Goal: Task Accomplishment & Management: Complete application form

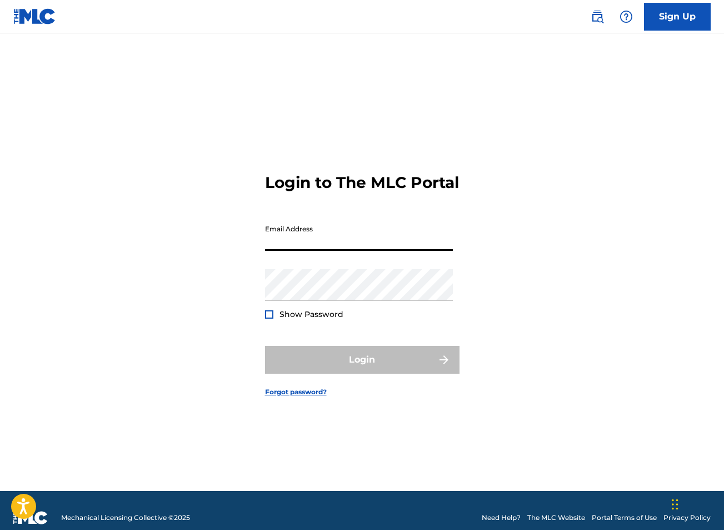
click at [393, 251] on input "Email Address" at bounding box center [359, 235] width 188 height 32
type input "[EMAIL_ADDRESS][DOMAIN_NAME]"
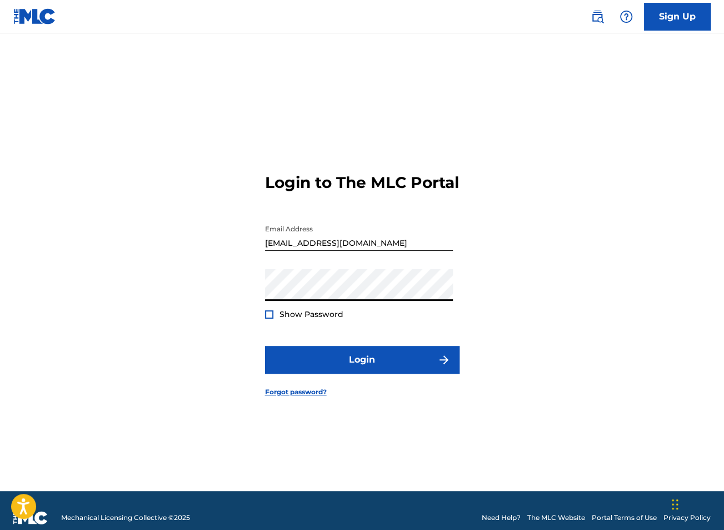
click at [318, 319] on span "Show Password" at bounding box center [312, 314] width 64 height 10
click at [275, 320] on div "Show Password" at bounding box center [304, 313] width 78 height 11
click at [269, 319] on div at bounding box center [269, 314] width 8 height 8
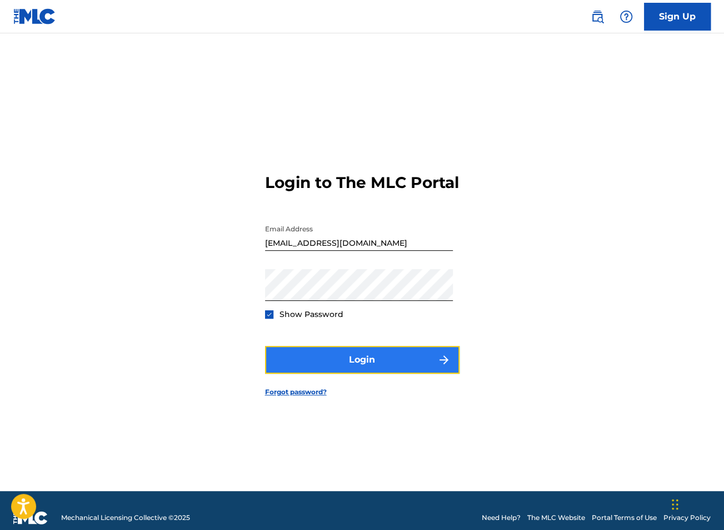
click at [379, 374] on button "Login" at bounding box center [362, 360] width 195 height 28
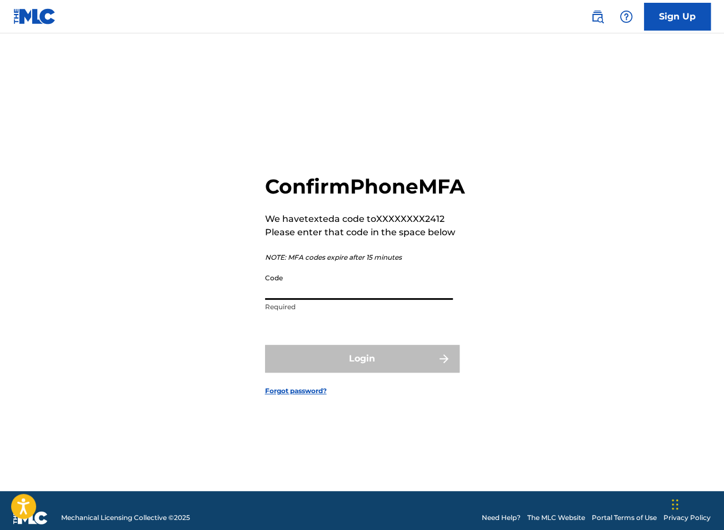
click at [360, 300] on input "Code" at bounding box center [359, 284] width 188 height 32
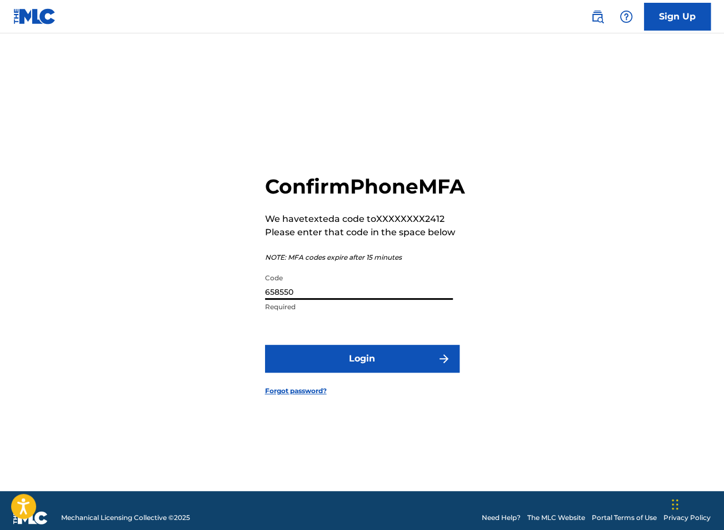
type input "658550"
click at [384, 351] on form "Confirm Phone MFA We have texted a code to XXXXXXXX2412 Please enter that code …" at bounding box center [362, 276] width 195 height 430
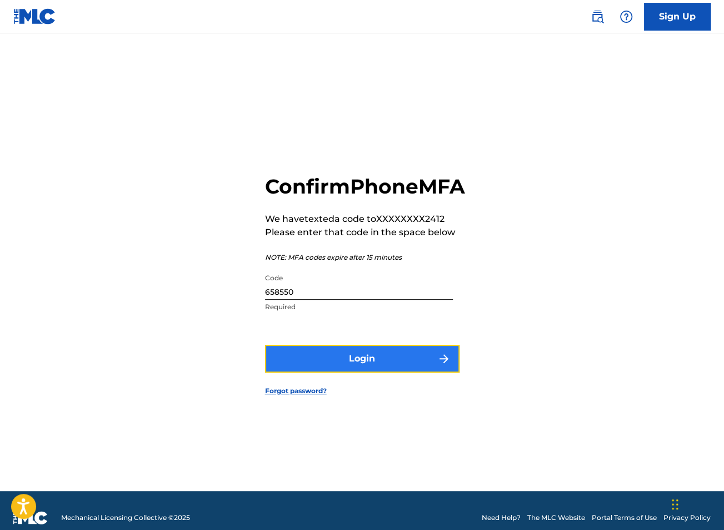
click at [386, 365] on button "Login" at bounding box center [362, 359] width 195 height 28
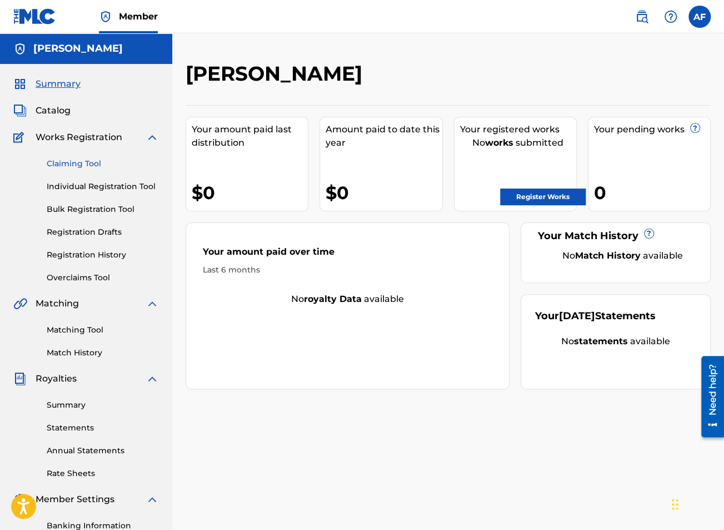
click at [69, 165] on link "Claiming Tool" at bounding box center [103, 164] width 112 height 12
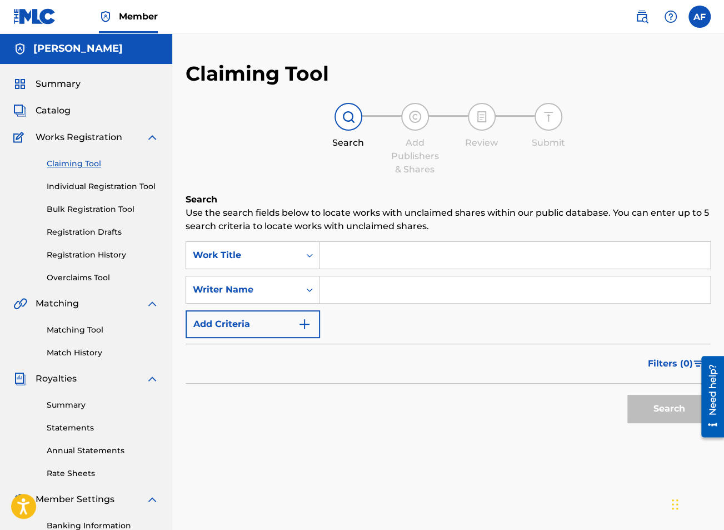
click at [395, 264] on input "Search Form" at bounding box center [515, 255] width 390 height 27
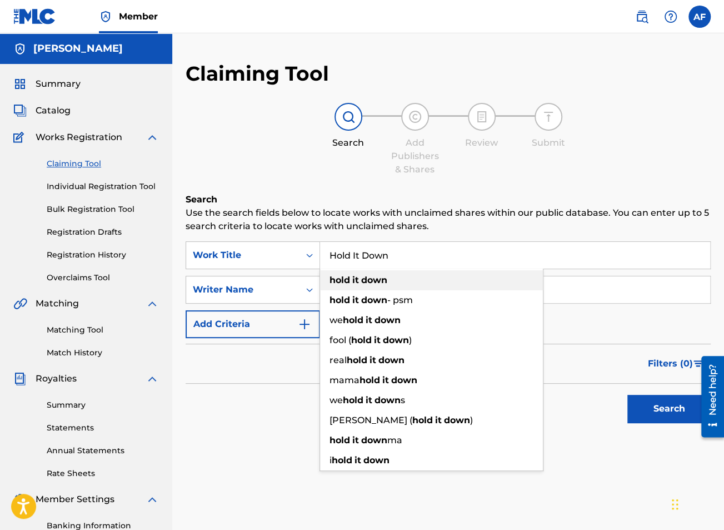
click at [394, 284] on div "hold it down" at bounding box center [431, 280] width 223 height 20
type input "hold it down"
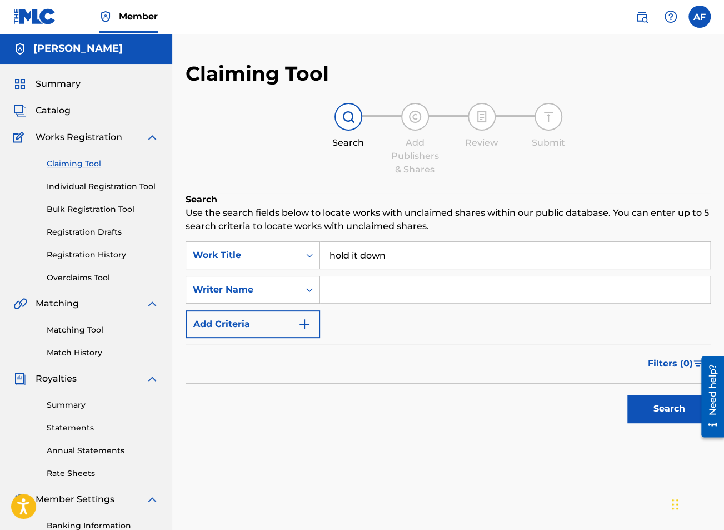
click at [381, 290] on input "Search Form" at bounding box center [515, 289] width 390 height 27
type input "A"
click at [648, 405] on button "Search" at bounding box center [669, 409] width 83 height 28
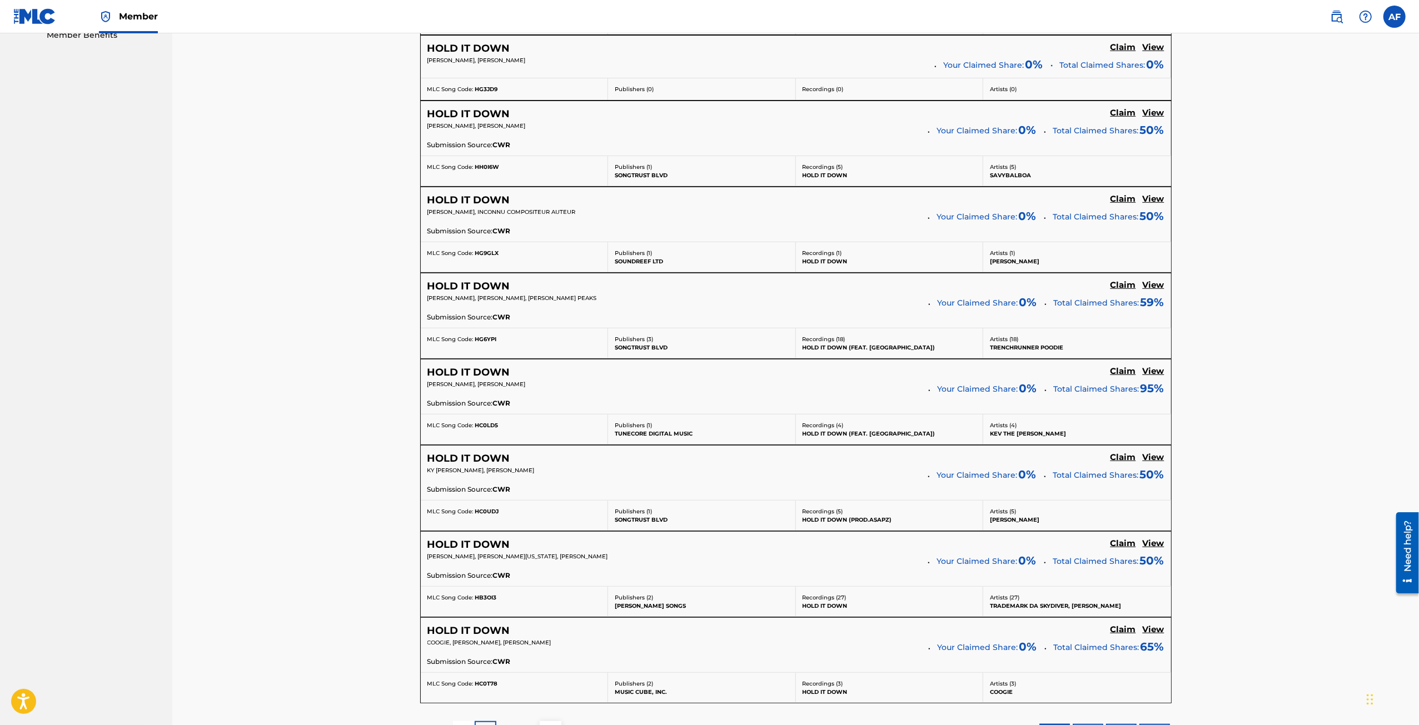
scroll to position [719, 0]
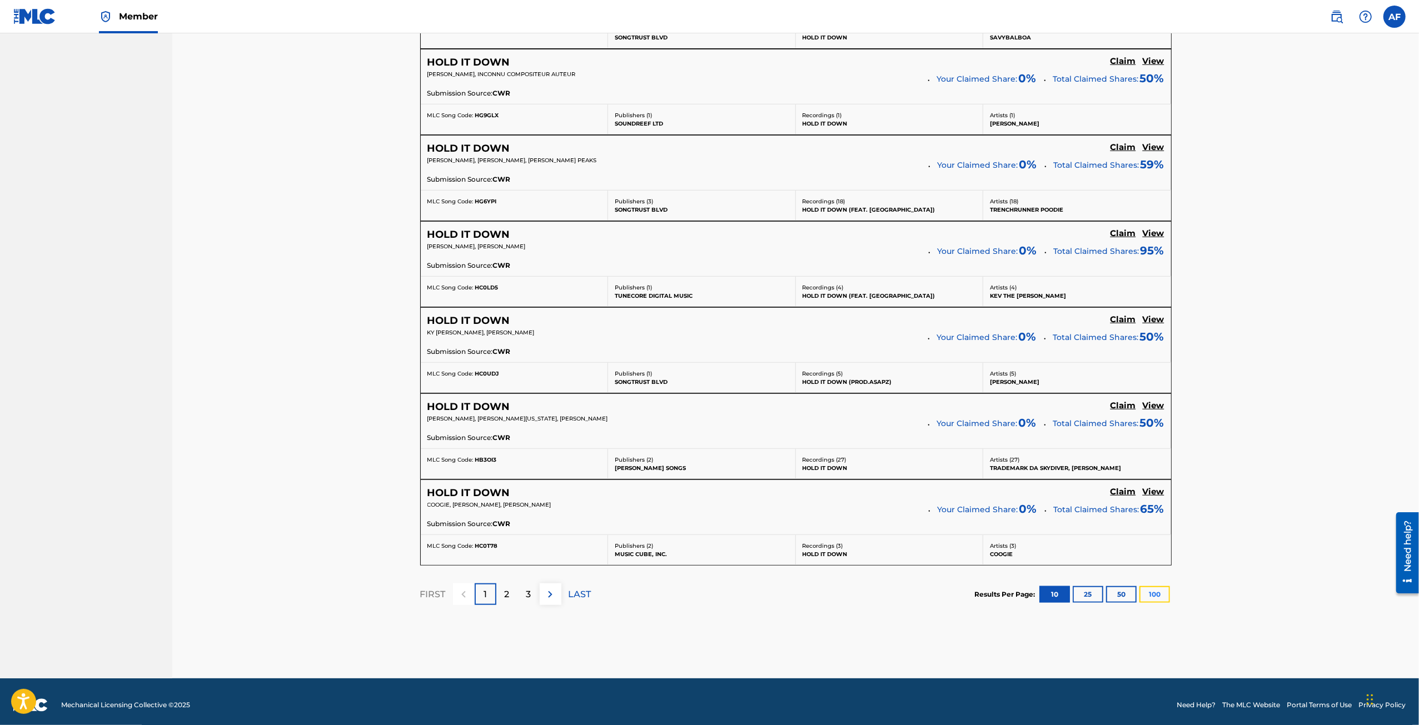
click at [724, 529] on button "100" at bounding box center [1154, 594] width 31 height 17
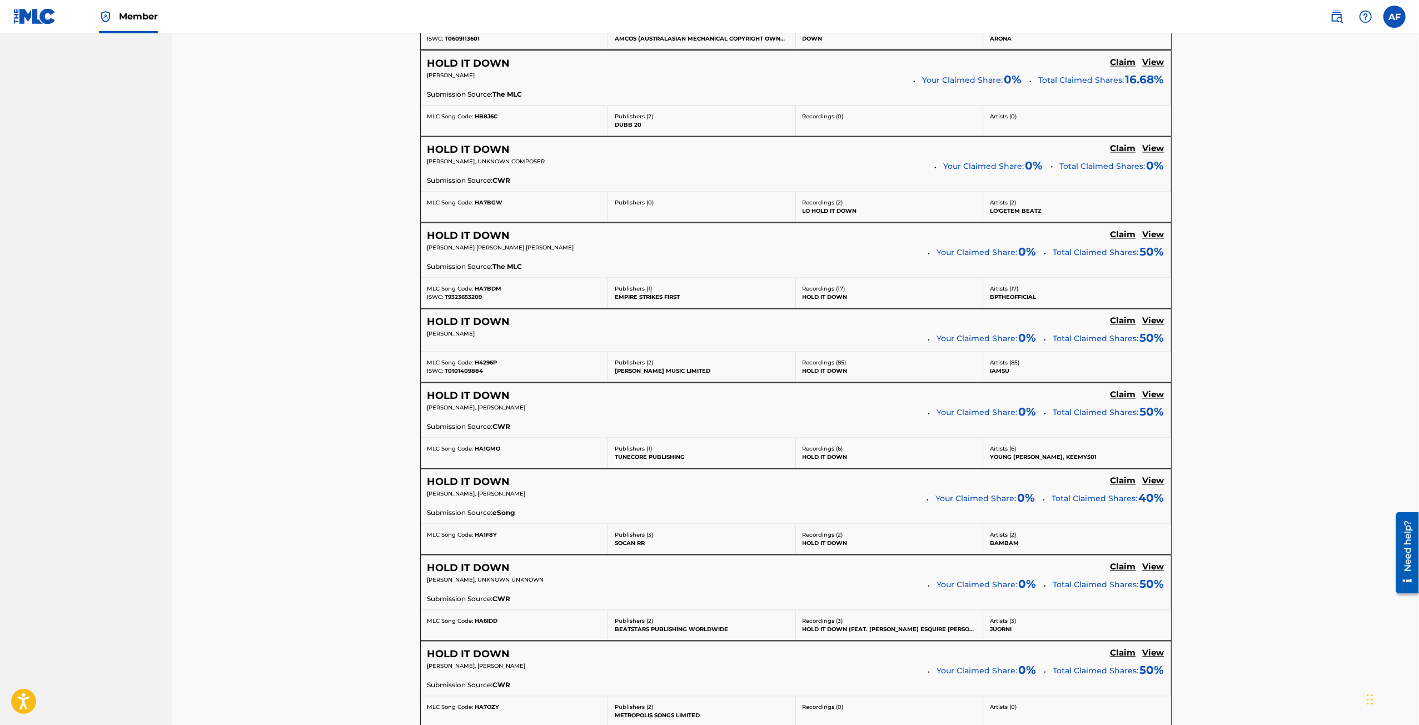
scroll to position [2223, 0]
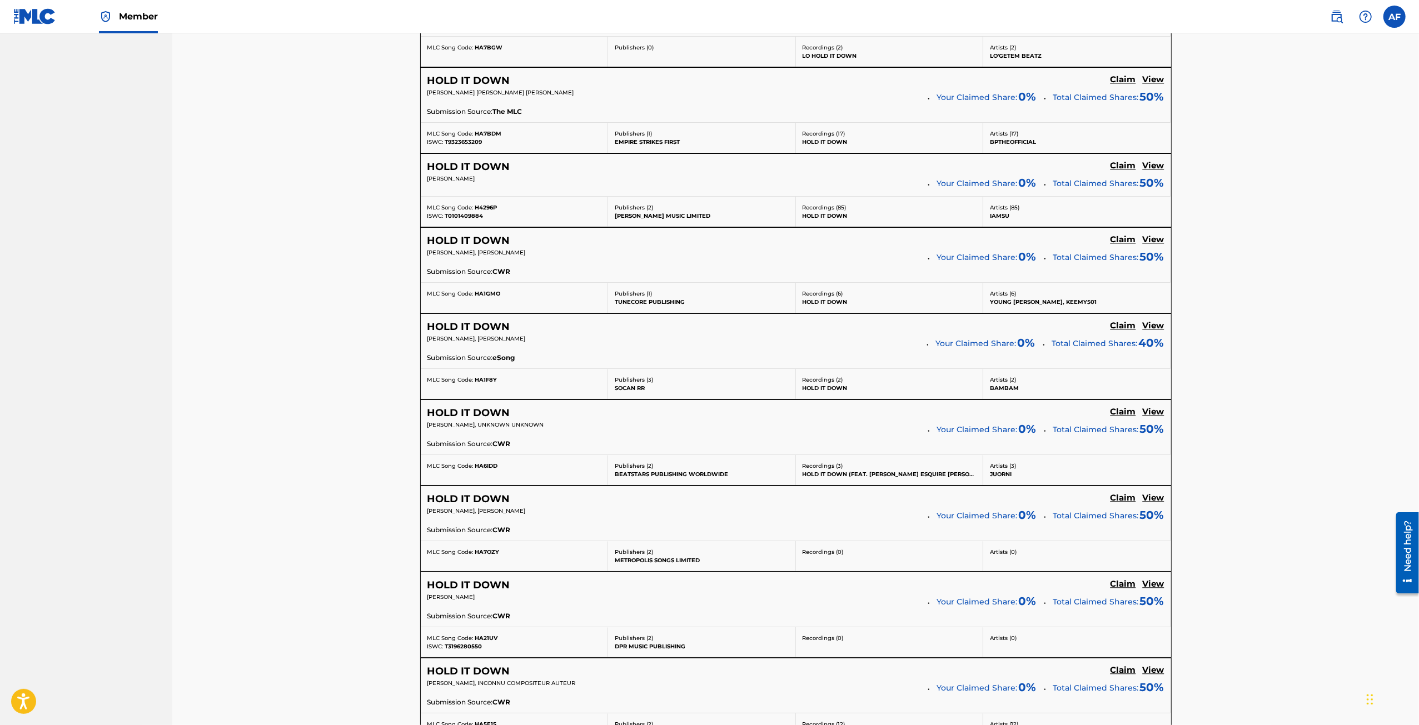
drag, startPoint x: 361, startPoint y: 405, endPoint x: 341, endPoint y: 500, distance: 97.1
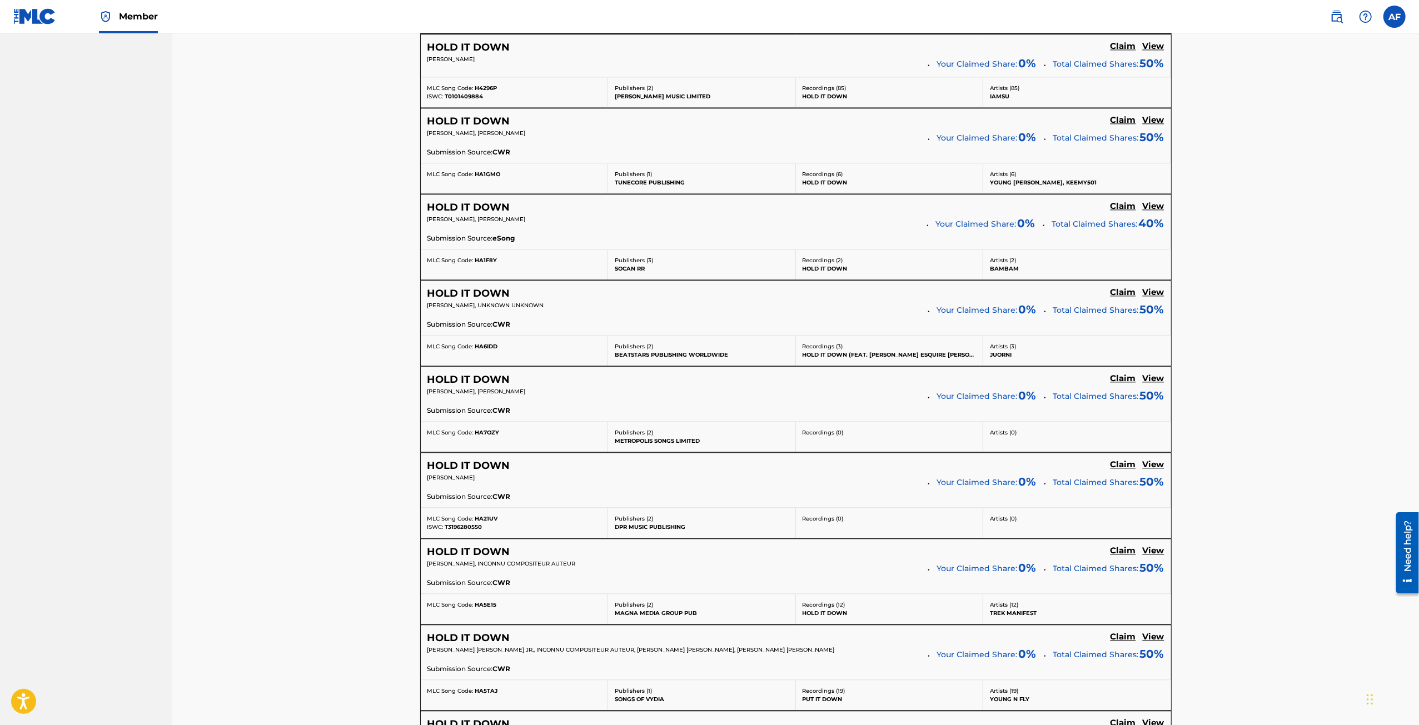
drag, startPoint x: 348, startPoint y: 349, endPoint x: 356, endPoint y: 497, distance: 148.6
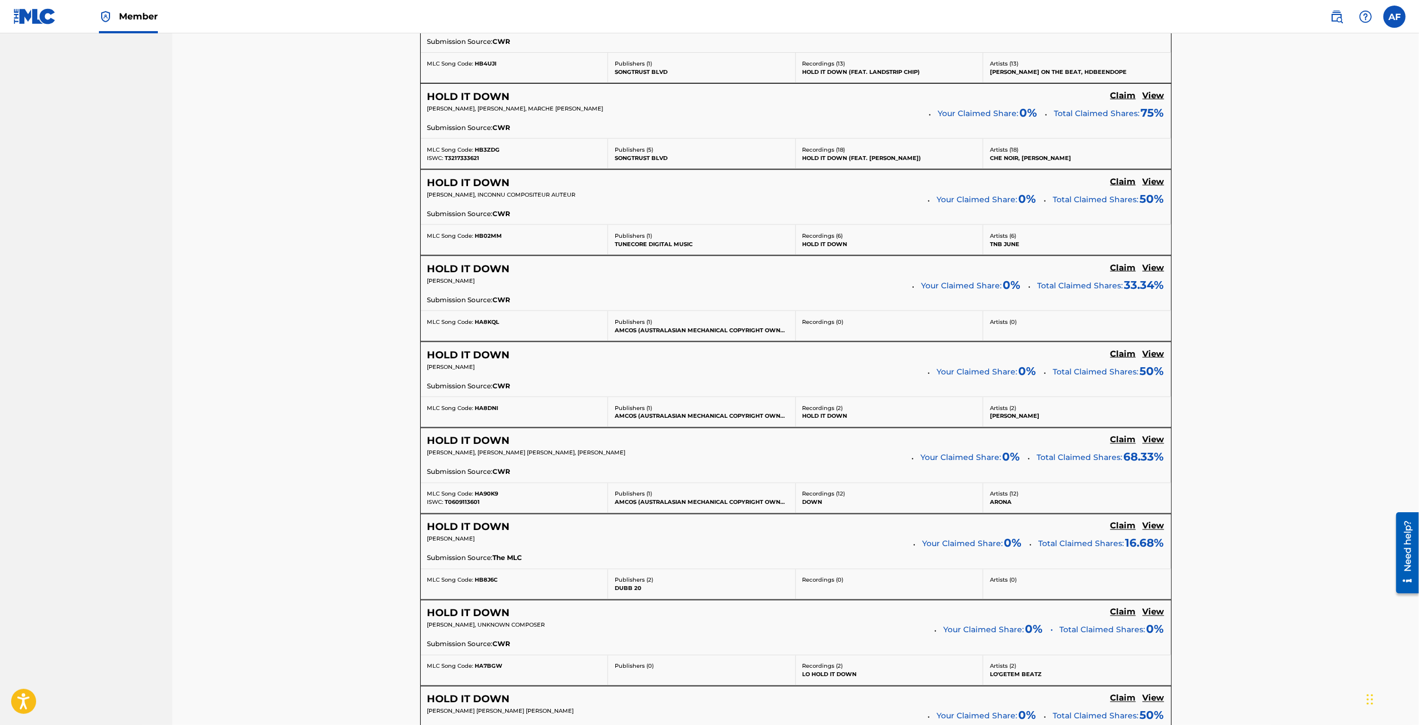
scroll to position [0, 0]
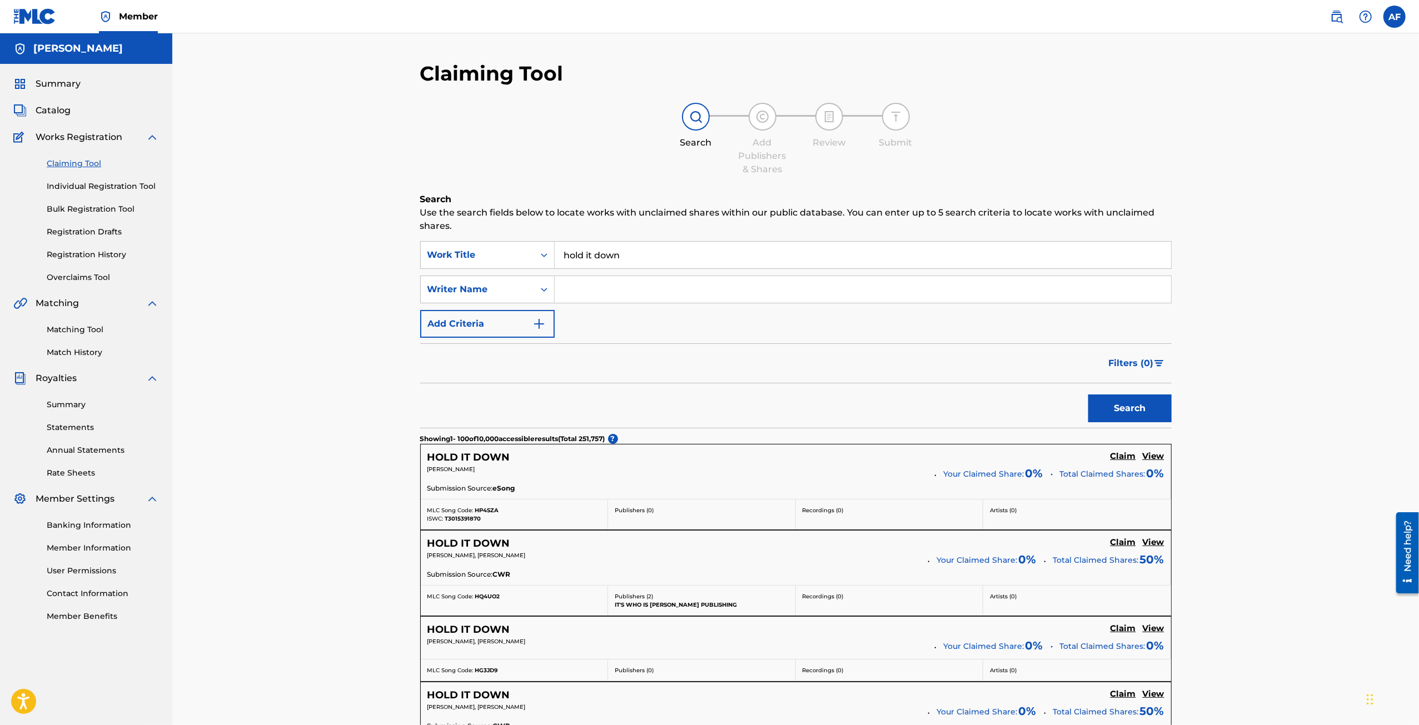
drag, startPoint x: 680, startPoint y: 636, endPoint x: 490, endPoint y: 162, distance: 510.8
click at [602, 295] on input "Search Form" at bounding box center [863, 289] width 616 height 27
click at [724, 395] on button "Search" at bounding box center [1129, 409] width 83 height 28
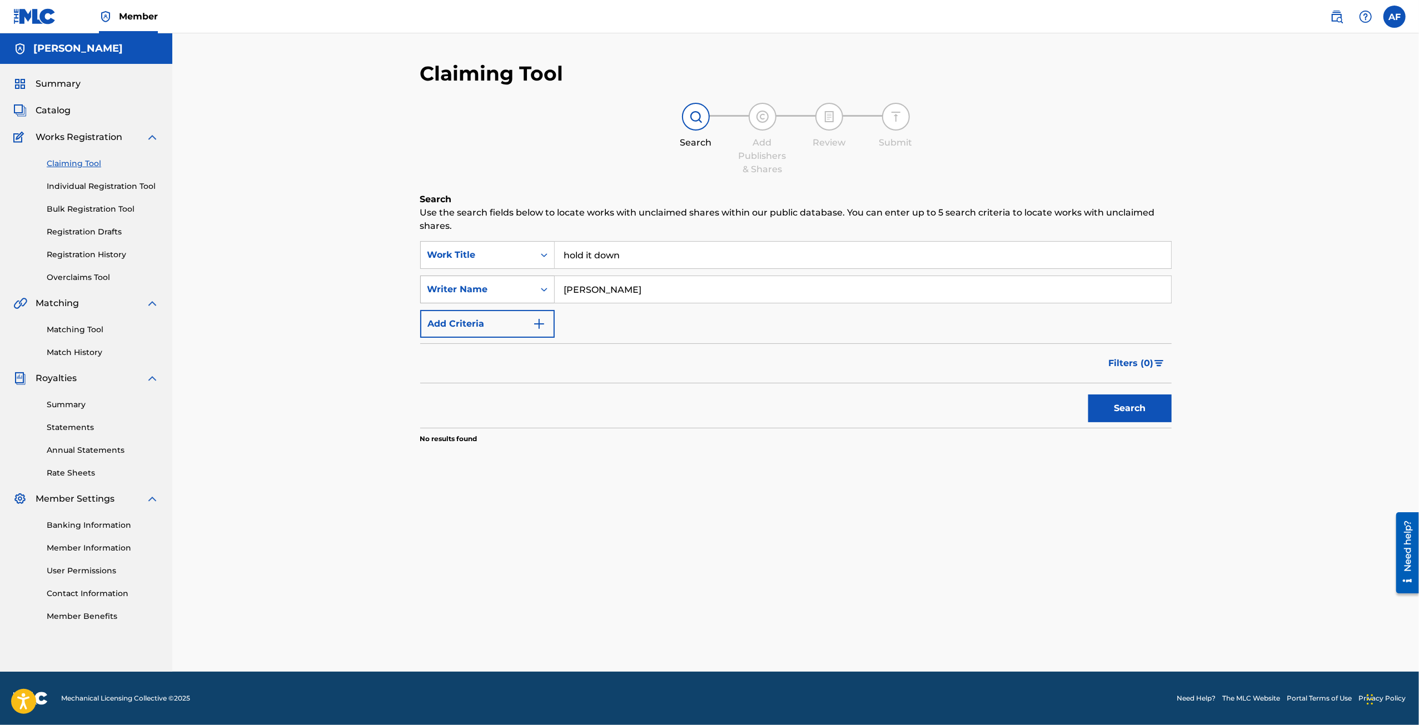
drag, startPoint x: 698, startPoint y: 290, endPoint x: 509, endPoint y: 281, distance: 189.2
click at [505, 282] on div "SearchWithCriteria25405d86-e53c-42b2-b82a-fcabf3caf600 Writer Name [PERSON_NAME]" at bounding box center [796, 290] width 752 height 28
type input "Island Apollo"
click at [724, 395] on button "Search" at bounding box center [1129, 409] width 83 height 28
drag, startPoint x: 679, startPoint y: 258, endPoint x: 526, endPoint y: 250, distance: 153.1
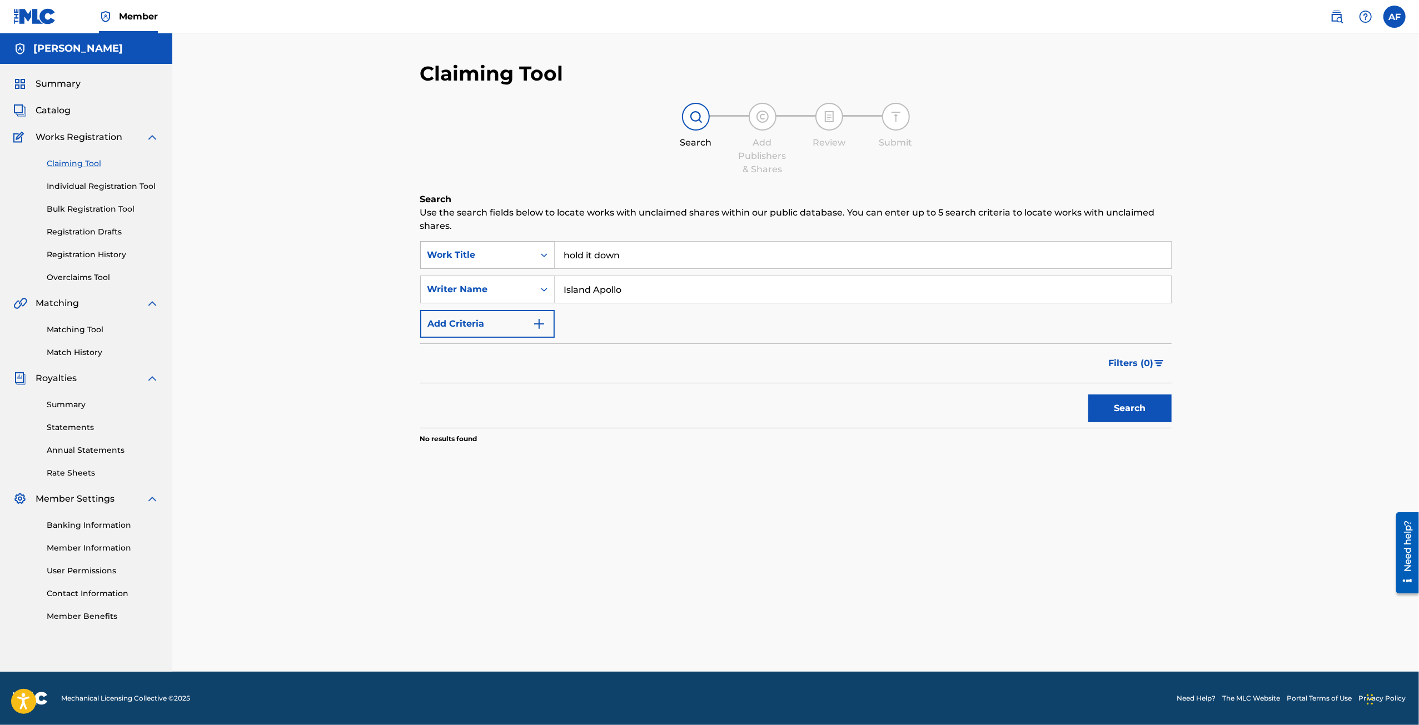
click at [528, 249] on div "SearchWithCriteriad060c0a8-f7a4-4d03-aa64-a0f60670df80 Work Title hold it down" at bounding box center [796, 255] width 752 height 28
click at [544, 292] on icon "Search Form" at bounding box center [544, 289] width 11 height 11
click at [507, 325] on div "ISWC" at bounding box center [487, 317] width 133 height 28
click at [595, 253] on input "Search Form" at bounding box center [863, 255] width 616 height 27
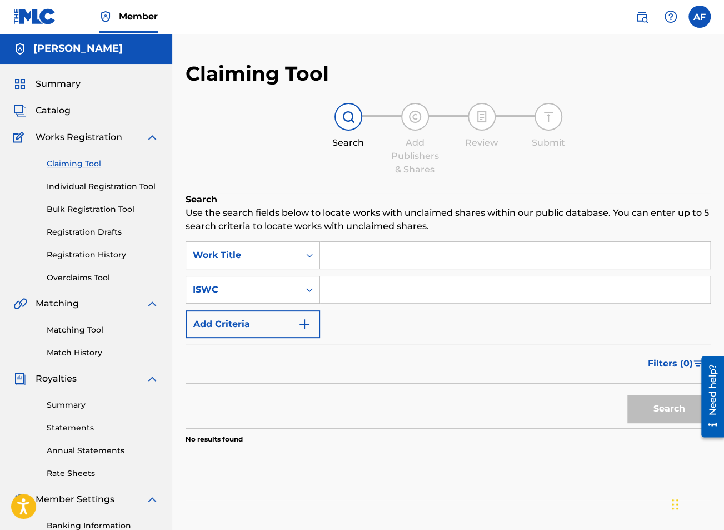
drag, startPoint x: 226, startPoint y: 381, endPoint x: 260, endPoint y: 366, distance: 37.4
click at [226, 381] on div "Filters ( 0 )" at bounding box center [448, 364] width 525 height 40
click at [411, 286] on input "Search Form" at bounding box center [515, 289] width 390 height 27
paste input "T9282922296"
type input "T9282922296"
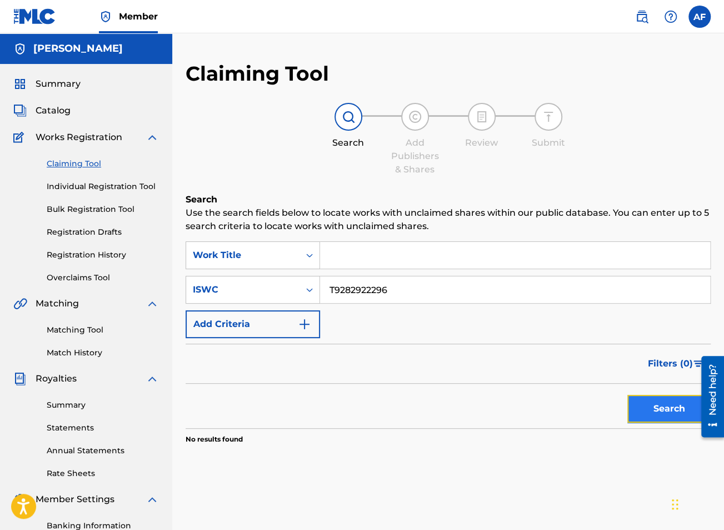
click at [660, 400] on button "Search" at bounding box center [669, 409] width 83 height 28
click at [392, 261] on input "Search Form" at bounding box center [515, 255] width 390 height 27
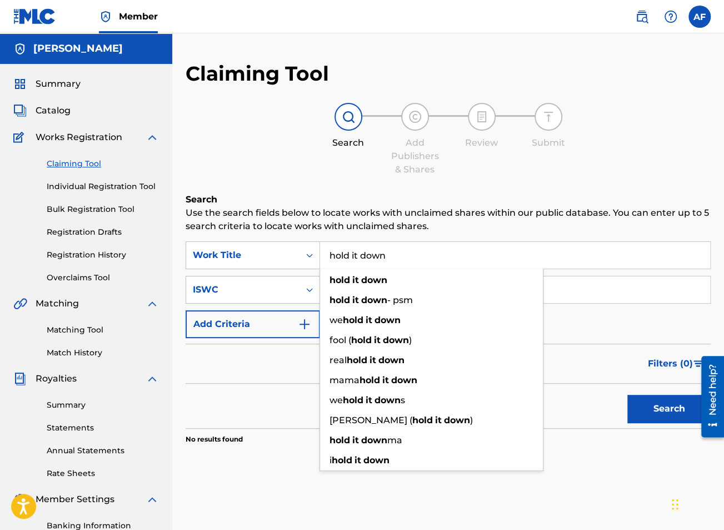
type input "hold it down"
click at [628, 395] on button "Search" at bounding box center [669, 409] width 83 height 28
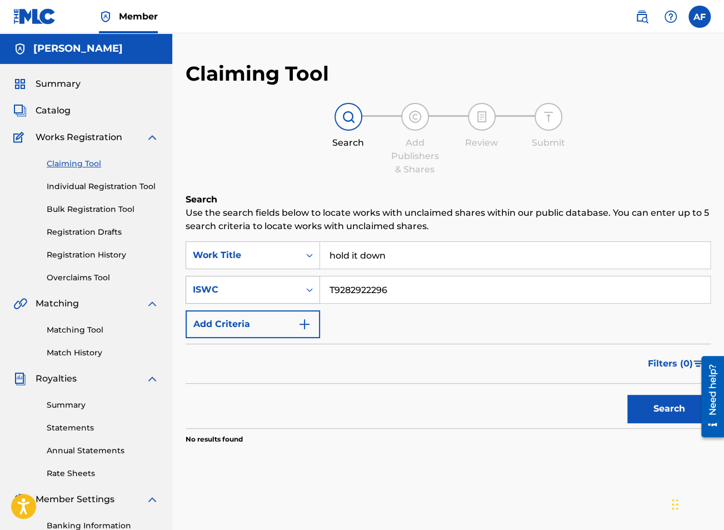
drag, startPoint x: 451, startPoint y: 302, endPoint x: 288, endPoint y: 295, distance: 163.6
click at [288, 295] on div "SearchWithCriteria08d3db0b-6bb3-41b3-b3db-56283d14ff73 ISWC T9282922296" at bounding box center [448, 290] width 525 height 28
click at [293, 213] on p "Use the search fields below to locate works with unclaimed shares within our pu…" at bounding box center [448, 219] width 525 height 27
click at [382, 299] on input "Search Form" at bounding box center [515, 289] width 390 height 27
paste input "9282922296"
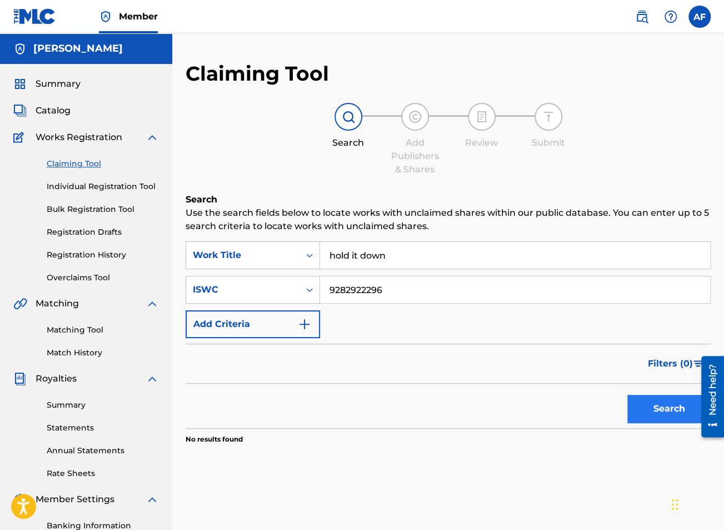
type input "9282922296"
click at [654, 395] on button "Search" at bounding box center [669, 409] width 83 height 28
drag, startPoint x: 494, startPoint y: 293, endPoint x: 255, endPoint y: 291, distance: 239.0
click at [255, 291] on div "SearchWithCriteria08d3db0b-6bb3-41b3-b3db-56283d14ff73 ISWC 9282922296" at bounding box center [448, 290] width 525 height 28
click at [476, 251] on input "hold it down" at bounding box center [515, 255] width 390 height 27
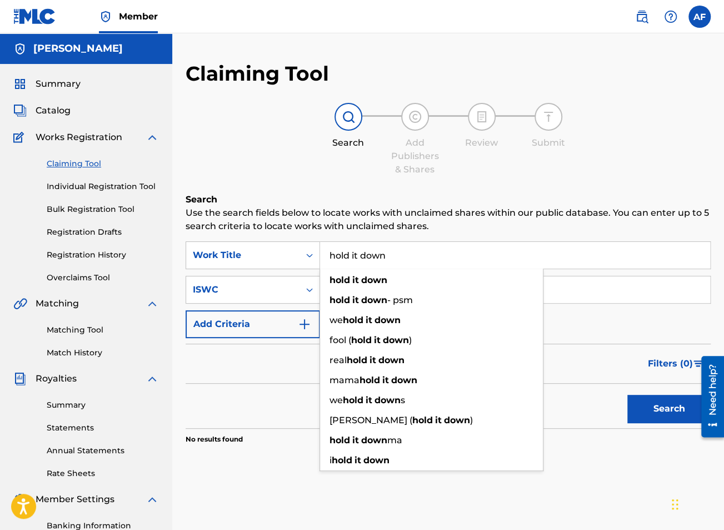
click at [476, 251] on input "hold it down" at bounding box center [515, 255] width 390 height 27
click at [476, 252] on input "hold it down" at bounding box center [515, 255] width 390 height 27
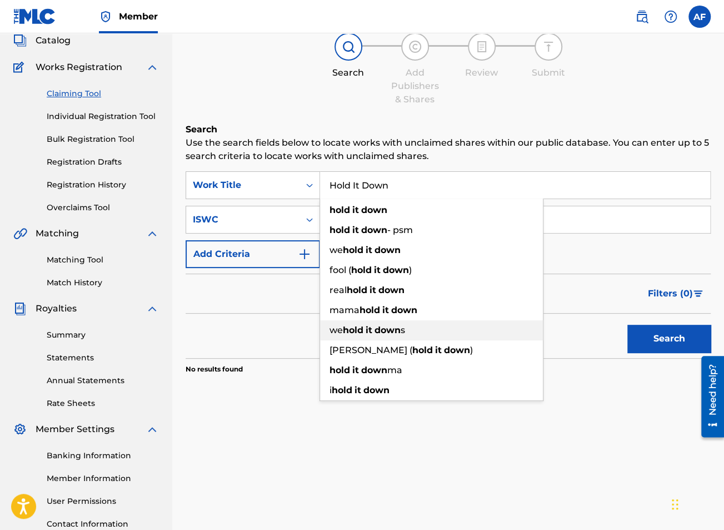
scroll to position [56, 0]
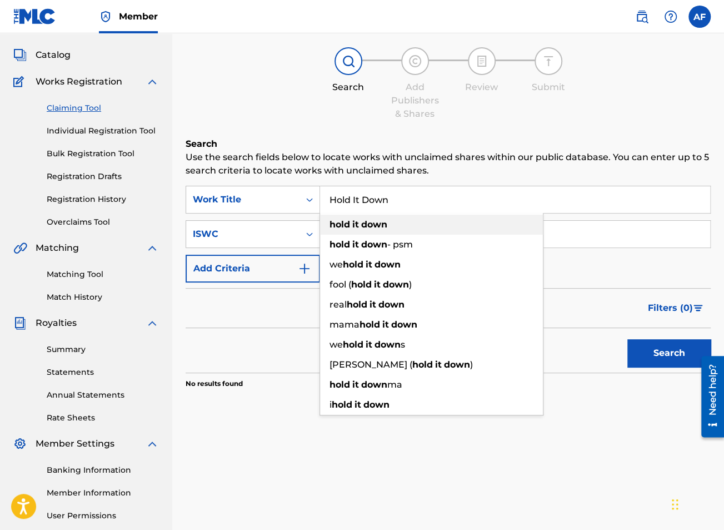
click at [399, 226] on div "hold it down" at bounding box center [431, 225] width 223 height 20
type input "hold it down"
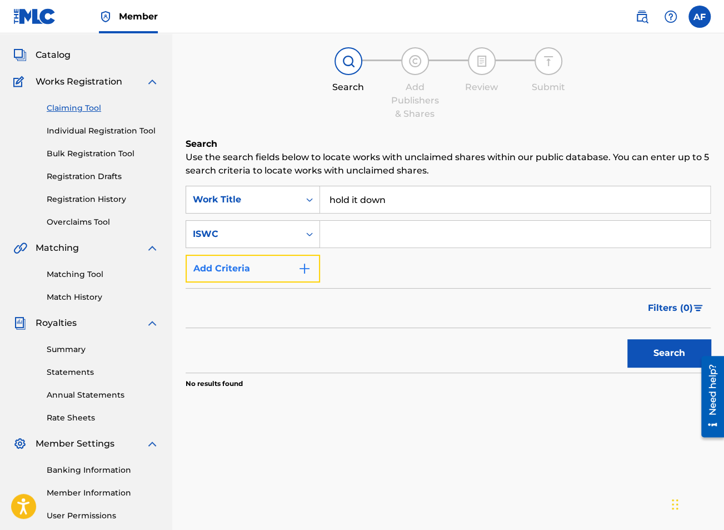
click at [271, 273] on button "Add Criteria" at bounding box center [253, 269] width 135 height 28
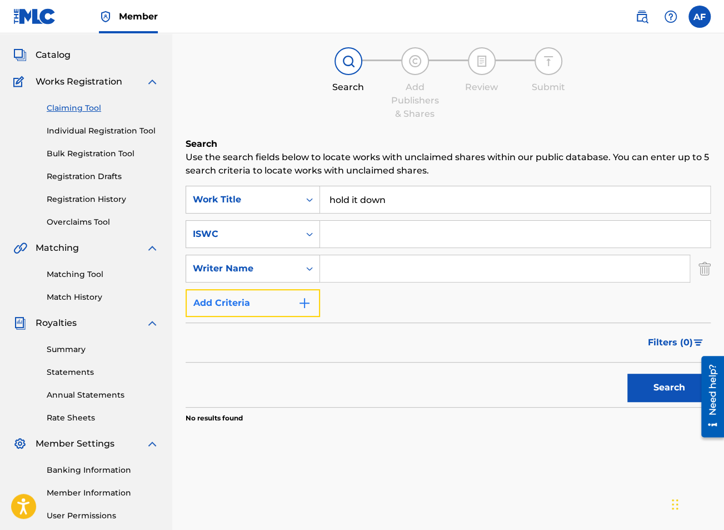
click at [273, 310] on button "Add Criteria" at bounding box center [253, 303] width 135 height 28
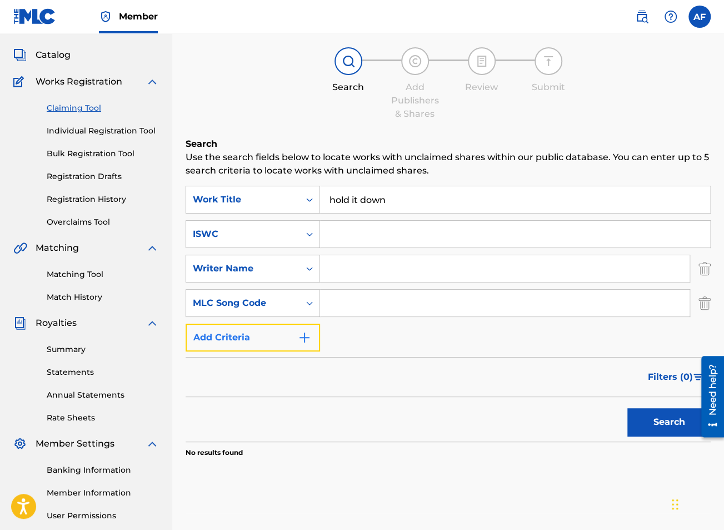
click at [271, 338] on button "Add Criteria" at bounding box center [253, 338] width 135 height 28
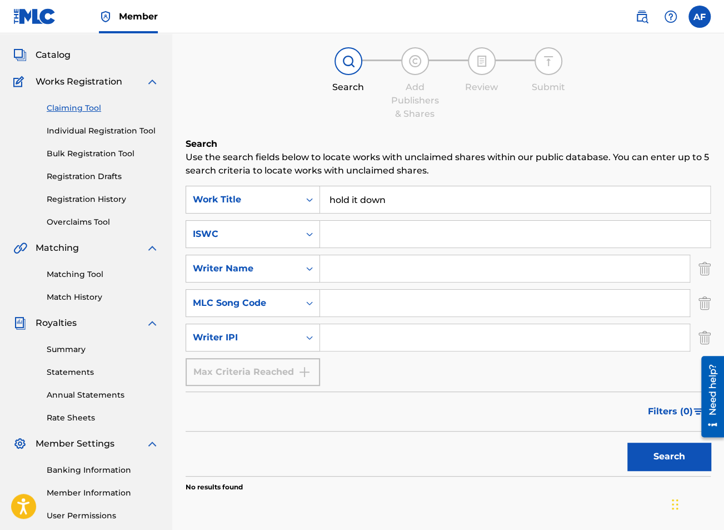
click at [288, 363] on div "Max Criteria Reached" at bounding box center [253, 372] width 135 height 28
click at [633, 334] on input "Search Form" at bounding box center [505, 337] width 370 height 27
click at [261, 402] on div "Filters ( 0 )" at bounding box center [448, 411] width 525 height 40
click at [402, 329] on input "Search Form" at bounding box center [505, 337] width 370 height 27
paste input "557240941"
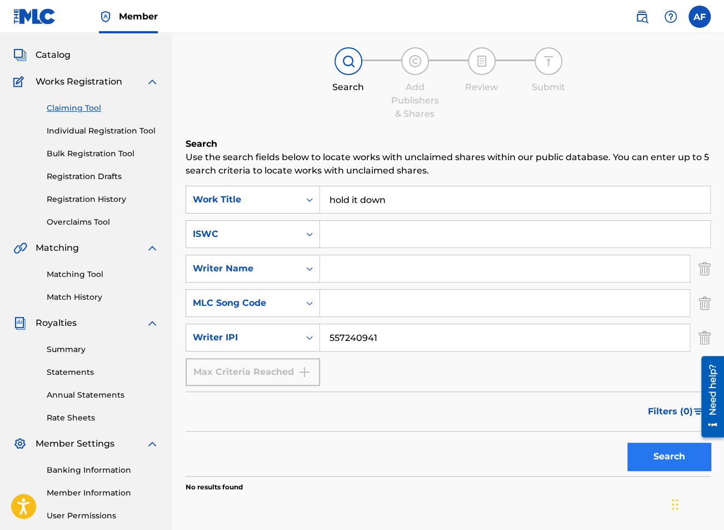
type input "557240941"
click at [644, 450] on button "Search" at bounding box center [669, 456] width 83 height 28
drag, startPoint x: 432, startPoint y: 196, endPoint x: 282, endPoint y: 197, distance: 150.6
click at [282, 197] on div "SearchWithCriteriad060c0a8-f7a4-4d03-aa64-a0f60670df80 Work Title hold it down" at bounding box center [448, 200] width 525 height 28
click at [653, 450] on button "Search" at bounding box center [669, 456] width 83 height 28
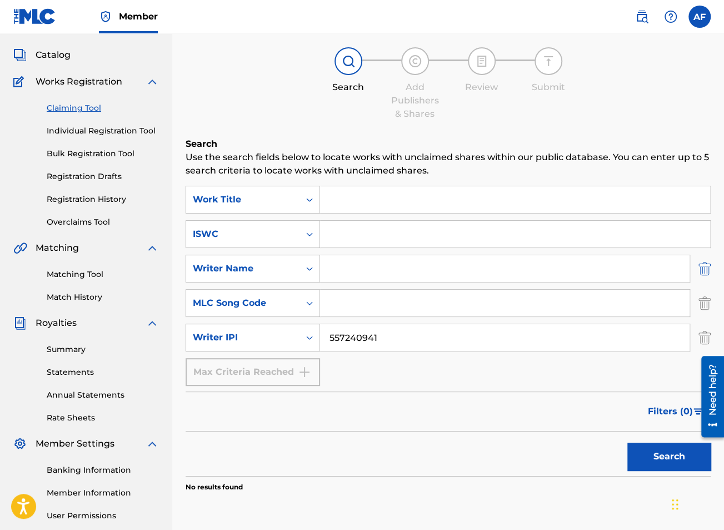
click at [708, 266] on img "Search Form" at bounding box center [705, 269] width 12 height 28
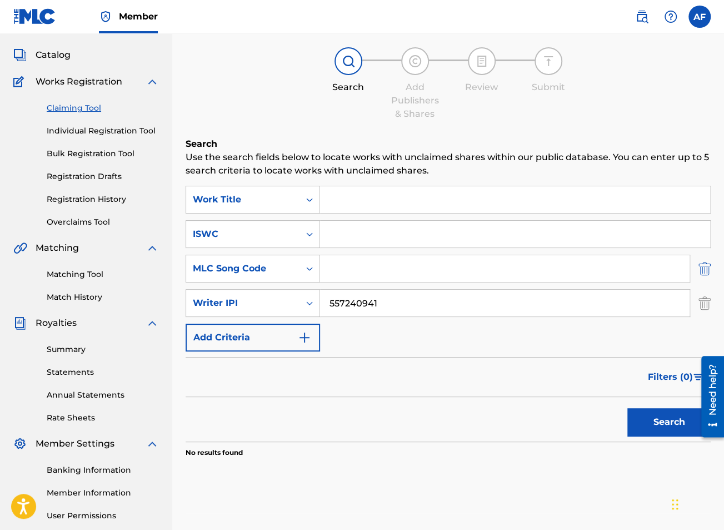
click at [708, 272] on img "Search Form" at bounding box center [705, 269] width 12 height 28
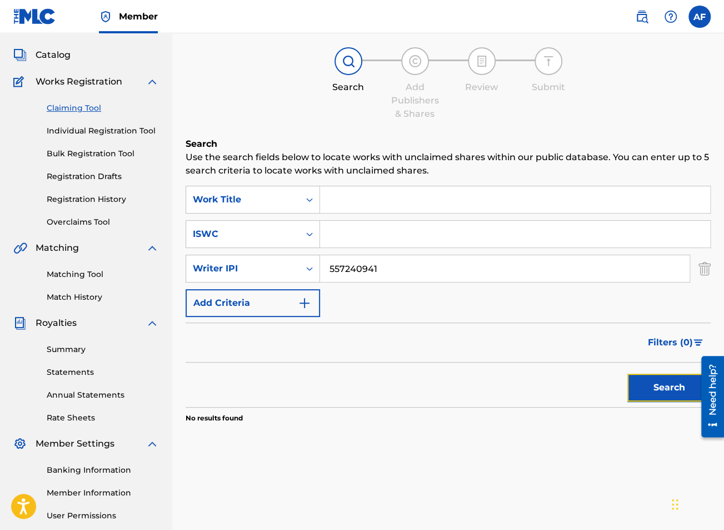
click at [659, 390] on button "Search" at bounding box center [669, 388] width 83 height 28
click at [655, 384] on button "Search" at bounding box center [669, 388] width 83 height 28
click at [67, 128] on link "Individual Registration Tool" at bounding box center [103, 131] width 112 height 12
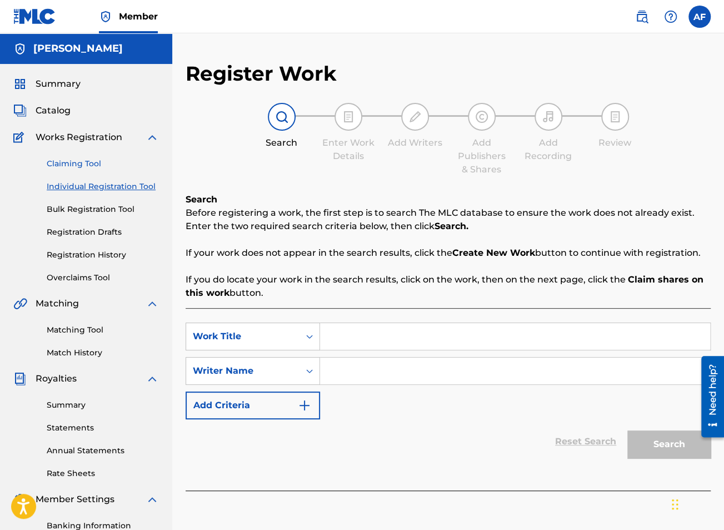
click at [69, 161] on link "Claiming Tool" at bounding box center [103, 164] width 112 height 12
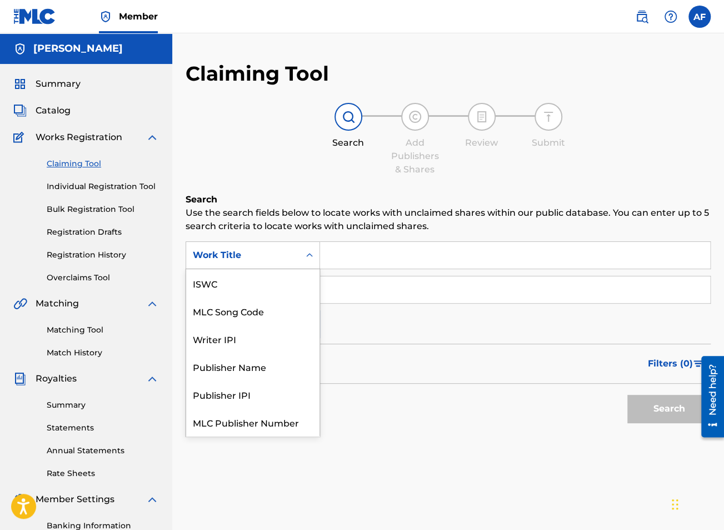
click at [298, 261] on div "Work Title" at bounding box center [242, 255] width 113 height 21
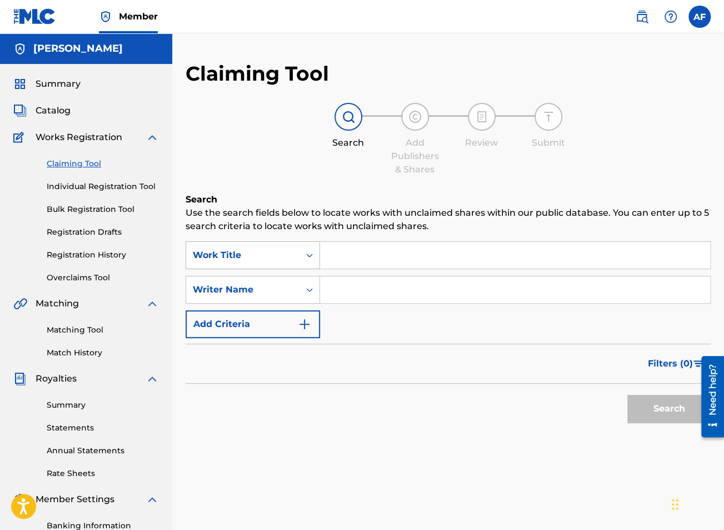
click at [313, 257] on icon "Search Form" at bounding box center [309, 255] width 11 height 11
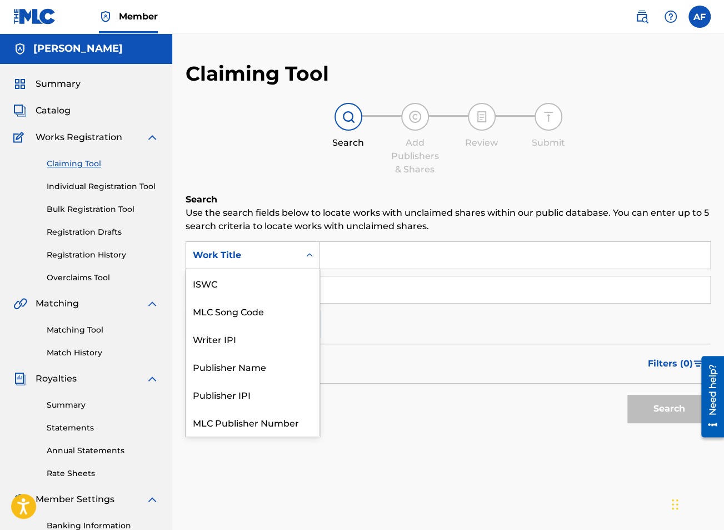
scroll to position [28, 0]
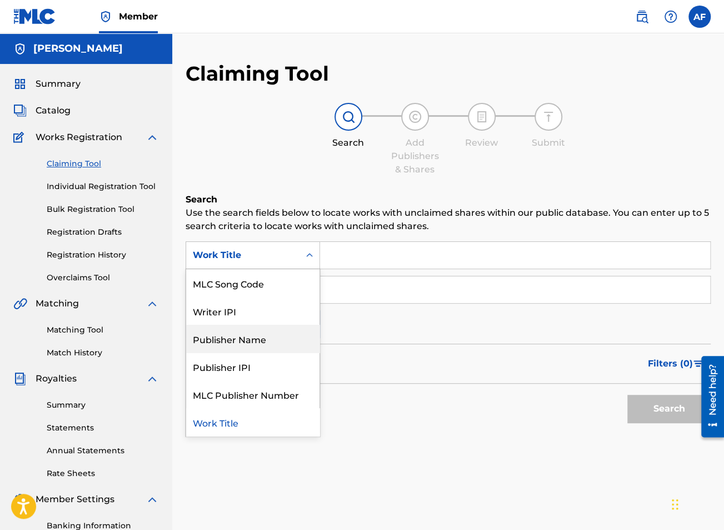
click at [263, 336] on div "Publisher Name" at bounding box center [252, 339] width 133 height 28
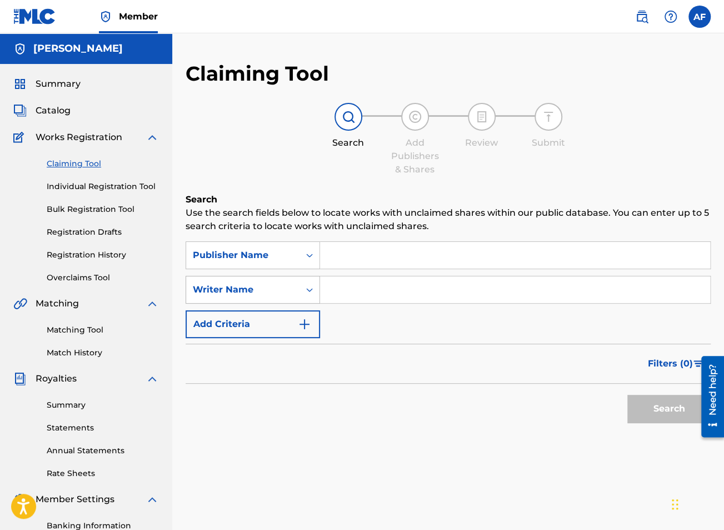
click at [344, 246] on input "Search Form" at bounding box center [515, 255] width 390 height 27
paste input "BOLTS BROADCASTING COMPANY"
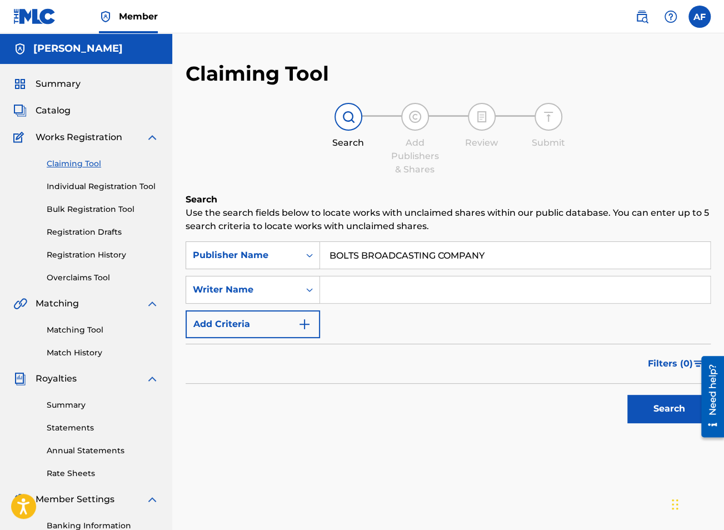
type input "BOLTS BROADCASTING COMPANY"
click at [200, 384] on div "Search" at bounding box center [448, 406] width 525 height 44
click at [351, 285] on input "Search Form" at bounding box center [515, 289] width 390 height 27
click at [292, 300] on div "Writer Name" at bounding box center [242, 289] width 113 height 21
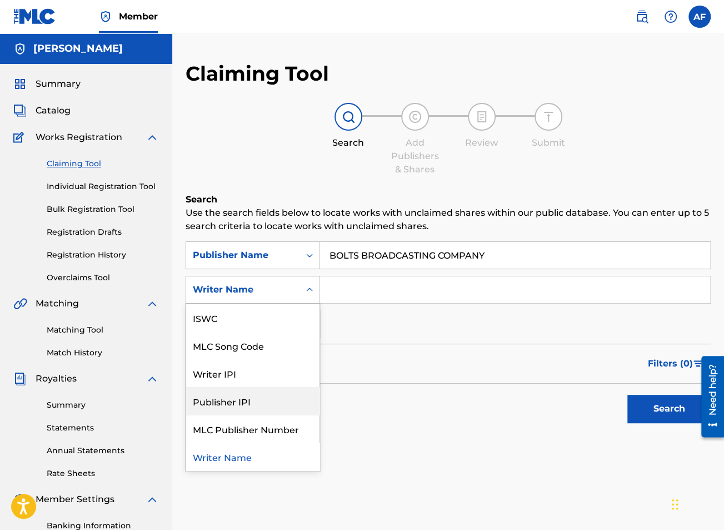
click at [261, 397] on div "Publisher IPI" at bounding box center [252, 401] width 133 height 28
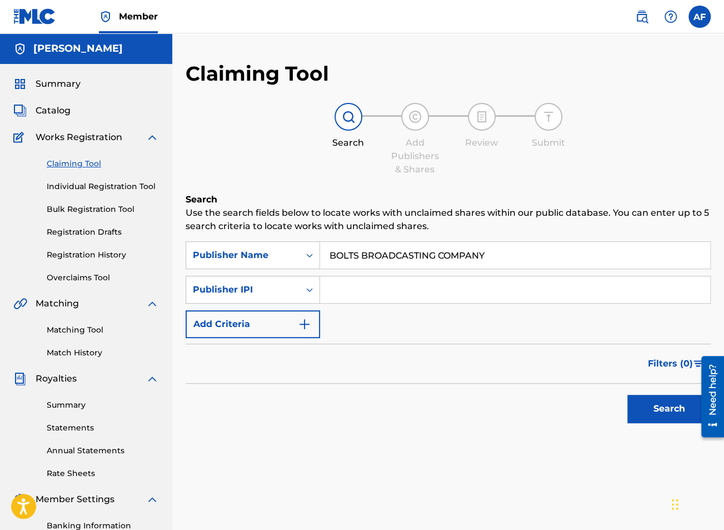
click at [368, 284] on input "Search Form" at bounding box center [515, 289] width 390 height 27
paste input "675882196"
type input "675882196"
click at [661, 395] on button "Search" at bounding box center [669, 409] width 83 height 28
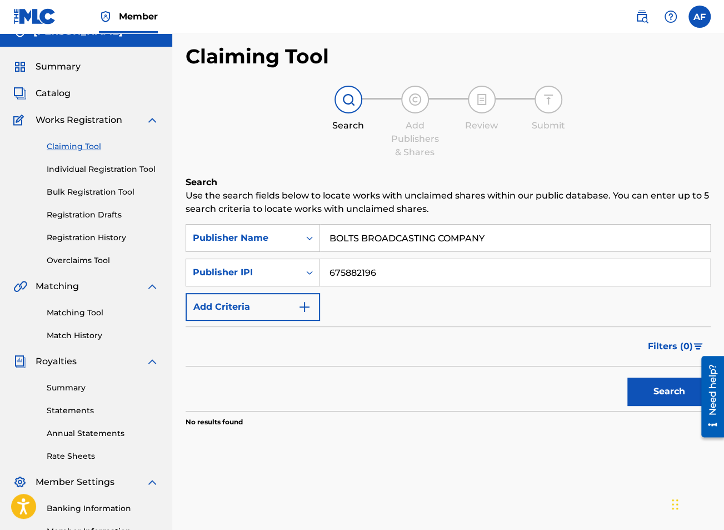
scroll to position [0, 0]
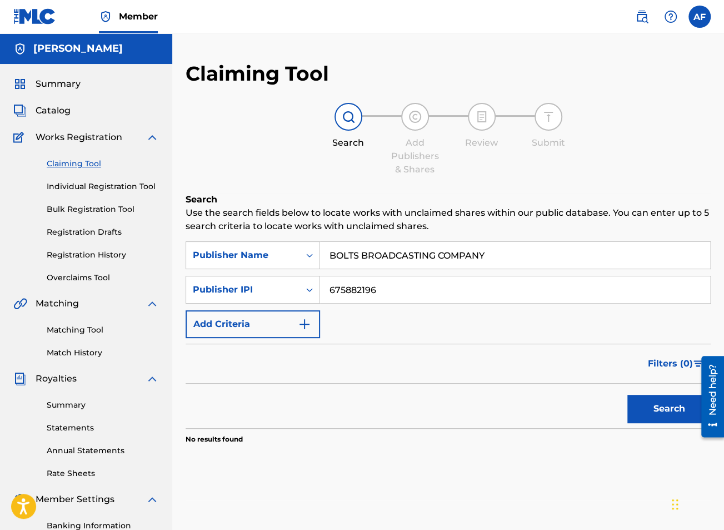
click at [641, 429] on section "No results found" at bounding box center [448, 436] width 525 height 16
click at [653, 411] on button "Search" at bounding box center [669, 409] width 83 height 28
click at [426, 279] on input "675882196" at bounding box center [515, 289] width 390 height 27
click at [426, 278] on input "675882196" at bounding box center [515, 289] width 390 height 27
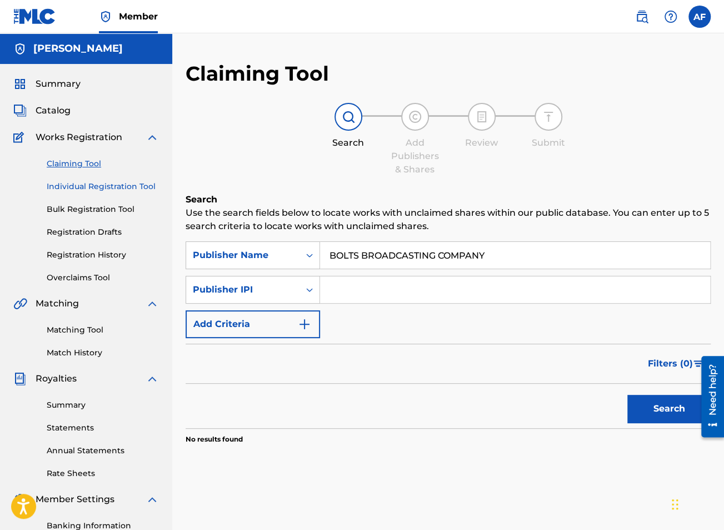
click at [68, 183] on link "Individual Registration Tool" at bounding box center [103, 187] width 112 height 12
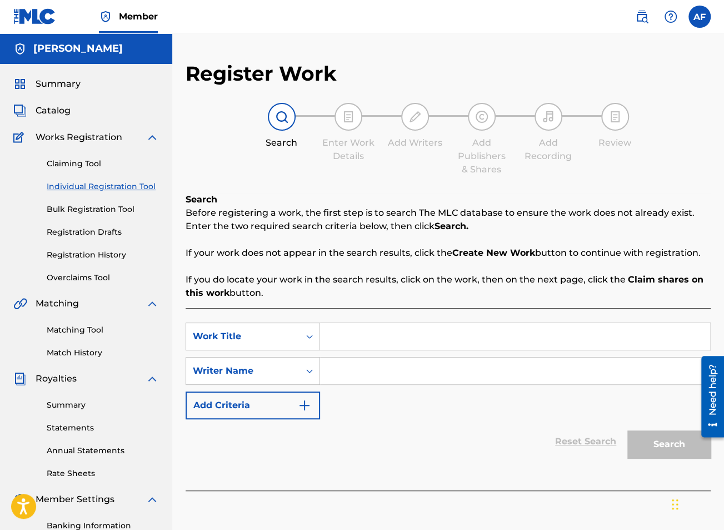
click at [101, 321] on div "Matching Tool Match History" at bounding box center [86, 334] width 146 height 48
click at [99, 326] on link "Matching Tool" at bounding box center [103, 330] width 112 height 12
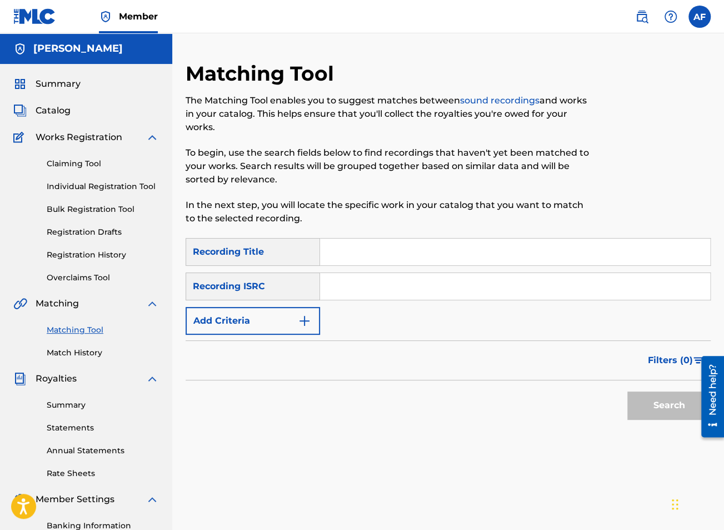
click at [376, 250] on input "Search Form" at bounding box center [515, 251] width 390 height 27
type input "Hold It Down"
click at [628, 391] on button "Search" at bounding box center [669, 405] width 83 height 28
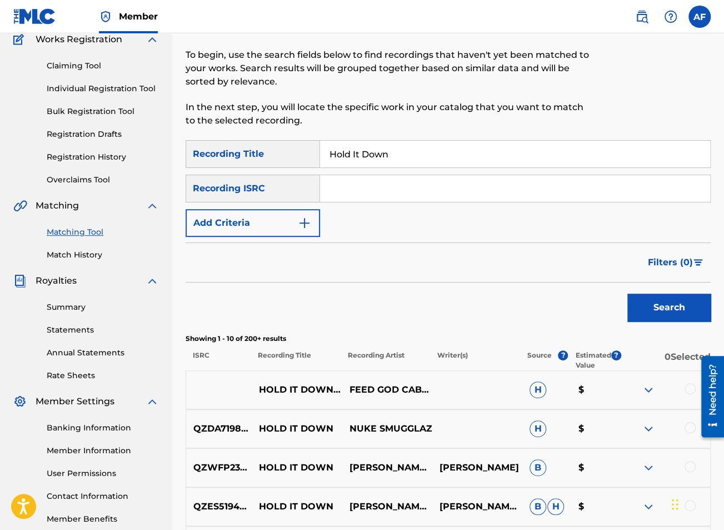
scroll to position [74, 0]
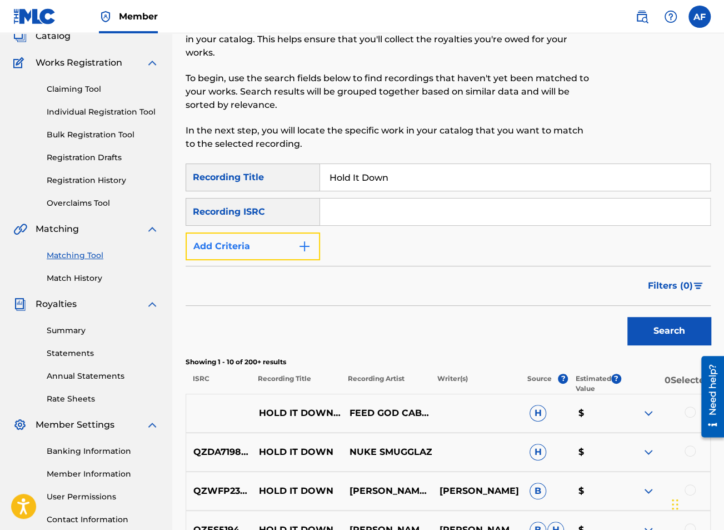
click at [287, 245] on button "Add Criteria" at bounding box center [253, 246] width 135 height 28
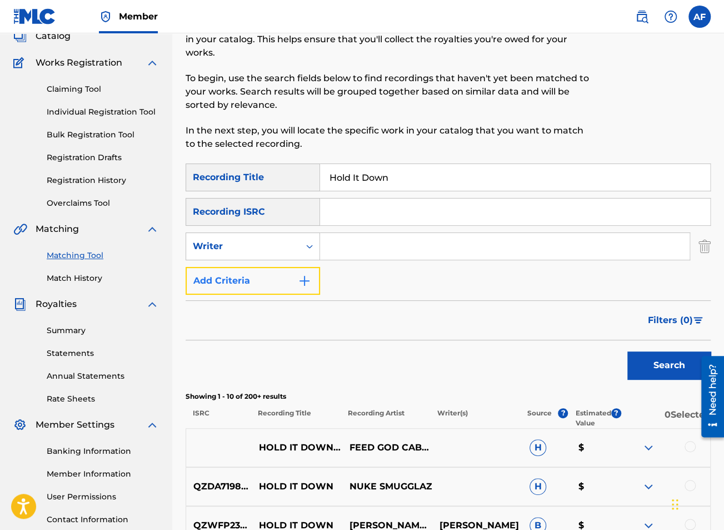
click at [265, 280] on button "Add Criteria" at bounding box center [253, 281] width 135 height 28
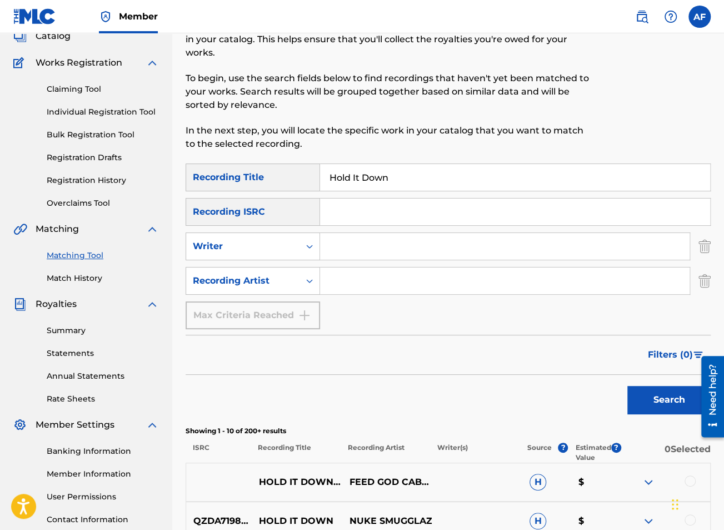
click at [389, 276] on input "Search Form" at bounding box center [505, 280] width 370 height 27
type input "Island Apollo"
click at [628, 386] on button "Search" at bounding box center [669, 400] width 83 height 28
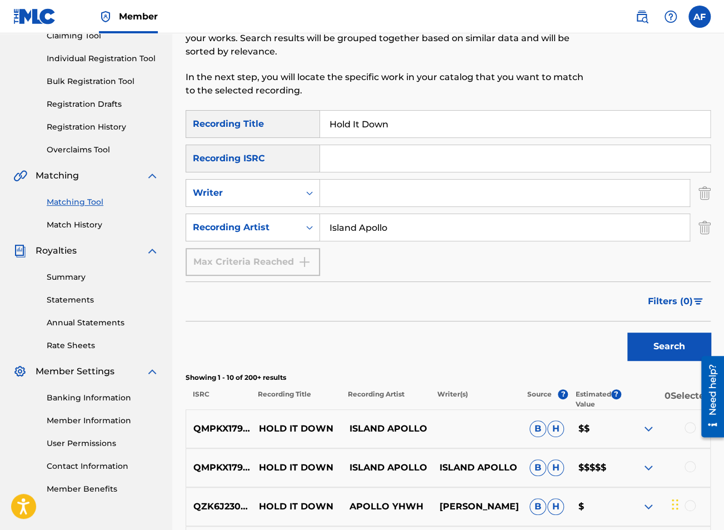
scroll to position [186, 0]
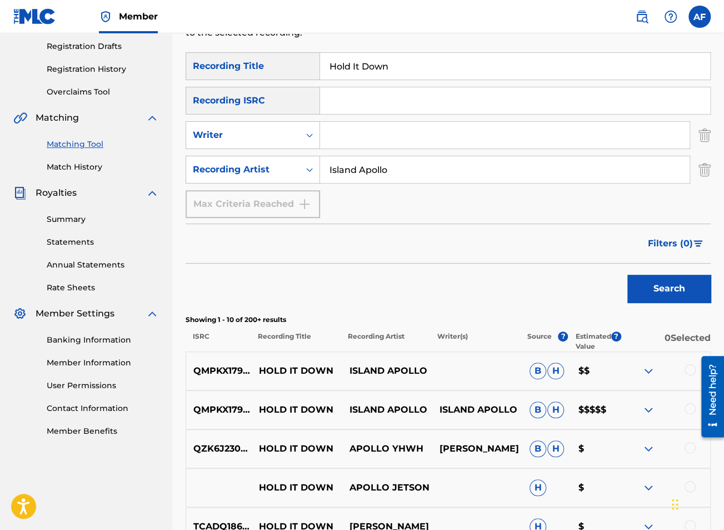
click at [691, 367] on div at bounding box center [690, 369] width 11 height 11
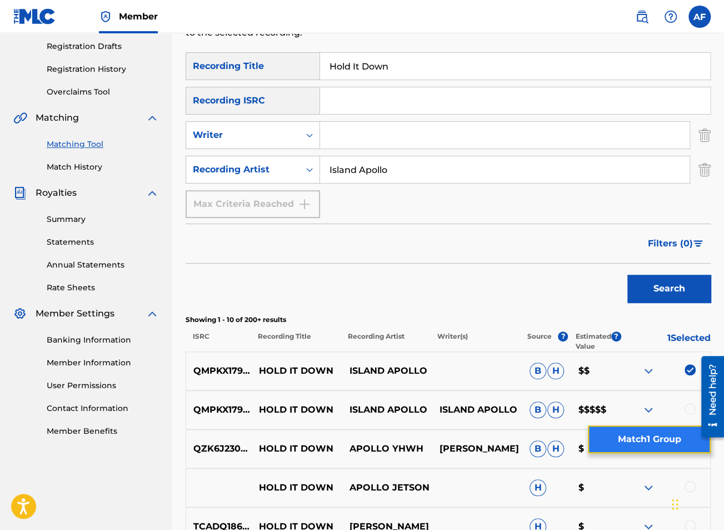
click at [660, 435] on button "Match 1 Group" at bounding box center [649, 439] width 123 height 28
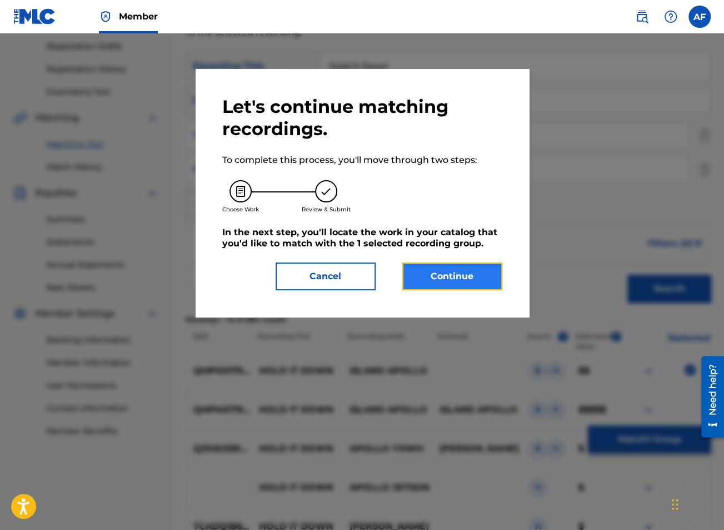
click at [481, 268] on button "Continue" at bounding box center [452, 276] width 100 height 28
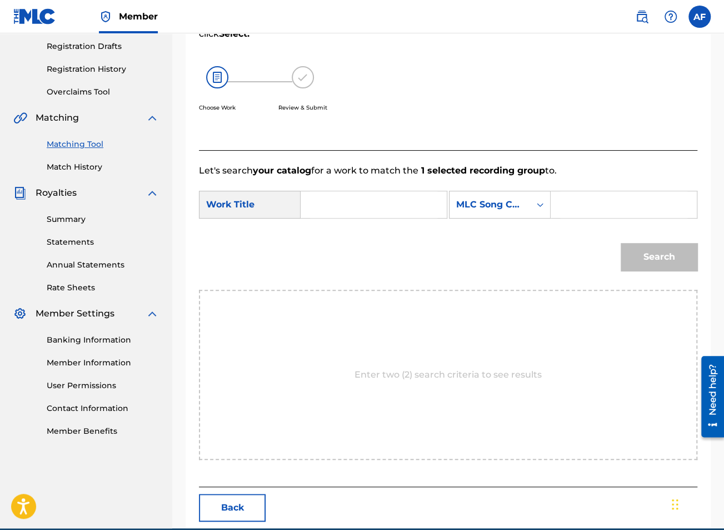
click at [369, 208] on input "Search Form" at bounding box center [373, 204] width 127 height 27
type input "Hold It Down"
click at [248, 225] on div "SearchWithCriteria4383b908-360f-427d-a77b-5ef4c027f268 Work Title Hold It Down …" at bounding box center [448, 208] width 499 height 34
click at [456, 211] on div "MLC Song Code" at bounding box center [489, 204] width 67 height 13
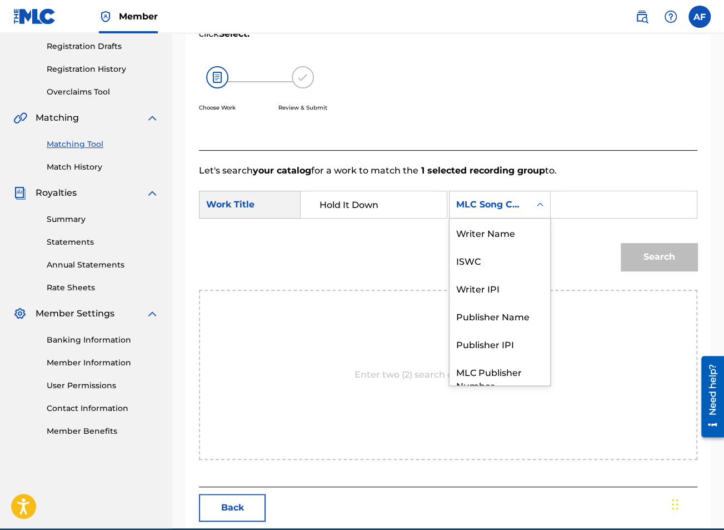
scroll to position [41, 0]
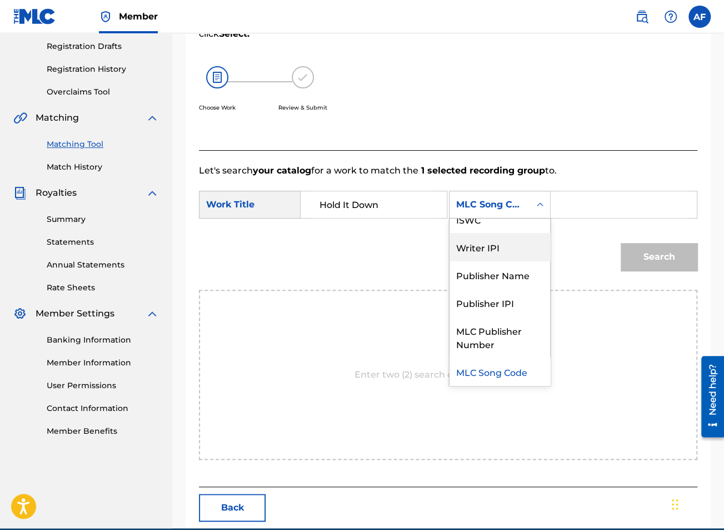
click at [450, 261] on div "Writer IPI" at bounding box center [500, 247] width 101 height 28
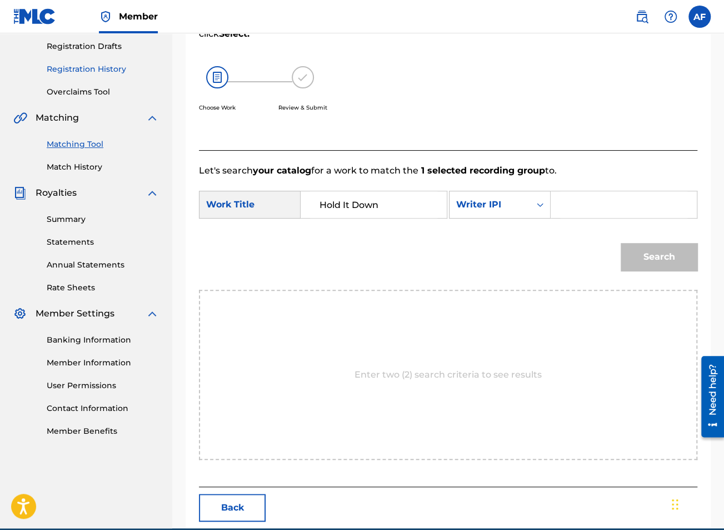
scroll to position [19, 0]
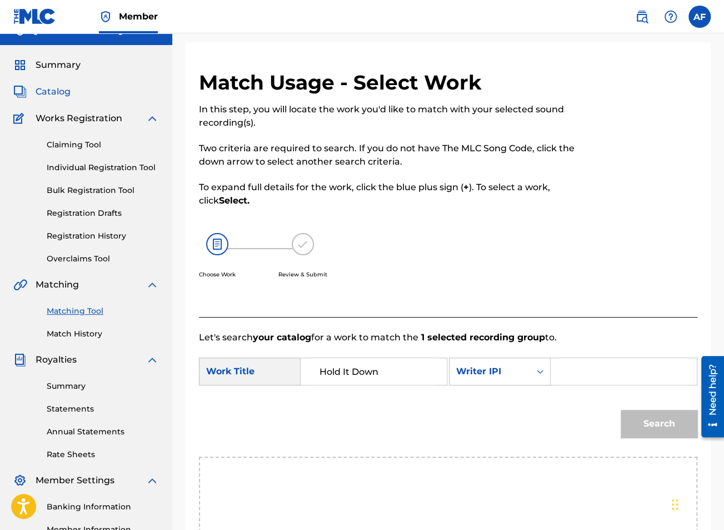
click at [57, 92] on span "Catalog" at bounding box center [53, 91] width 35 height 13
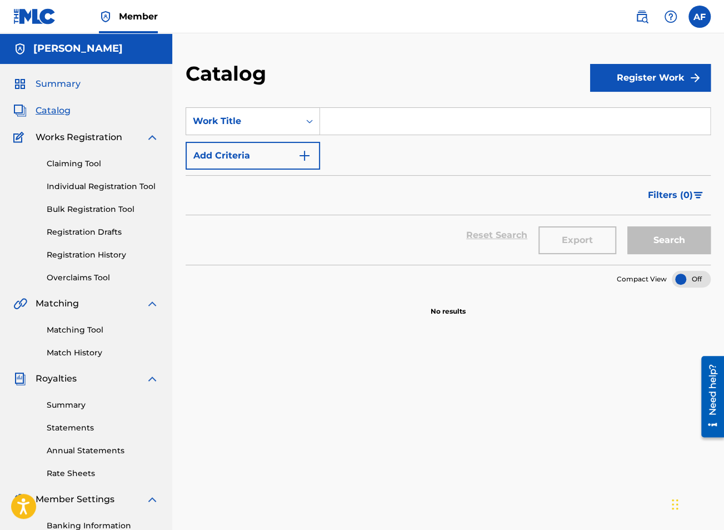
click at [64, 88] on span "Summary" at bounding box center [58, 83] width 45 height 13
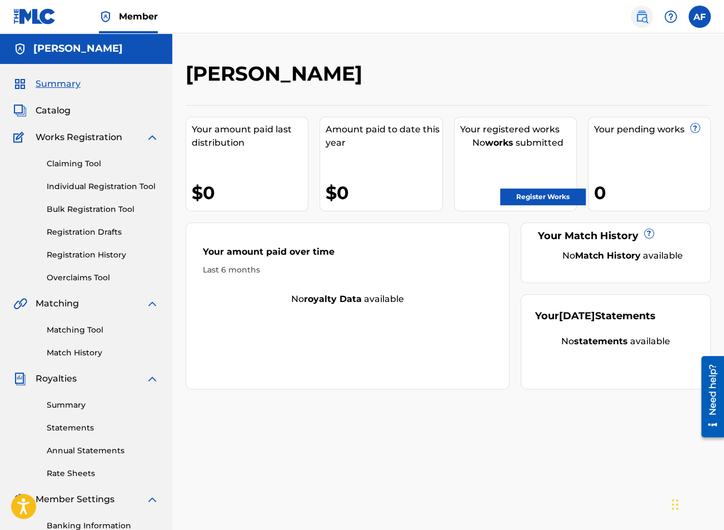
click at [647, 15] on img at bounding box center [641, 16] width 13 height 13
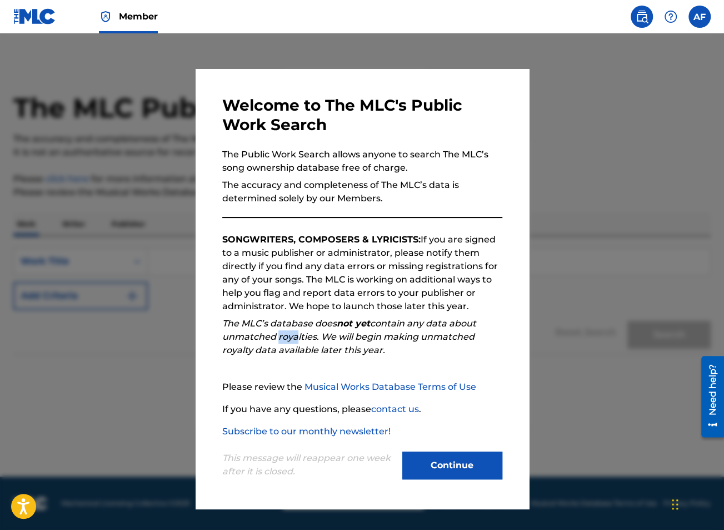
drag, startPoint x: 275, startPoint y: 332, endPoint x: 290, endPoint y: 339, distance: 16.4
click at [290, 339] on em "The MLC’s database does not yet contain any data about unmatched royalties. We …" at bounding box center [349, 336] width 254 height 37
click at [270, 355] on em "The MLC’s database does not yet contain any data about unmatched royalties. We …" at bounding box center [349, 336] width 254 height 37
click at [490, 463] on button "Continue" at bounding box center [452, 465] width 100 height 28
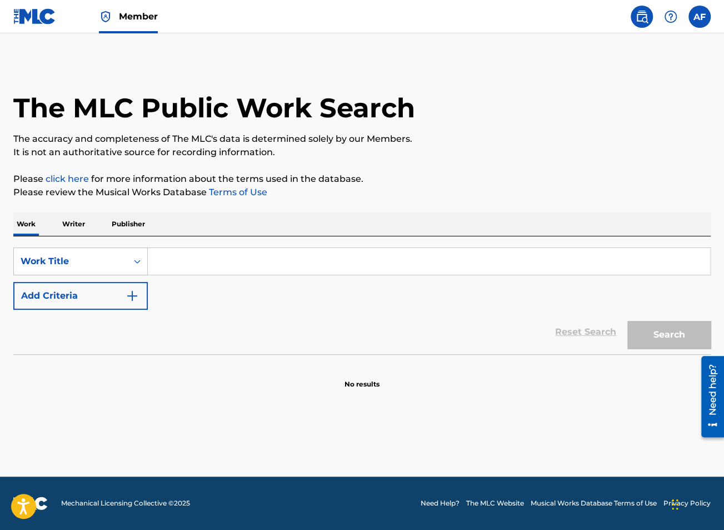
click at [48, 30] on link at bounding box center [34, 16] width 43 height 33
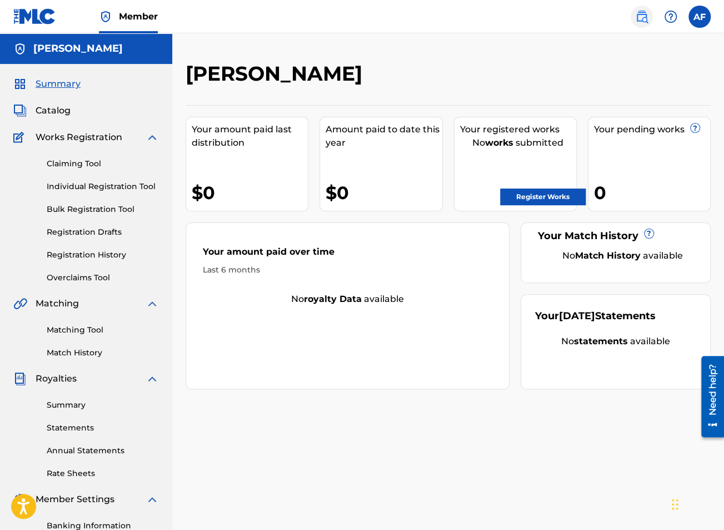
click at [645, 17] on img at bounding box center [641, 16] width 13 height 13
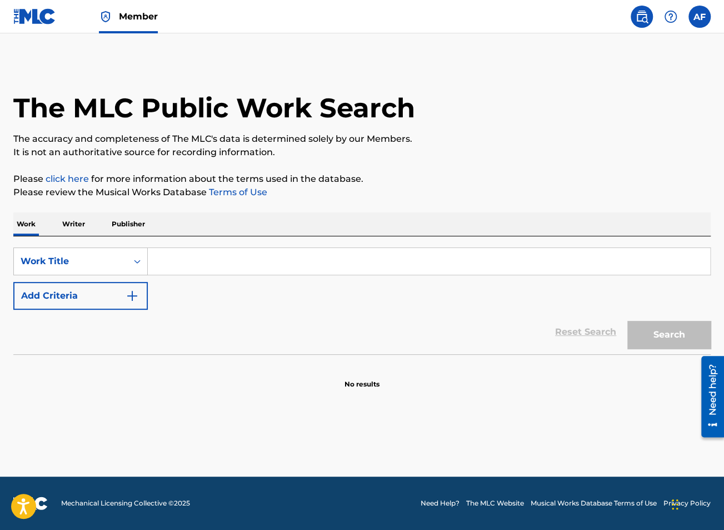
drag, startPoint x: 328, startPoint y: 235, endPoint x: 326, endPoint y: 241, distance: 6.5
click at [327, 235] on div "Work Writer Publisher" at bounding box center [362, 223] width 698 height 23
click at [320, 262] on input "Search Form" at bounding box center [429, 261] width 563 height 27
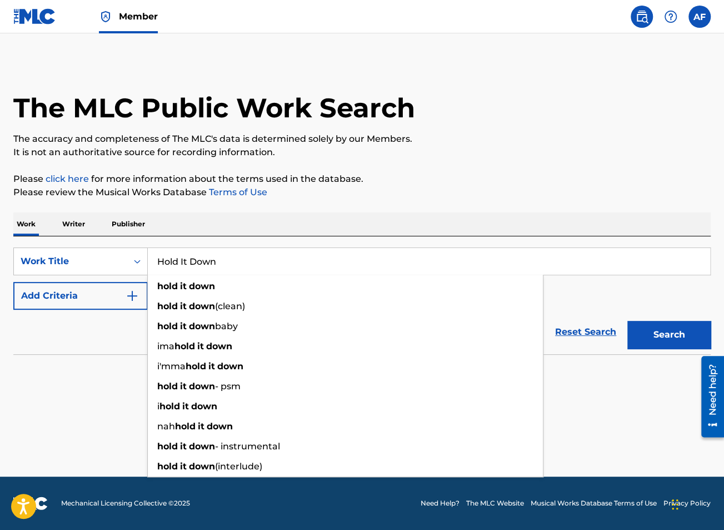
type input "Hold It Down"
click at [628, 321] on button "Search" at bounding box center [669, 335] width 83 height 28
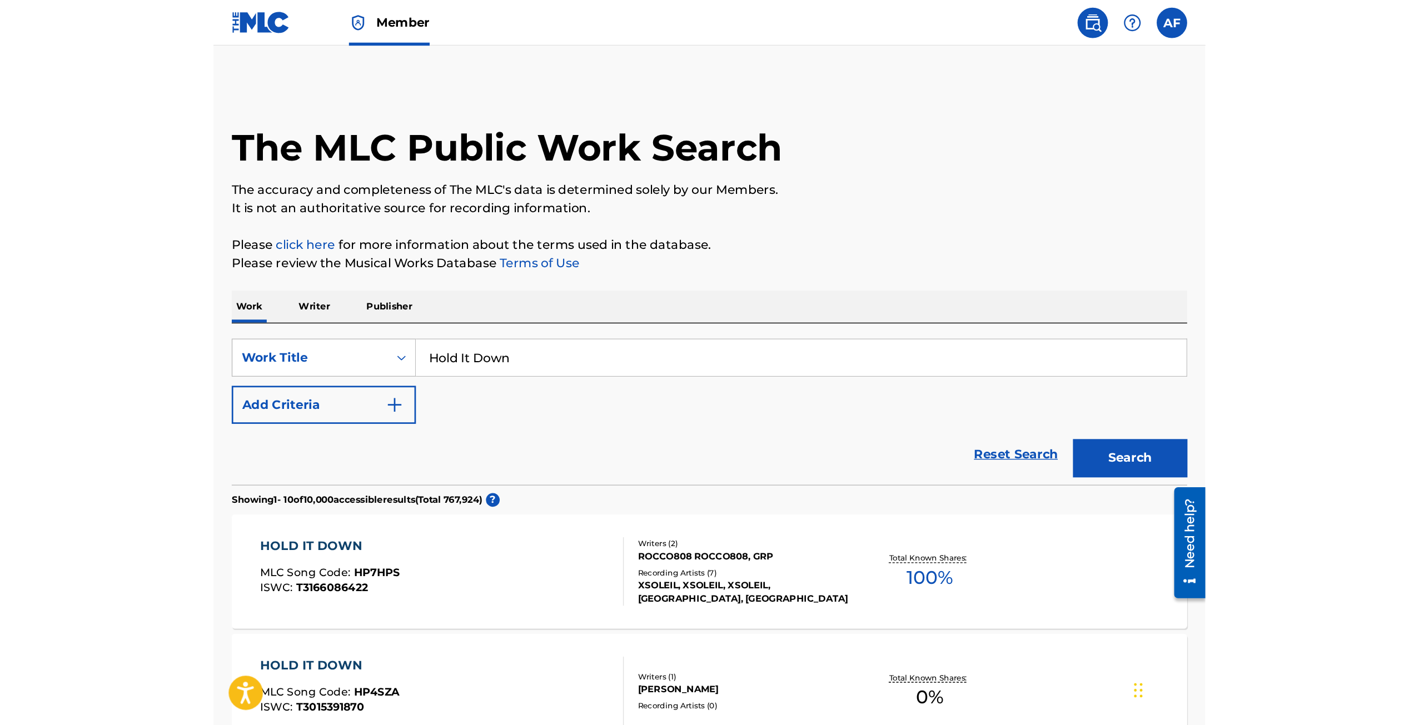
scroll to position [56, 0]
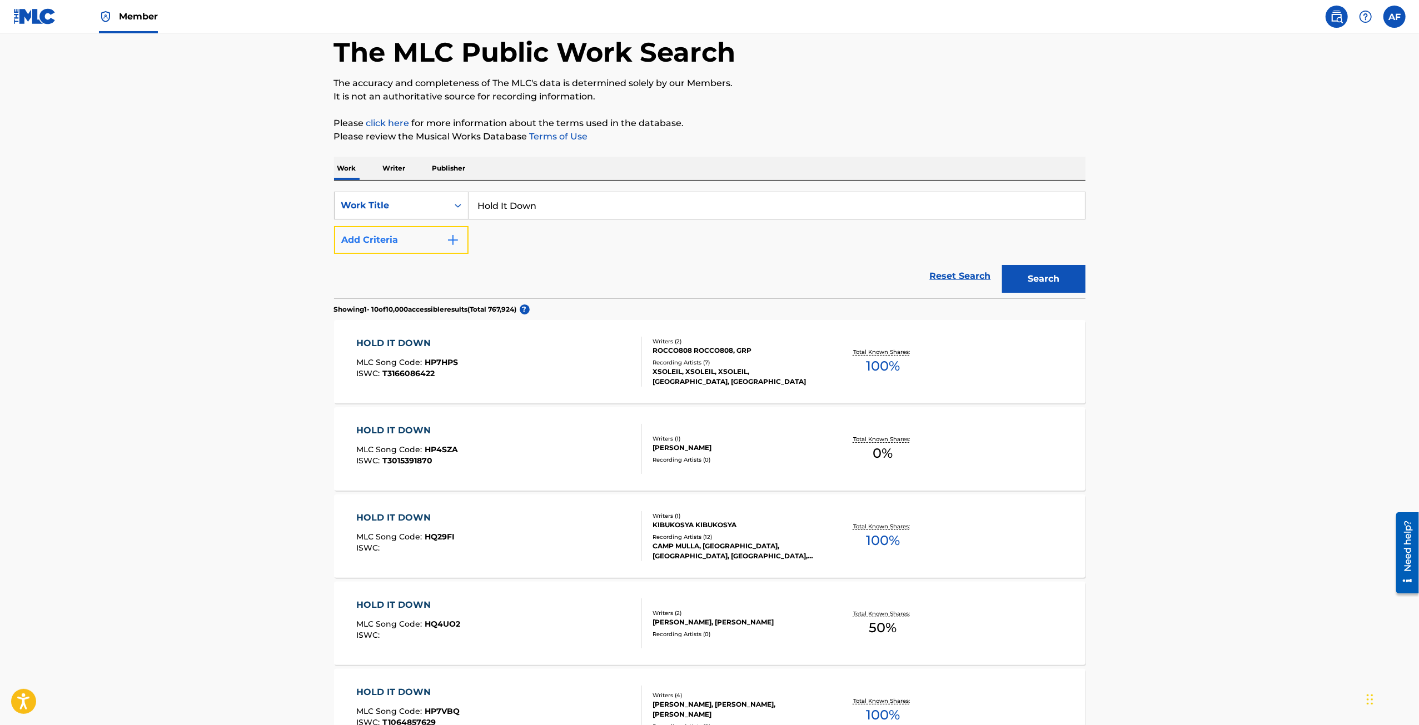
click at [389, 246] on button "Add Criteria" at bounding box center [401, 240] width 135 height 28
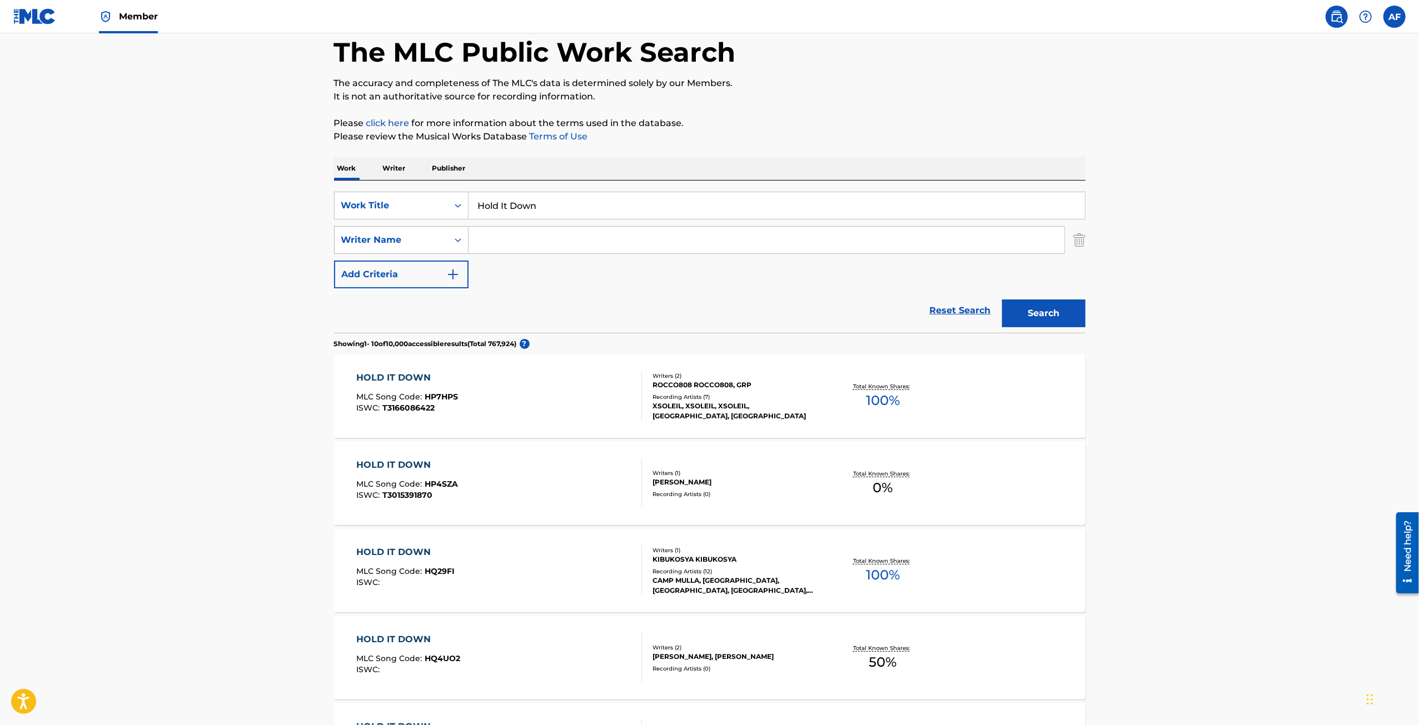
click at [443, 240] on div "Writer Name" at bounding box center [391, 240] width 113 height 21
click at [291, 307] on main "The MLC Public Work Search The accuracy and completeness of The MLC's data is d…" at bounding box center [709, 632] width 1419 height 1308
click at [724, 241] on img "Search Form" at bounding box center [1079, 240] width 12 height 28
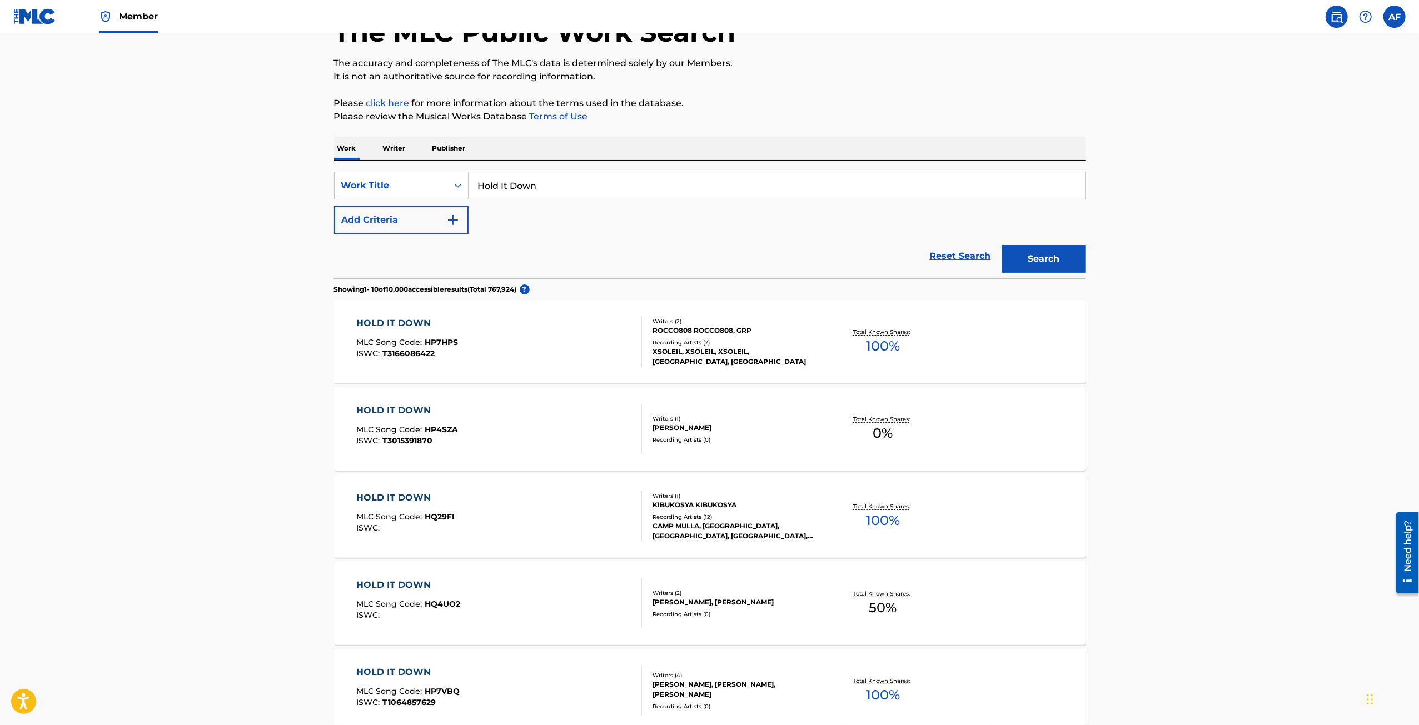
drag, startPoint x: 1132, startPoint y: 220, endPoint x: 1132, endPoint y: 266, distance: 46.1
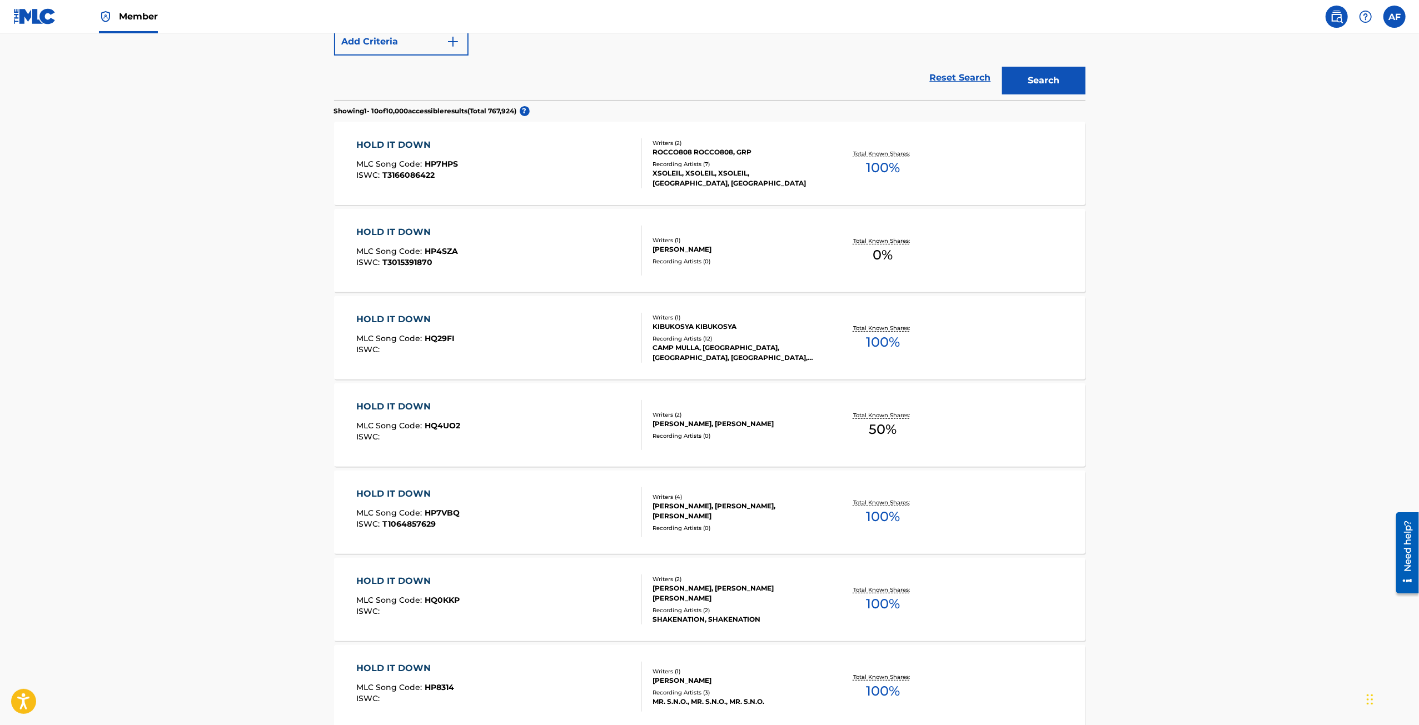
drag, startPoint x: 1131, startPoint y: 195, endPoint x: 1143, endPoint y: 298, distance: 103.5
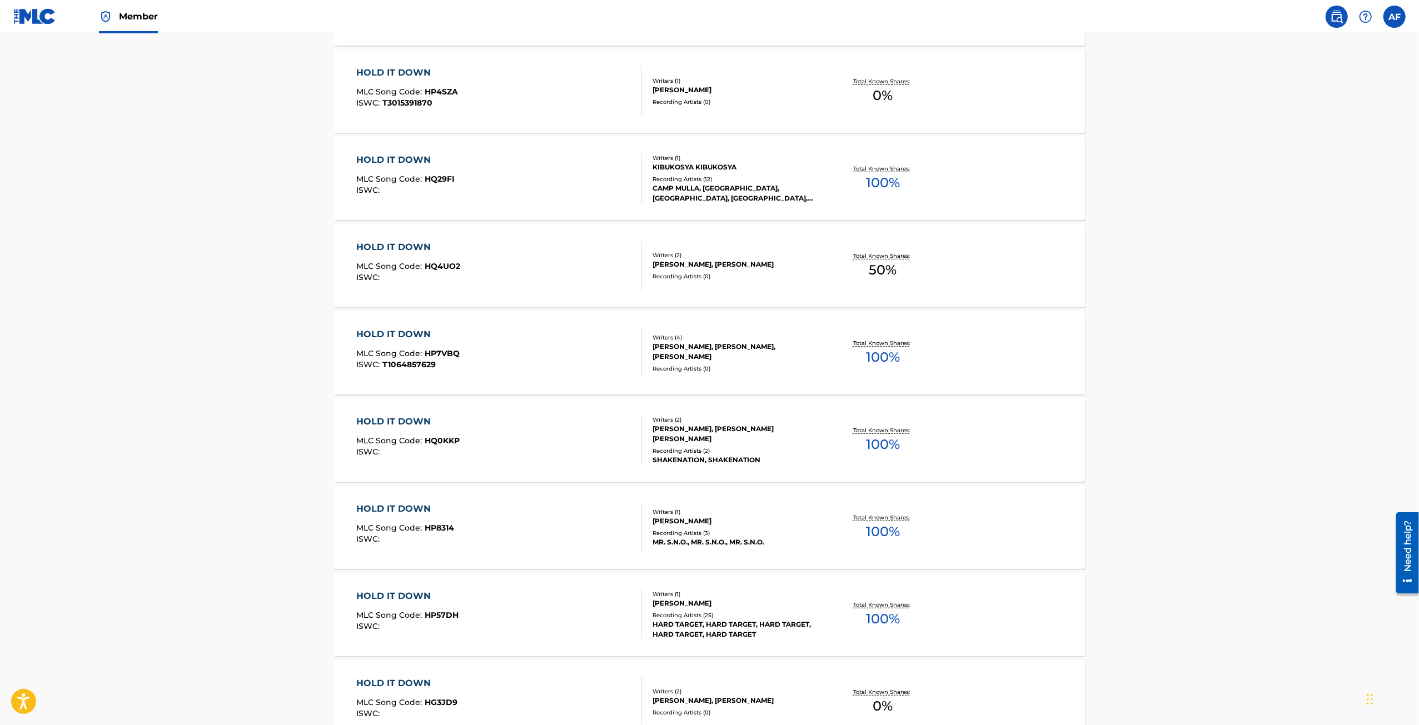
scroll to position [635, 0]
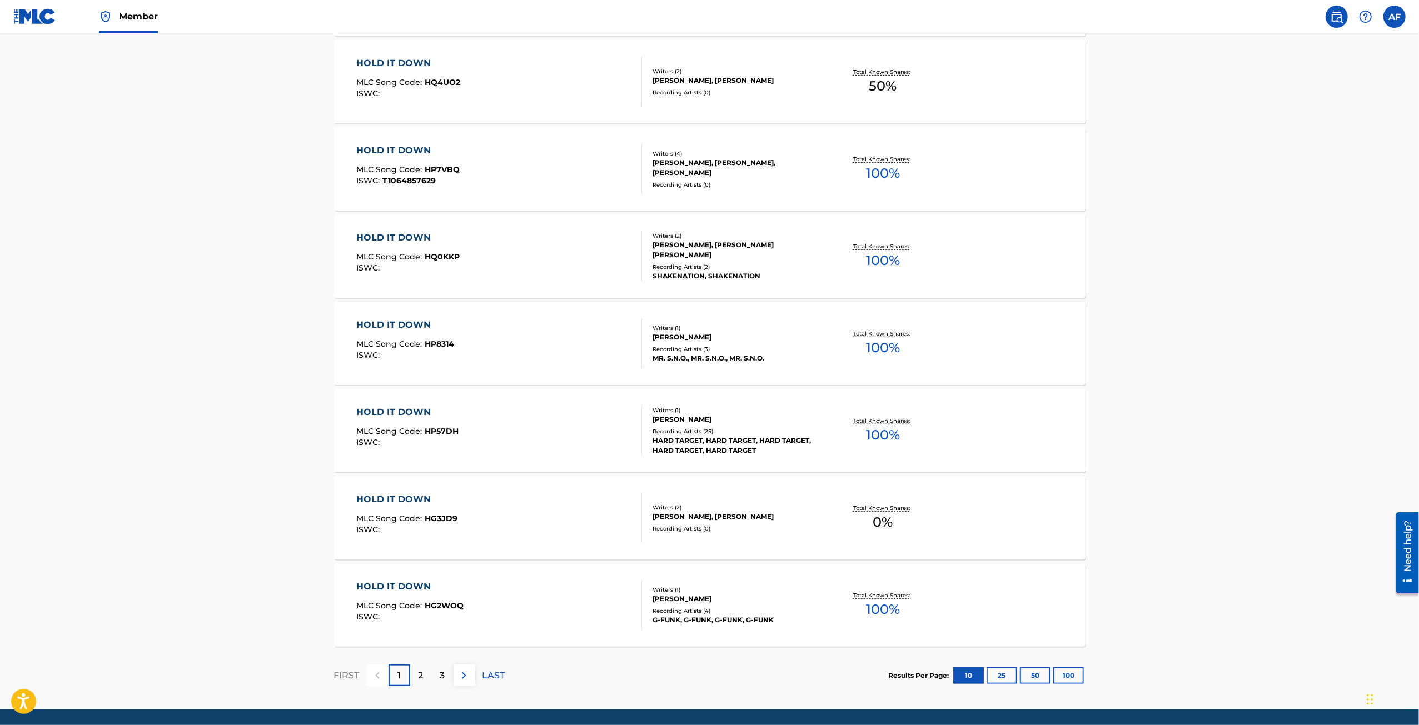
drag, startPoint x: 1129, startPoint y: 181, endPoint x: 1119, endPoint y: 326, distance: 146.0
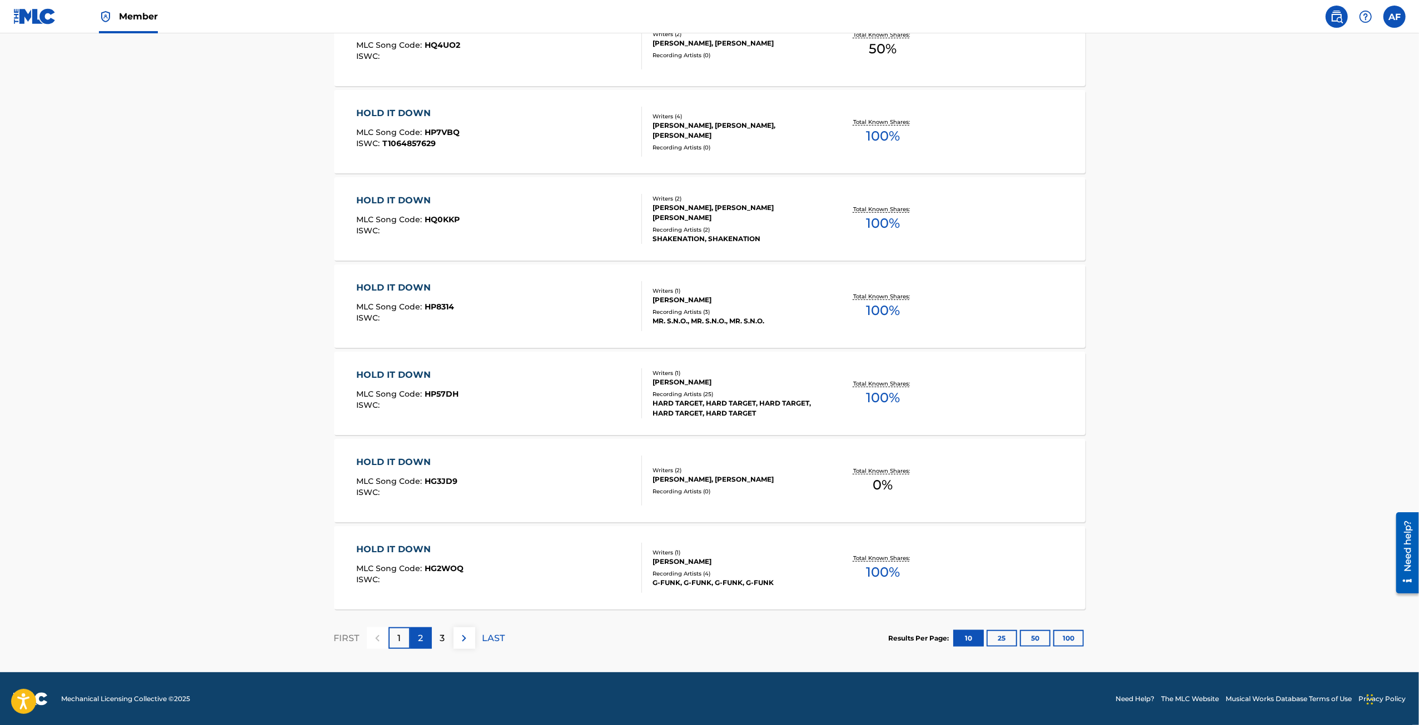
click at [422, 529] on p "2" at bounding box center [421, 638] width 5 height 13
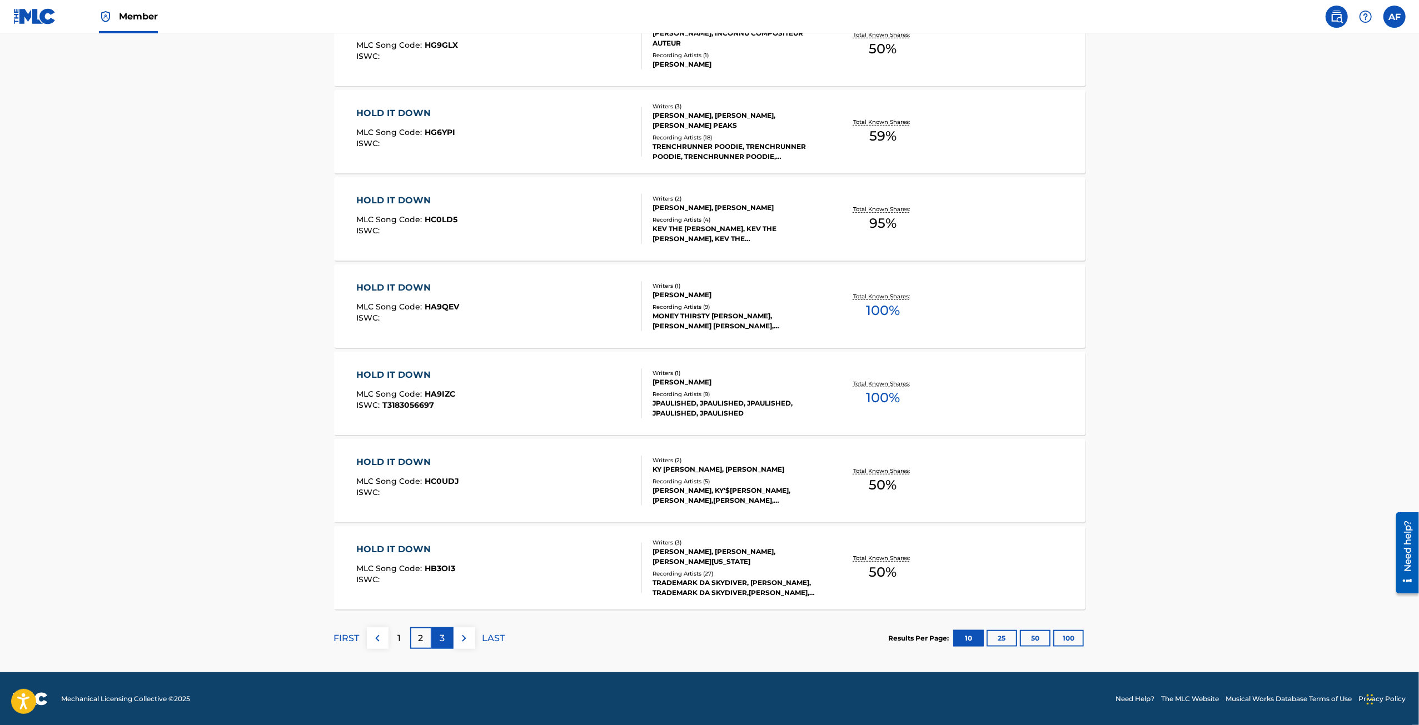
click at [437, 529] on div "3" at bounding box center [443, 639] width 22 height 22
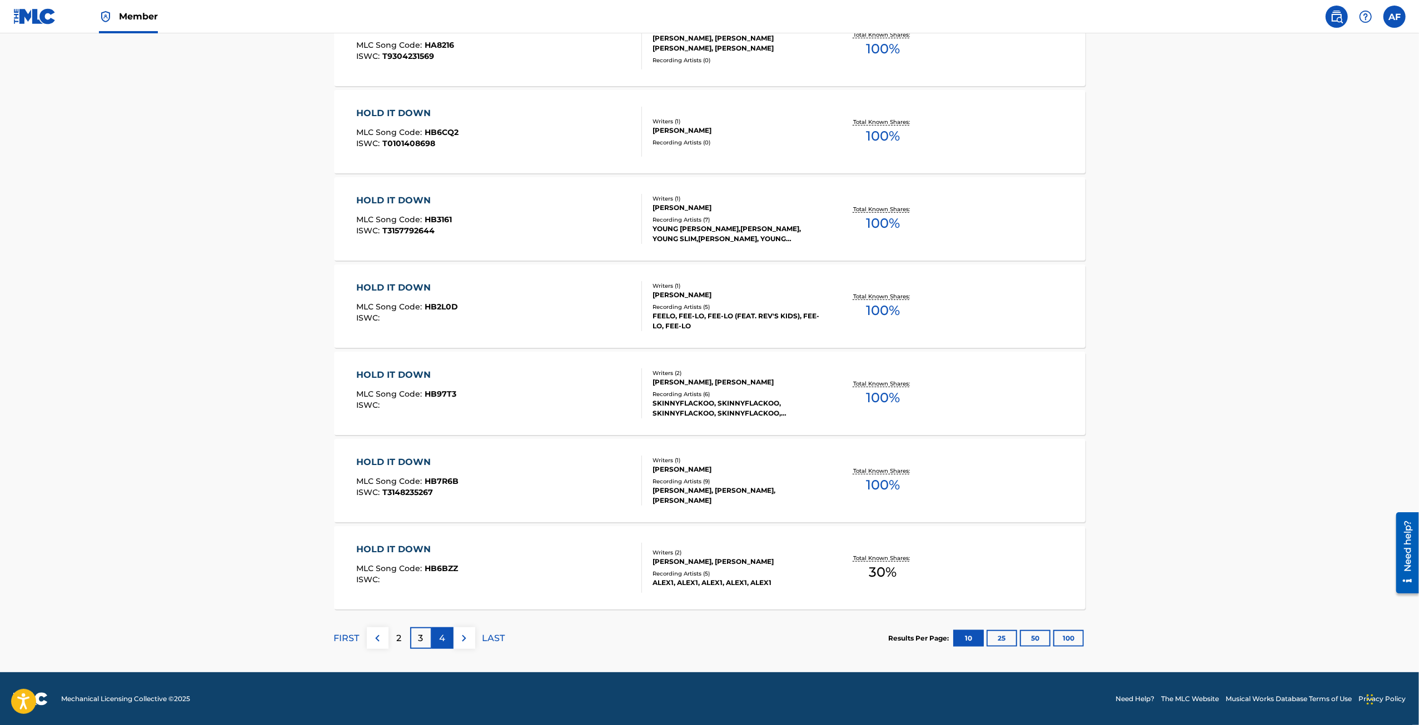
click at [441, 529] on p "4" at bounding box center [443, 638] width 6 height 13
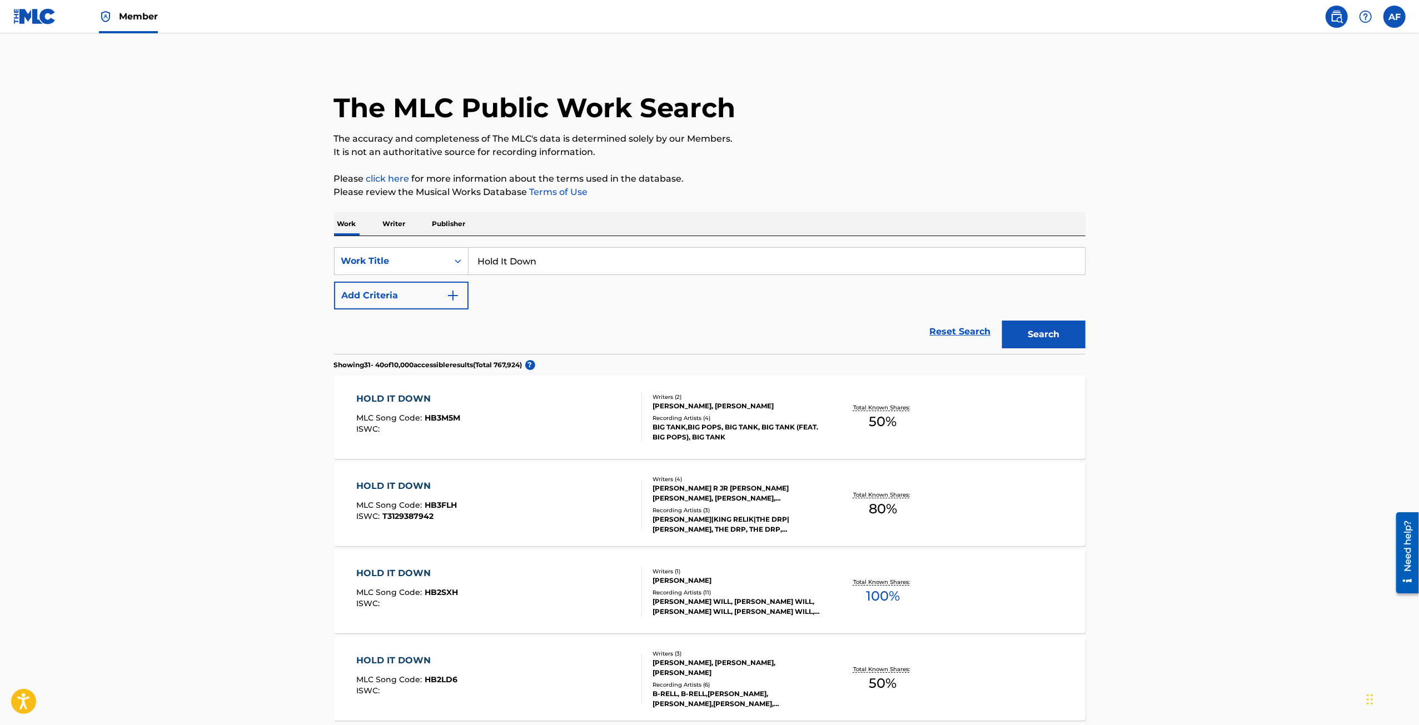
scroll to position [111, 0]
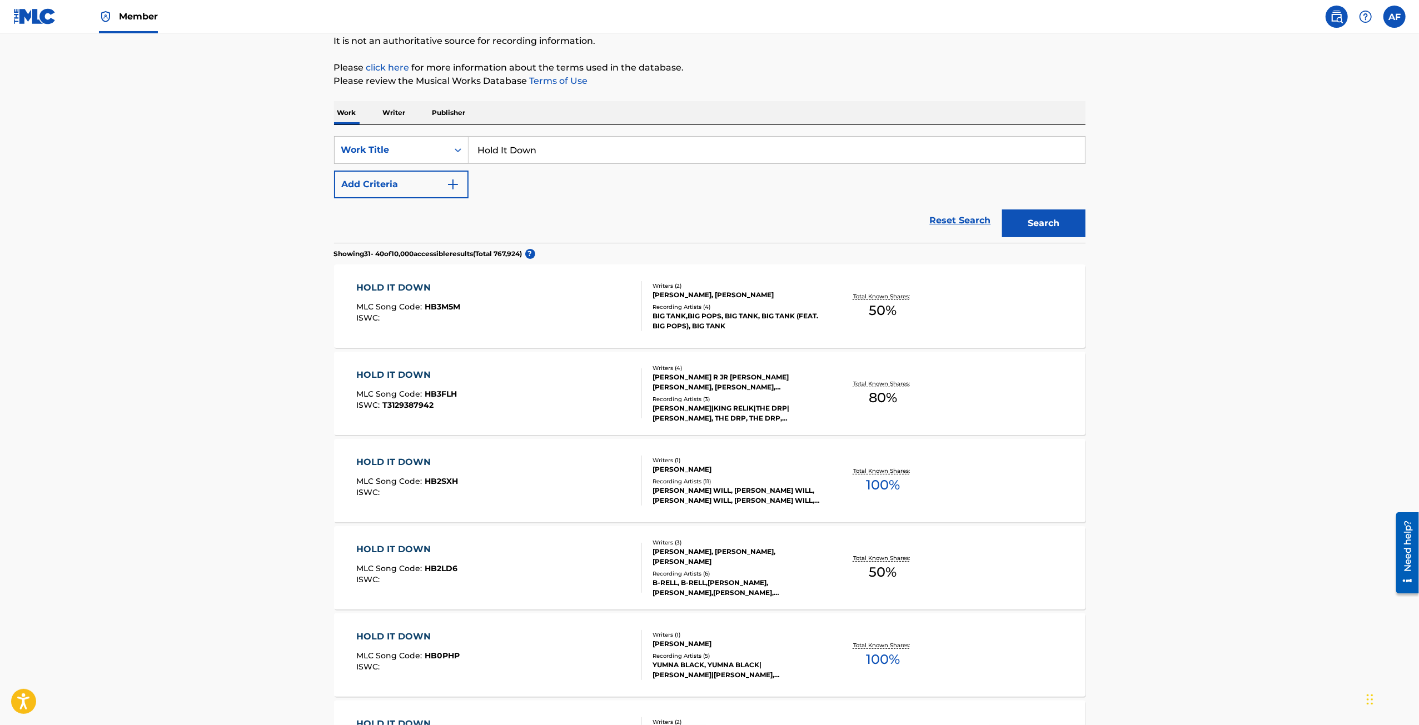
click at [598, 392] on div "HOLD IT DOWN MLC Song Code : HB3FLH ISWC : T3129387942" at bounding box center [499, 394] width 286 height 50
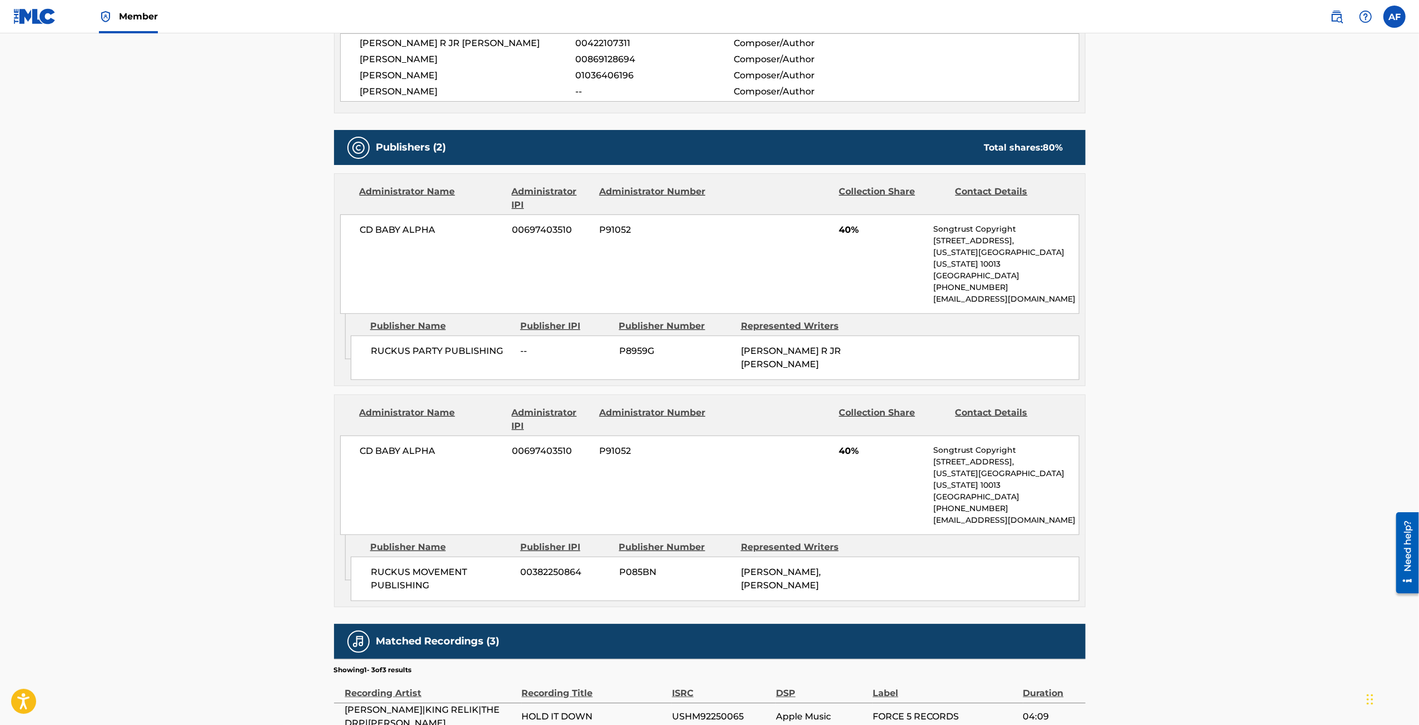
scroll to position [523, 0]
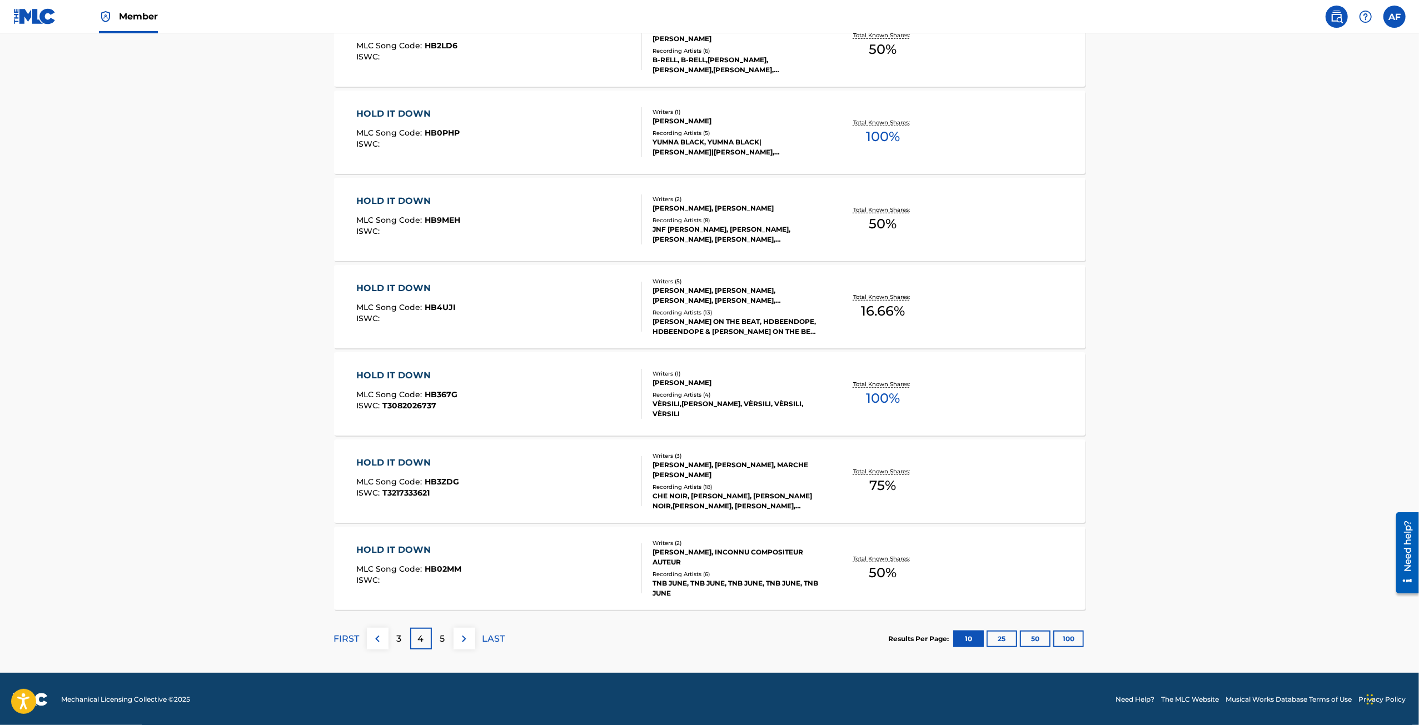
scroll to position [635, 0]
click at [435, 529] on div "5" at bounding box center [443, 639] width 22 height 22
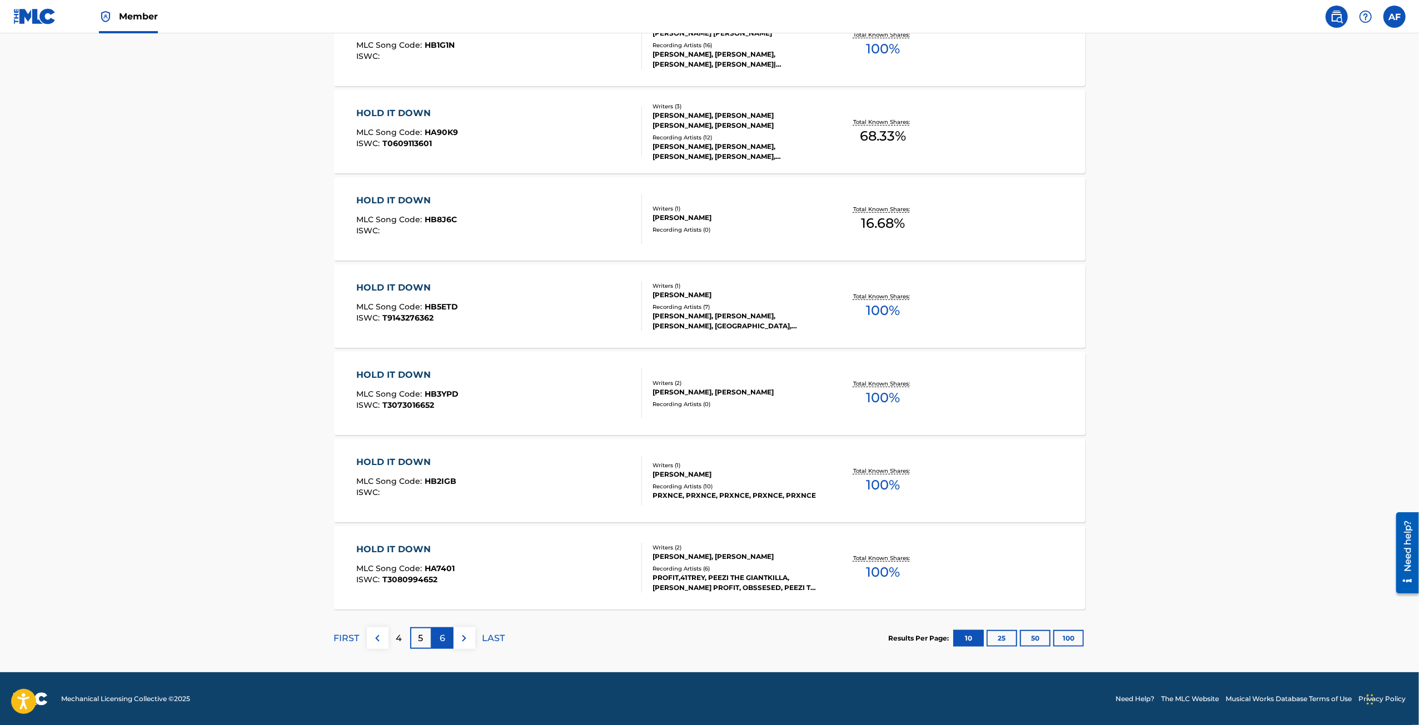
click at [440, 529] on p "6" at bounding box center [443, 638] width 6 height 13
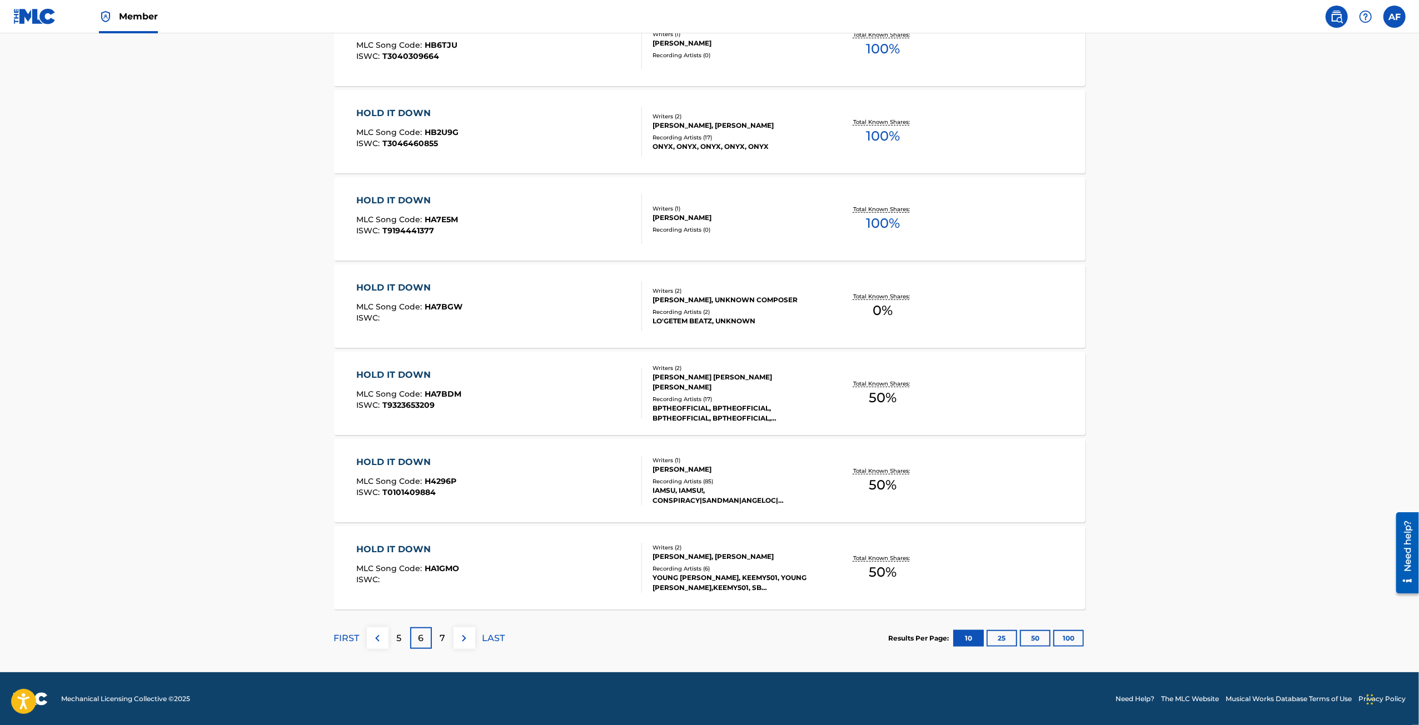
click at [437, 529] on div "7" at bounding box center [443, 639] width 22 height 22
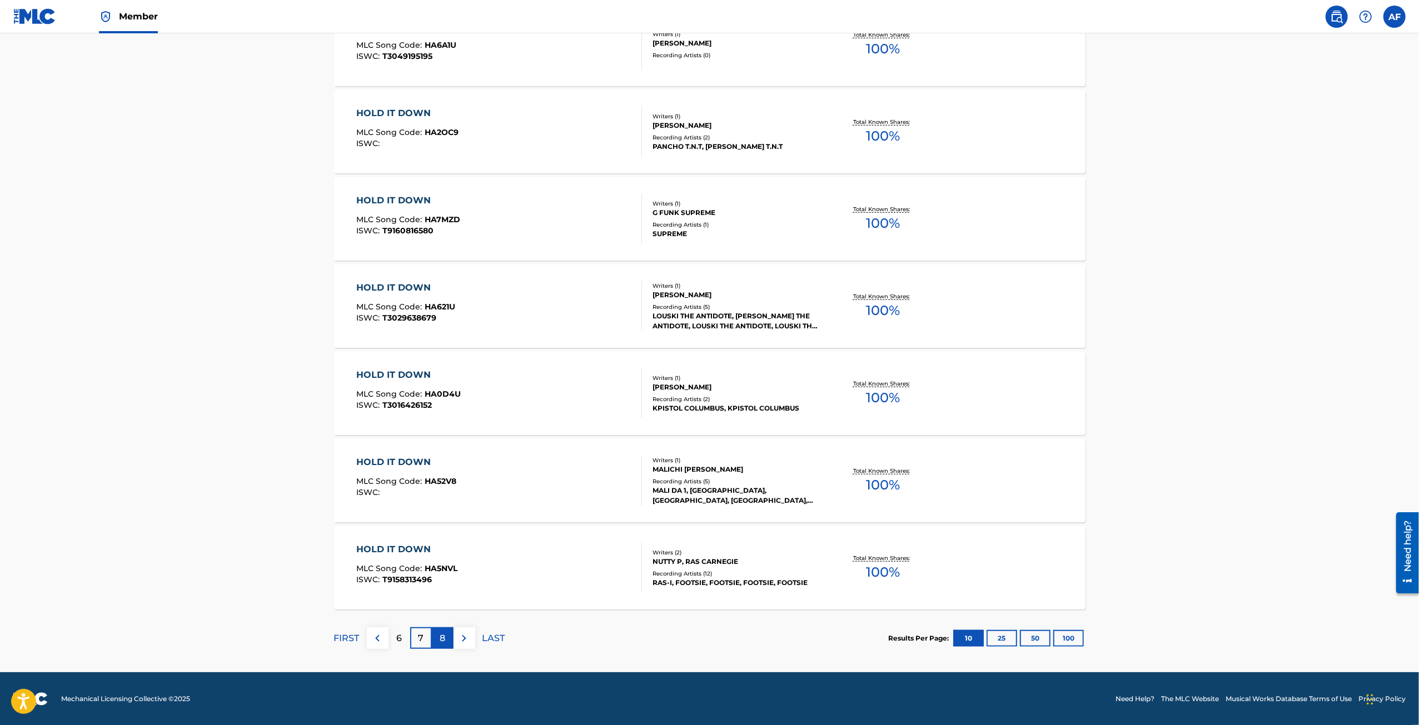
click at [445, 529] on p "8" at bounding box center [443, 638] width 6 height 13
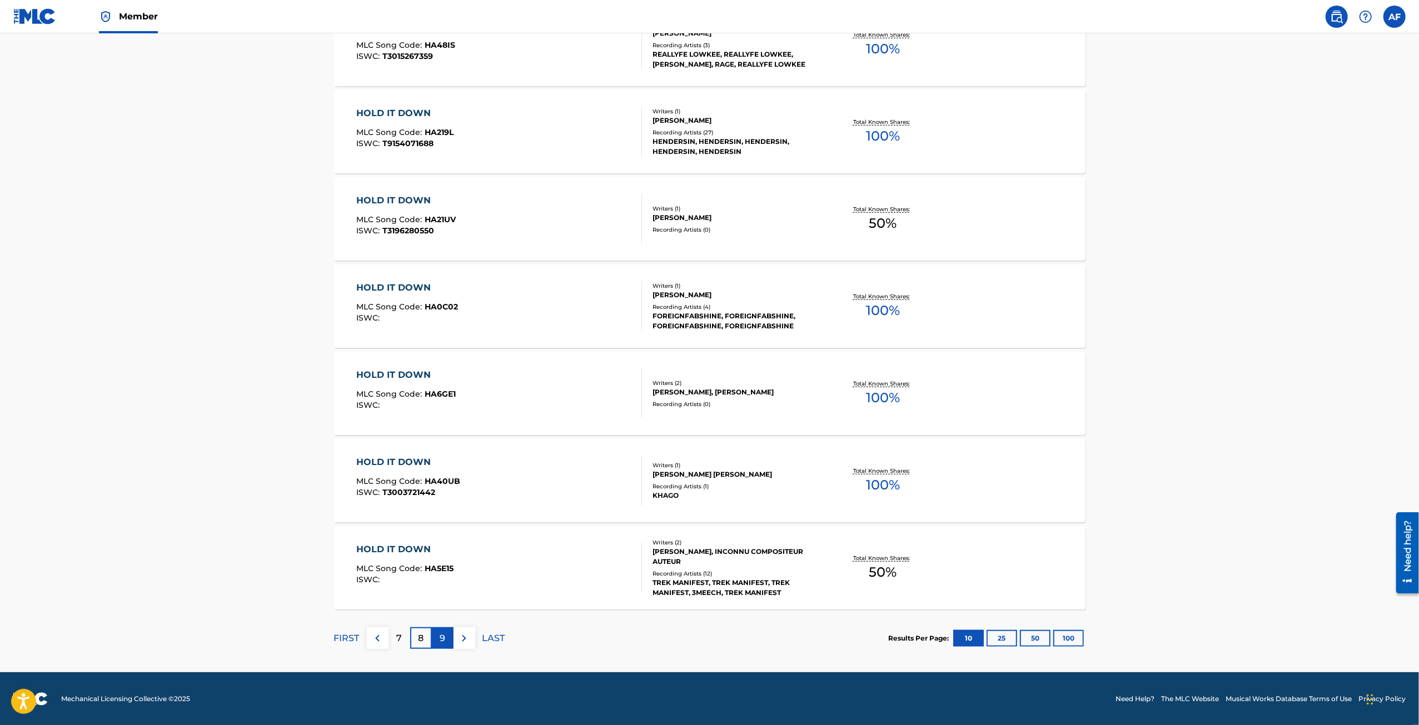
click at [441, 529] on p "9" at bounding box center [443, 638] width 6 height 13
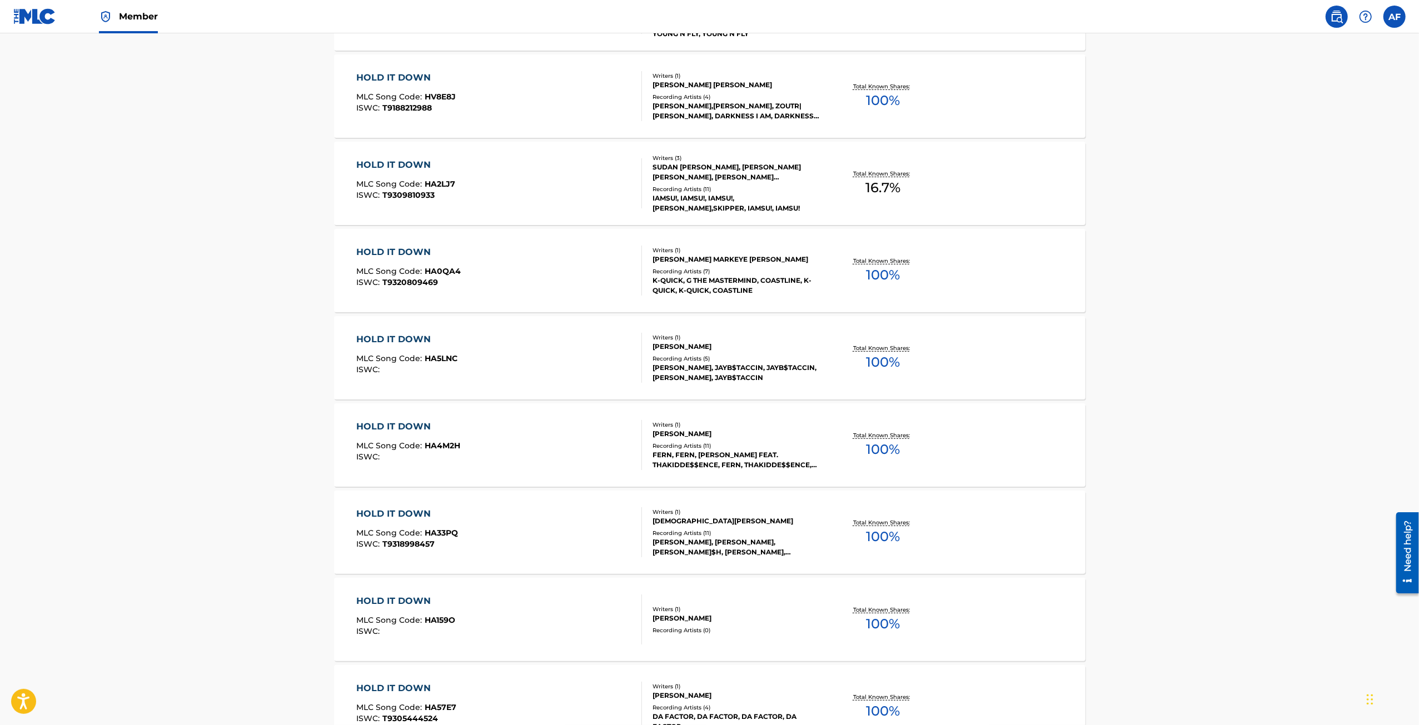
scroll to position [611, 0]
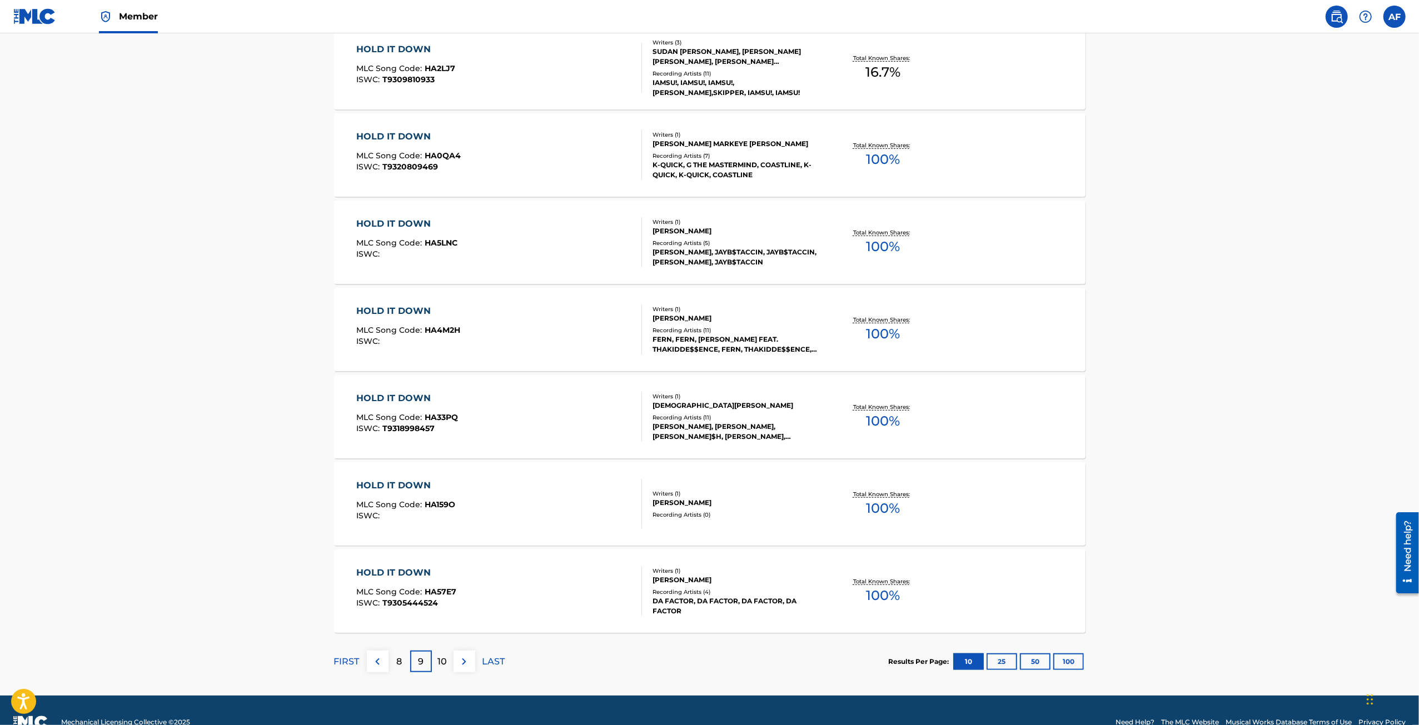
click at [448, 529] on div "10" at bounding box center [443, 662] width 22 height 22
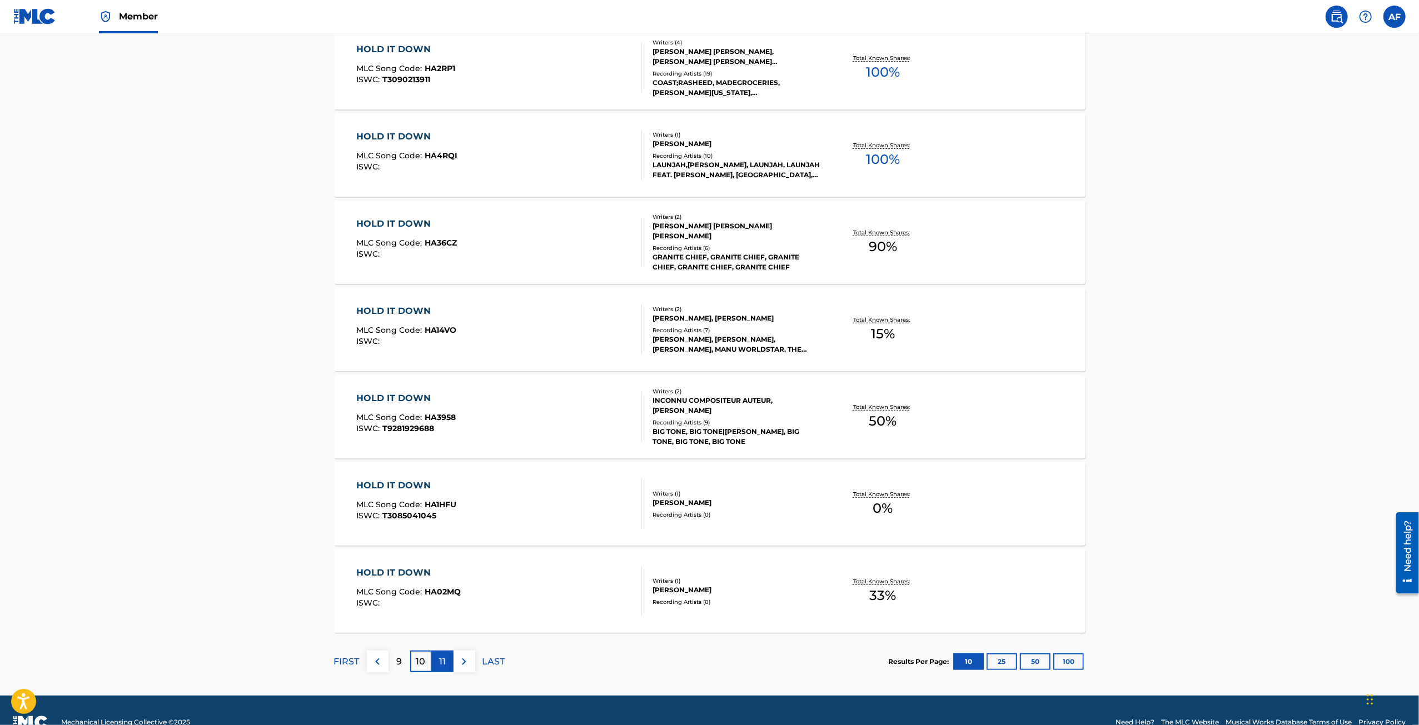
click at [440, 529] on p "11" at bounding box center [442, 661] width 7 height 13
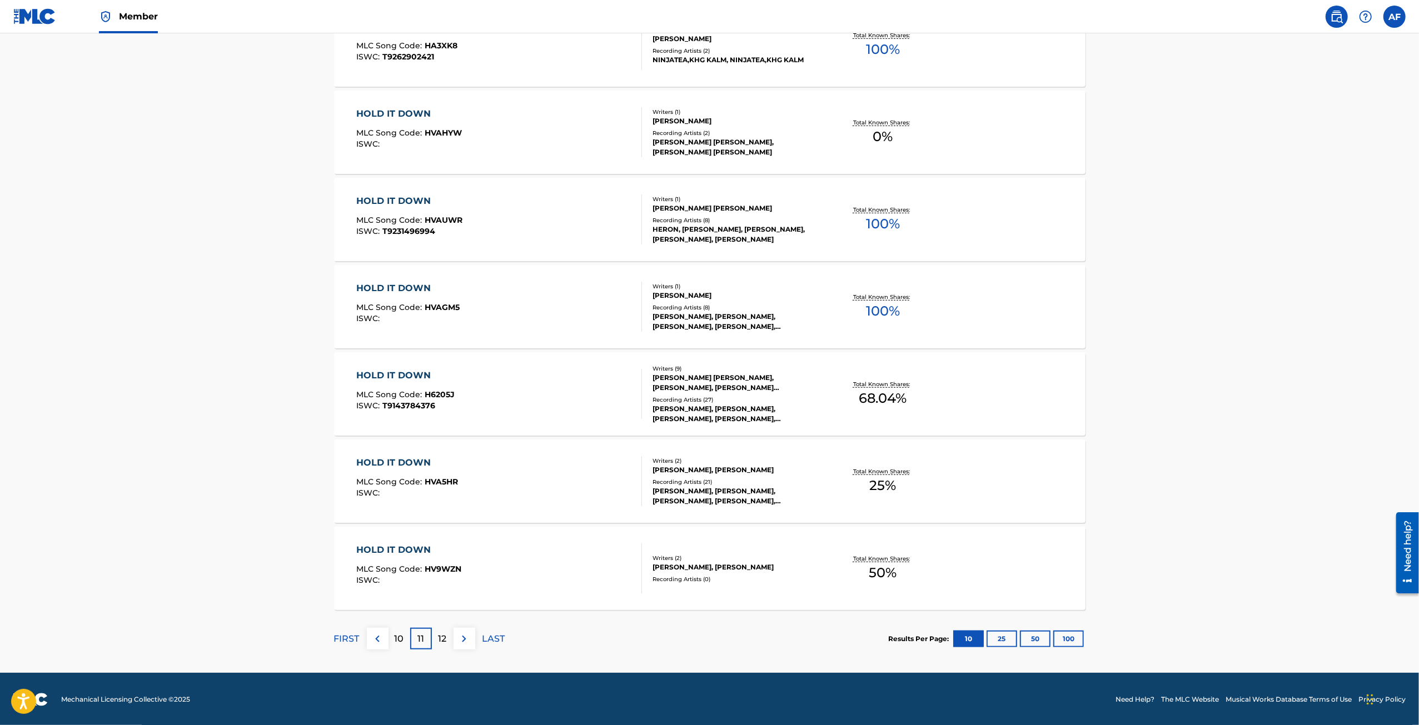
scroll to position [635, 0]
click at [441, 529] on p "12" at bounding box center [443, 638] width 8 height 13
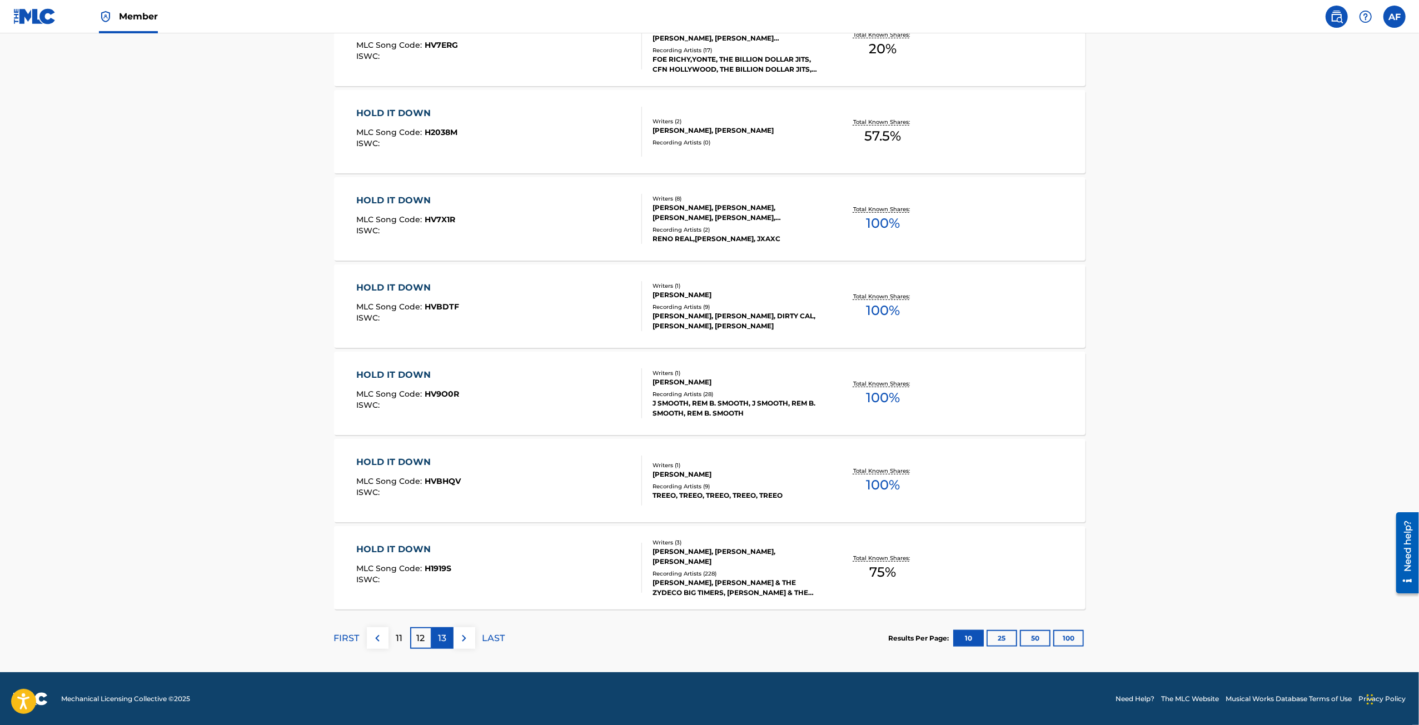
click at [440, 529] on p "13" at bounding box center [443, 638] width 8 height 13
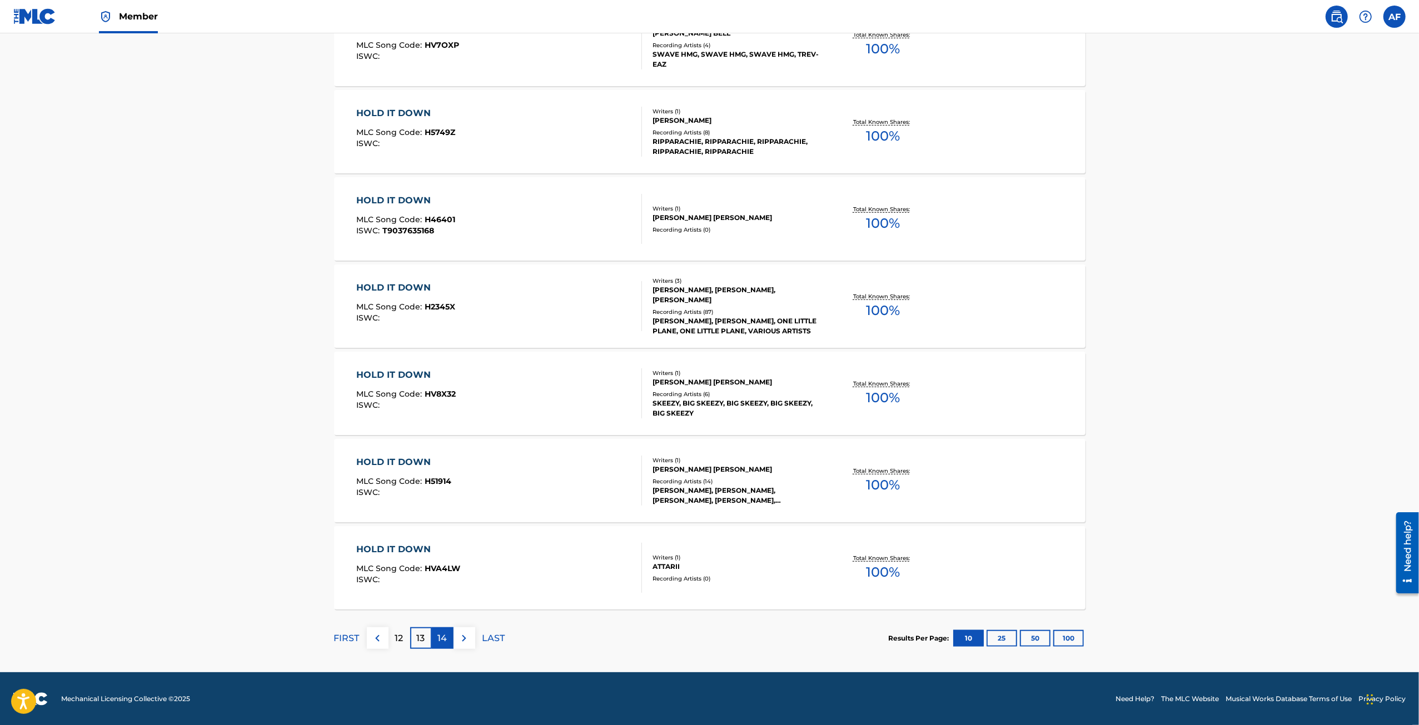
click at [435, 529] on div "14" at bounding box center [443, 639] width 22 height 22
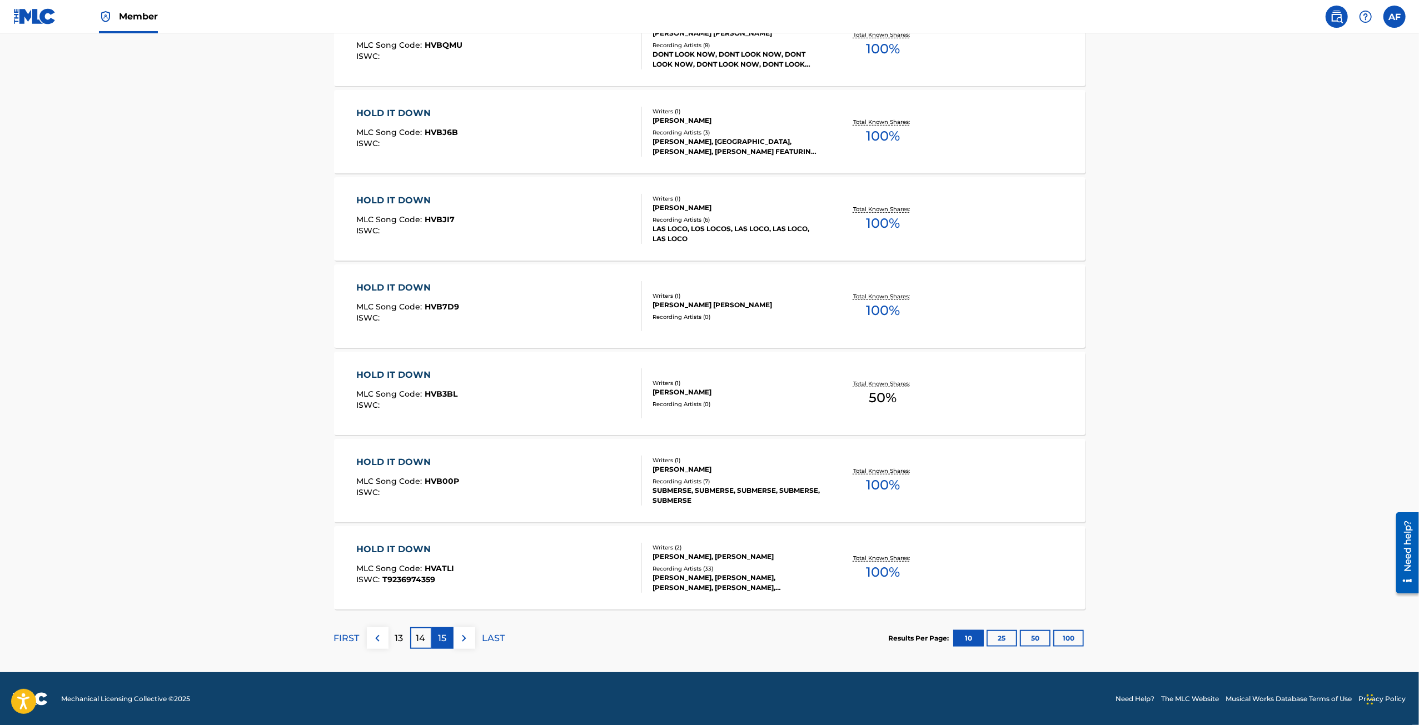
click at [435, 529] on div "15" at bounding box center [443, 639] width 22 height 22
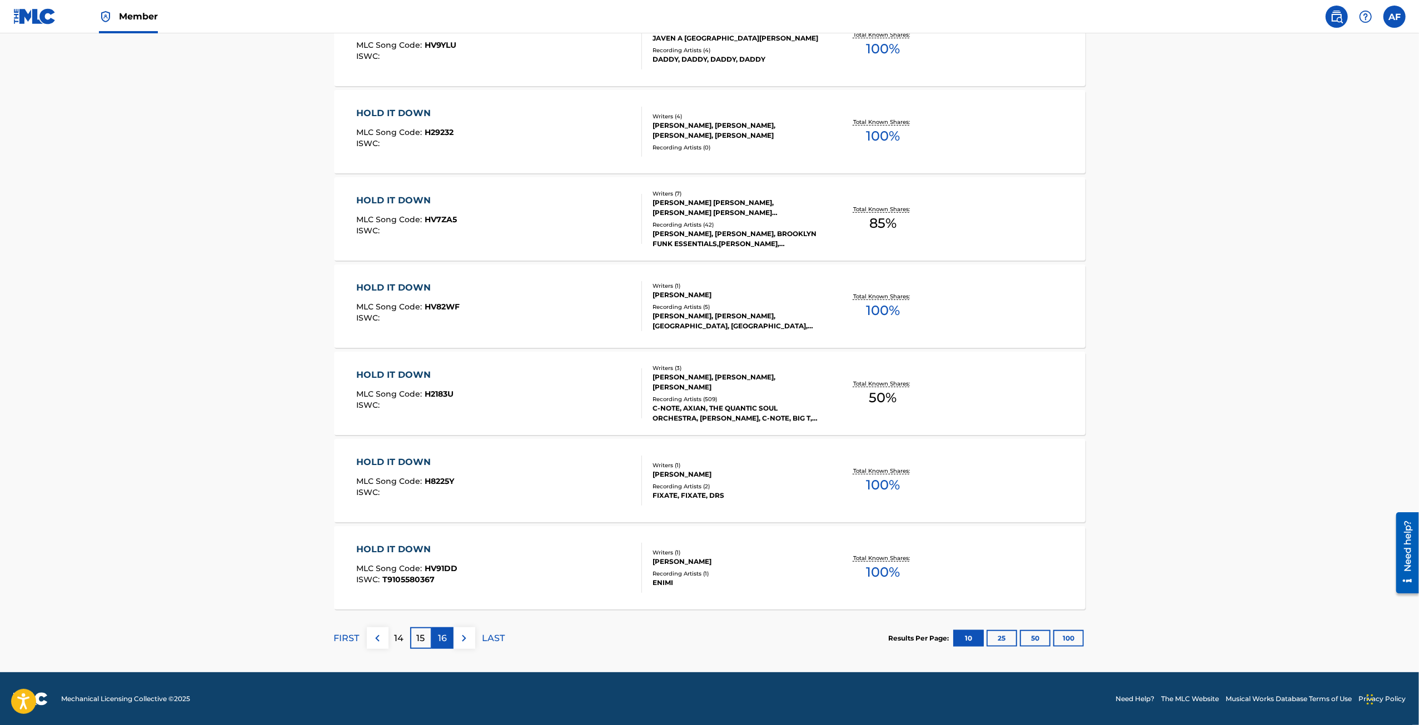
click at [446, 529] on p "16" at bounding box center [442, 638] width 9 height 13
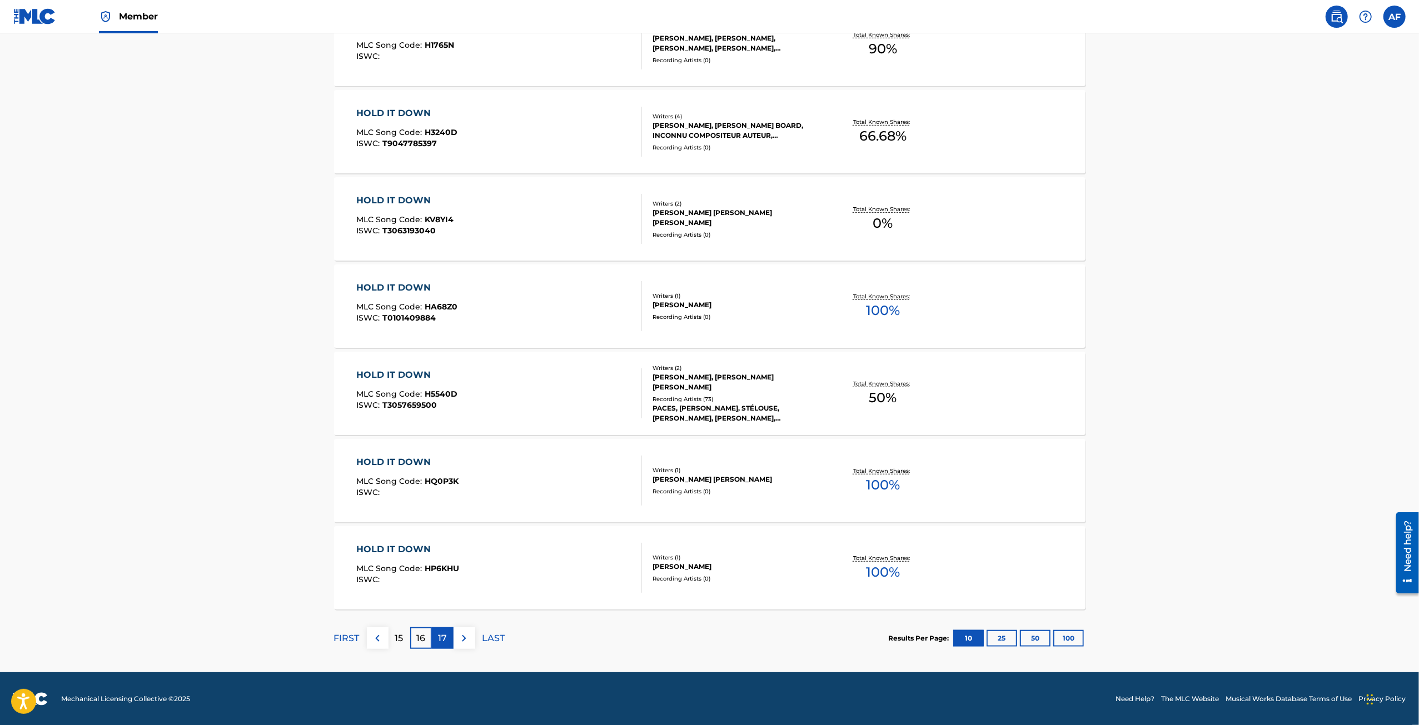
click at [439, 529] on p "17" at bounding box center [442, 638] width 9 height 13
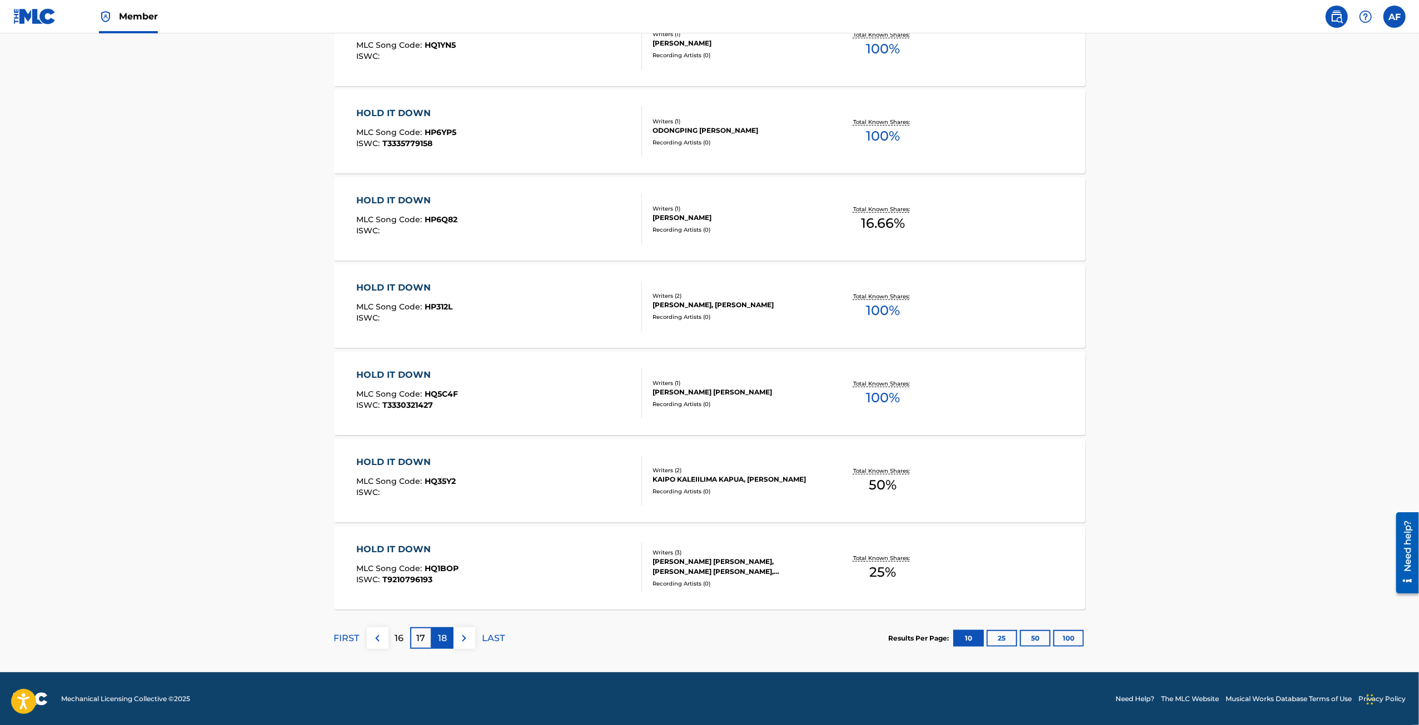
click at [440, 529] on p "18" at bounding box center [442, 638] width 9 height 13
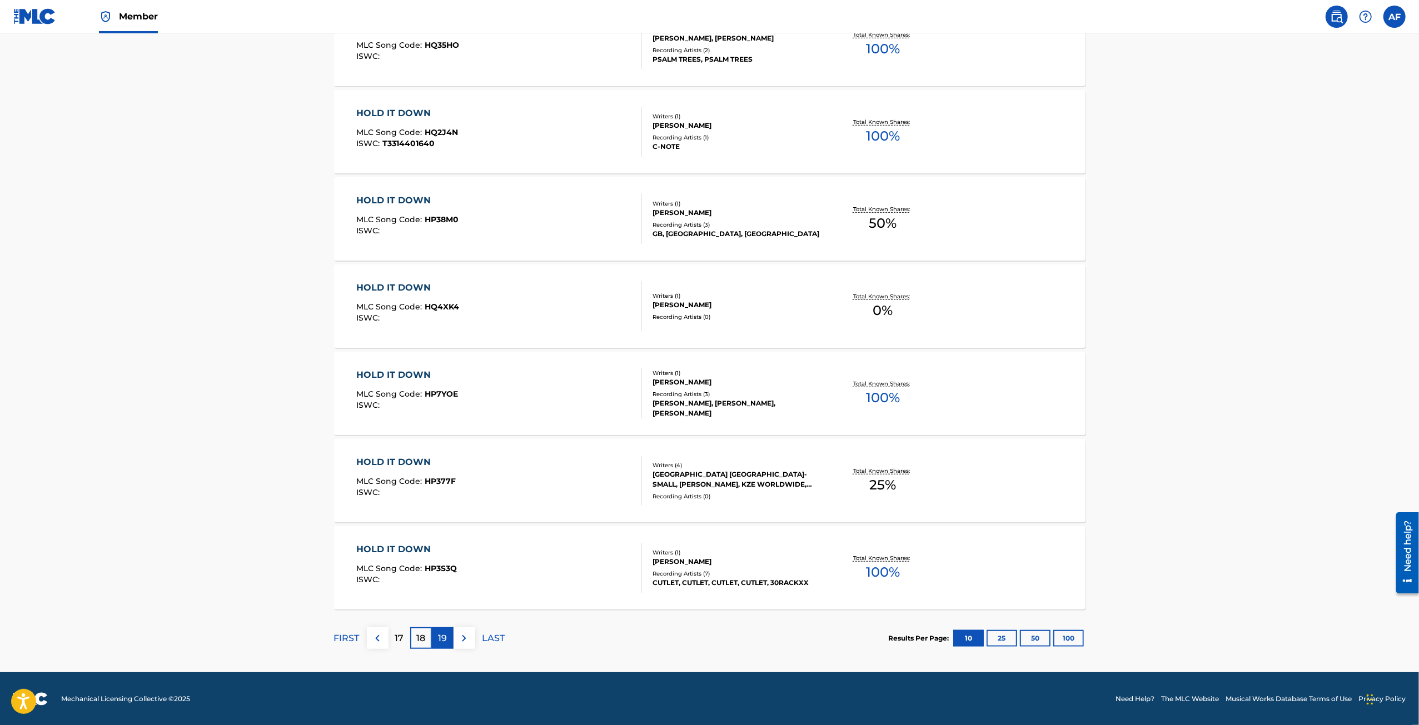
click at [442, 529] on p "19" at bounding box center [442, 638] width 9 height 13
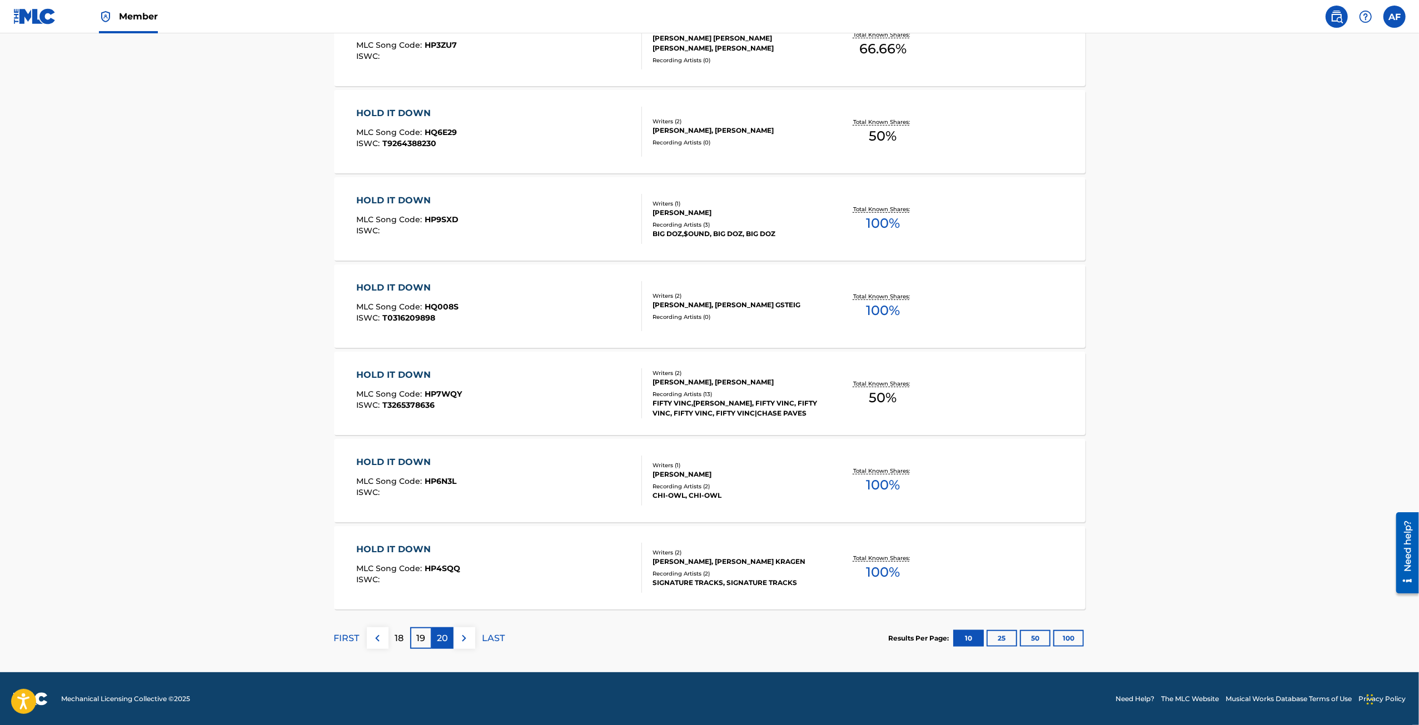
click at [442, 529] on p "20" at bounding box center [442, 638] width 11 height 13
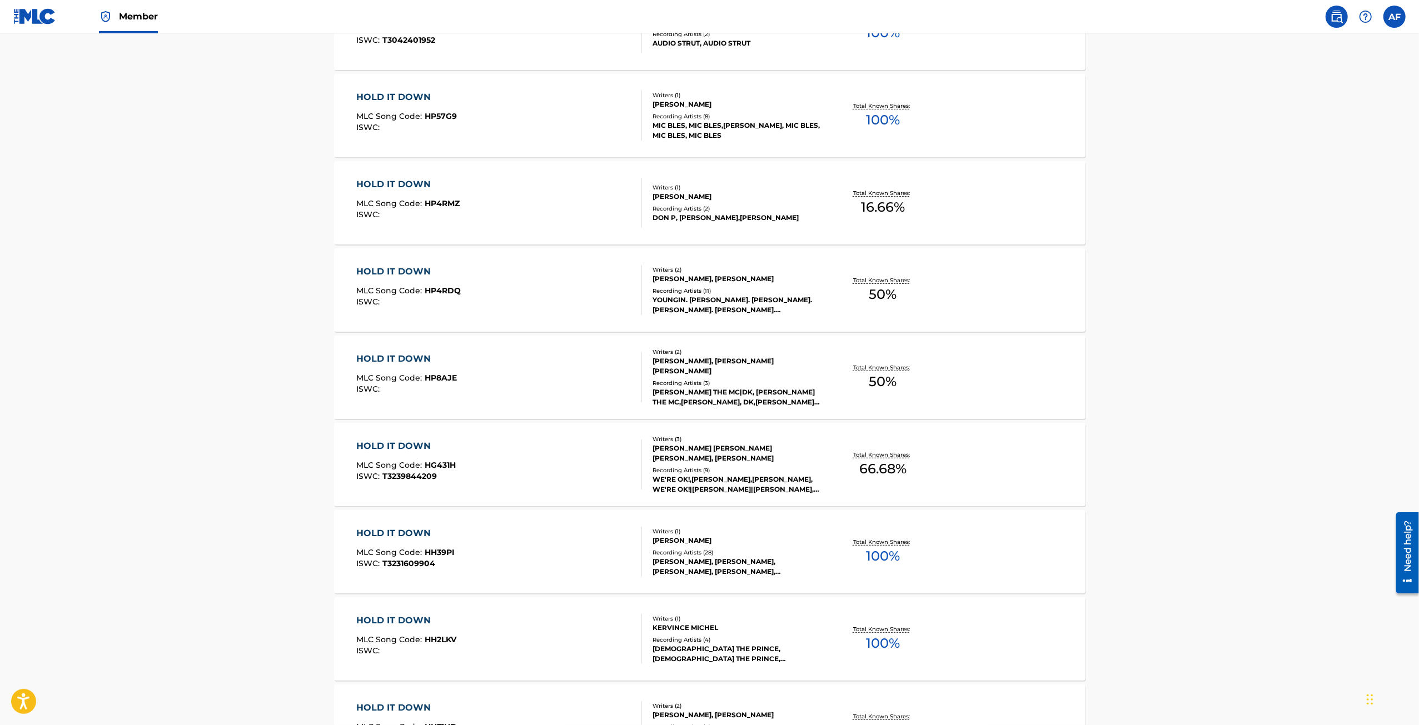
scroll to position [611, 0]
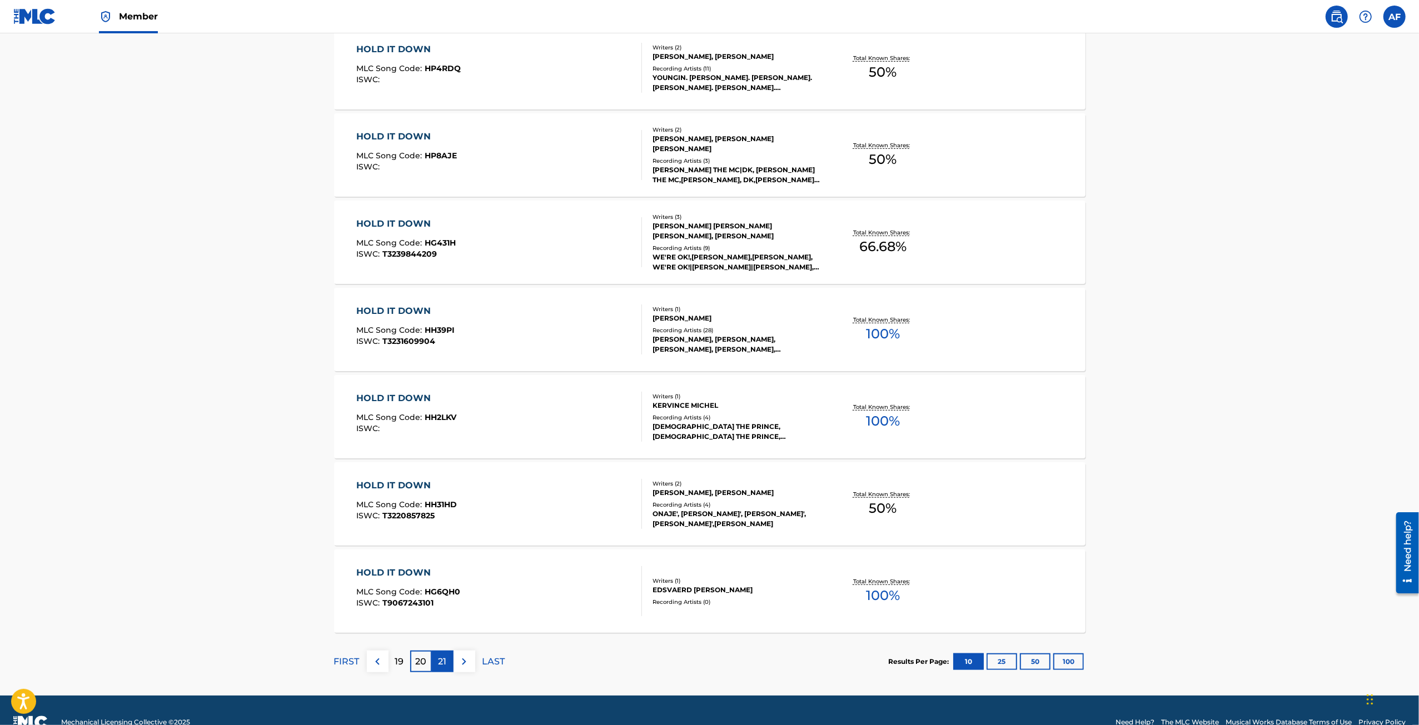
click at [444, 529] on p "21" at bounding box center [443, 661] width 8 height 13
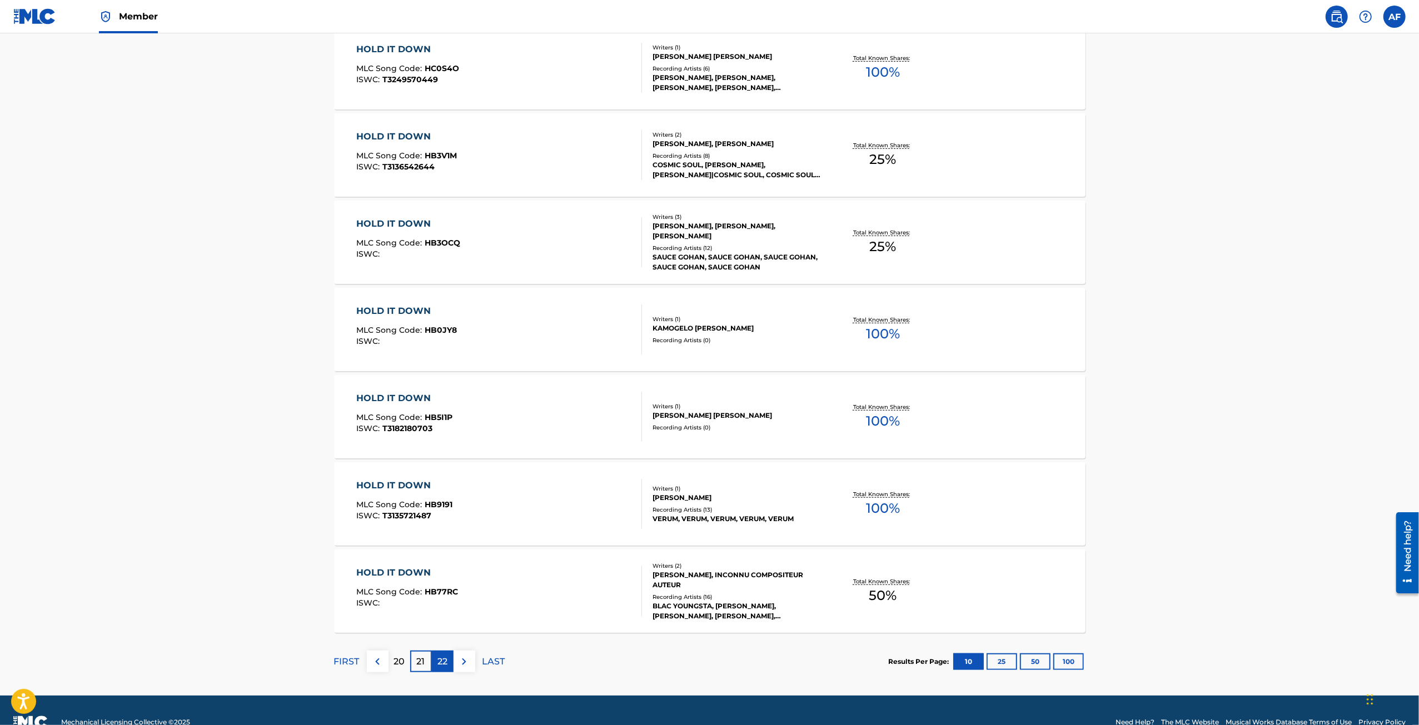
click at [442, 529] on p "22" at bounding box center [442, 661] width 10 height 13
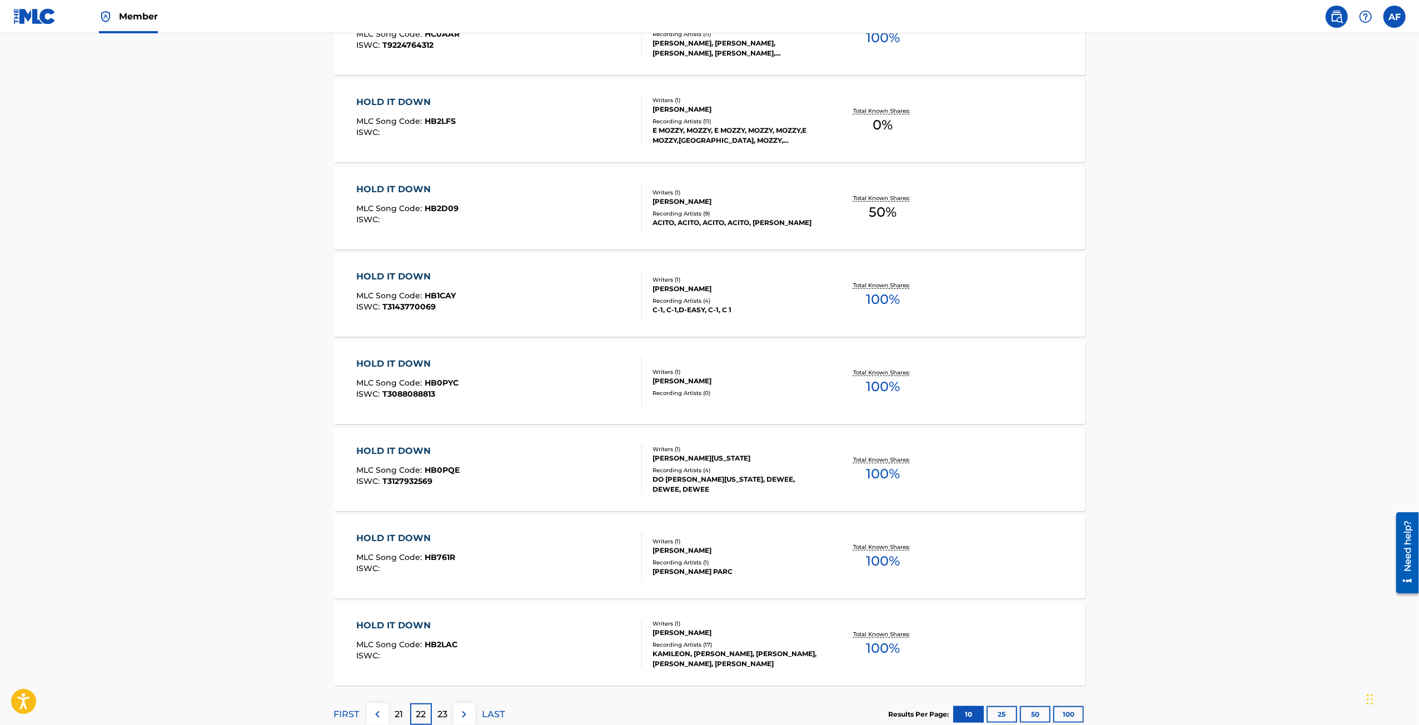
scroll to position [635, 0]
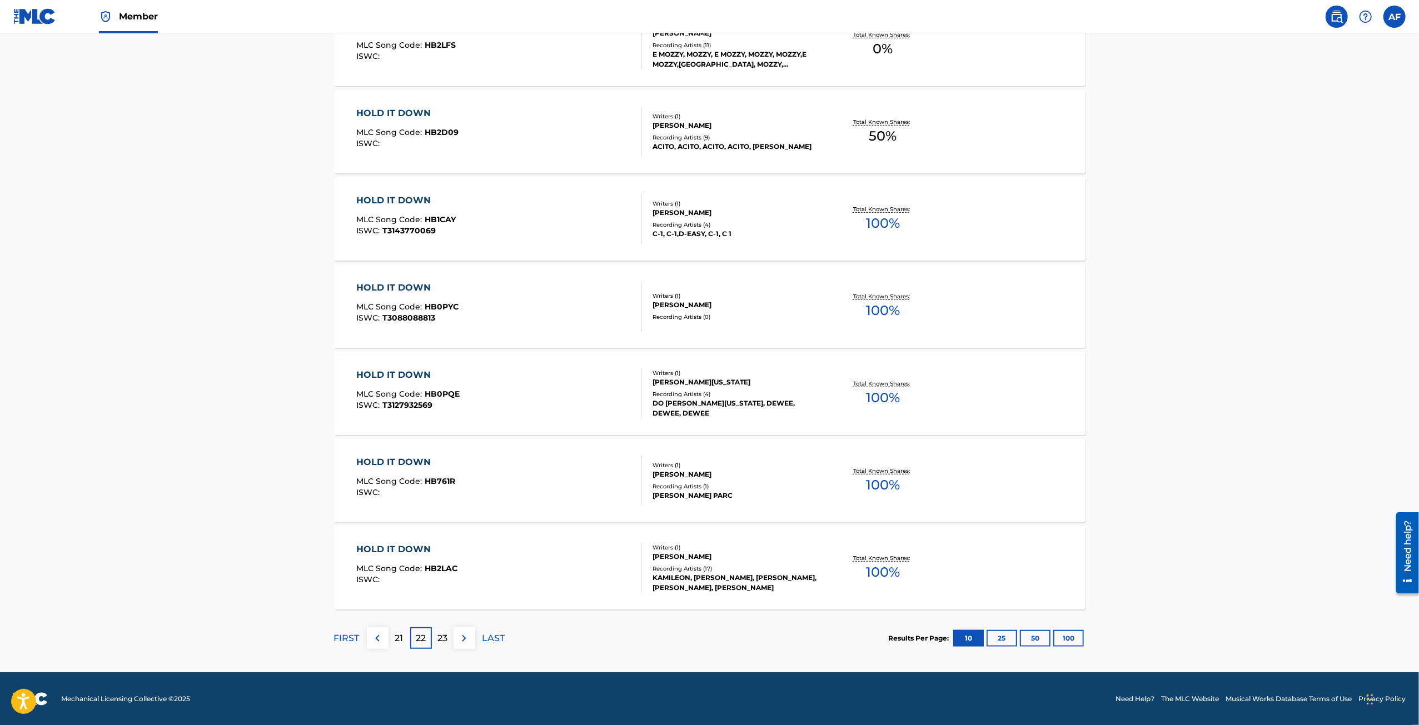
click at [446, 529] on p "23" at bounding box center [442, 638] width 10 height 13
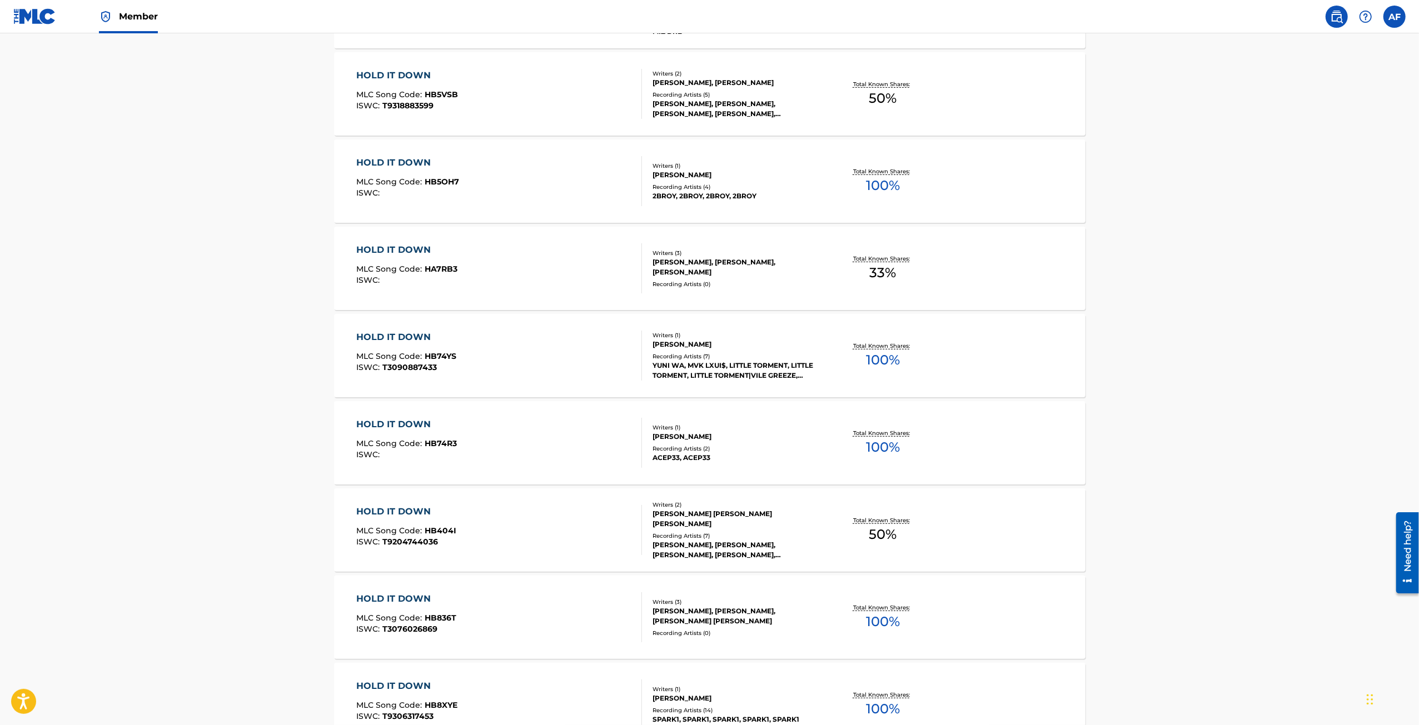
scroll to position [611, 0]
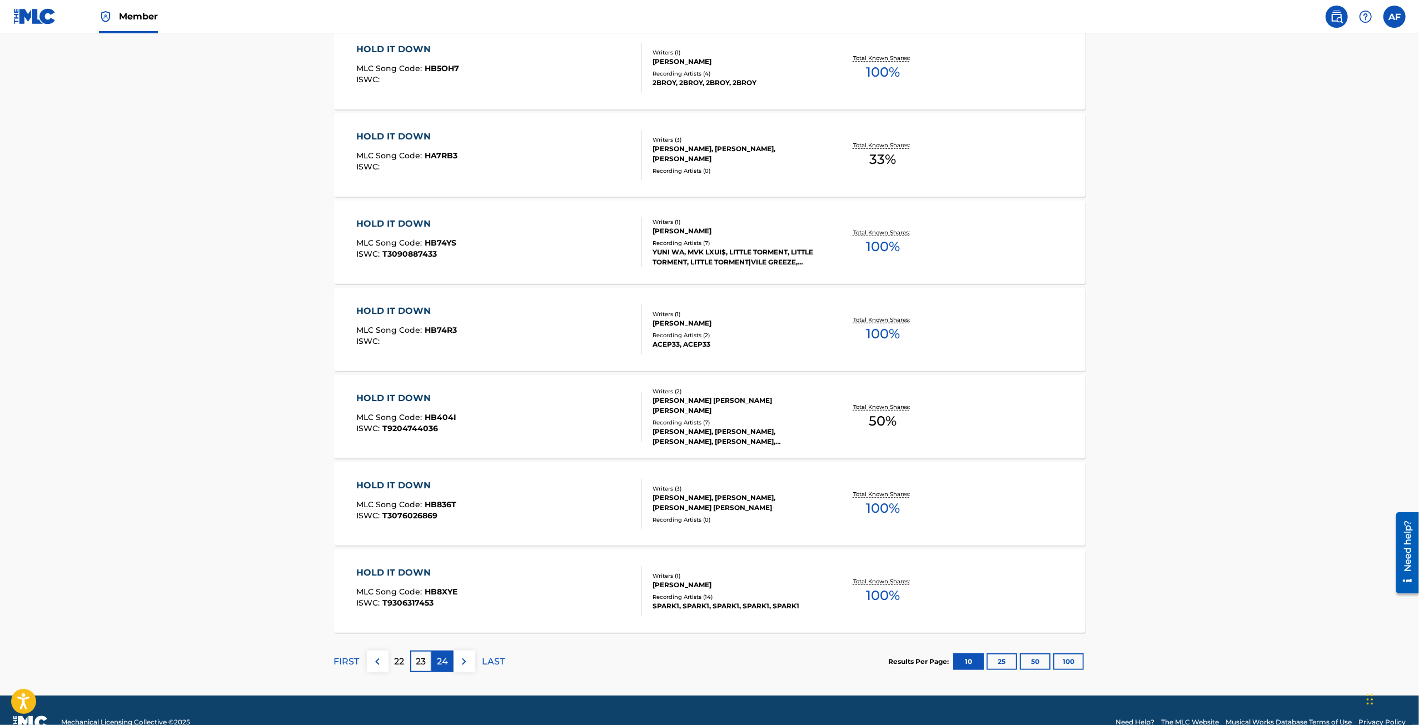
click at [448, 529] on div "24" at bounding box center [443, 662] width 22 height 22
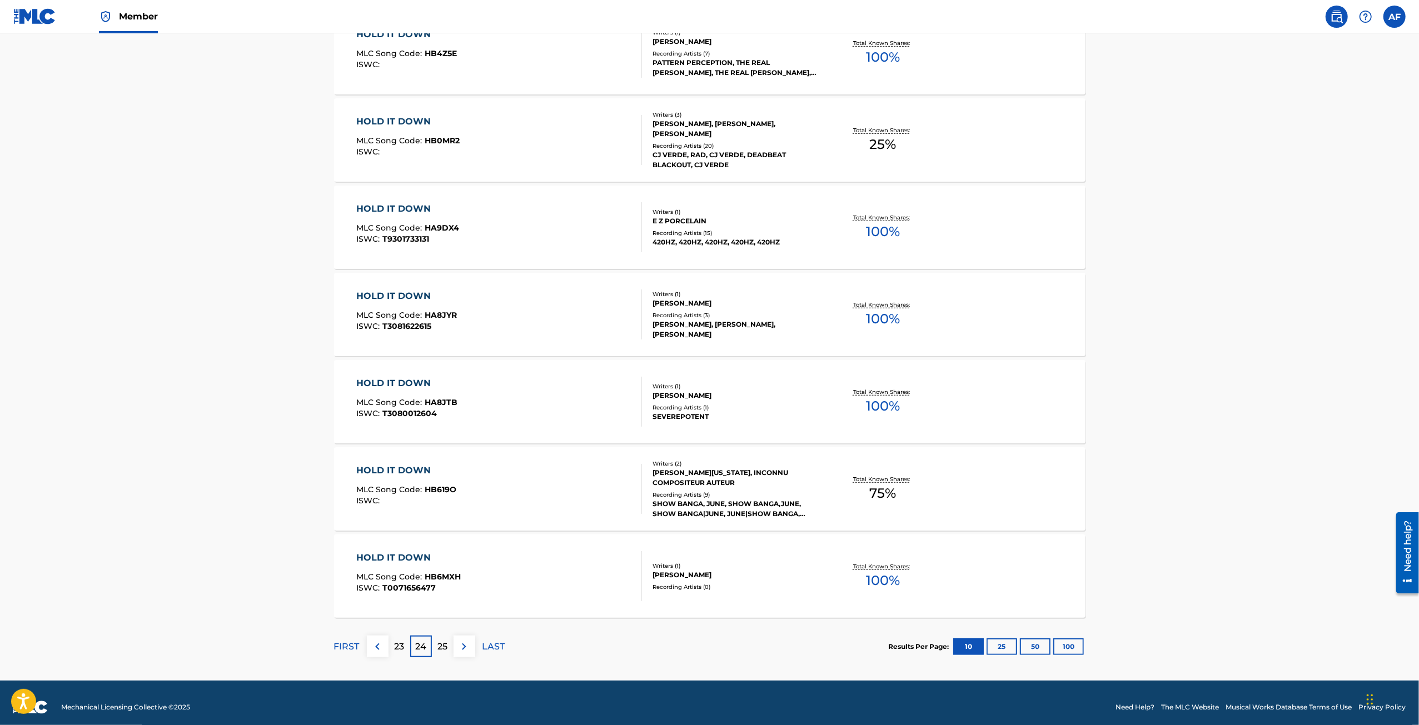
scroll to position [635, 0]
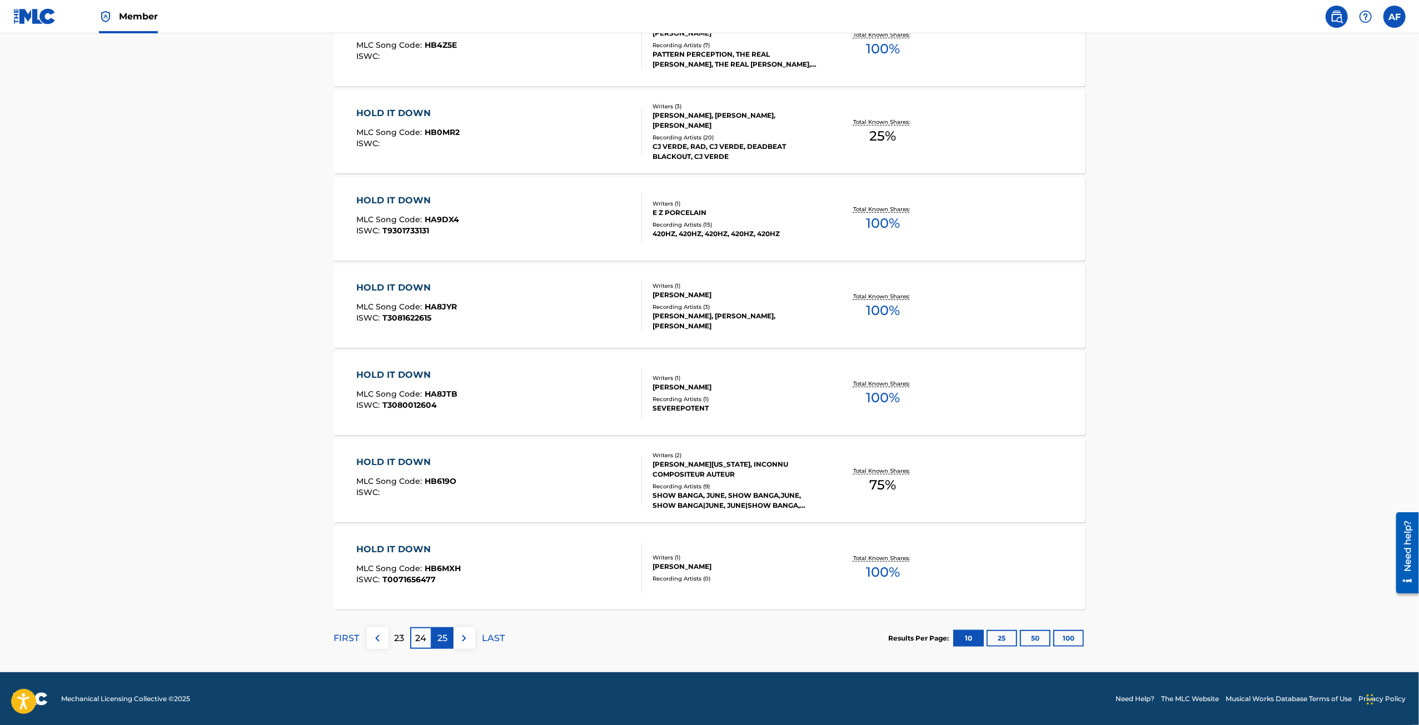
click at [450, 529] on div "25" at bounding box center [443, 639] width 22 height 22
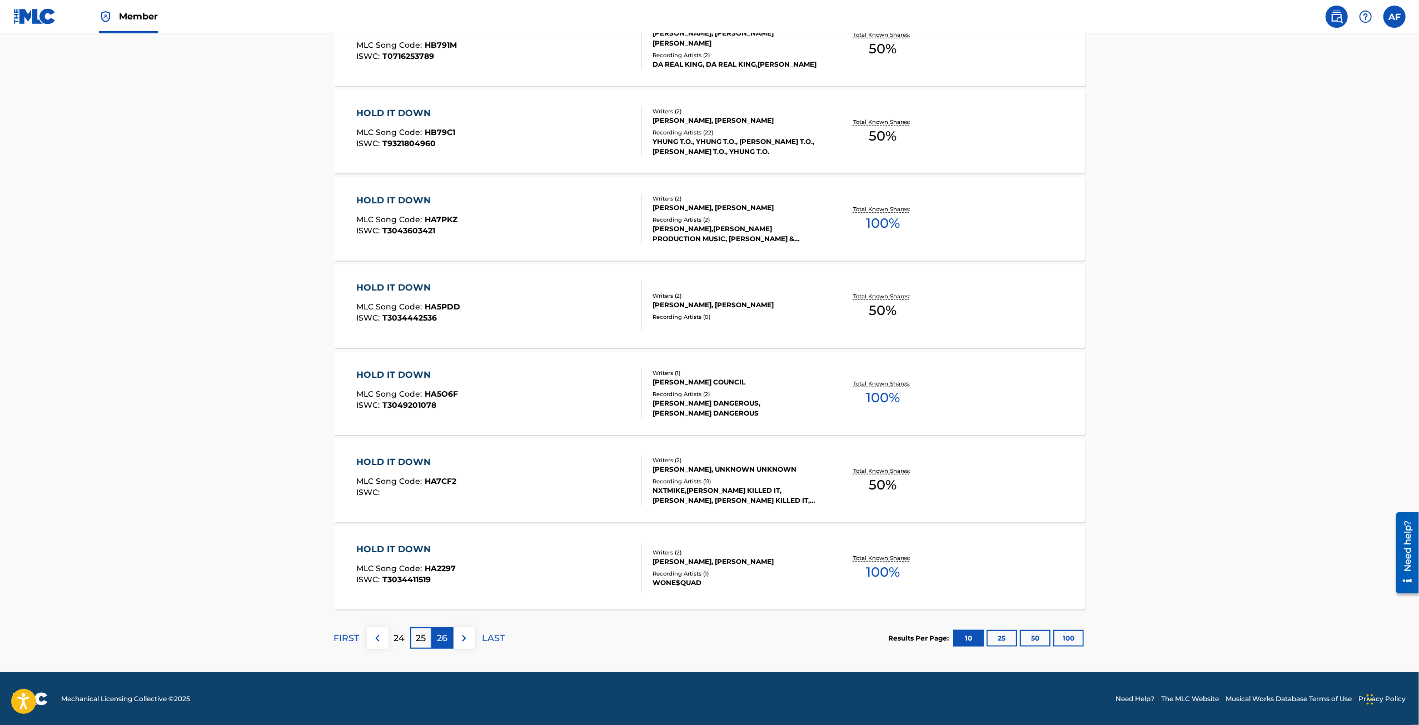
click at [435, 529] on div "26" at bounding box center [443, 639] width 22 height 22
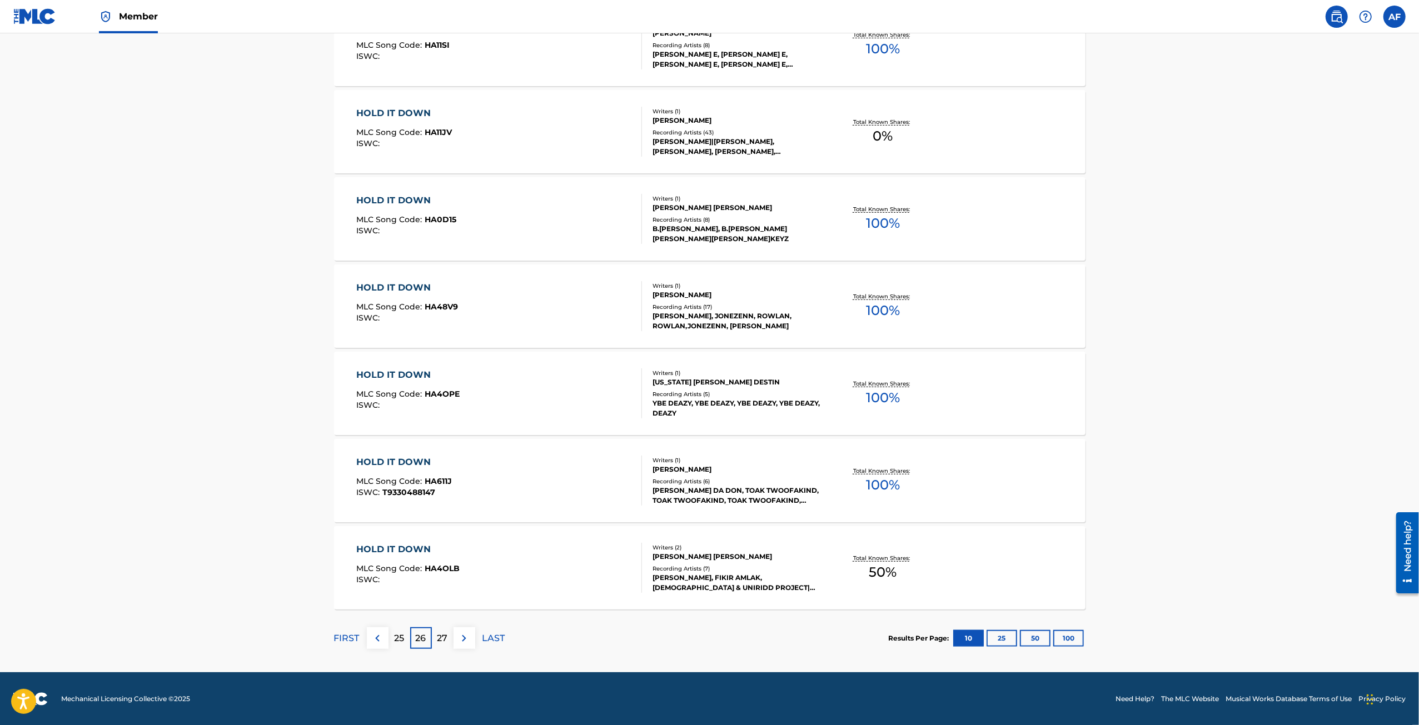
click at [436, 529] on div "27" at bounding box center [443, 639] width 22 height 22
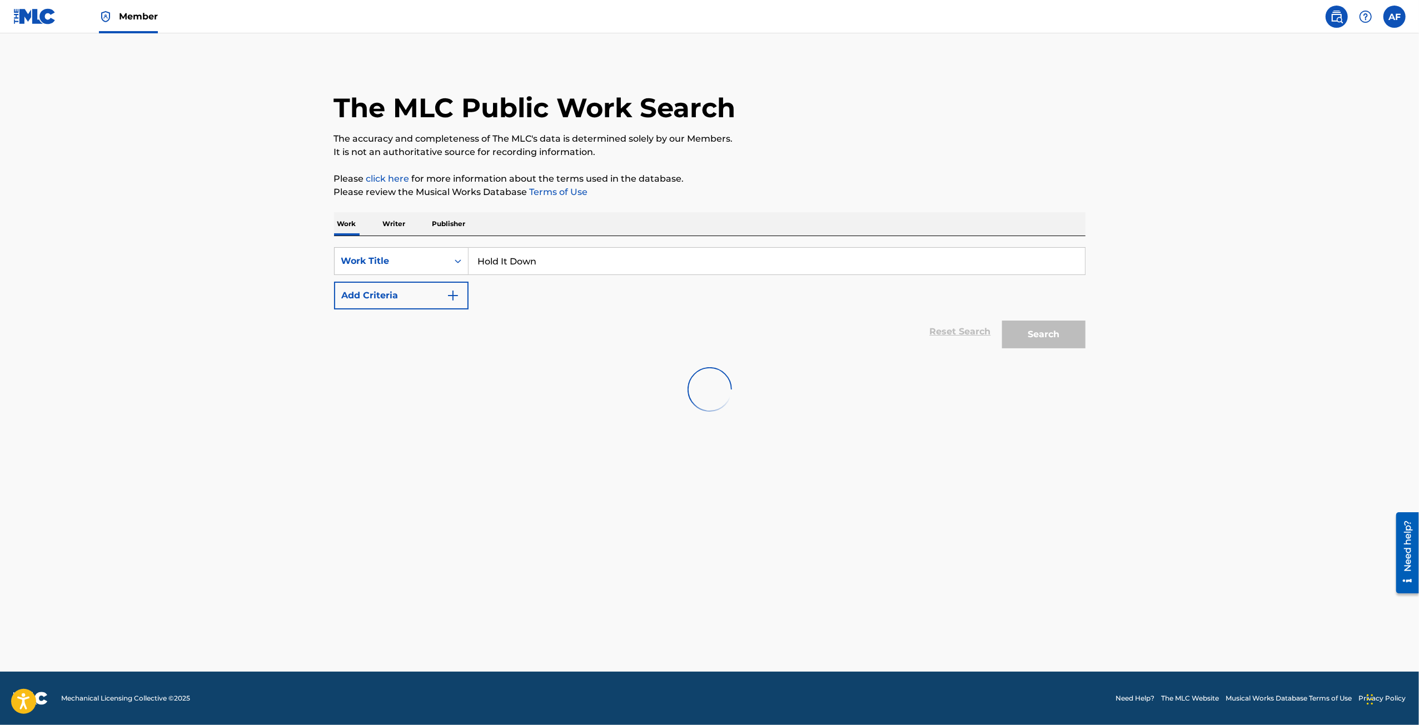
scroll to position [0, 0]
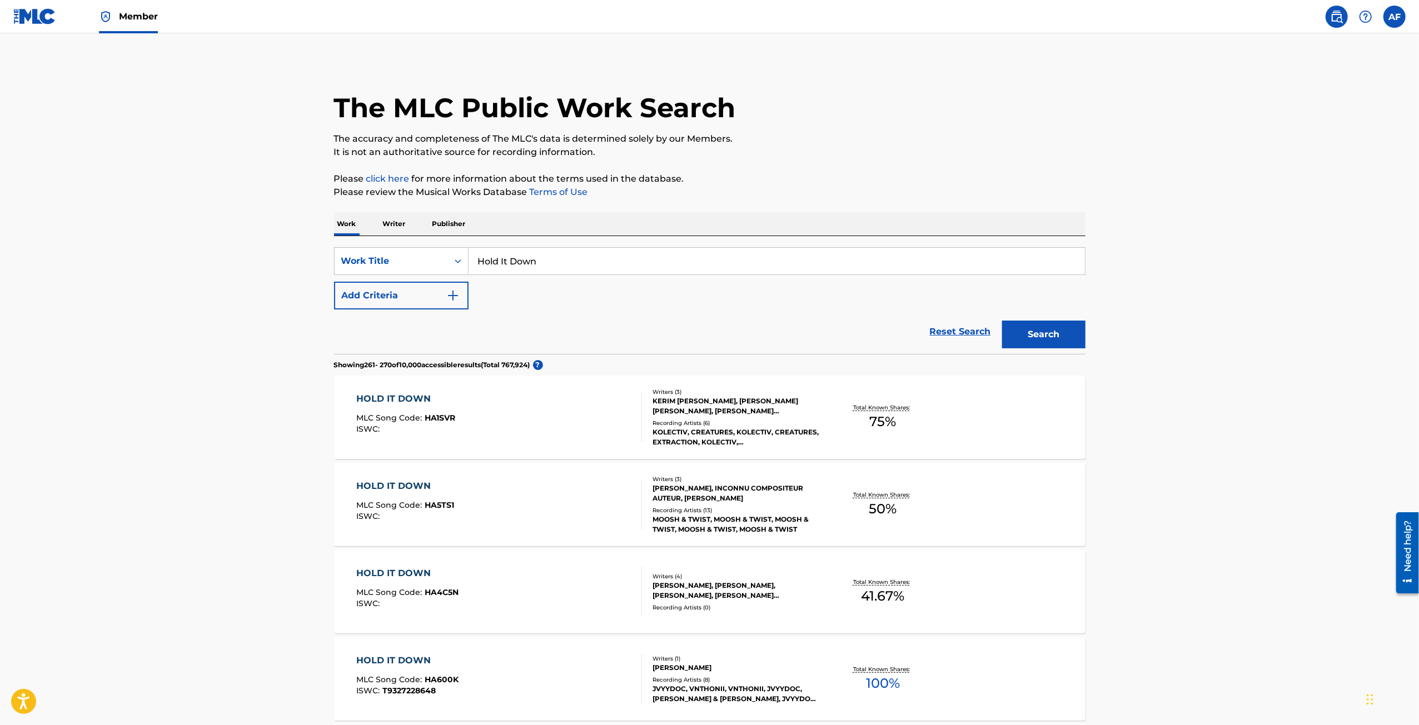
click at [230, 253] on main "The MLC Public Work Search The accuracy and completeness of The MLC's data is d…" at bounding box center [709, 670] width 1419 height 1274
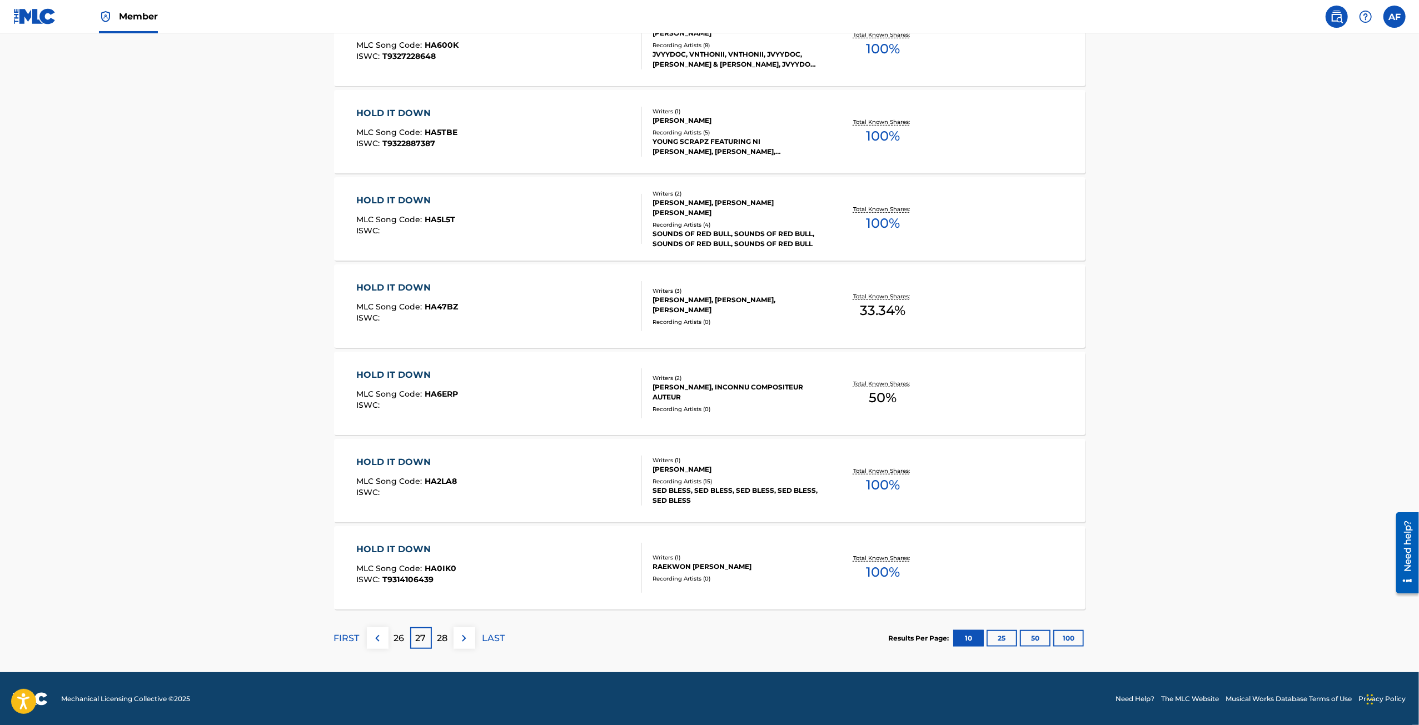
drag, startPoint x: 266, startPoint y: 365, endPoint x: 263, endPoint y: 390, distance: 25.1
click at [440, 529] on p "28" at bounding box center [442, 638] width 11 height 13
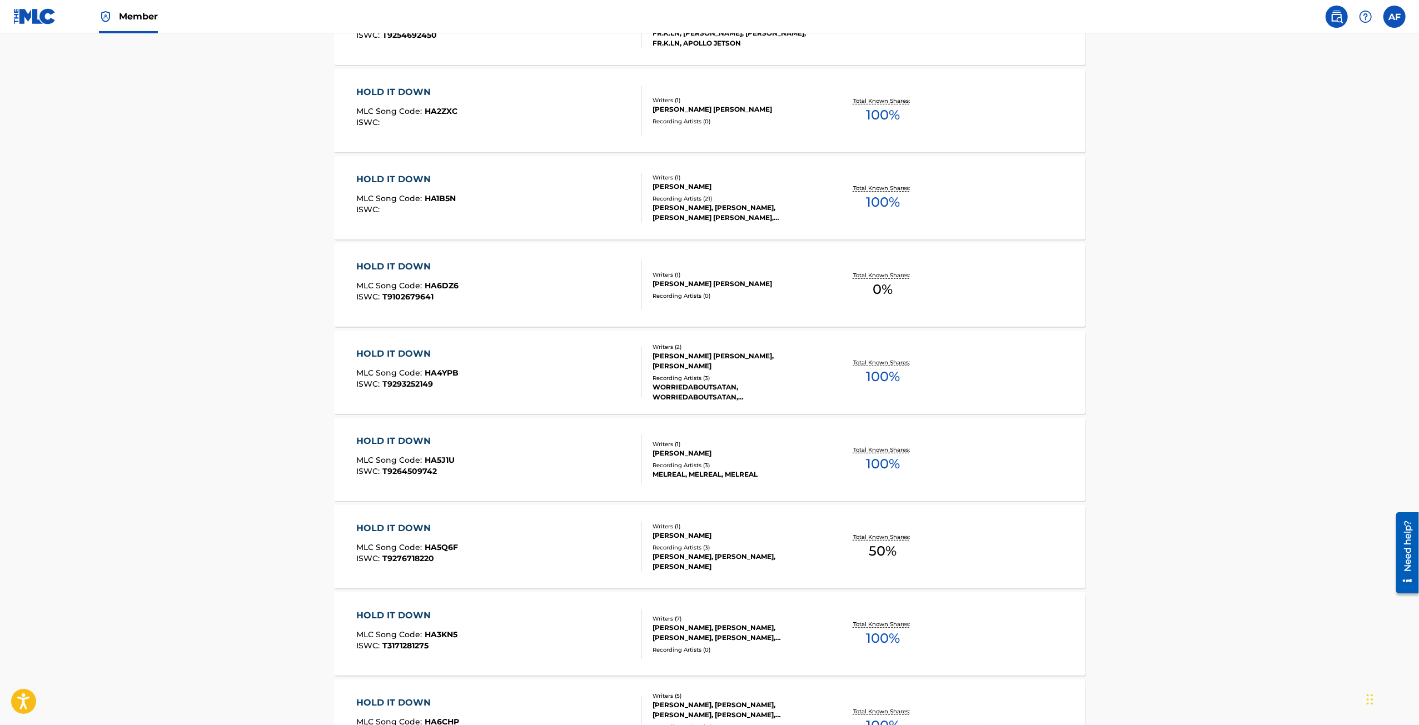
drag, startPoint x: 250, startPoint y: 259, endPoint x: 257, endPoint y: 382, distance: 123.0
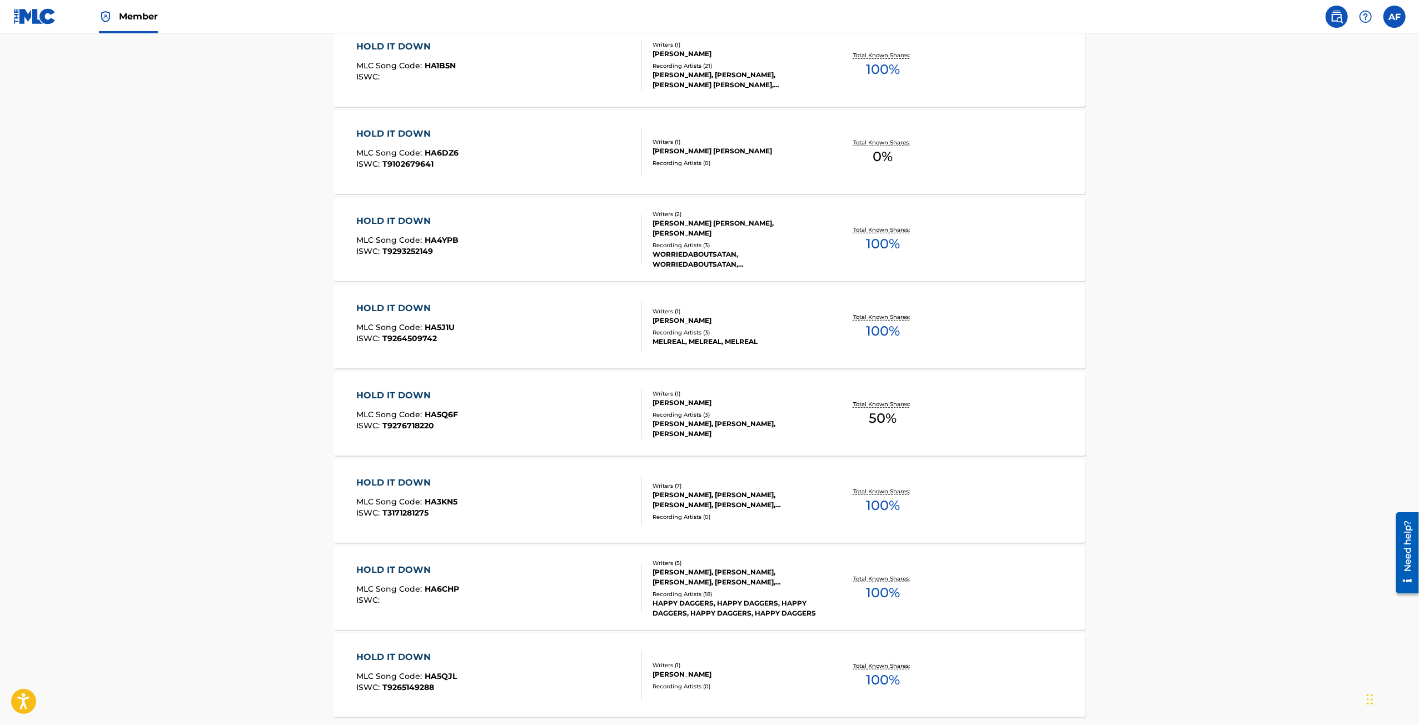
drag, startPoint x: 241, startPoint y: 288, endPoint x: 256, endPoint y: 411, distance: 123.8
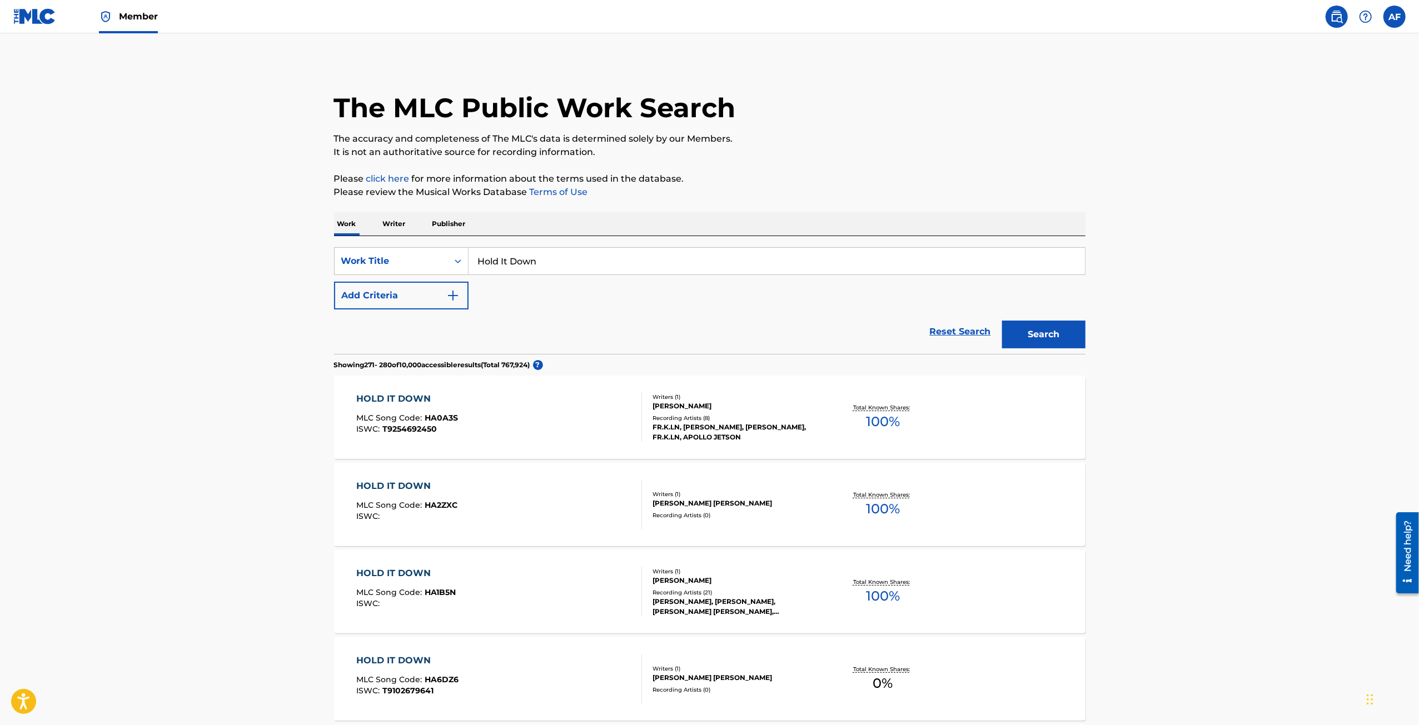
drag, startPoint x: 271, startPoint y: 574, endPoint x: 93, endPoint y: 54, distance: 549.7
click at [36, 25] on link at bounding box center [34, 16] width 43 height 33
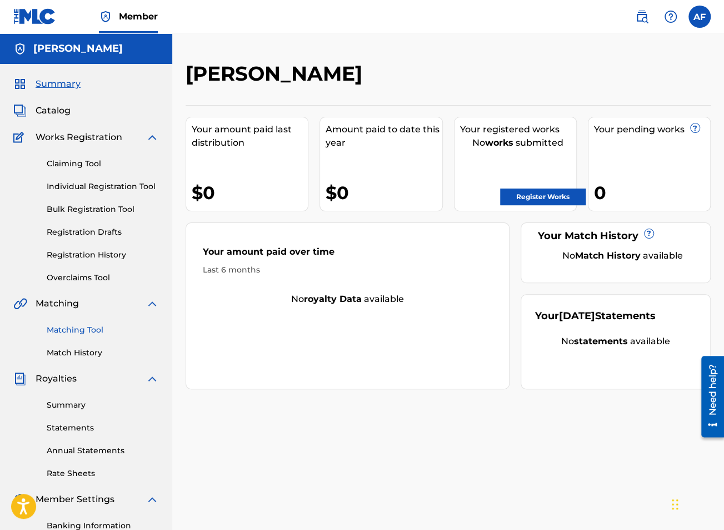
click at [84, 331] on link "Matching Tool" at bounding box center [103, 330] width 112 height 12
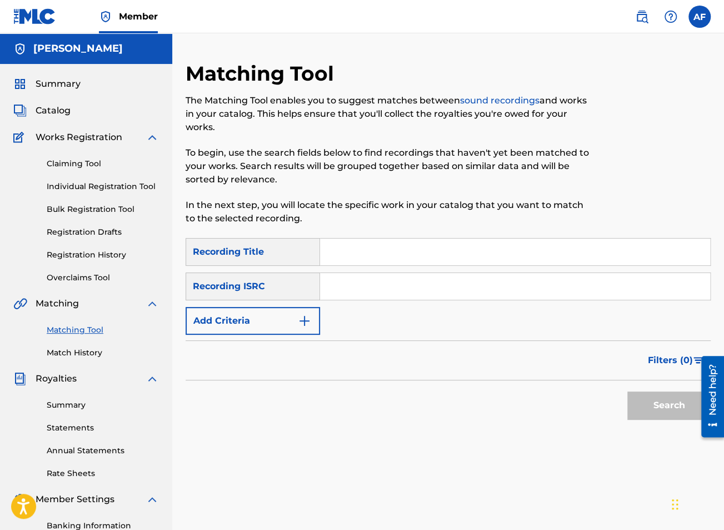
click at [351, 252] on input "Search Form" at bounding box center [515, 251] width 390 height 27
type input "Hold IT Down"
click at [628, 391] on button "Search" at bounding box center [669, 405] width 83 height 28
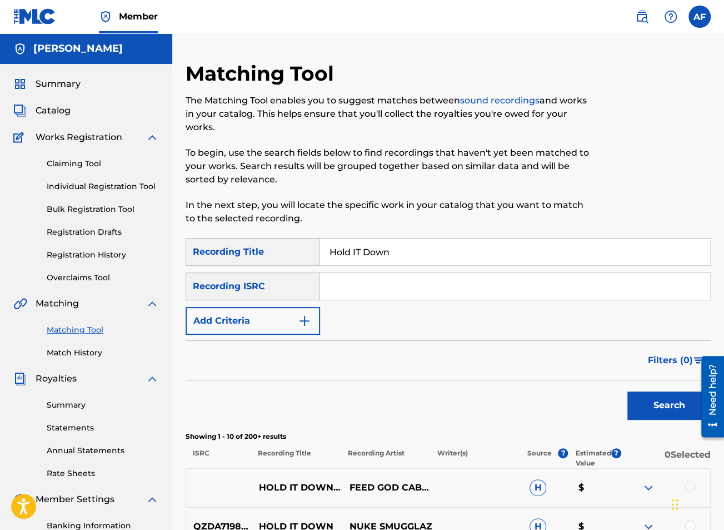
click at [412, 341] on div "Filters ( 0 )" at bounding box center [448, 360] width 525 height 40
click at [274, 307] on button "Add Criteria" at bounding box center [253, 321] width 135 height 28
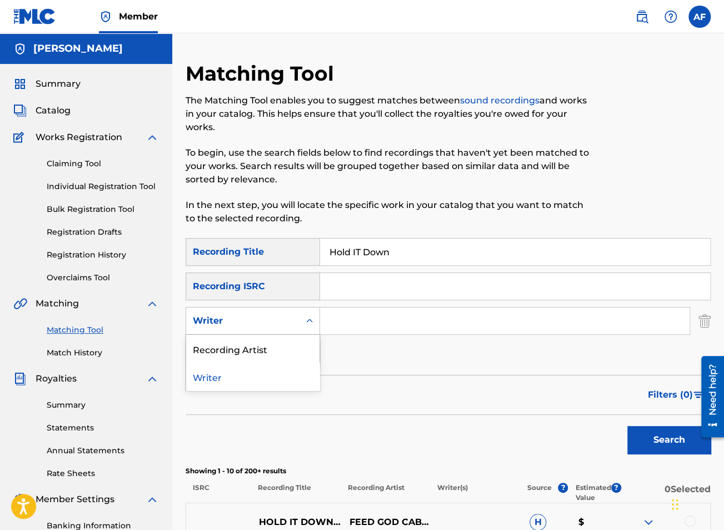
click at [268, 316] on div "Writer" at bounding box center [243, 320] width 100 height 13
click at [257, 346] on div "Recording Artist" at bounding box center [252, 349] width 133 height 28
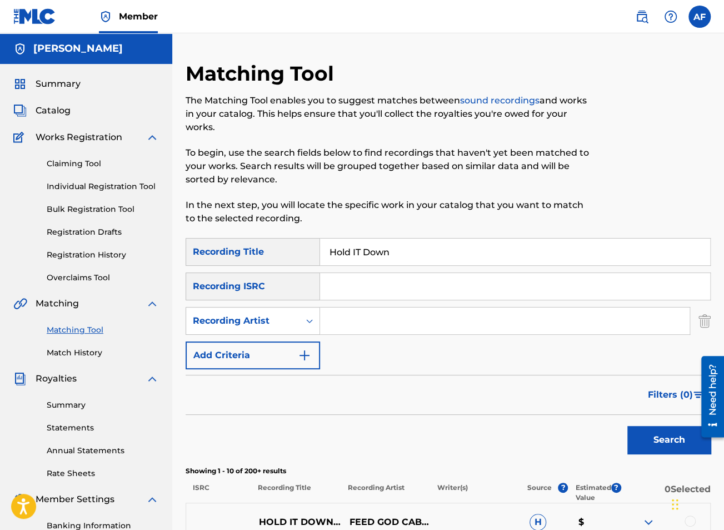
click at [414, 311] on input "Search Form" at bounding box center [505, 320] width 370 height 27
type input "Island Apollo"
click at [628, 426] on button "Search" at bounding box center [669, 440] width 83 height 28
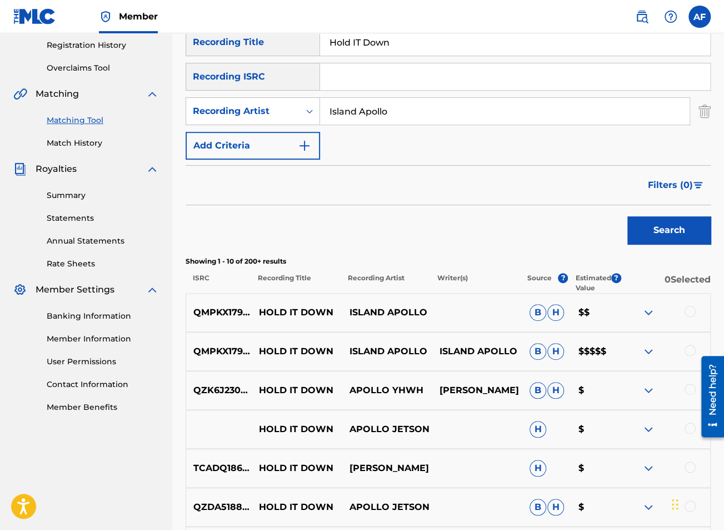
scroll to position [220, 0]
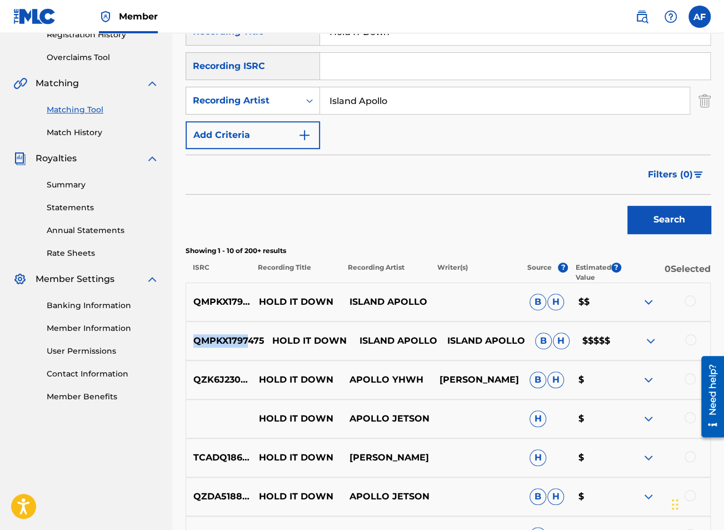
drag, startPoint x: 195, startPoint y: 342, endPoint x: 246, endPoint y: 337, distance: 51.3
click at [246, 335] on p "QMPKX1797475" at bounding box center [225, 340] width 78 height 13
drag, startPoint x: 263, startPoint y: 340, endPoint x: 196, endPoint y: 342, distance: 67.3
click at [196, 342] on p "QMPKX1797475" at bounding box center [225, 340] width 78 height 13
copy p "QMPKX1797475"
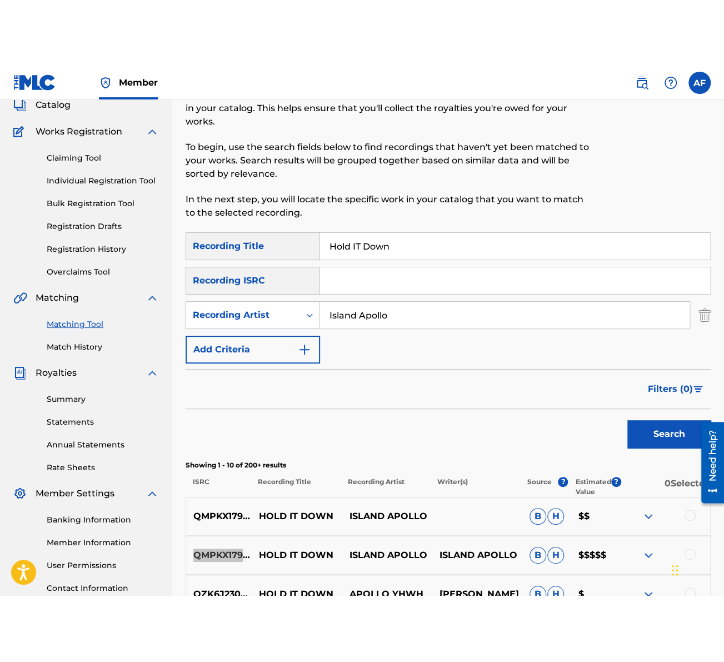
scroll to position [0, 0]
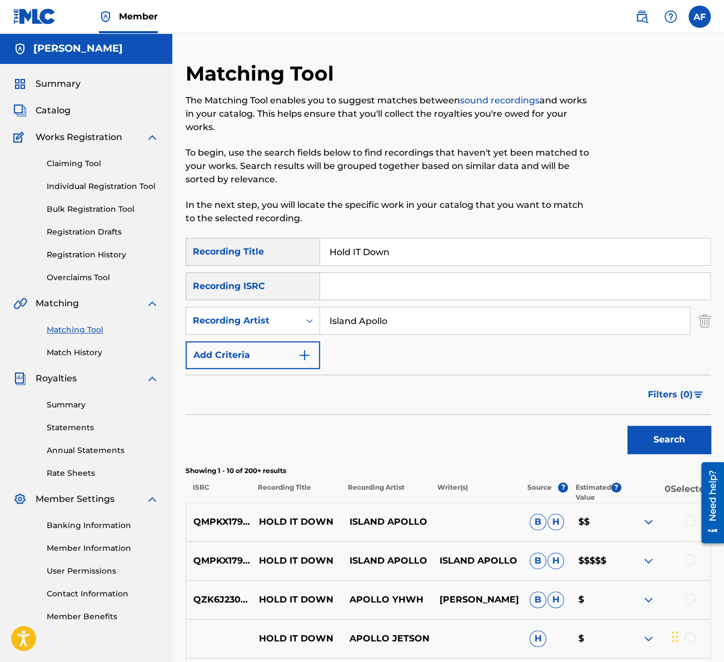
click at [325, 437] on div "Search" at bounding box center [448, 437] width 525 height 44
click at [446, 529] on p "ISLAND APOLLO" at bounding box center [477, 560] width 90 height 13
click at [540, 529] on span "B" at bounding box center [538, 561] width 17 height 17
click at [494, 428] on div "Search" at bounding box center [448, 437] width 525 height 44
click at [87, 187] on link "Individual Registration Tool" at bounding box center [103, 187] width 112 height 12
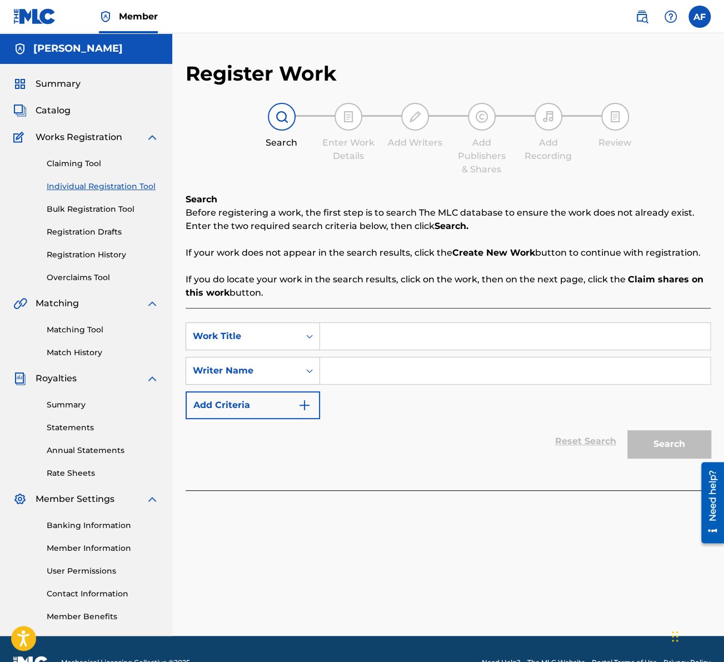
click at [374, 334] on input "Search Form" at bounding box center [515, 336] width 390 height 27
type input "Hold It Down"
click at [391, 364] on input "Search Form" at bounding box center [515, 370] width 390 height 27
type input "[PERSON_NAME]"
click at [272, 420] on div "Reset Search Search" at bounding box center [448, 441] width 525 height 44
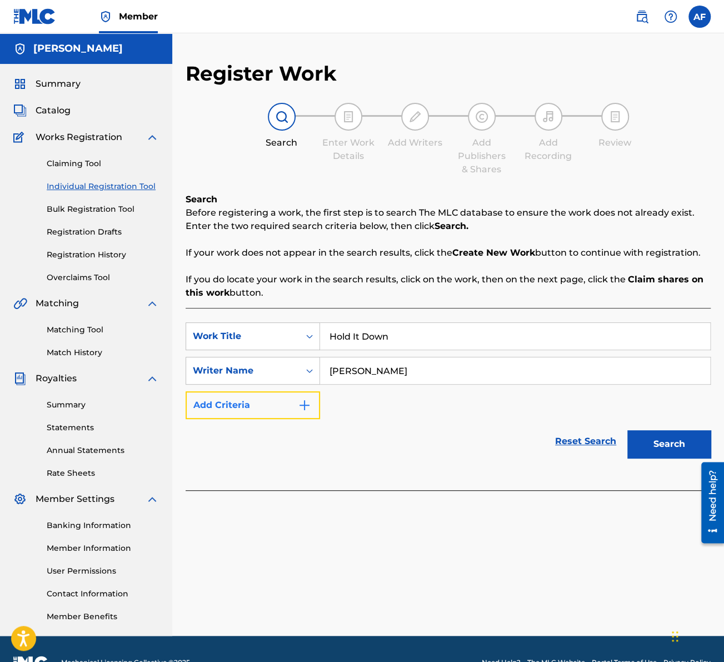
click at [271, 404] on button "Add Criteria" at bounding box center [253, 405] width 135 height 28
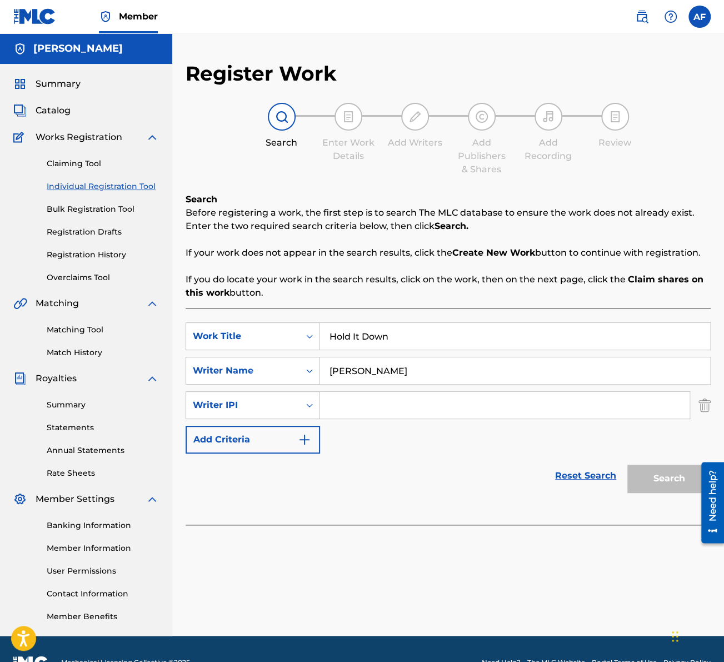
click at [357, 405] on input "Search Form" at bounding box center [505, 405] width 370 height 27
click at [390, 406] on input "Search Form" at bounding box center [505, 405] width 370 height 27
paste input "557240941"
type input "557240941"
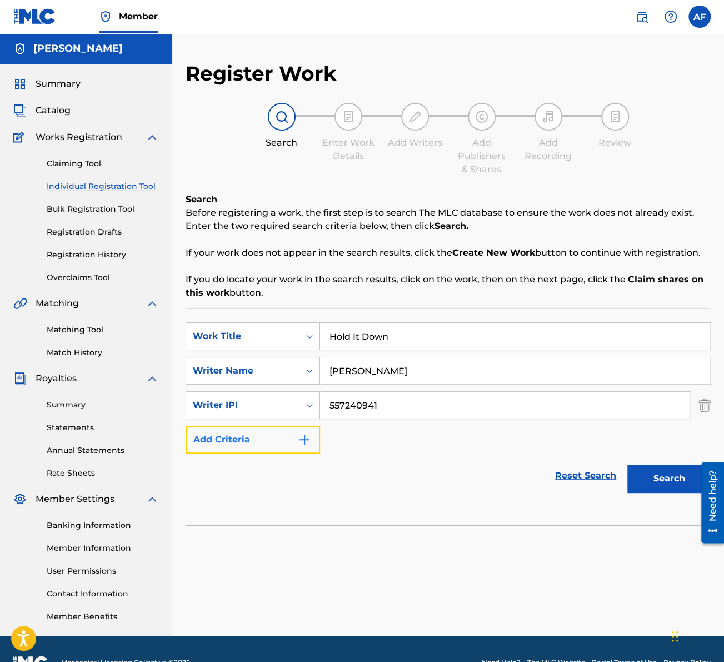
click at [292, 439] on button "Add Criteria" at bounding box center [253, 440] width 135 height 28
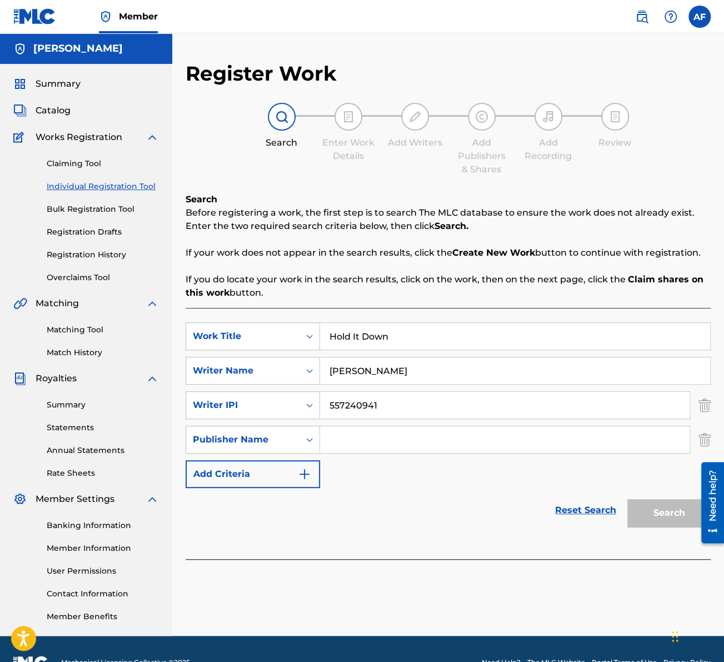
click at [610, 436] on input "Search Form" at bounding box center [505, 439] width 370 height 27
type input "A"
click at [704, 437] on img "Search Form" at bounding box center [705, 440] width 12 height 28
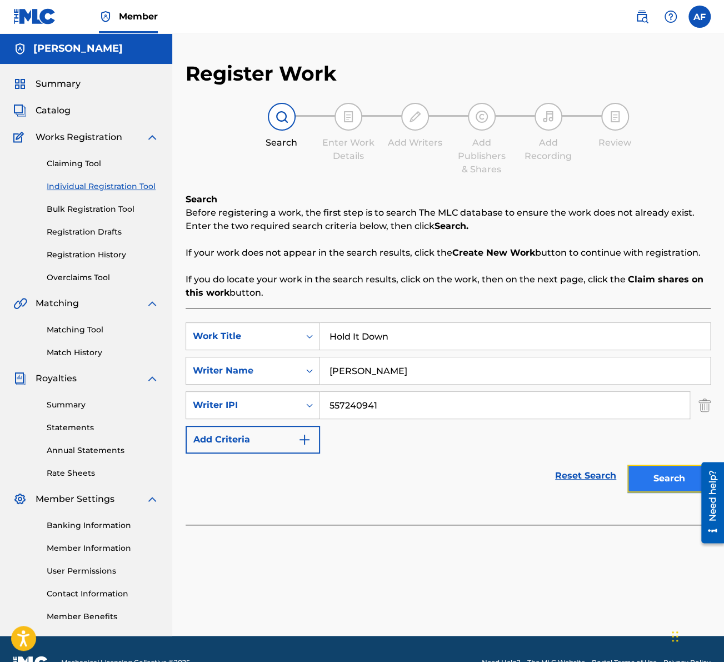
click at [674, 480] on button "Search" at bounding box center [669, 479] width 83 height 28
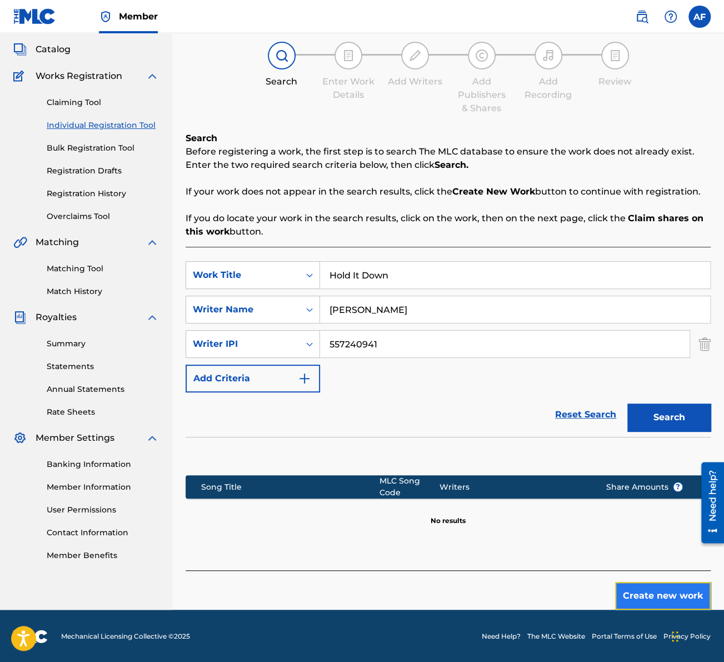
click at [632, 529] on button "Create new work" at bounding box center [663, 596] width 96 height 28
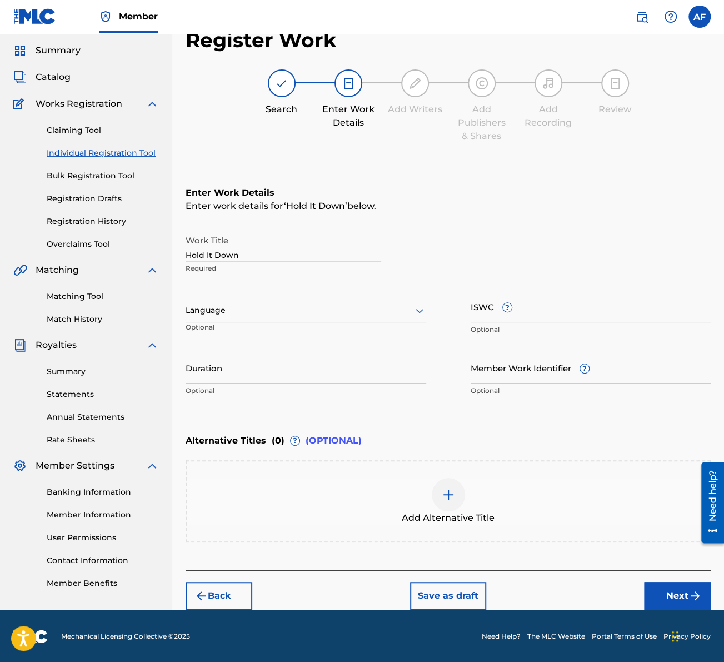
click at [277, 311] on div at bounding box center [306, 310] width 241 height 14
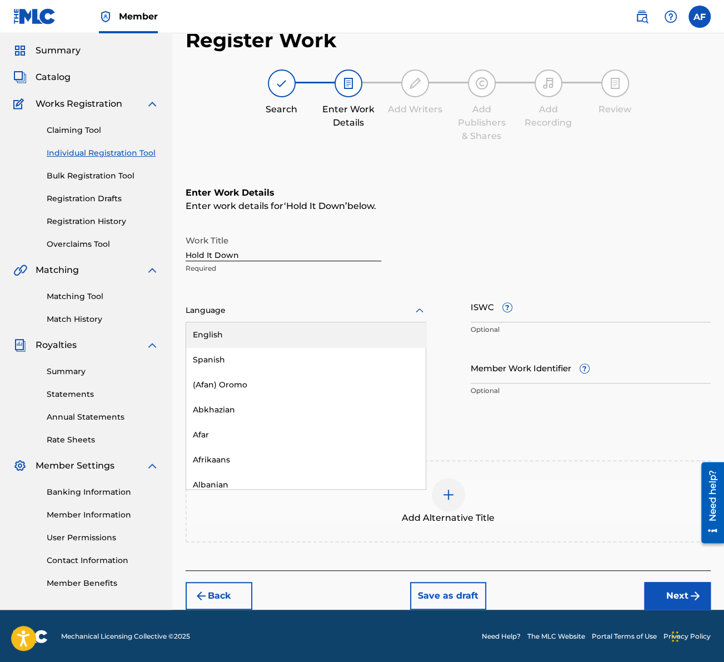
click at [269, 336] on div "English" at bounding box center [306, 334] width 240 height 25
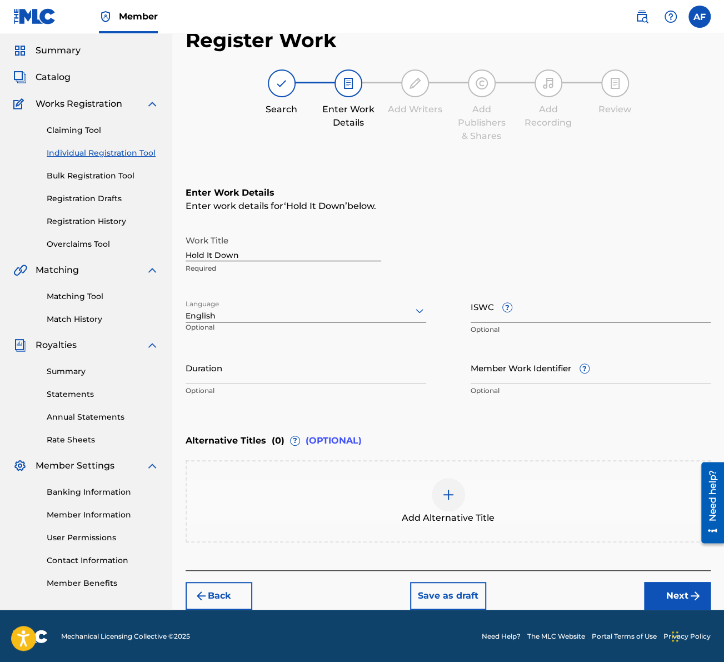
click at [540, 313] on input "ISWC ?" at bounding box center [591, 307] width 241 height 32
click at [530, 310] on input "ISWC ?" at bounding box center [591, 307] width 241 height 32
paste input "T9282922296"
type input "T9282922296"
click at [371, 375] on input "Duration" at bounding box center [306, 368] width 241 height 32
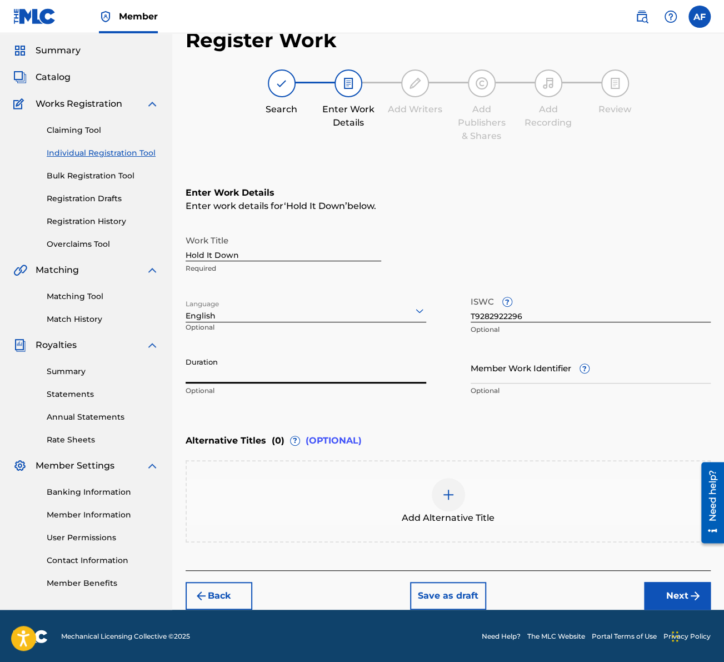
click at [445, 420] on div "Enter Work Details Enter work details for ‘ Hold It Down ’ below. Work Title Ho…" at bounding box center [448, 294] width 525 height 269
click at [410, 422] on div "Enter Work Details Enter work details for ‘ Hold It Down ’ below. Work Title Ho…" at bounding box center [448, 294] width 525 height 269
click at [686, 529] on button "Next" at bounding box center [677, 596] width 67 height 28
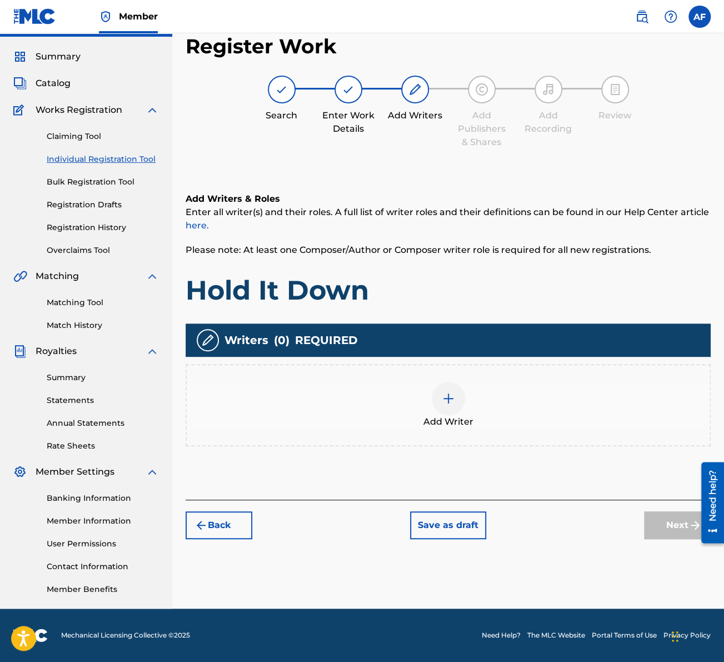
scroll to position [27, 0]
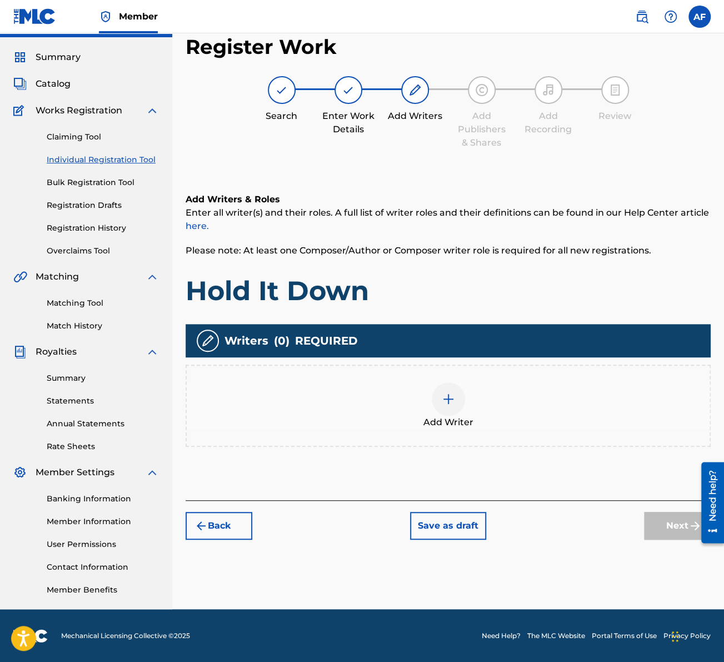
click at [458, 396] on div at bounding box center [448, 398] width 33 height 33
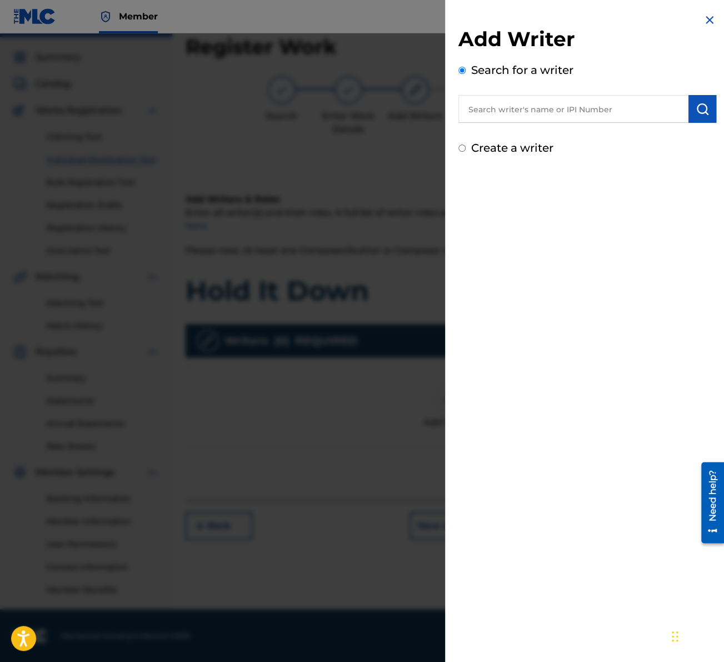
click at [569, 115] on input "text" at bounding box center [574, 109] width 230 height 28
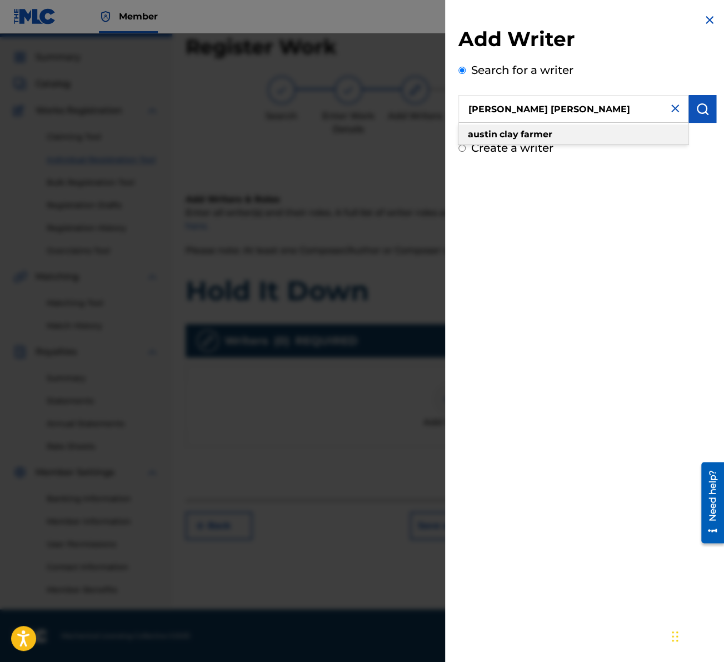
click at [579, 131] on div "[PERSON_NAME] [PERSON_NAME]" at bounding box center [574, 135] width 230 height 20
type input "[PERSON_NAME] [PERSON_NAME]"
click at [697, 106] on img "submit" at bounding box center [702, 108] width 13 height 13
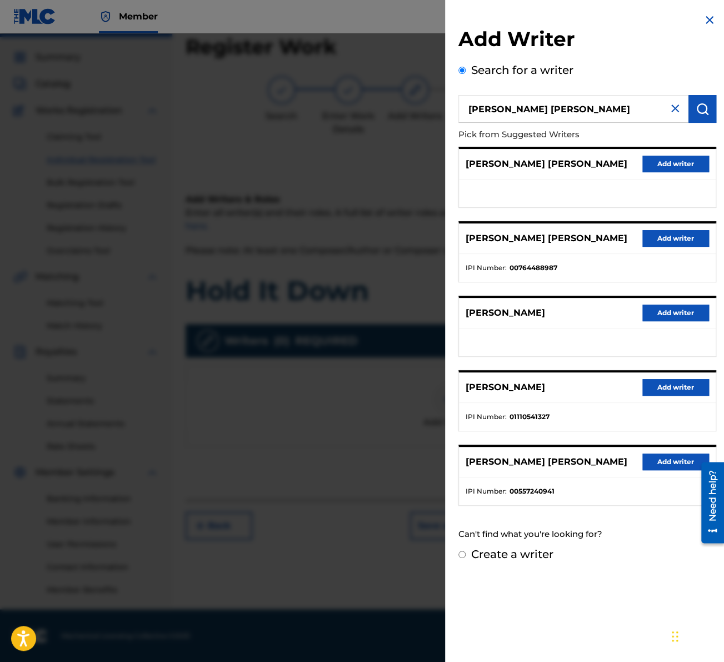
click at [498, 477] on ul "IPI Number : 00557240941" at bounding box center [587, 491] width 257 height 28
click at [684, 455] on button "Add writer" at bounding box center [676, 462] width 67 height 17
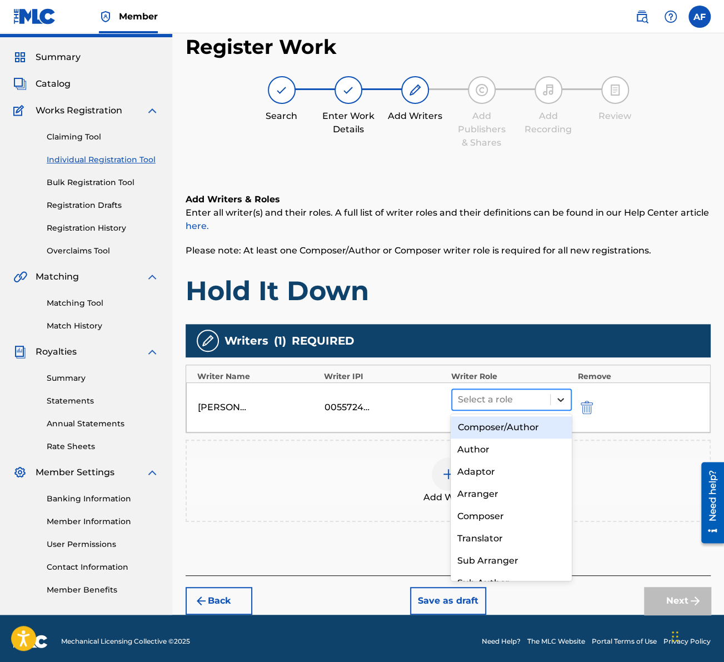
click at [554, 399] on div at bounding box center [561, 400] width 20 height 20
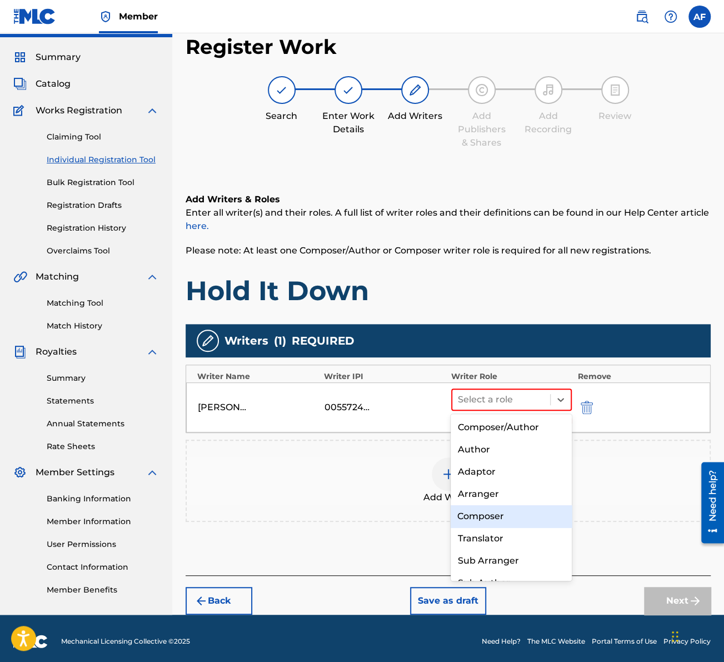
click at [488, 514] on div "Composer" at bounding box center [511, 516] width 121 height 22
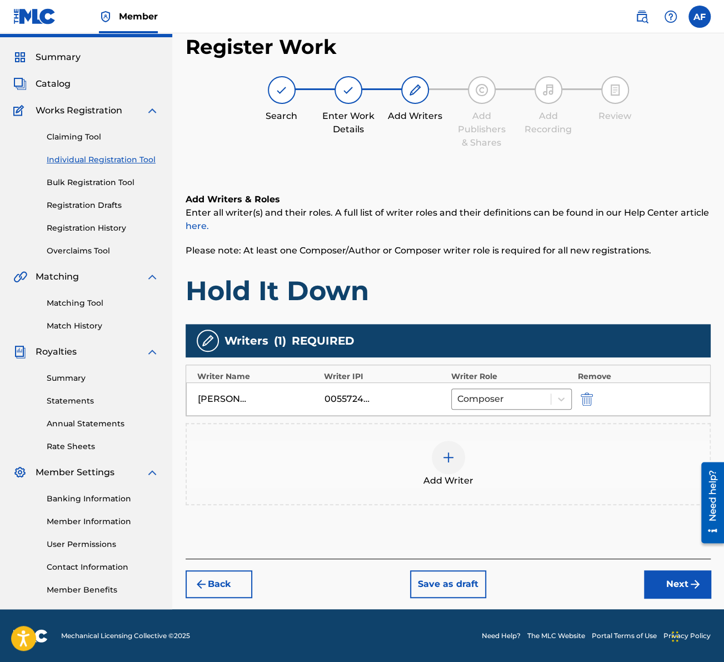
click at [448, 446] on div at bounding box center [448, 457] width 33 height 33
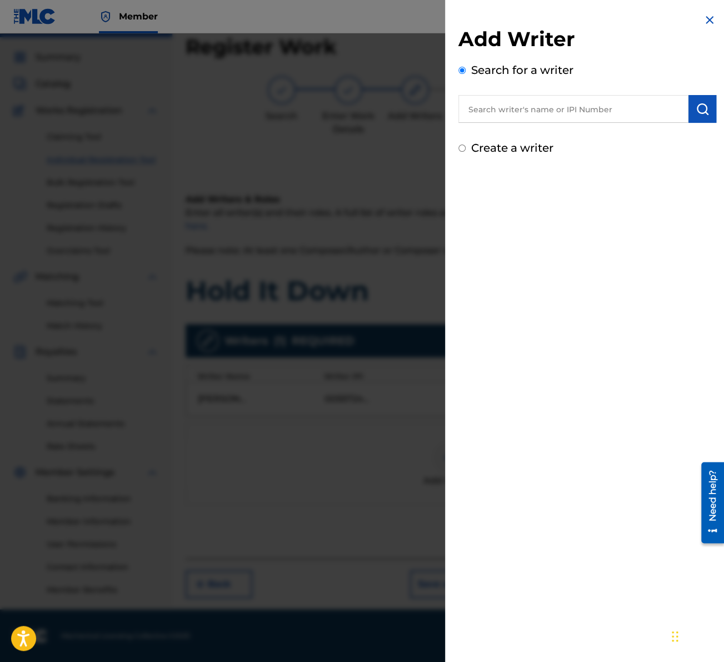
click at [631, 112] on input "text" at bounding box center [574, 109] width 230 height 28
click at [591, 192] on div "Add Writer Search for a writer Create a writer" at bounding box center [587, 331] width 285 height 662
click at [574, 110] on input "text" at bounding box center [574, 109] width 230 height 28
paste input "701008603"
type input "701008603"
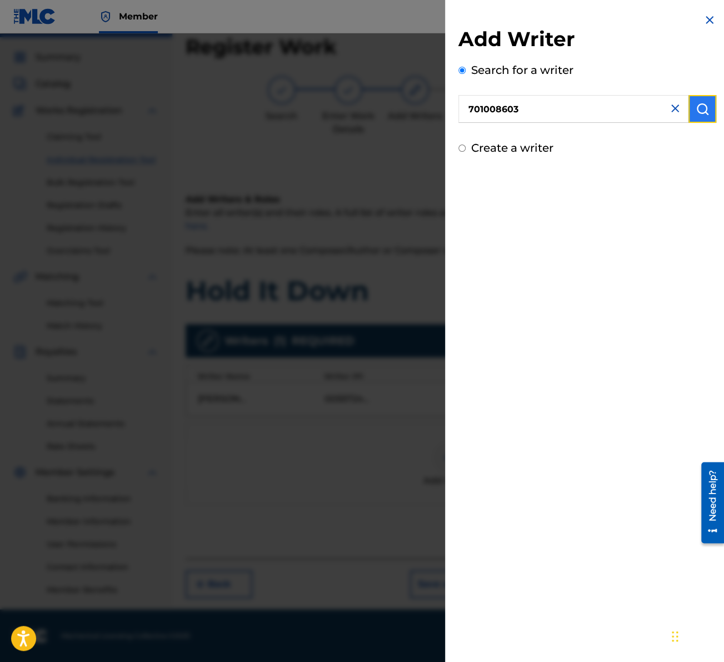
click at [699, 113] on img "submit" at bounding box center [702, 108] width 13 height 13
click at [616, 111] on input "701008603" at bounding box center [574, 109] width 230 height 28
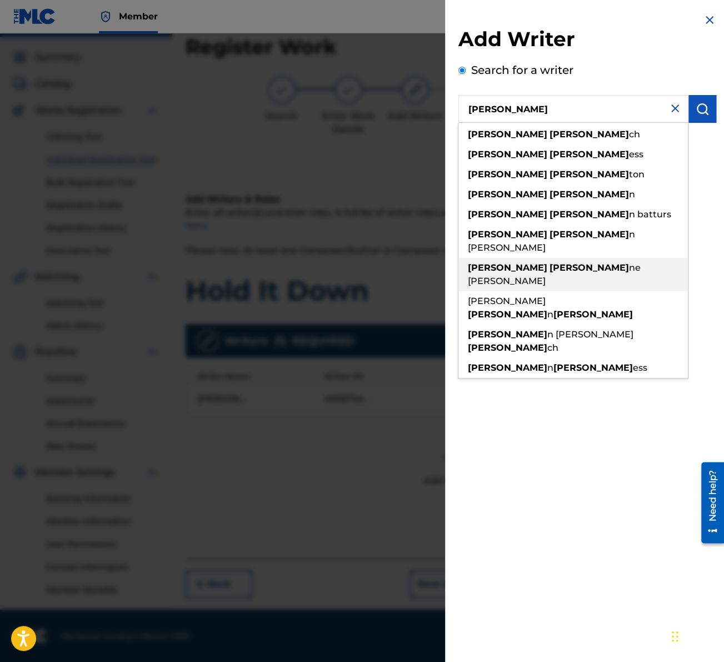
click at [527, 262] on span "ne [PERSON_NAME]" at bounding box center [554, 274] width 173 height 24
type input "[PERSON_NAME] [PERSON_NAME]"
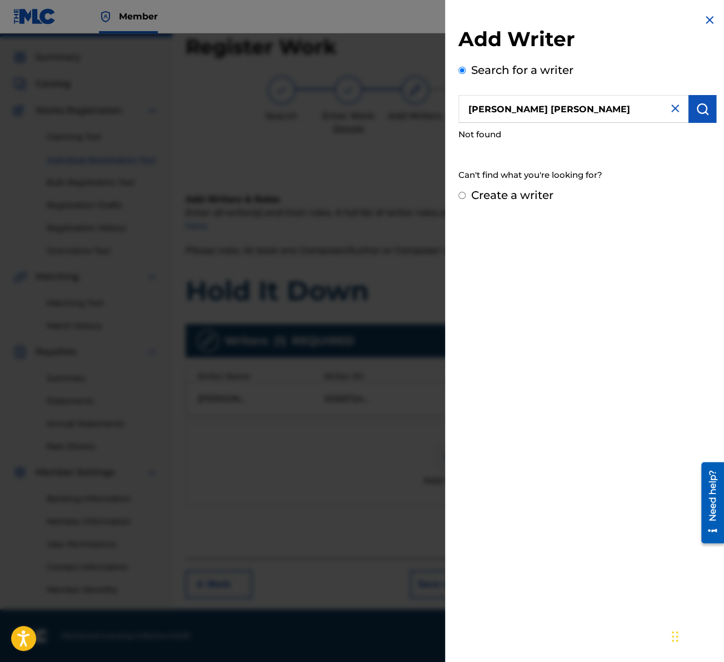
click at [559, 134] on div "Not found" at bounding box center [588, 135] width 258 height 24
click at [575, 110] on input "[PERSON_NAME] [PERSON_NAME]" at bounding box center [574, 109] width 230 height 28
click at [568, 138] on div "[PERSON_NAME] [PERSON_NAME]" at bounding box center [574, 141] width 230 height 33
click at [543, 192] on label "Create a writer" at bounding box center [512, 194] width 82 height 13
radio input "true"
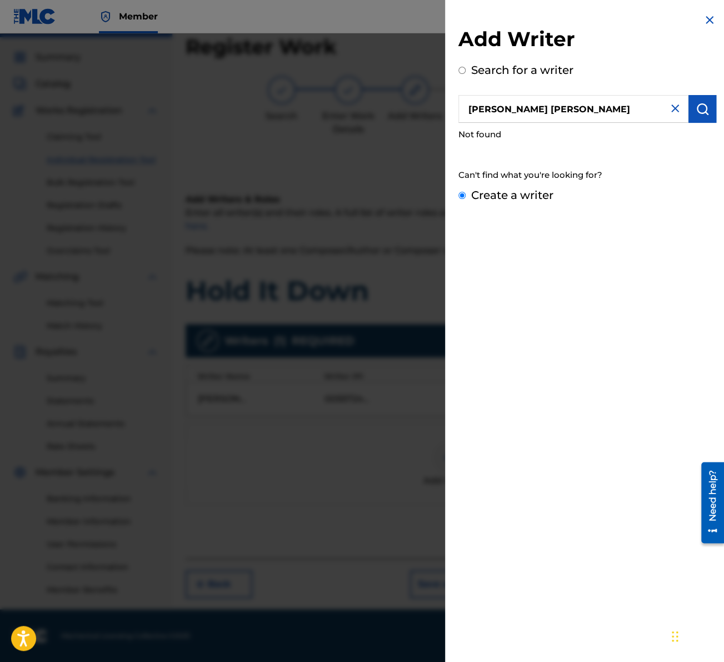
click at [466, 192] on input "Create a writer" at bounding box center [462, 195] width 7 height 7
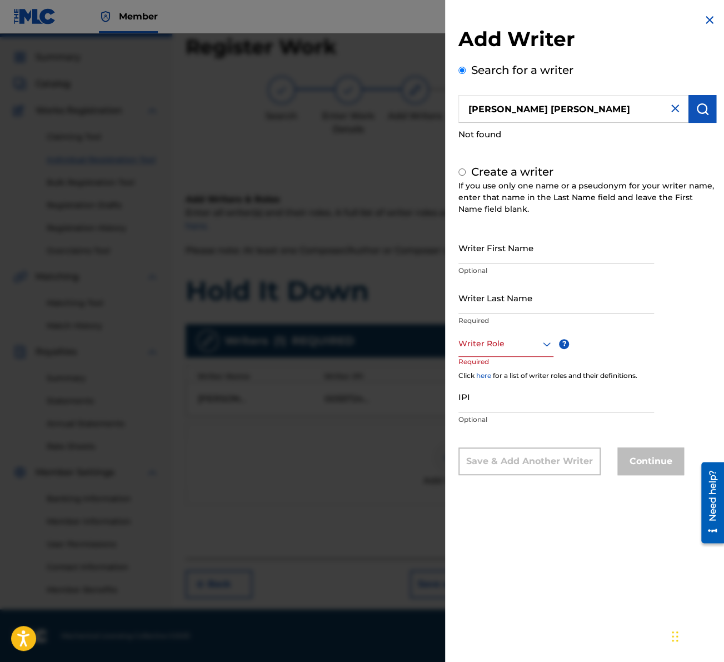
radio input "false"
radio input "true"
click at [555, 251] on input "Writer First Name" at bounding box center [557, 248] width 196 height 32
type input "[PERSON_NAME]"
click at [571, 251] on input "[PERSON_NAME]" at bounding box center [557, 248] width 196 height 32
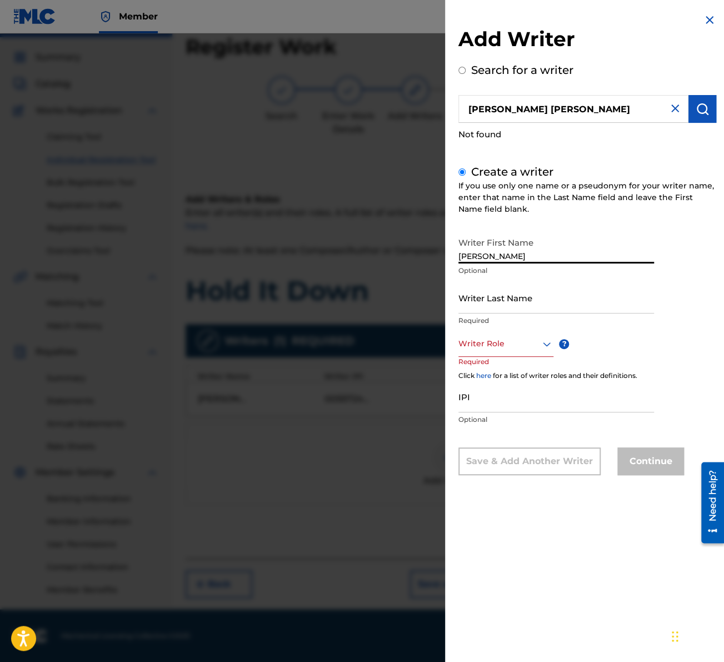
drag, startPoint x: 596, startPoint y: 225, endPoint x: 605, endPoint y: 218, distance: 10.7
click at [597, 224] on div "Create a writer If you use only one name or a pseudonym for your writer name, e…" at bounding box center [588, 319] width 258 height 312
click at [703, 20] on img at bounding box center [709, 19] width 13 height 13
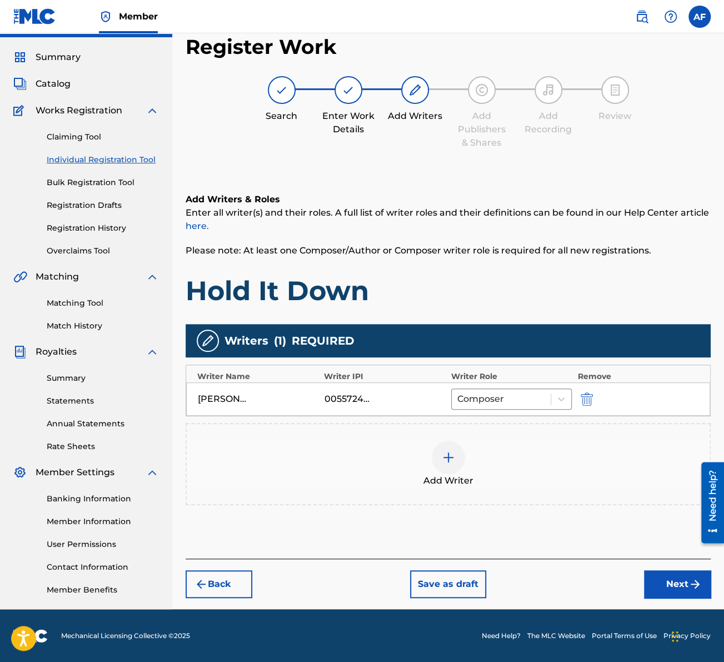
click at [444, 459] on img at bounding box center [448, 457] width 13 height 13
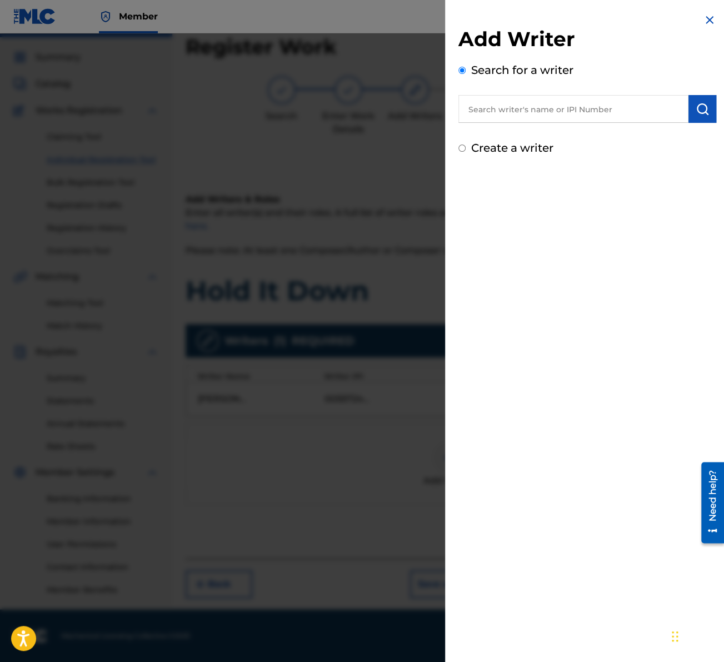
click at [569, 112] on input "text" at bounding box center [574, 109] width 230 height 28
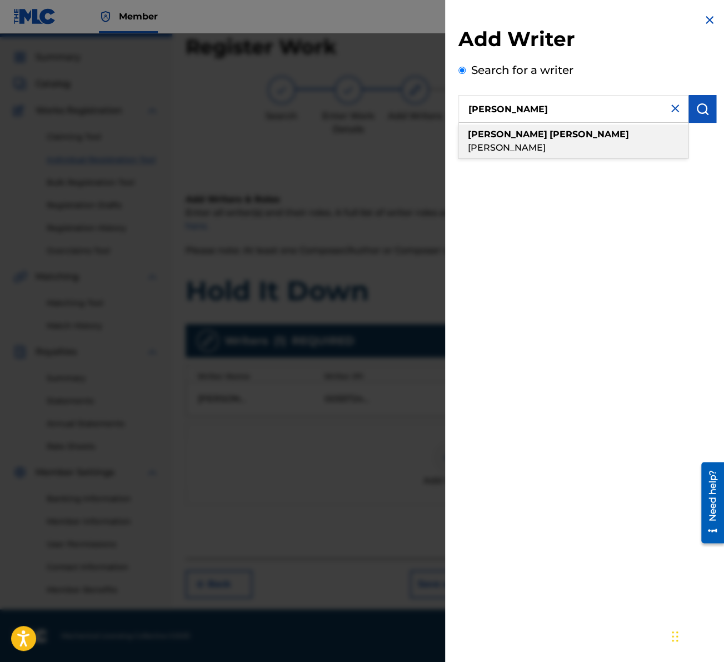
click at [546, 142] on span "[PERSON_NAME]" at bounding box center [507, 147] width 78 height 11
type input "[PERSON_NAME] [PERSON_NAME]"
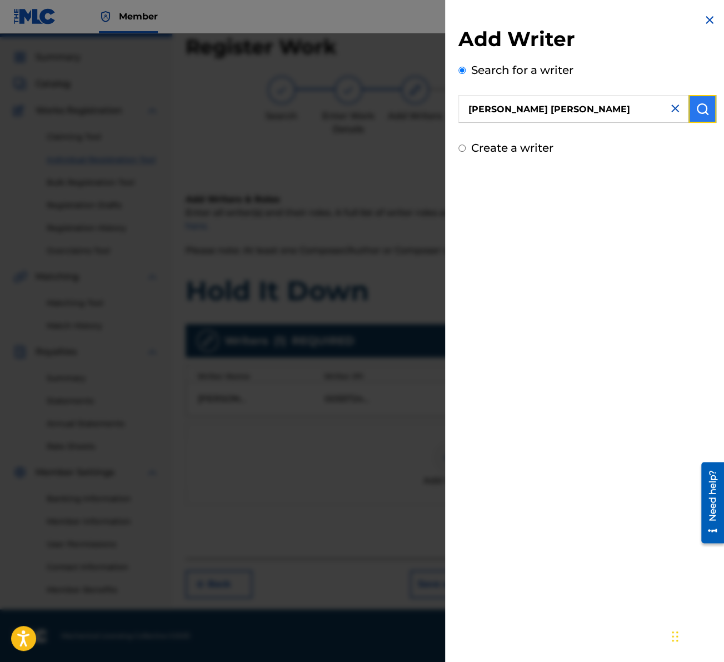
click at [696, 108] on img "submit" at bounding box center [702, 108] width 13 height 13
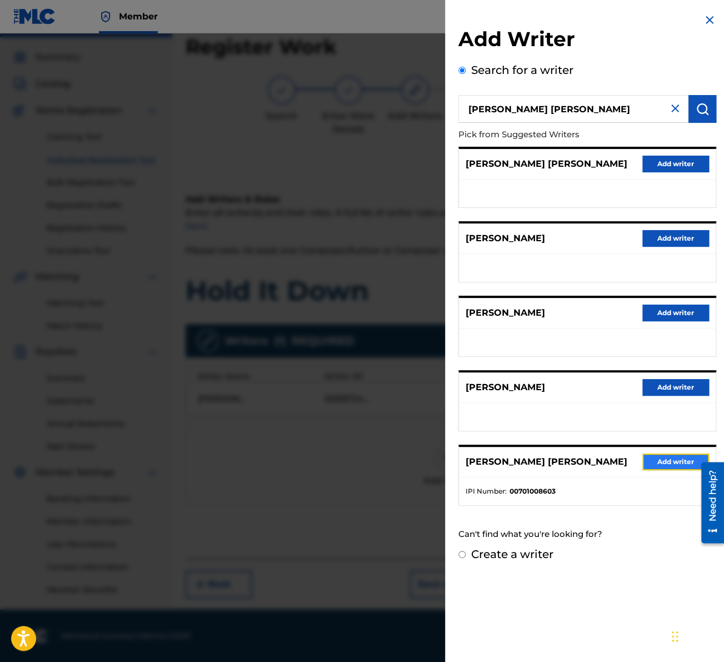
click at [679, 459] on button "Add writer" at bounding box center [676, 462] width 67 height 17
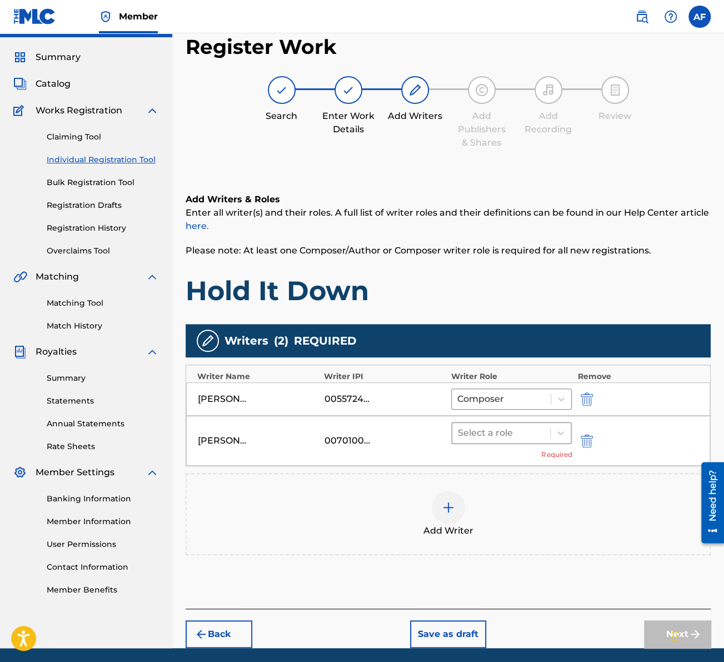
click at [539, 430] on div at bounding box center [501, 433] width 87 height 16
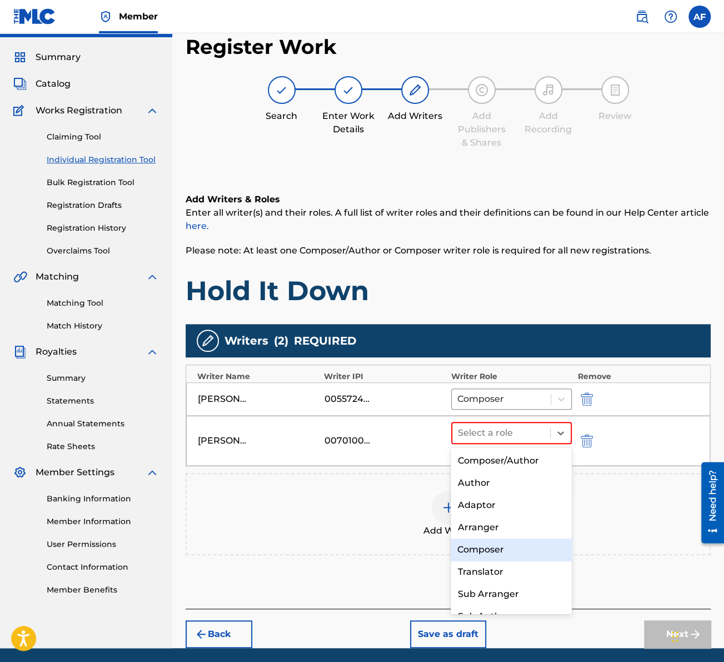
click at [507, 529] on div "Composer" at bounding box center [511, 550] width 121 height 22
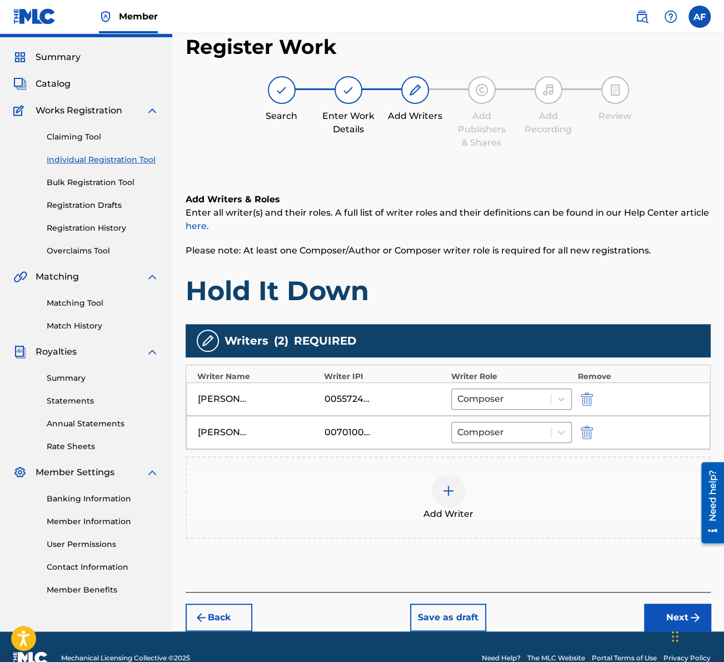
click at [450, 486] on img at bounding box center [448, 490] width 13 height 13
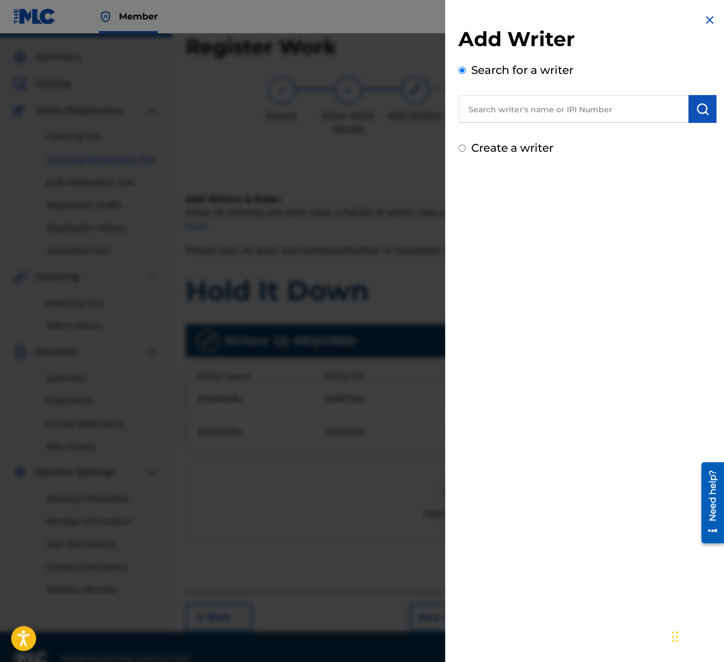
click at [599, 114] on input "text" at bounding box center [574, 109] width 230 height 28
click at [578, 135] on div "[PERSON_NAME] ne" at bounding box center [574, 135] width 230 height 20
type input "[PERSON_NAME]"
click at [696, 111] on img "submit" at bounding box center [702, 108] width 13 height 13
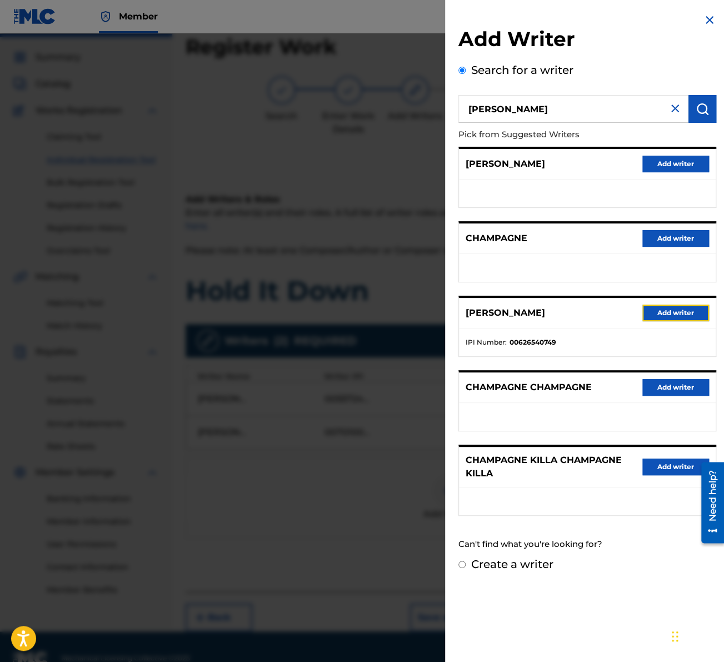
click at [661, 306] on button "Add writer" at bounding box center [676, 313] width 67 height 17
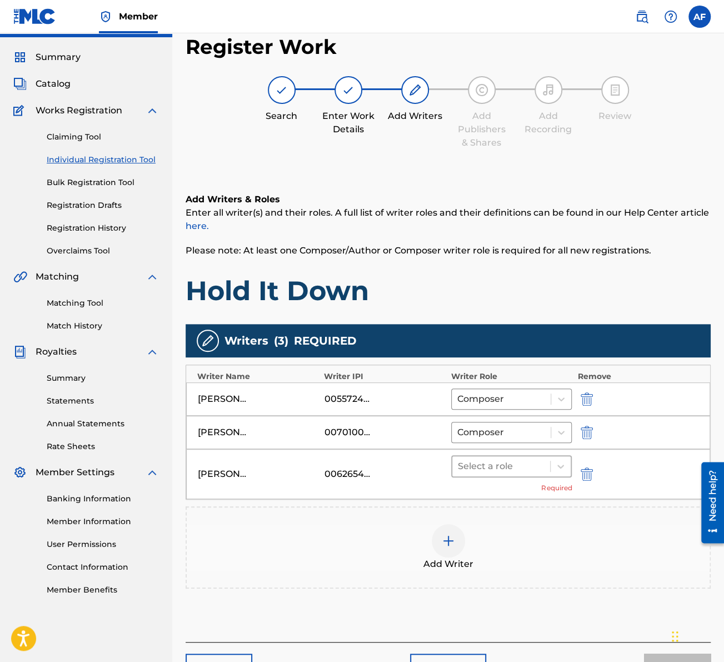
click at [549, 465] on div "Select a role" at bounding box center [501, 466] width 98 height 20
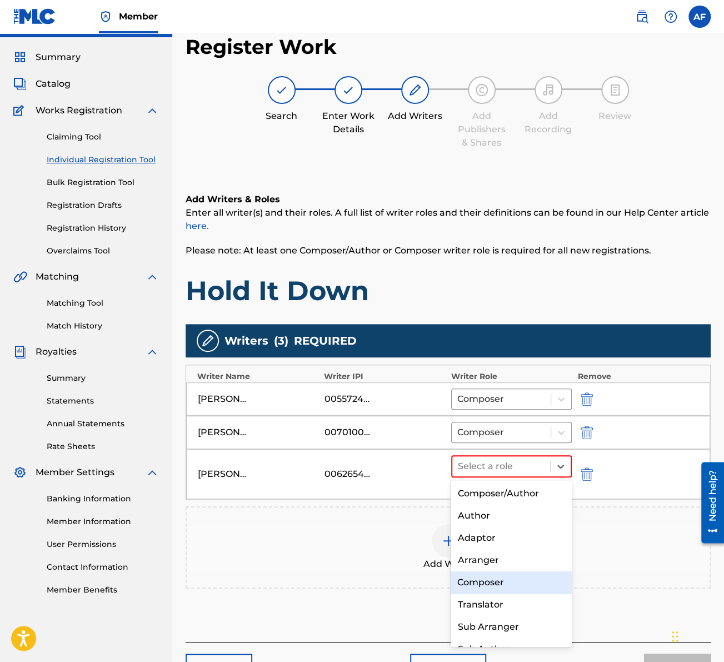
click at [520, 529] on div "Composer" at bounding box center [511, 582] width 121 height 22
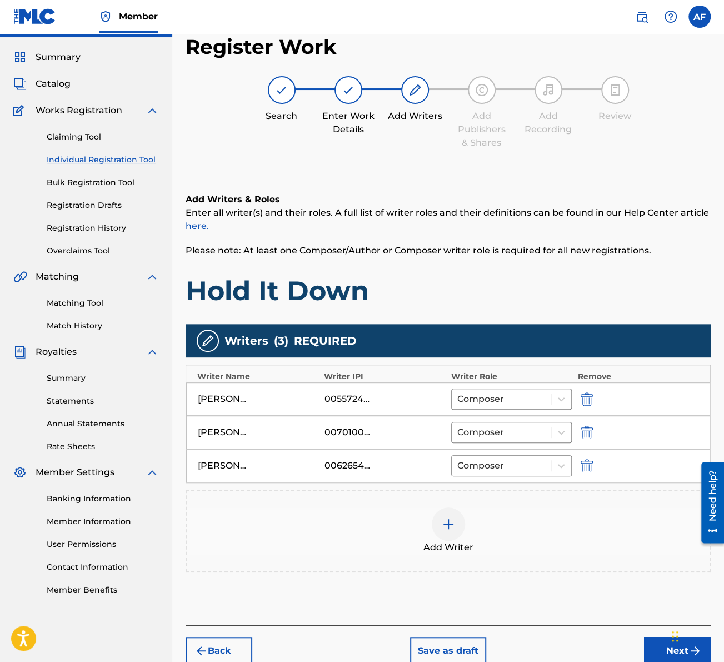
click at [447, 529] on div at bounding box center [448, 523] width 33 height 33
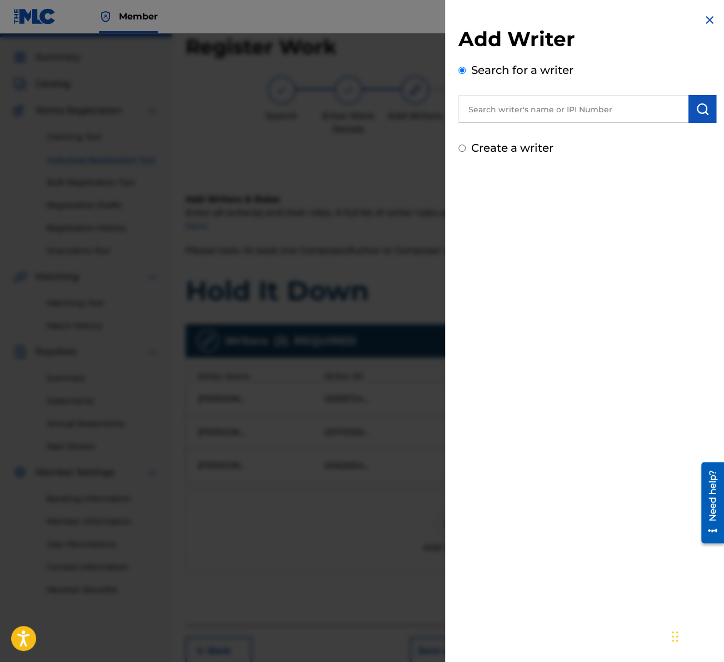
click at [563, 116] on input "text" at bounding box center [574, 109] width 230 height 28
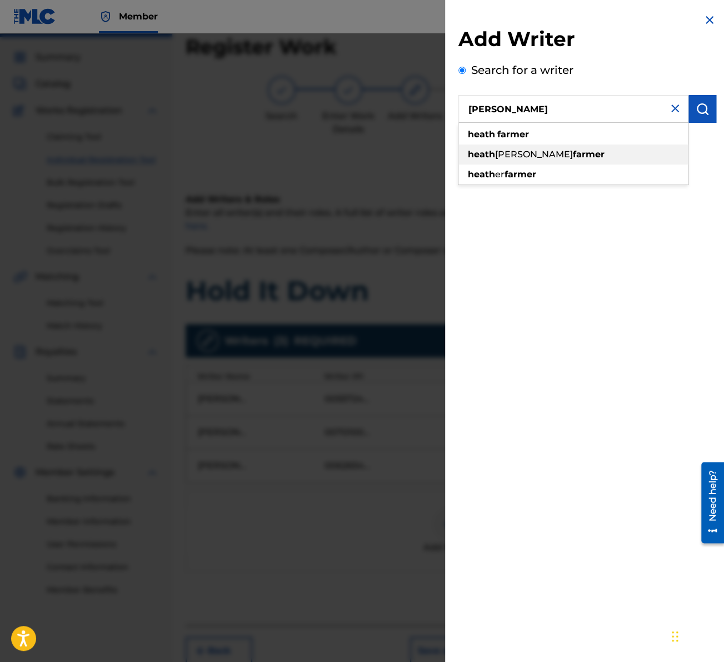
click at [553, 157] on div "[PERSON_NAME] [PERSON_NAME]" at bounding box center [574, 155] width 230 height 20
type input "[PERSON_NAME] [PERSON_NAME]"
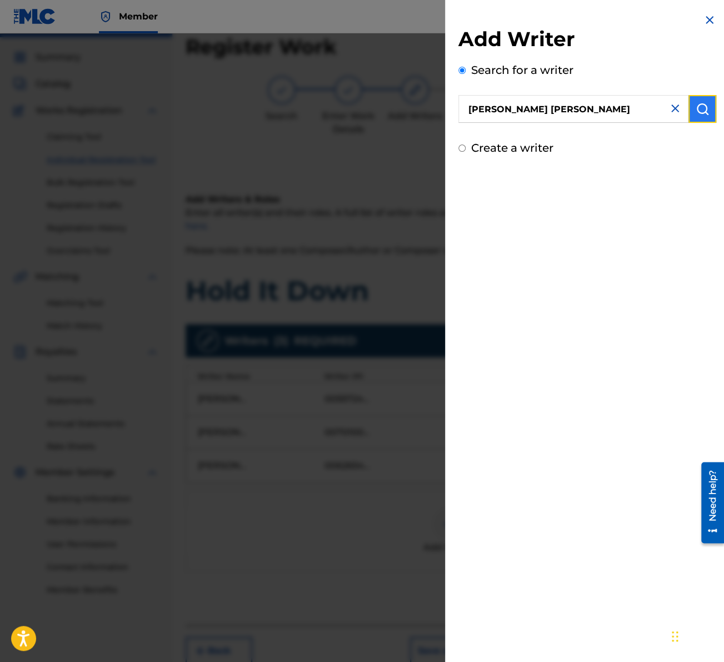
click at [710, 105] on button "submit" at bounding box center [703, 109] width 28 height 28
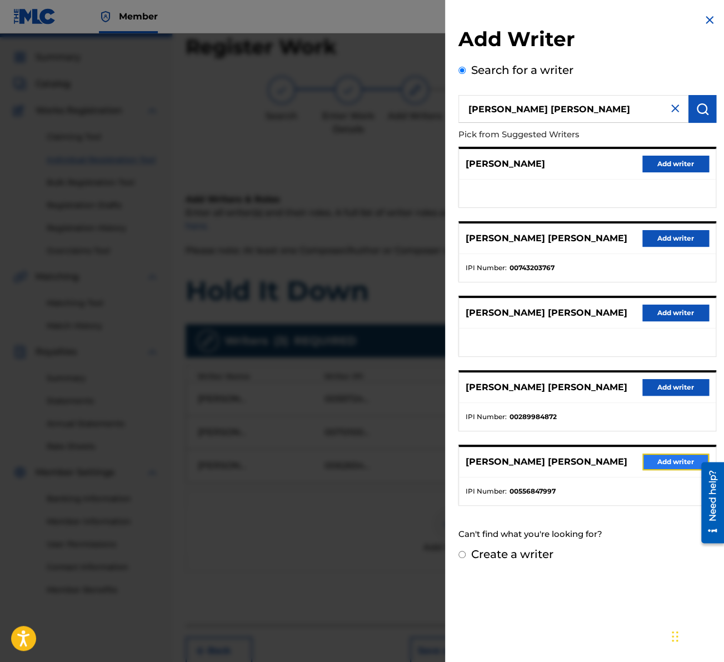
click at [657, 463] on button "Add writer" at bounding box center [676, 462] width 67 height 17
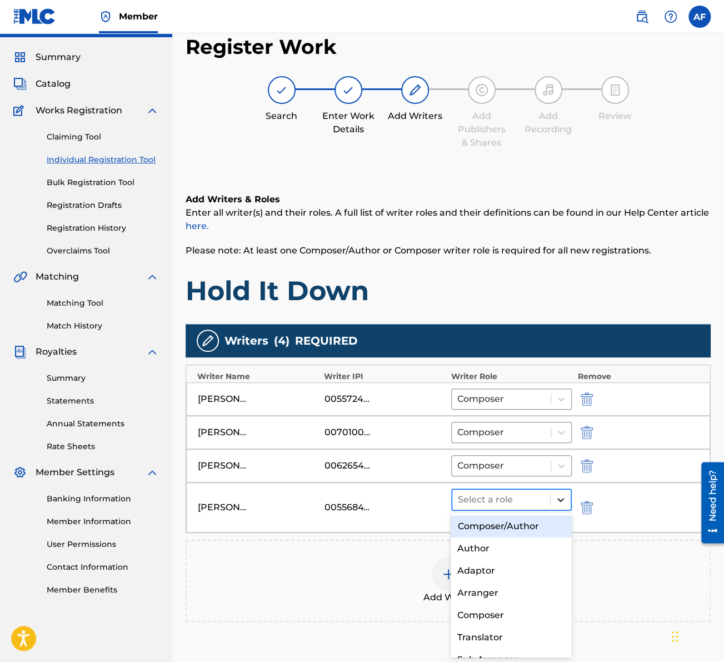
click at [568, 493] on div at bounding box center [561, 500] width 20 height 20
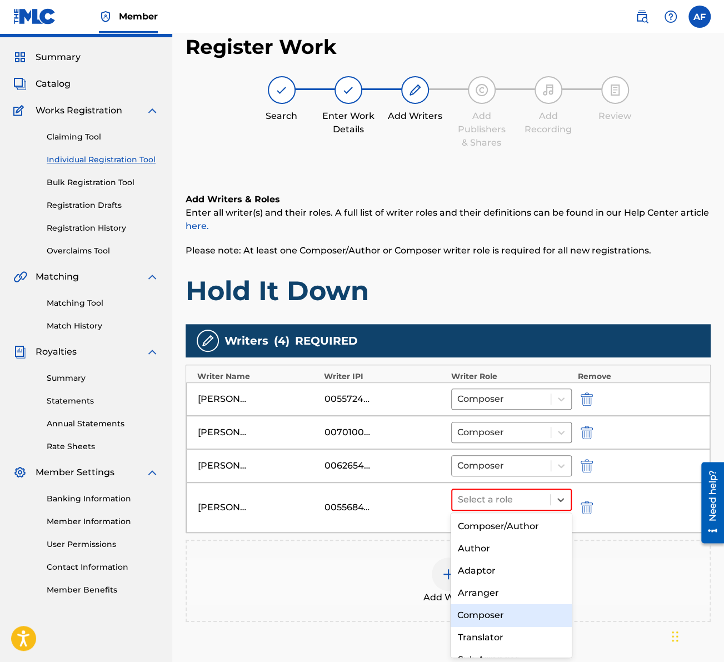
click at [502, 529] on div "Composer" at bounding box center [511, 615] width 121 height 22
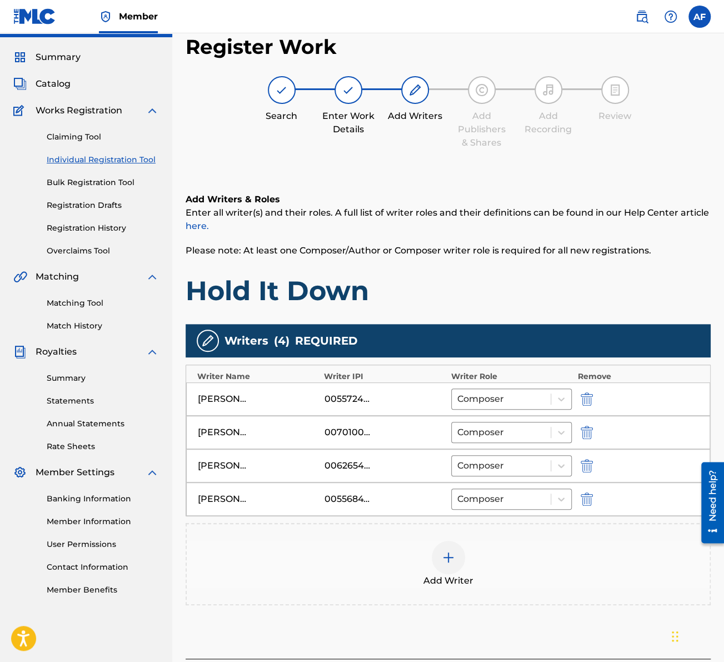
click at [454, 529] on div at bounding box center [448, 557] width 33 height 33
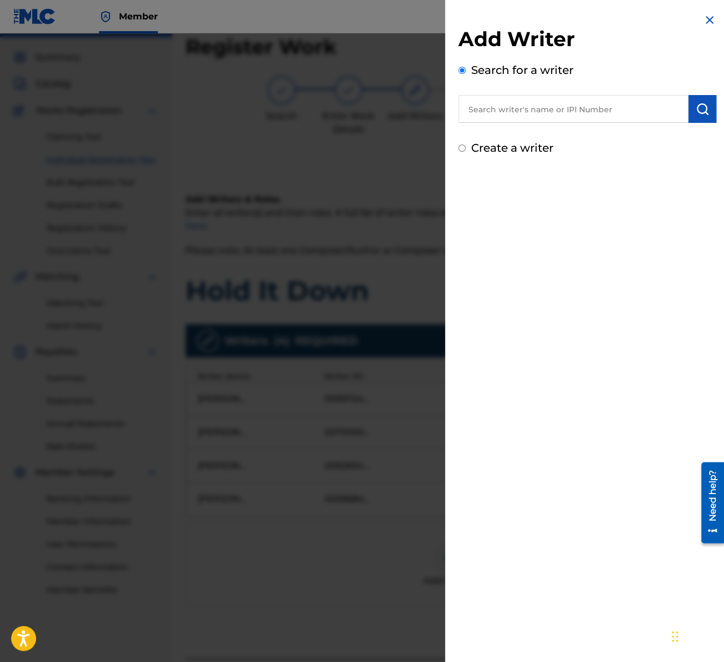
click at [587, 104] on input "text" at bounding box center [574, 109] width 230 height 28
click at [565, 137] on div "[PERSON_NAME]" at bounding box center [574, 135] width 230 height 20
click at [700, 117] on button "submit" at bounding box center [703, 109] width 28 height 28
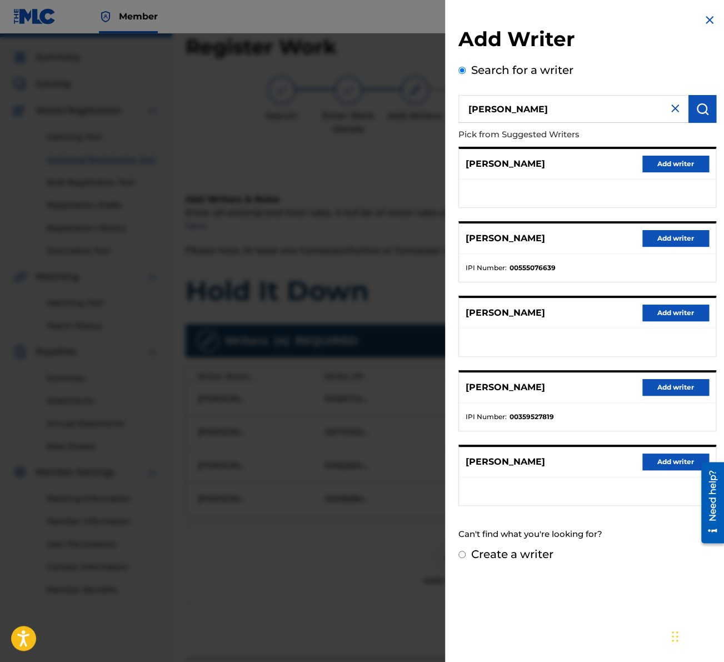
click at [584, 102] on input "[PERSON_NAME]" at bounding box center [574, 109] width 230 height 28
click at [569, 112] on input "Addam L" at bounding box center [574, 109] width 230 height 28
type input "[PERSON_NAME]"
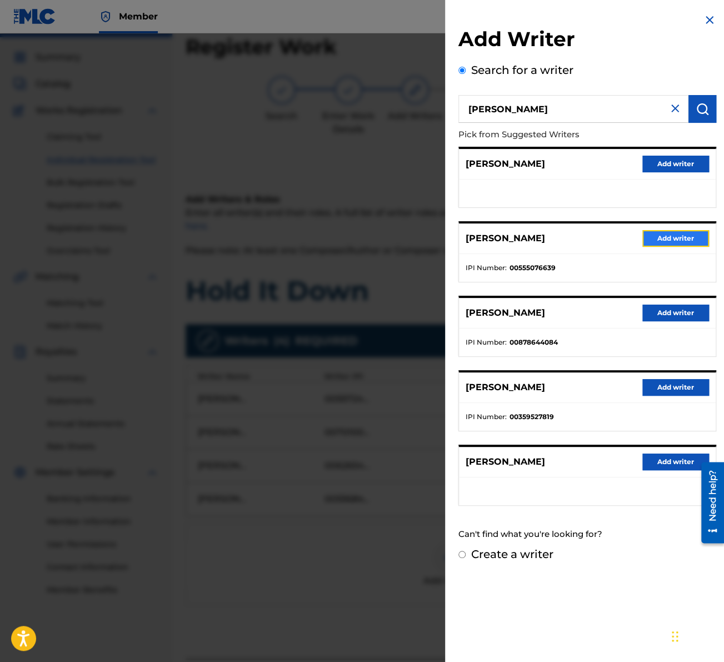
click at [675, 238] on button "Add writer" at bounding box center [676, 238] width 67 height 17
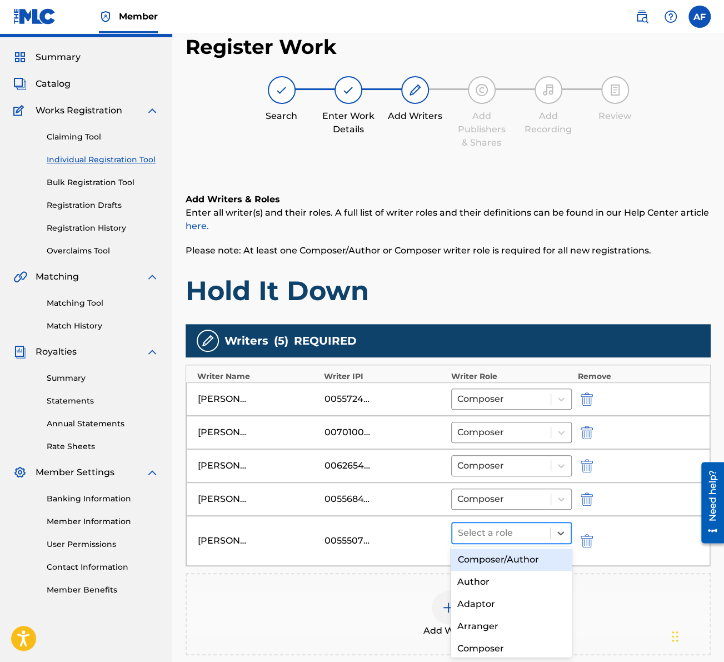
click at [544, 525] on div at bounding box center [501, 533] width 87 height 16
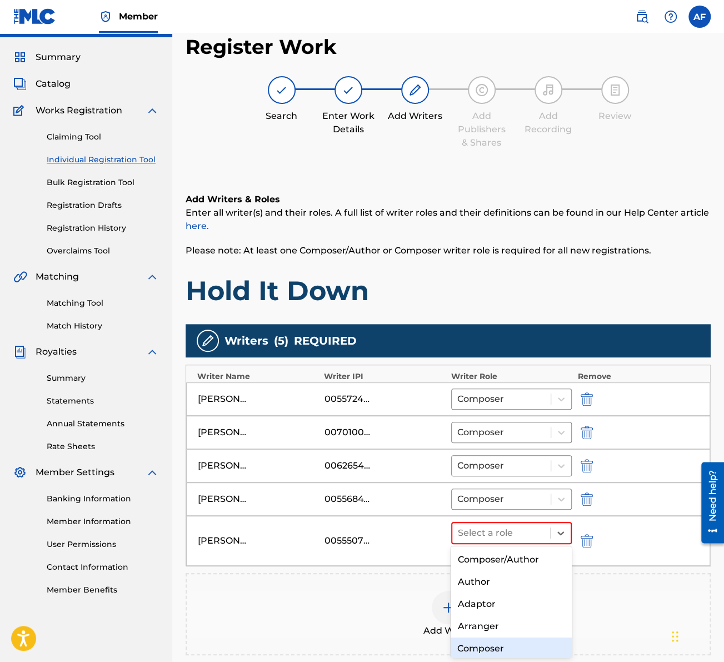
click at [495, 529] on div "Composer" at bounding box center [511, 649] width 121 height 22
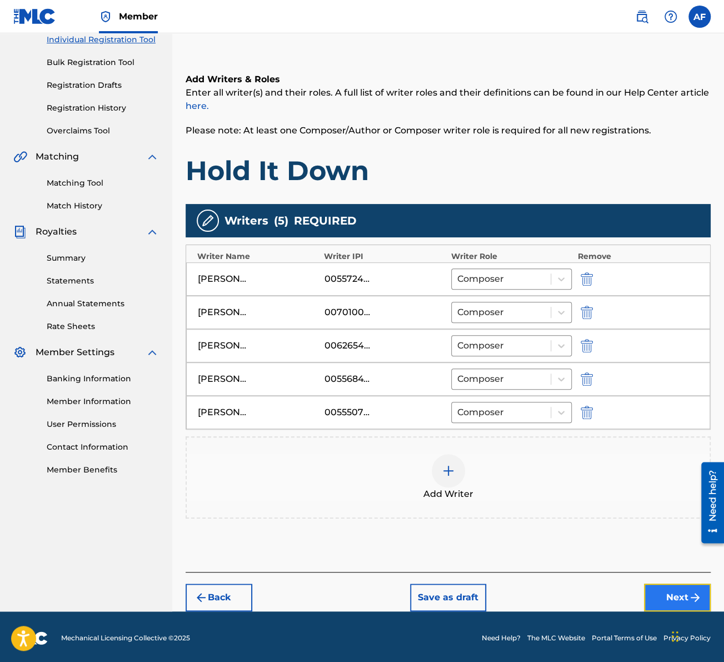
click at [674, 529] on button "Next" at bounding box center [677, 598] width 67 height 28
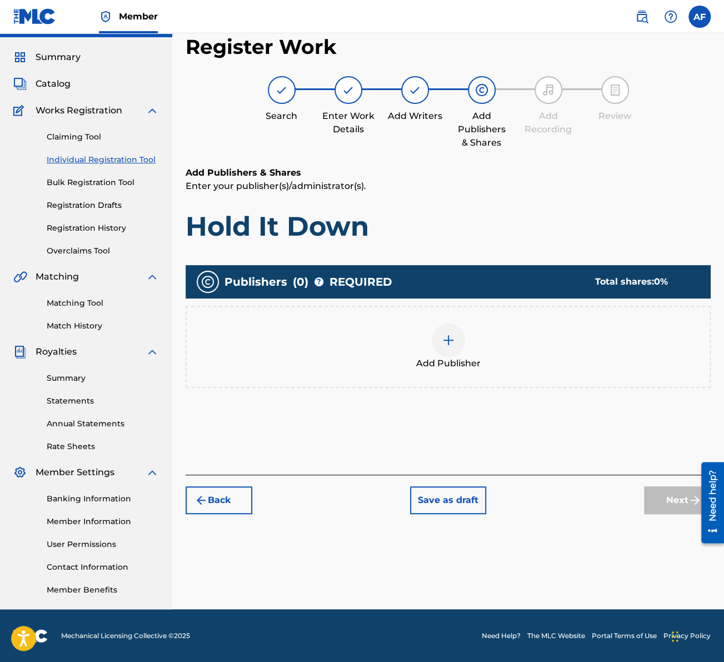
click at [465, 380] on div "Add Publisher" at bounding box center [448, 347] width 525 height 82
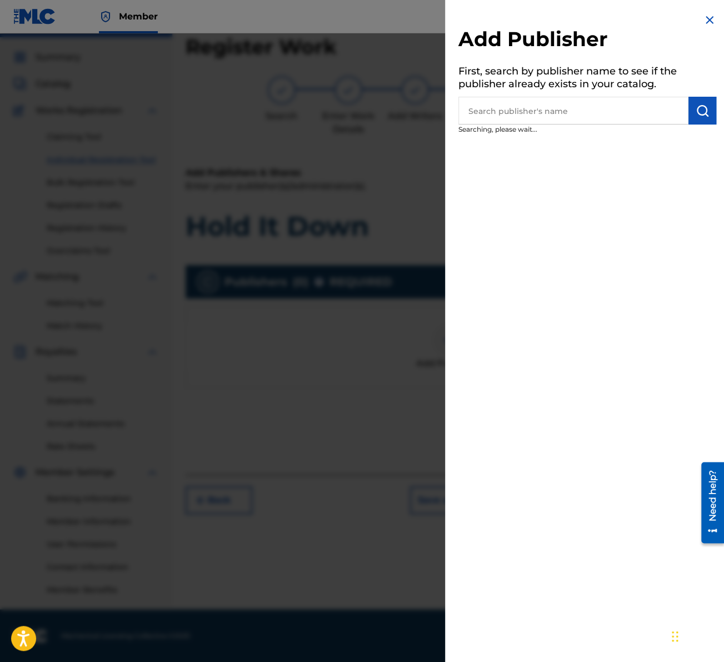
click at [443, 341] on div at bounding box center [362, 364] width 724 height 662
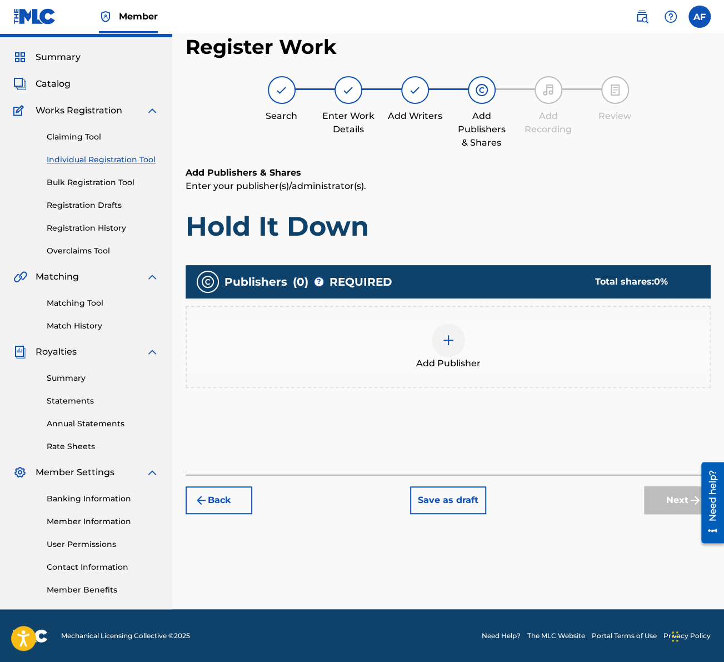
click at [445, 338] on img at bounding box center [448, 340] width 13 height 13
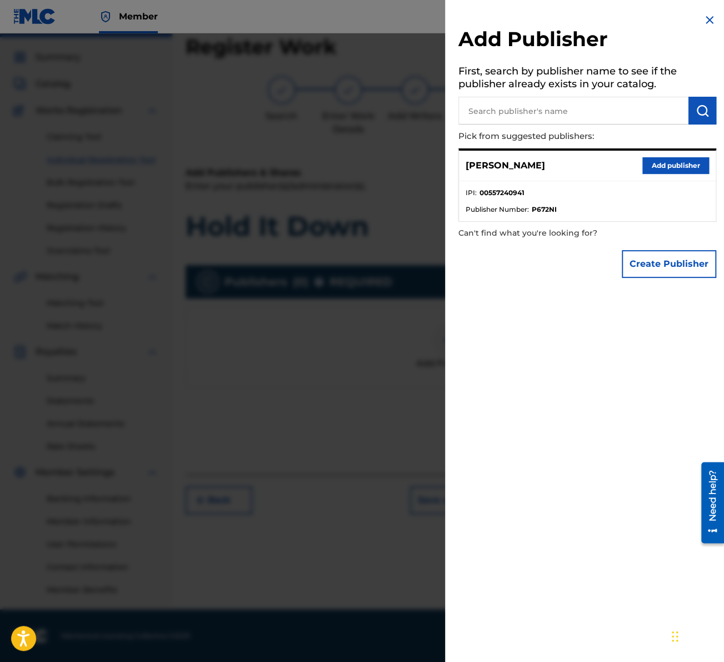
click at [594, 109] on input "text" at bounding box center [574, 111] width 230 height 28
type input "B"
paste input "BOLTS BROADCASTING COMPANY"
type input "BOLTS BROADCASTING COMPANY"
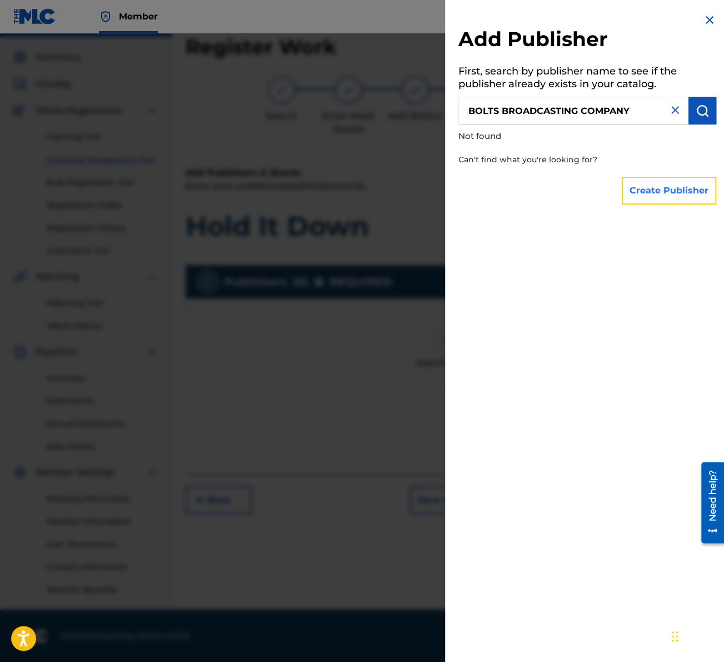
click at [660, 192] on button "Create Publisher" at bounding box center [669, 191] width 94 height 28
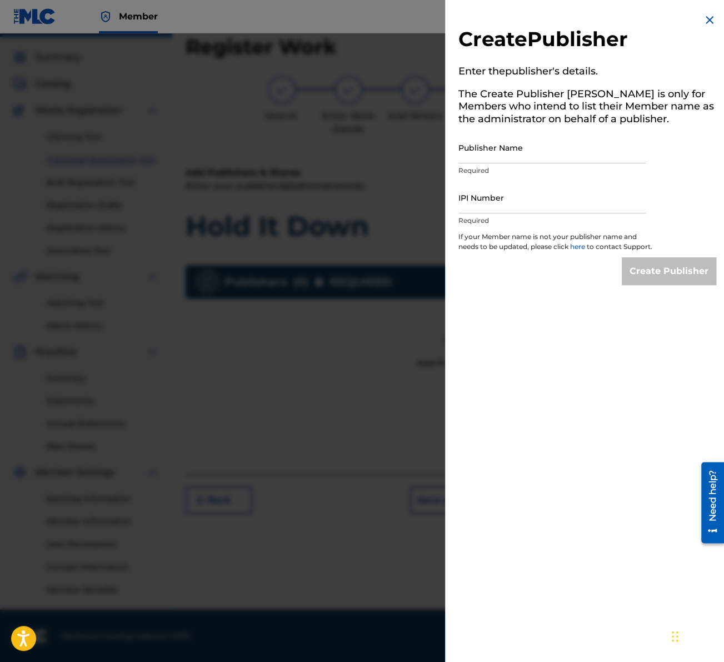
click at [709, 21] on img at bounding box center [709, 19] width 13 height 13
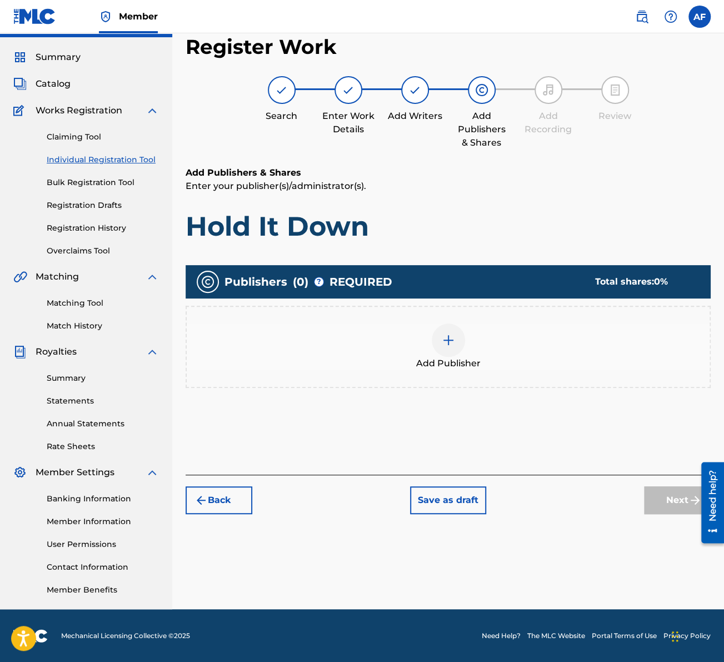
click at [456, 336] on div at bounding box center [448, 340] width 33 height 33
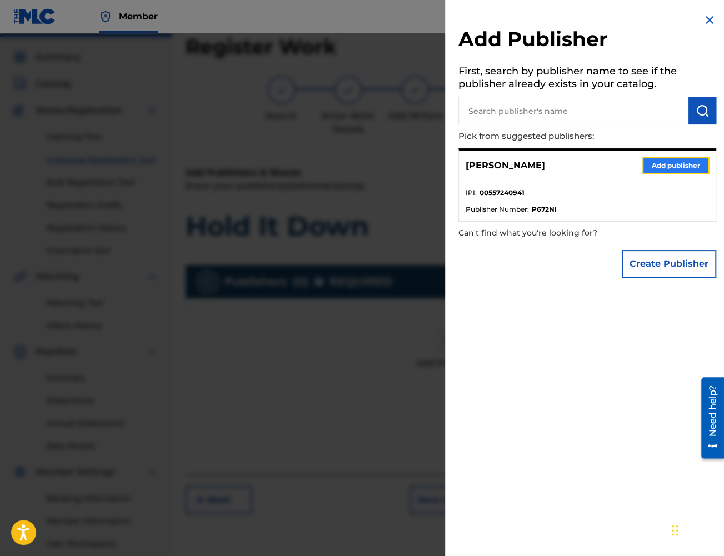
click at [664, 163] on button "Add publisher" at bounding box center [676, 165] width 67 height 17
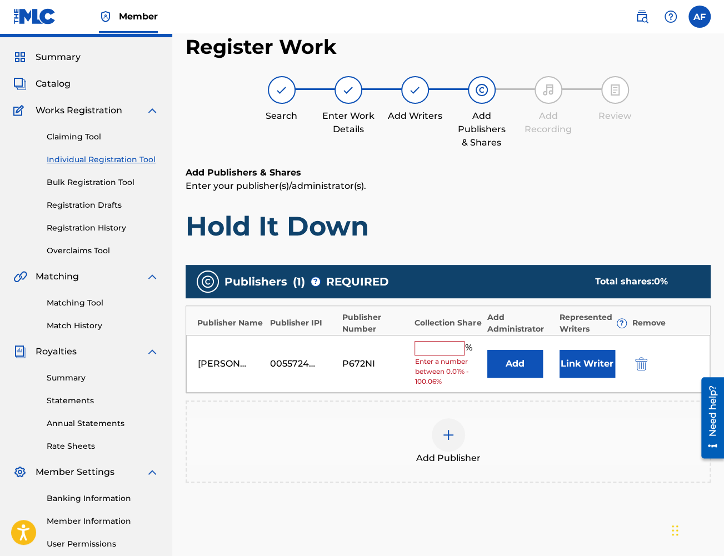
click at [419, 351] on input "text" at bounding box center [440, 348] width 50 height 14
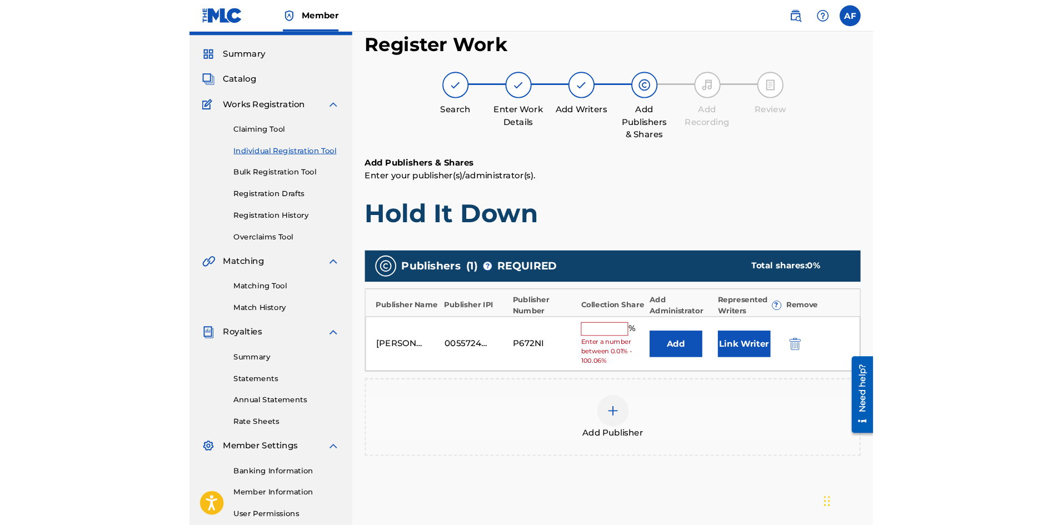
scroll to position [0, 0]
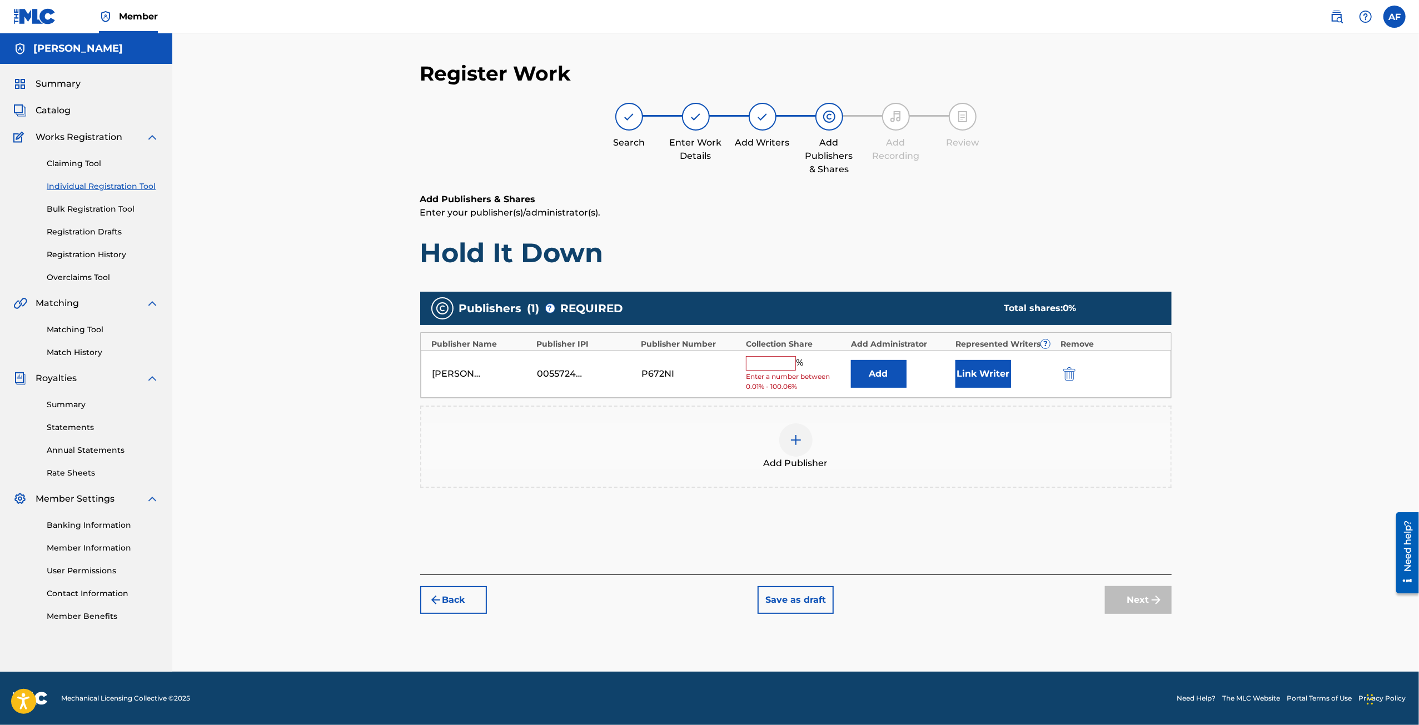
click at [724, 366] on input "text" at bounding box center [771, 363] width 50 height 14
click at [724, 440] on img at bounding box center [795, 440] width 13 height 13
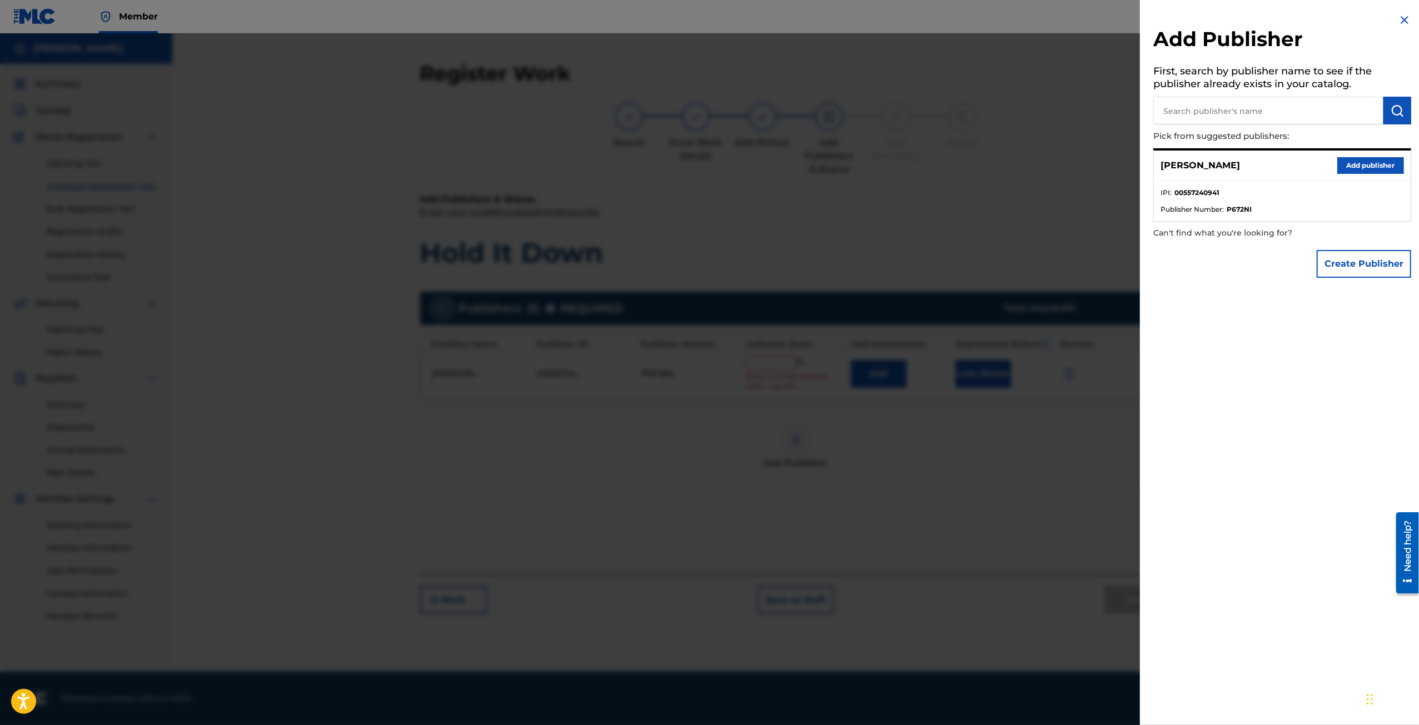
click at [724, 100] on input "text" at bounding box center [1268, 111] width 230 height 28
type input "Bolts Broadcasting Company"
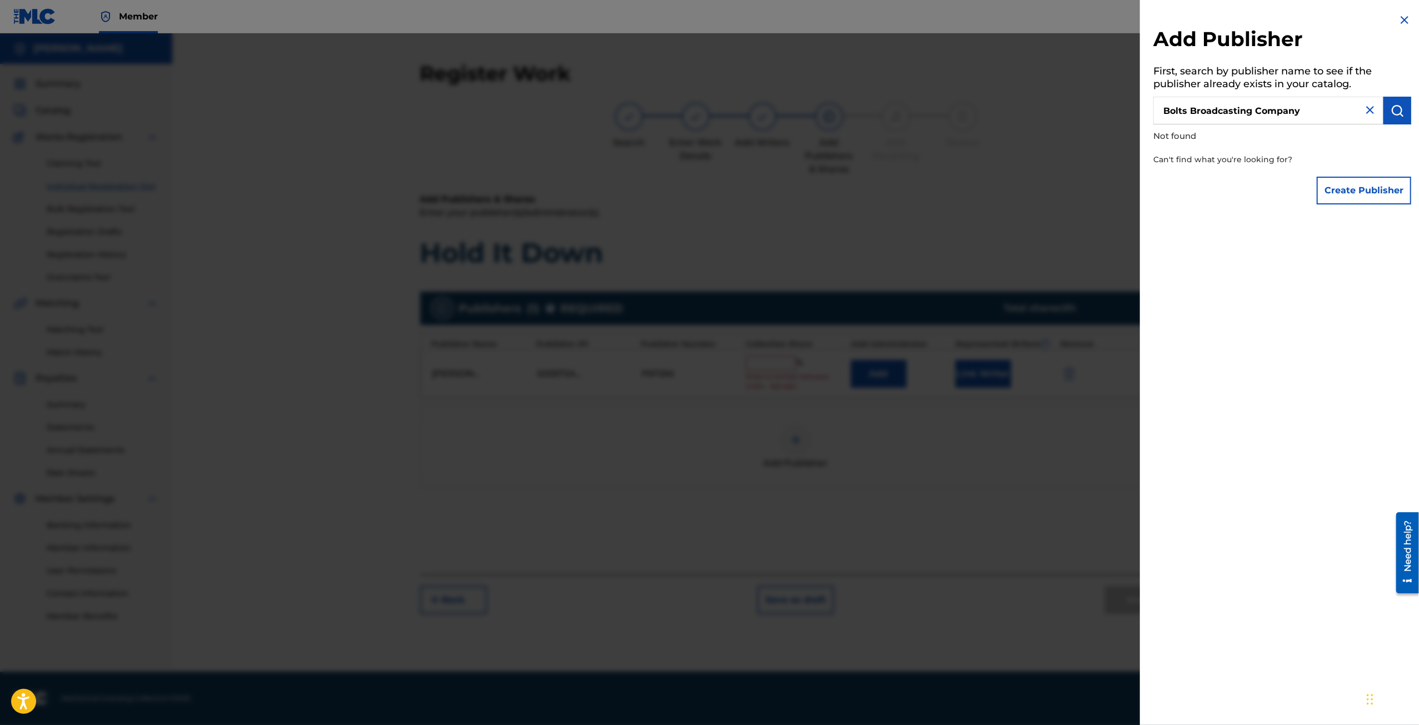
drag, startPoint x: 1323, startPoint y: 111, endPoint x: 1121, endPoint y: 107, distance: 202.4
click at [724, 103] on div "Add Publisher First, search by publisher name to see if the publisher already e…" at bounding box center [709, 379] width 1419 height 692
click at [724, 18] on img at bounding box center [1404, 19] width 13 height 13
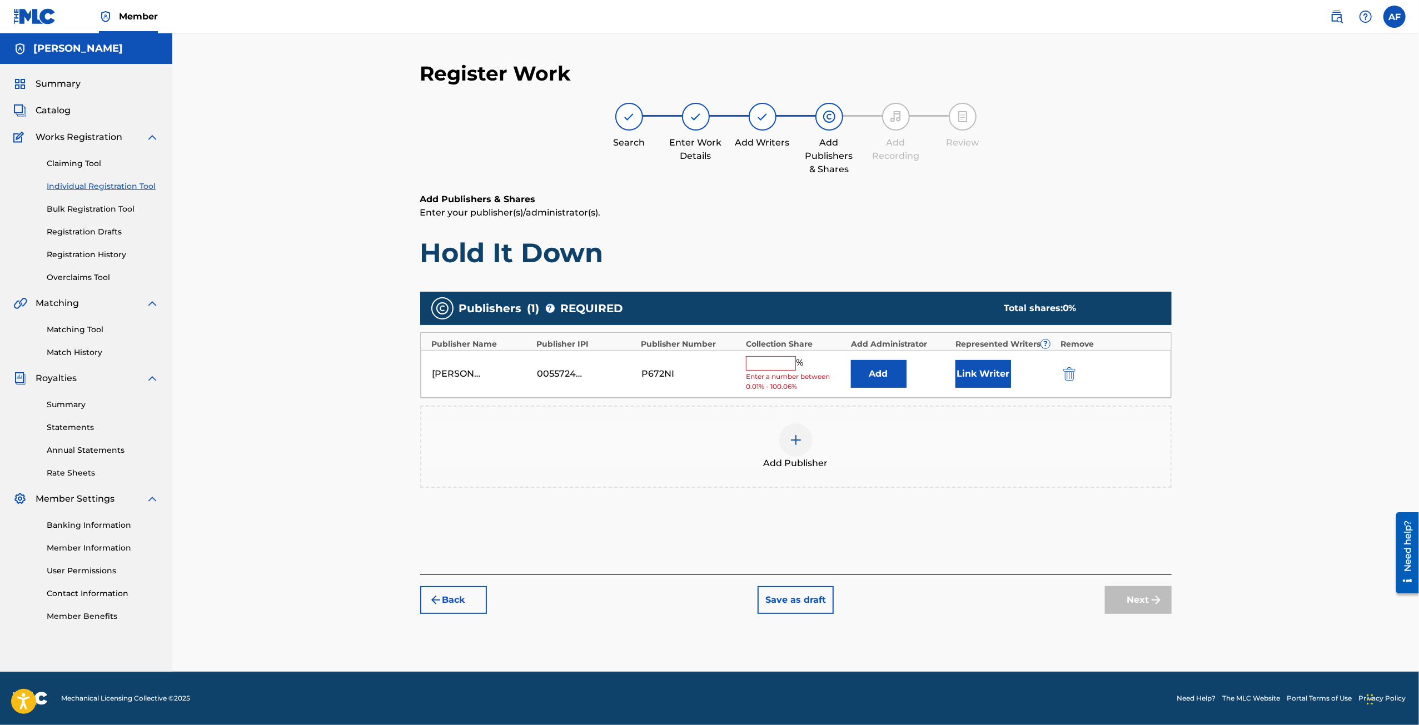
click at [724, 392] on div "Register Work Search Enter Work Details Add Writers Add Publishers & Shares Add…" at bounding box center [795, 352] width 1247 height 639
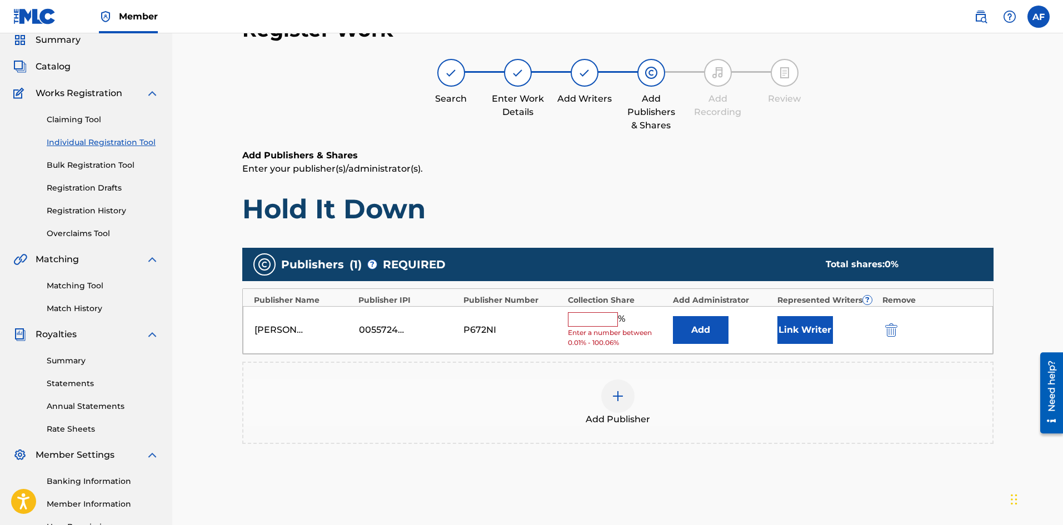
scroll to position [56, 0]
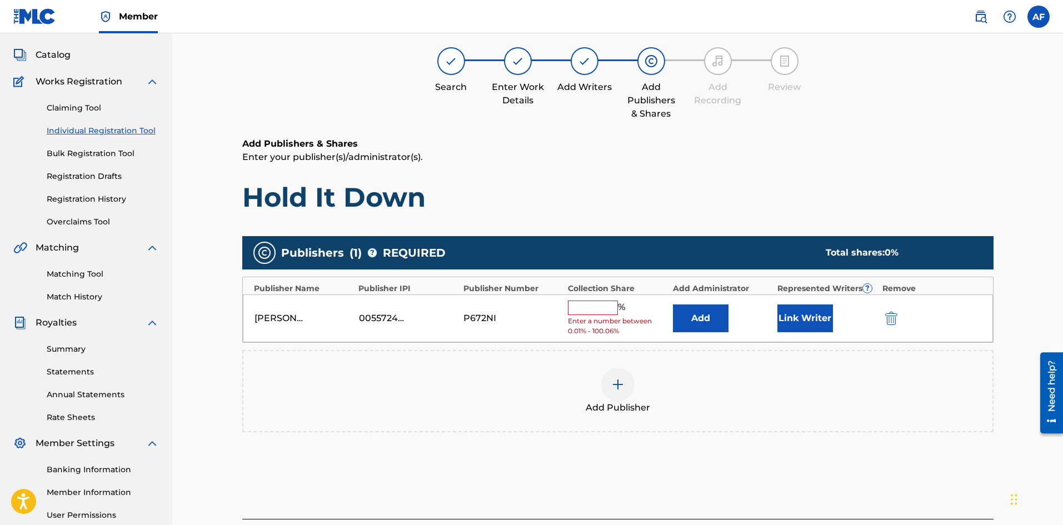
click at [724, 330] on div "Register Work Search Enter Work Details Add Writers Add Publishers & Shares Add…" at bounding box center [617, 279] width 891 height 603
click at [594, 302] on input "text" at bounding box center [593, 308] width 50 height 14
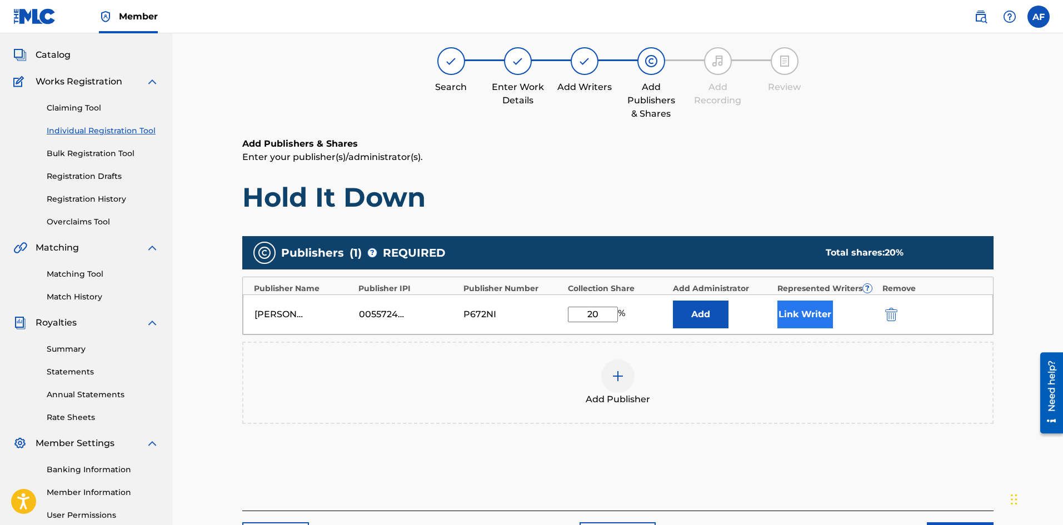
type input "20"
click at [724, 311] on button "Link Writer" at bounding box center [806, 315] width 56 height 28
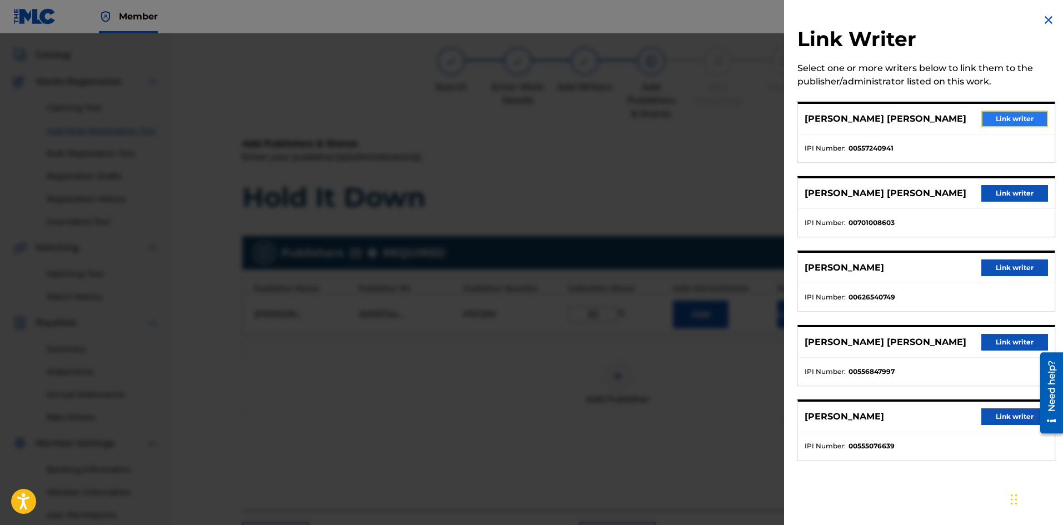
click at [724, 121] on button "Link writer" at bounding box center [1015, 119] width 67 height 17
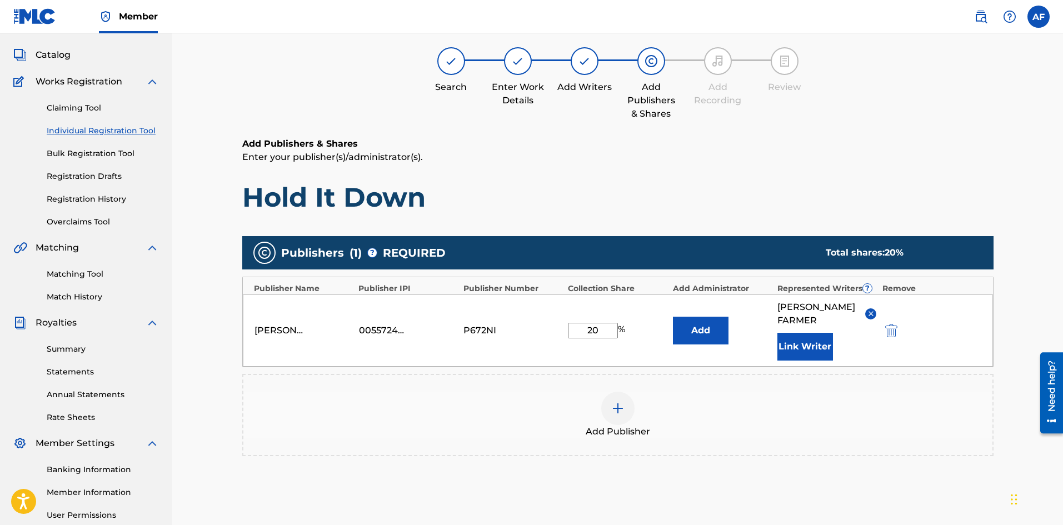
click at [724, 184] on h1 "Hold It Down" at bounding box center [618, 197] width 752 height 33
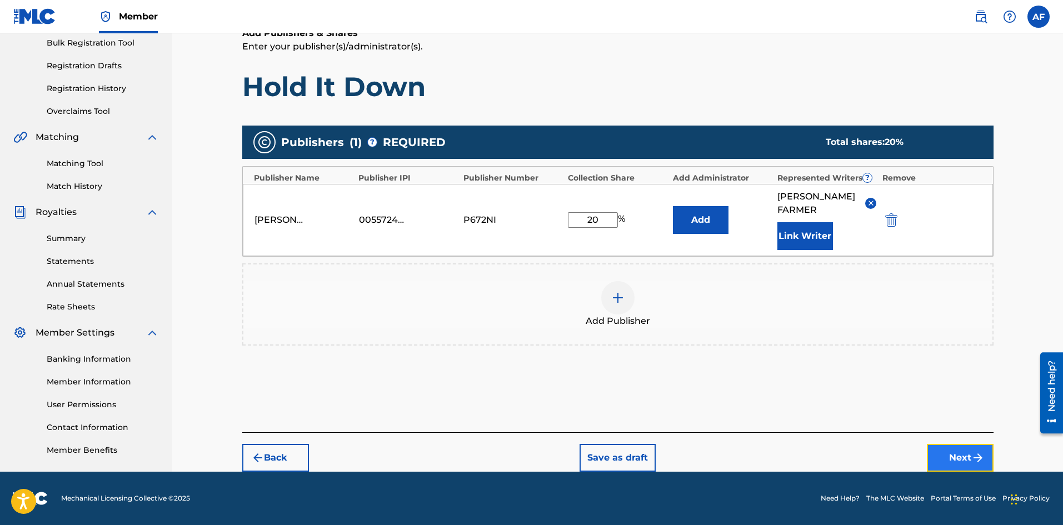
click at [724, 455] on button "Next" at bounding box center [960, 458] width 67 height 28
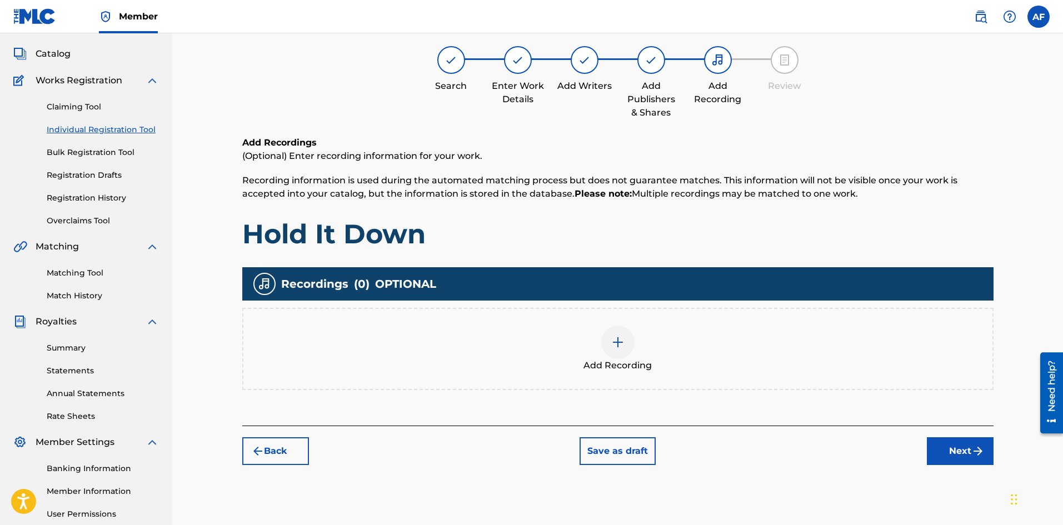
scroll to position [50, 0]
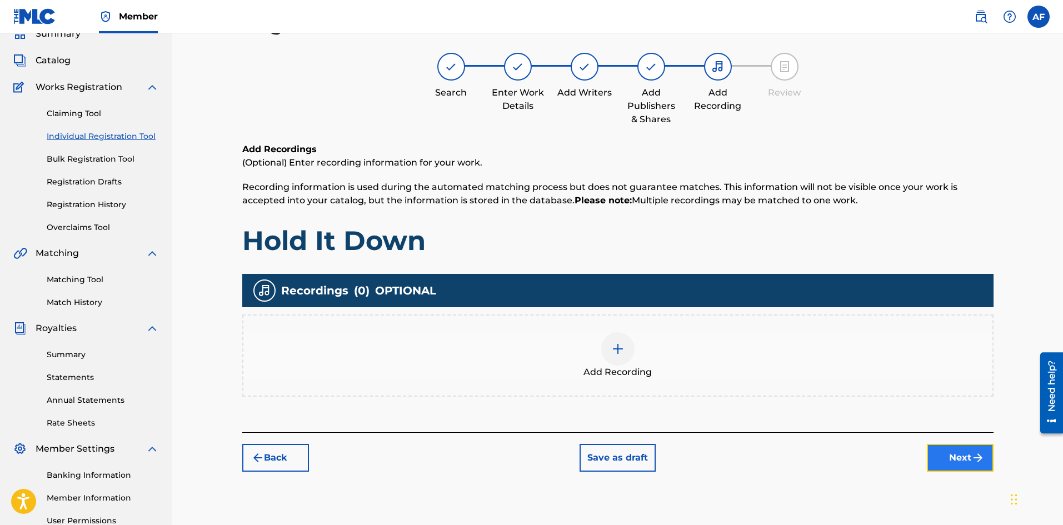
click at [724, 452] on button "Next" at bounding box center [960, 458] width 67 height 28
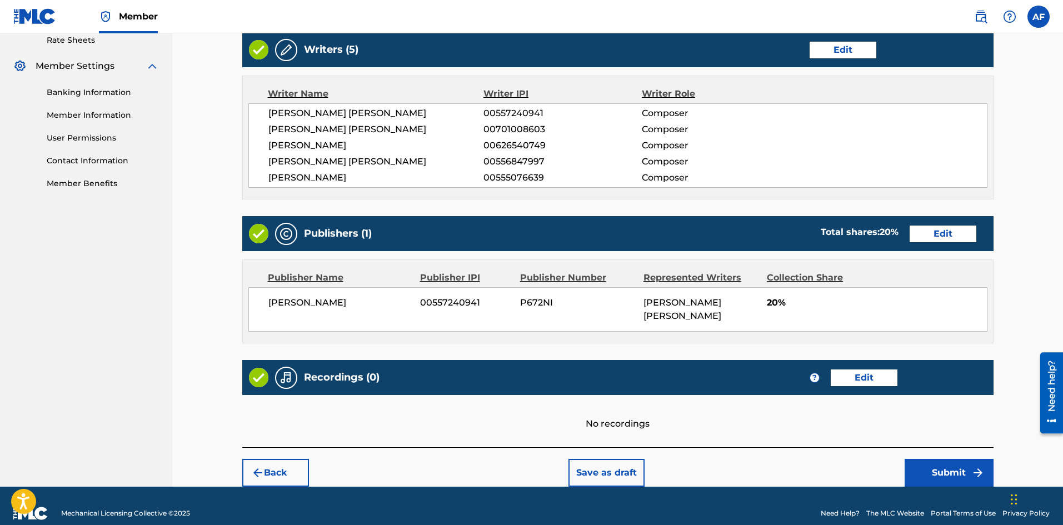
scroll to position [434, 0]
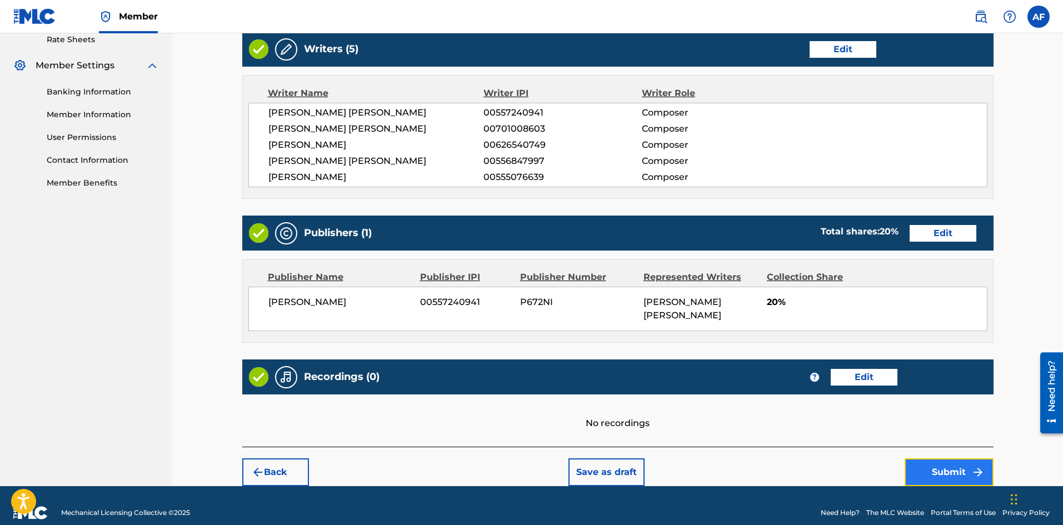
click at [724, 459] on button "Submit" at bounding box center [949, 473] width 89 height 28
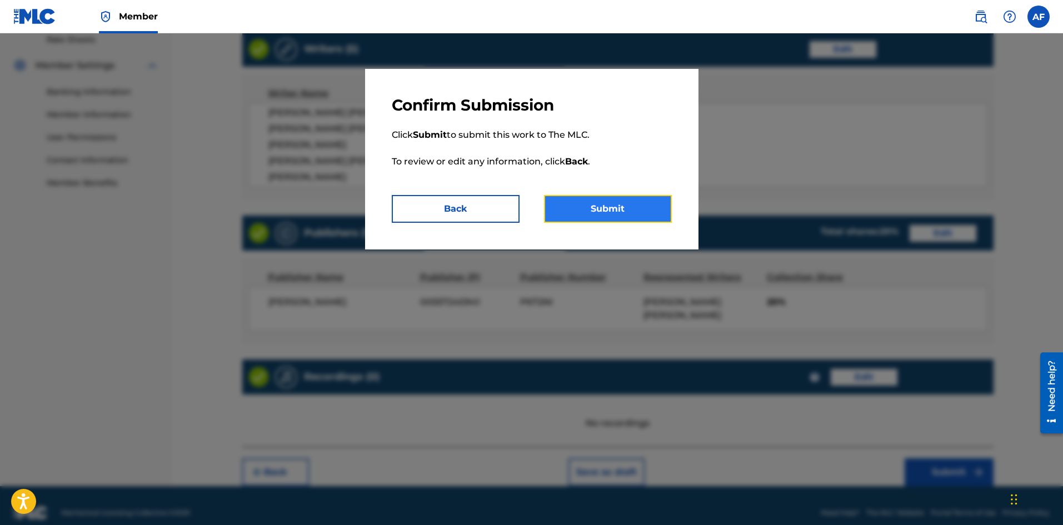
click at [626, 216] on button "Submit" at bounding box center [608, 209] width 128 height 28
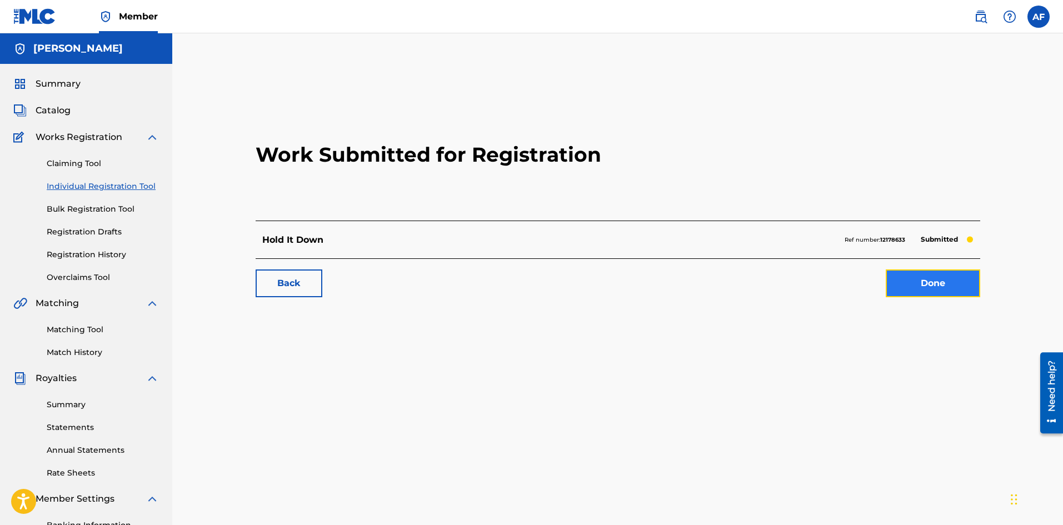
click at [724, 277] on link "Done" at bounding box center [933, 284] width 94 height 28
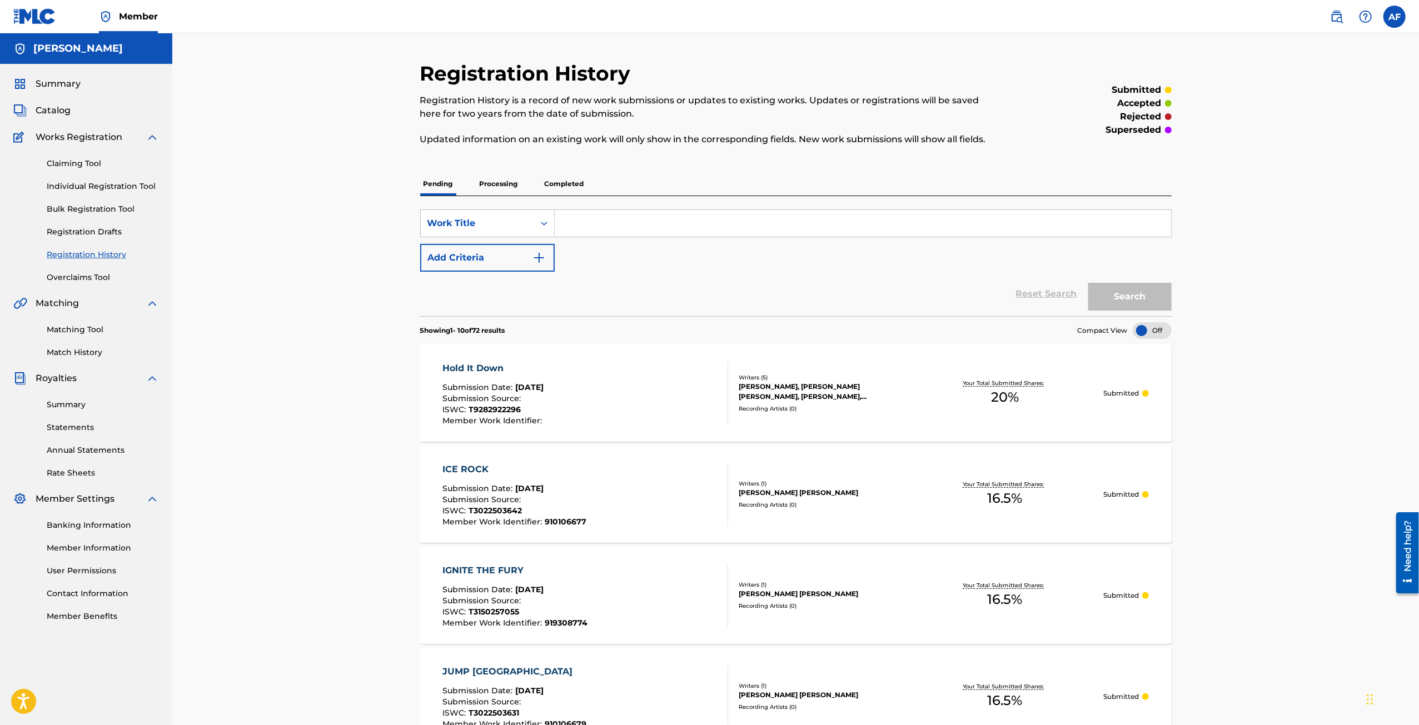
click at [502, 185] on p "Processing" at bounding box center [498, 183] width 45 height 23
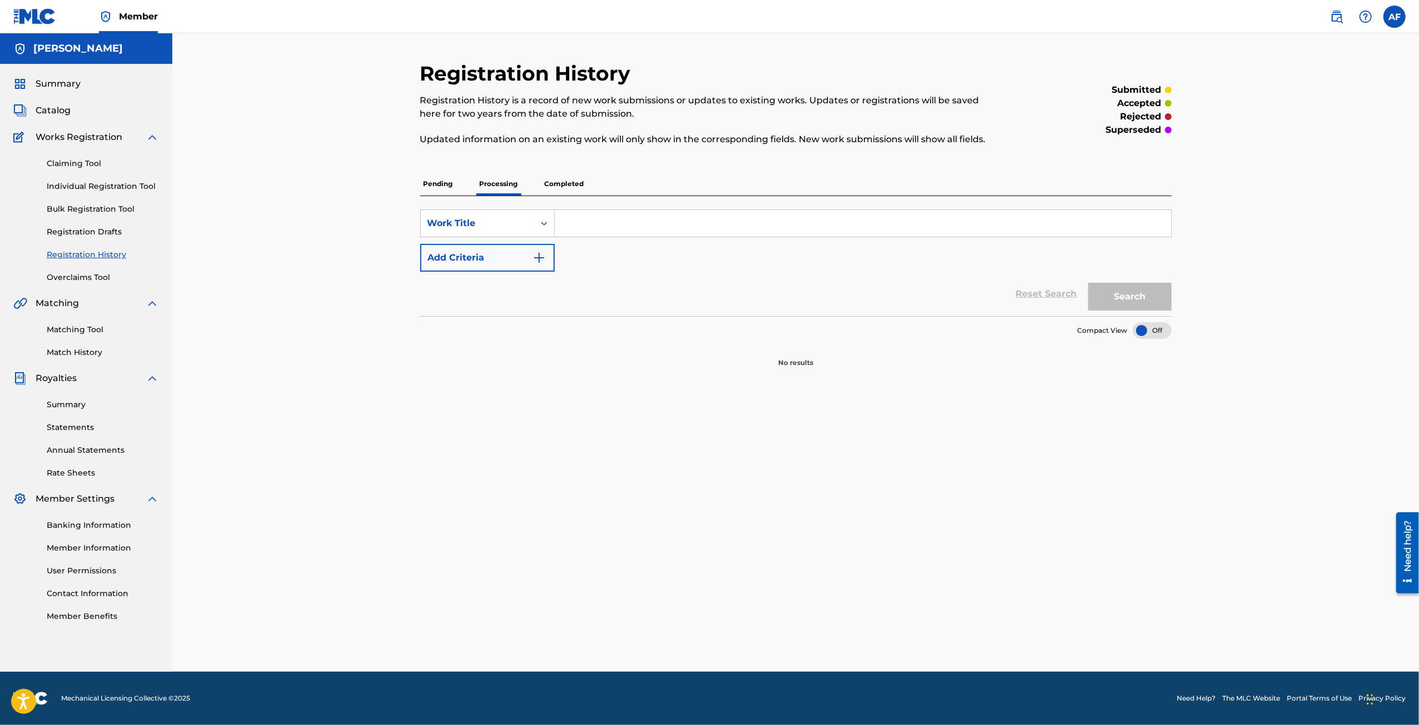
click at [559, 179] on p "Completed" at bounding box center [564, 183] width 46 height 23
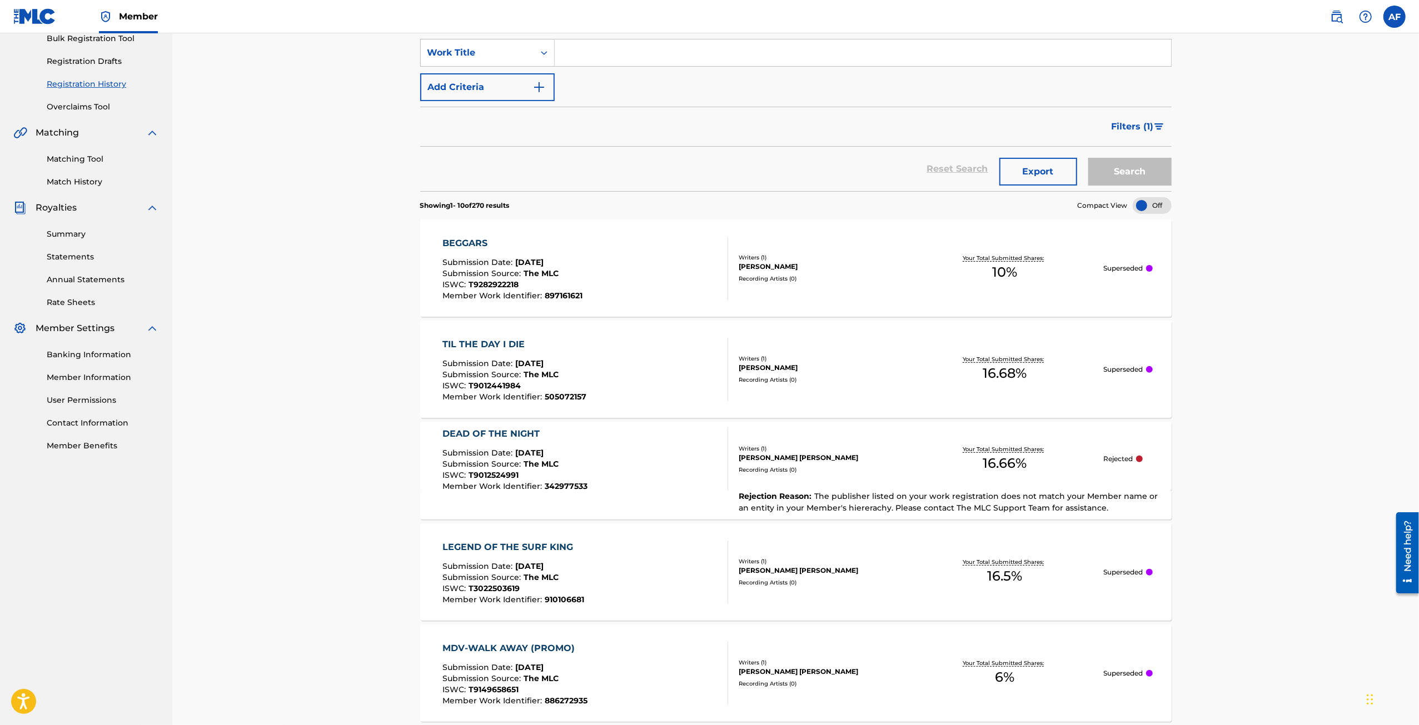
drag, startPoint x: 297, startPoint y: 273, endPoint x: 309, endPoint y: 361, distance: 88.1
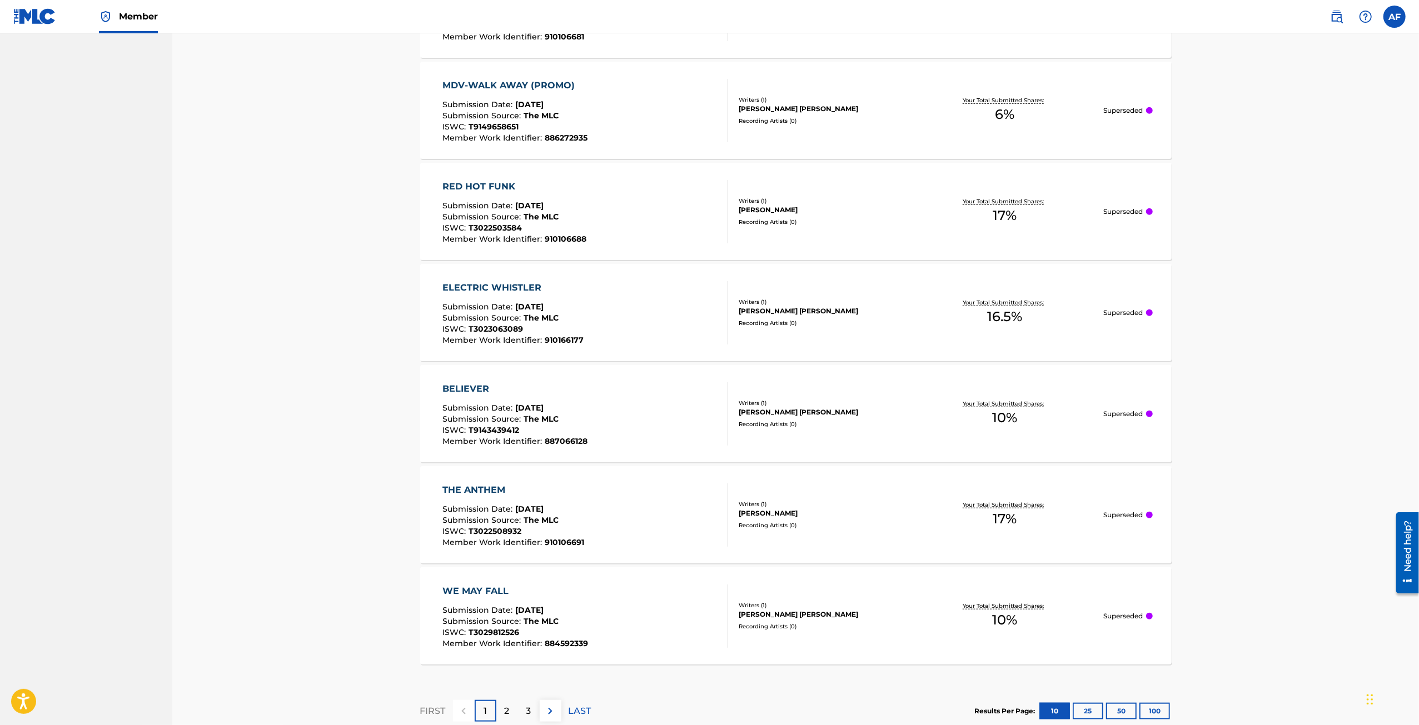
drag, startPoint x: 340, startPoint y: 185, endPoint x: 339, endPoint y: 393, distance: 208.4
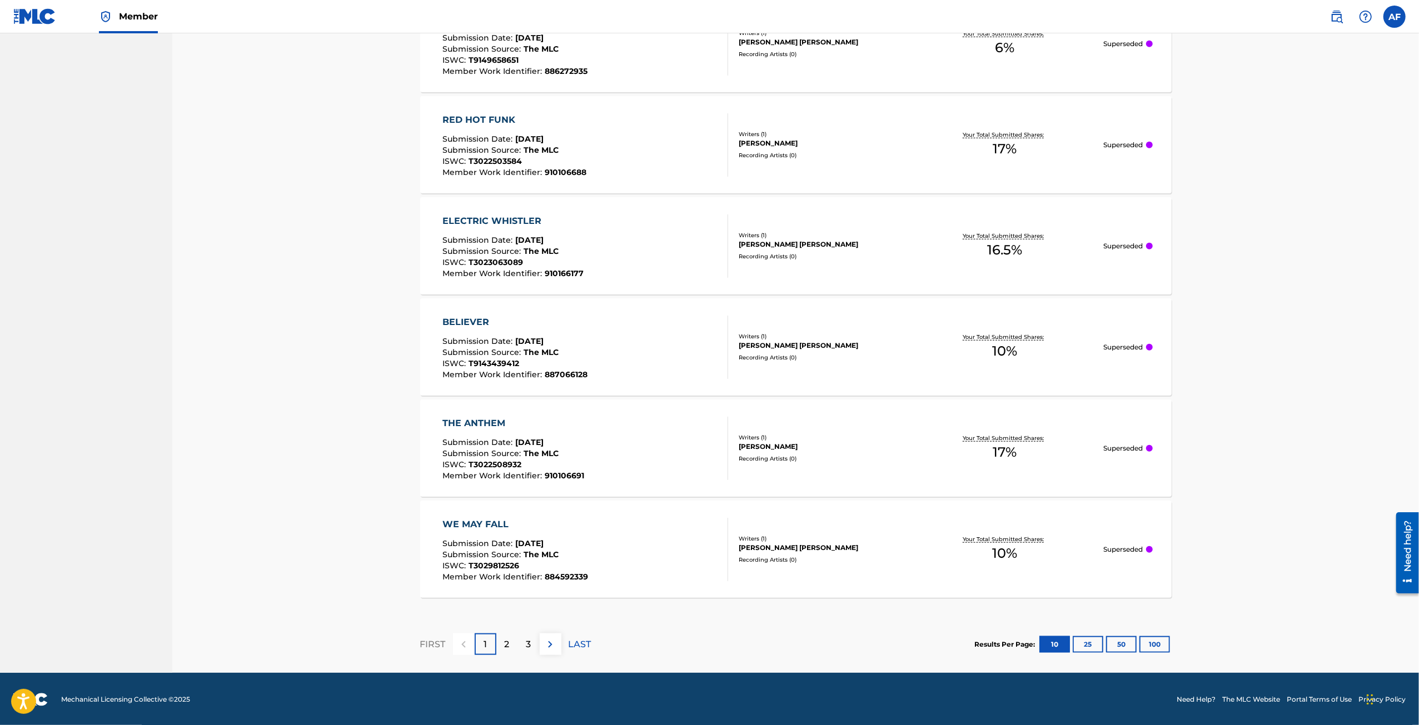
drag, startPoint x: 334, startPoint y: 188, endPoint x: 335, endPoint y: 250, distance: 61.7
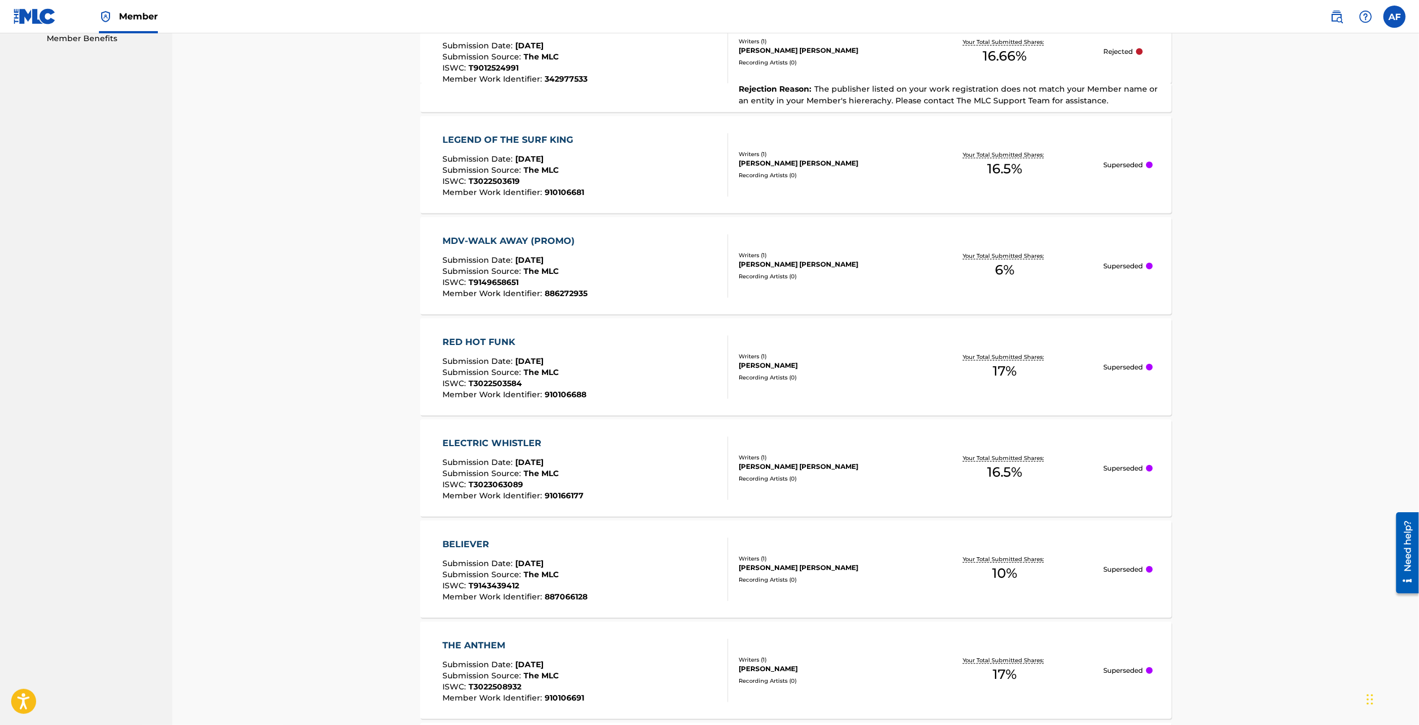
drag, startPoint x: 377, startPoint y: 562, endPoint x: 365, endPoint y: 327, distance: 234.9
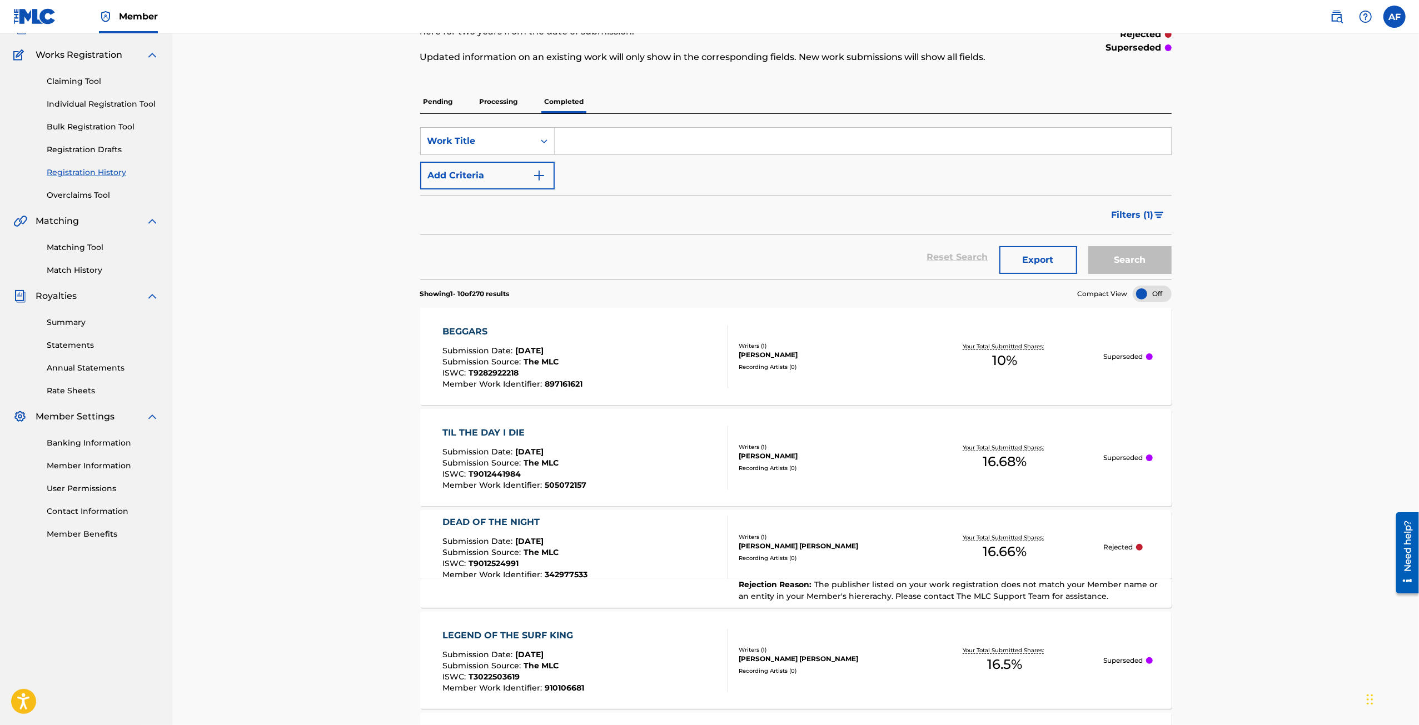
scroll to position [0, 0]
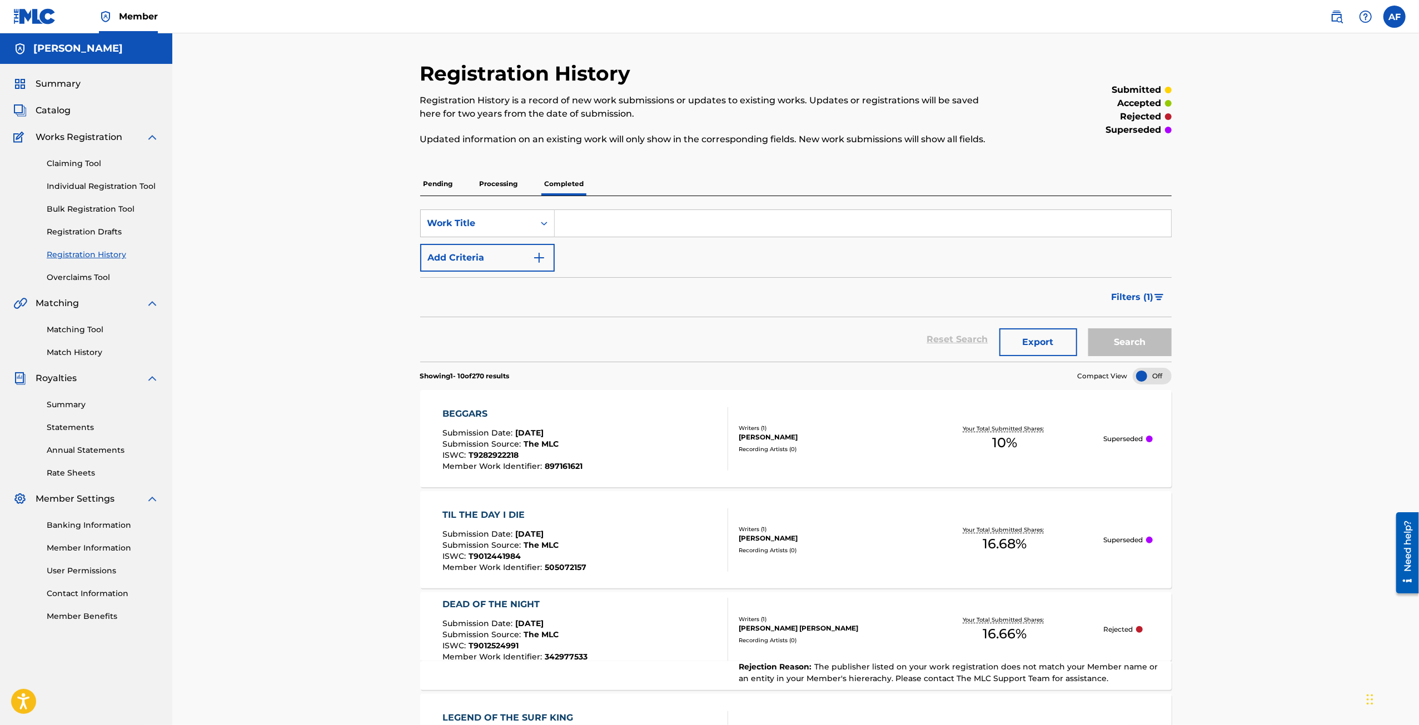
click at [440, 181] on p "Pending" at bounding box center [438, 183] width 36 height 23
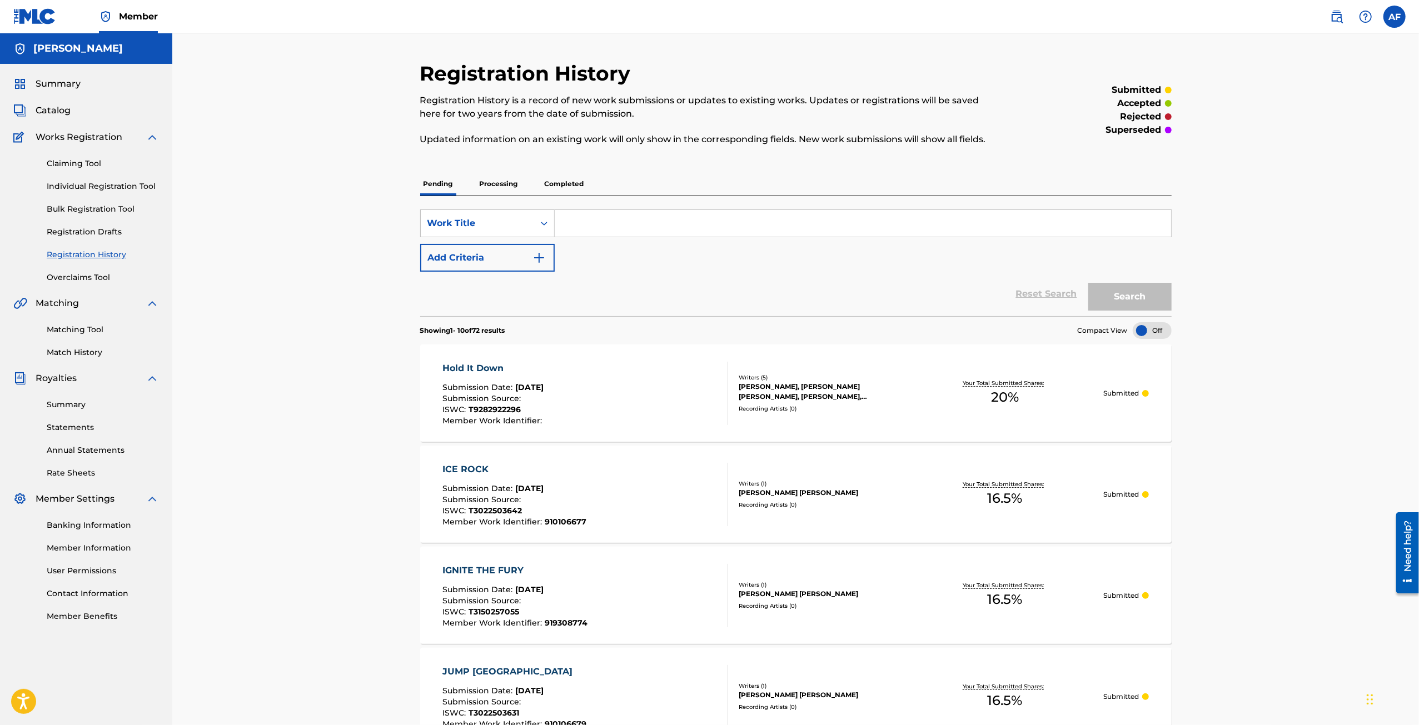
click at [724, 410] on div "Recording Artists ( 0 )" at bounding box center [823, 409] width 168 height 8
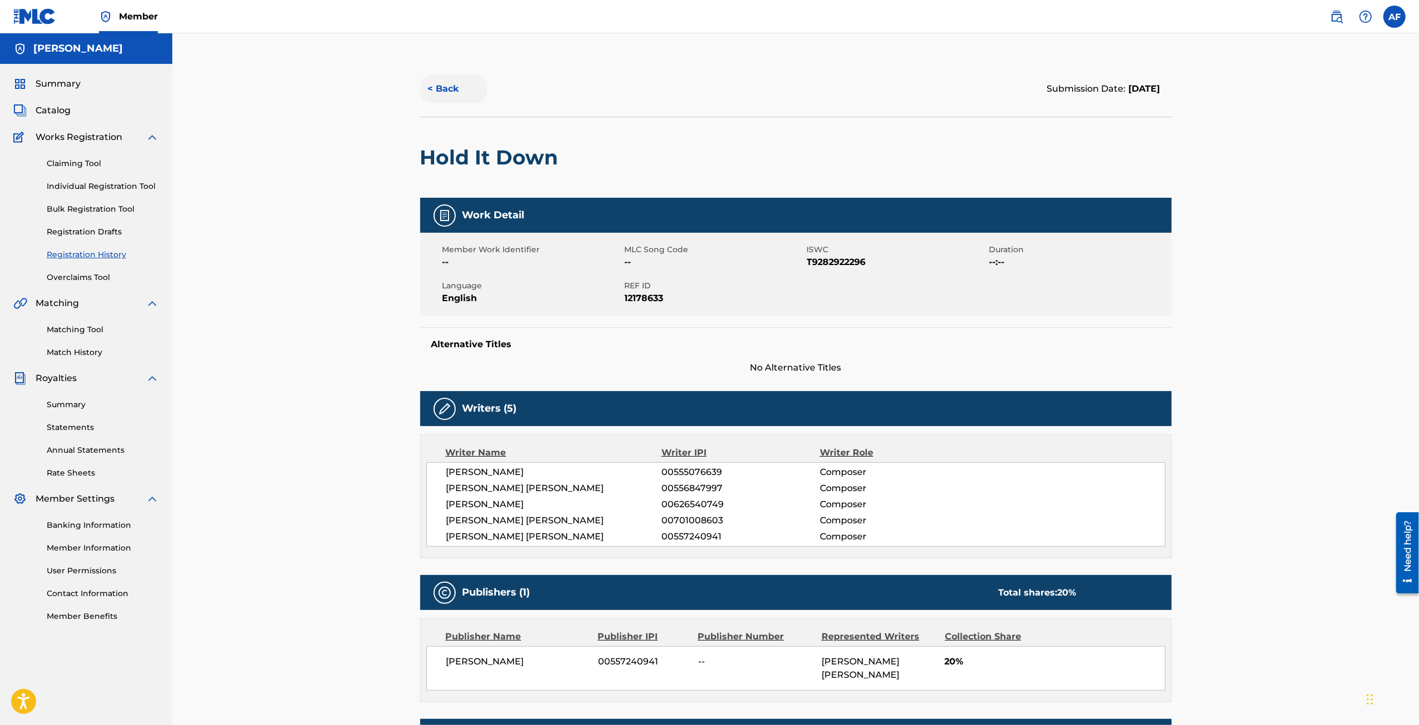
click at [452, 91] on button "< Back" at bounding box center [453, 89] width 67 height 28
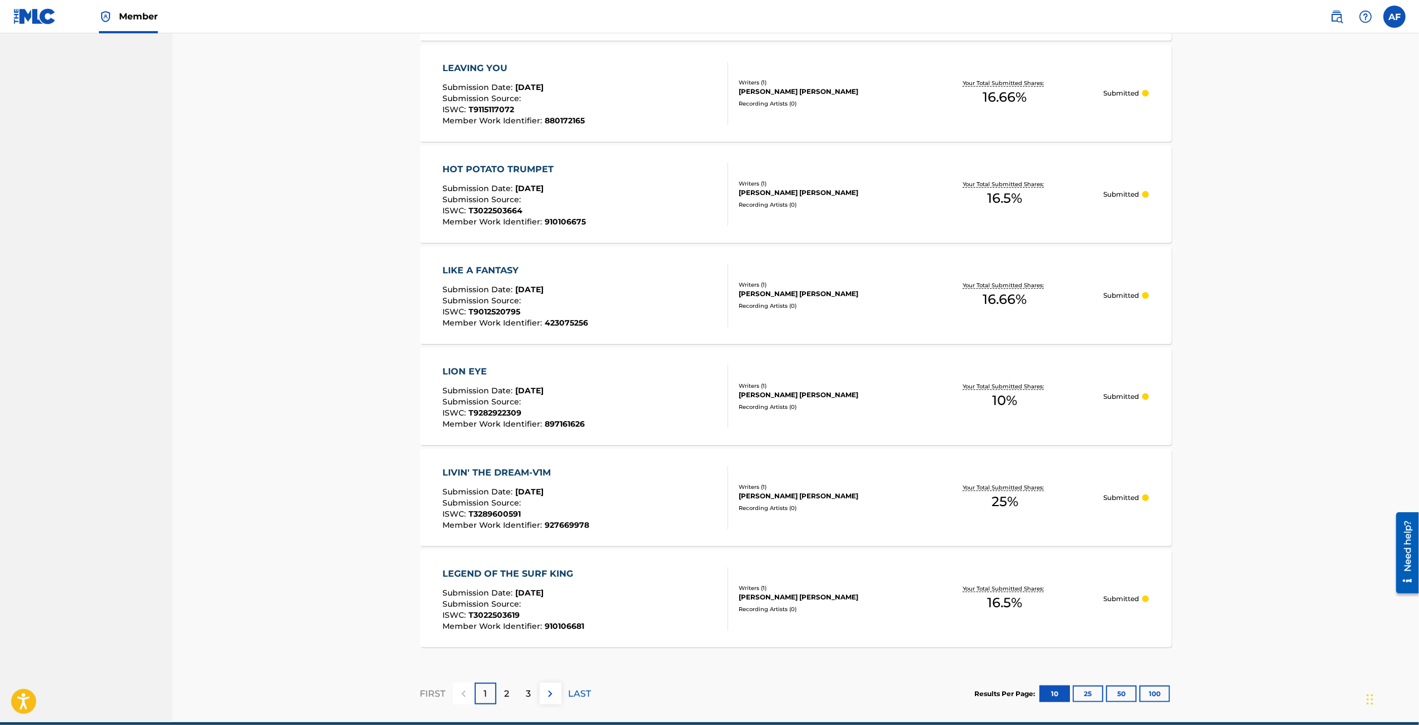
scroll to position [755, 0]
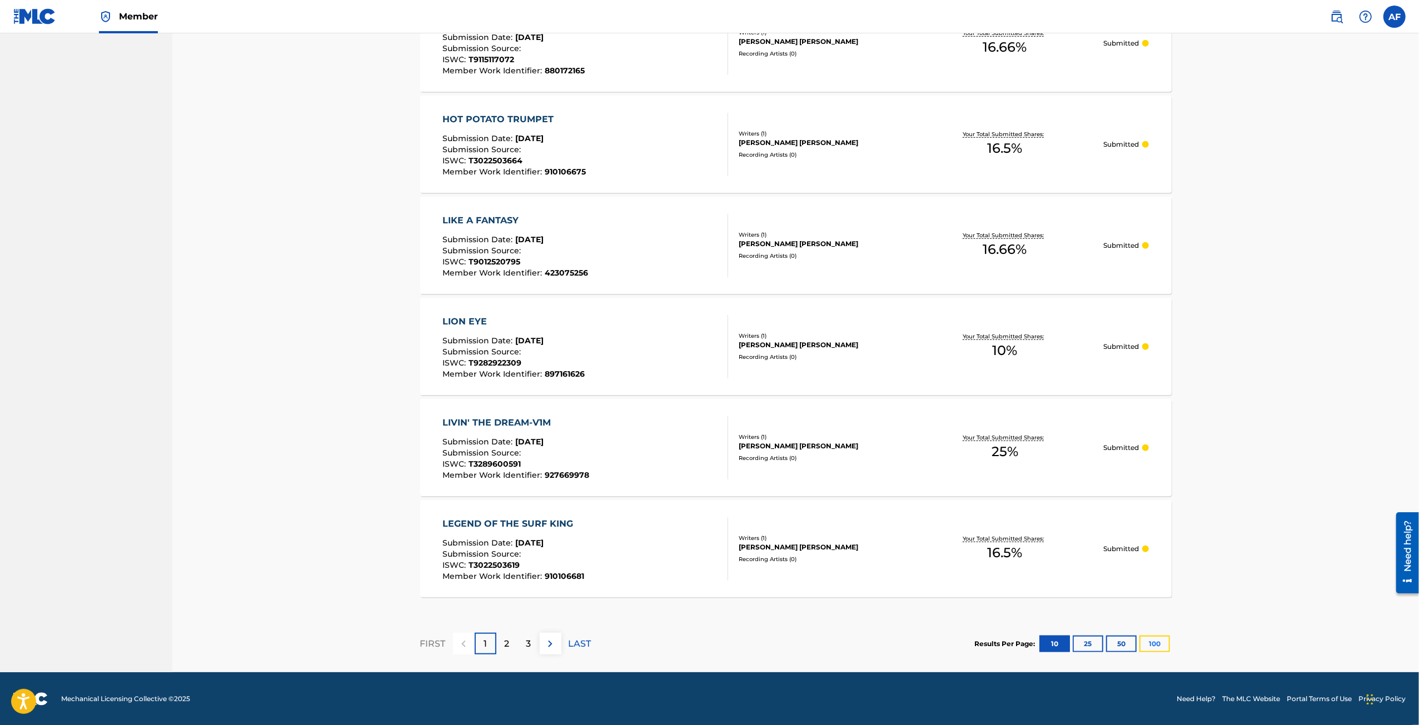
click at [724, 529] on button "100" at bounding box center [1154, 644] width 31 height 17
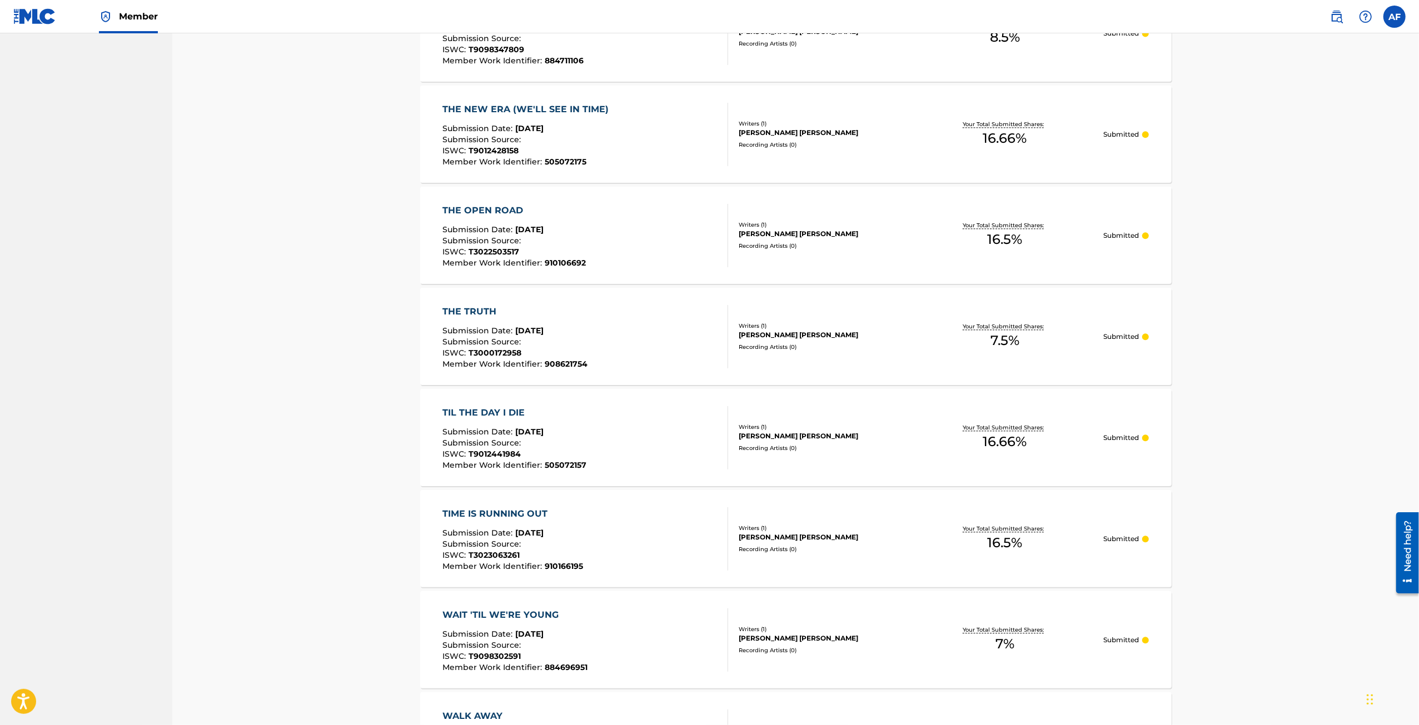
scroll to position [2779, 0]
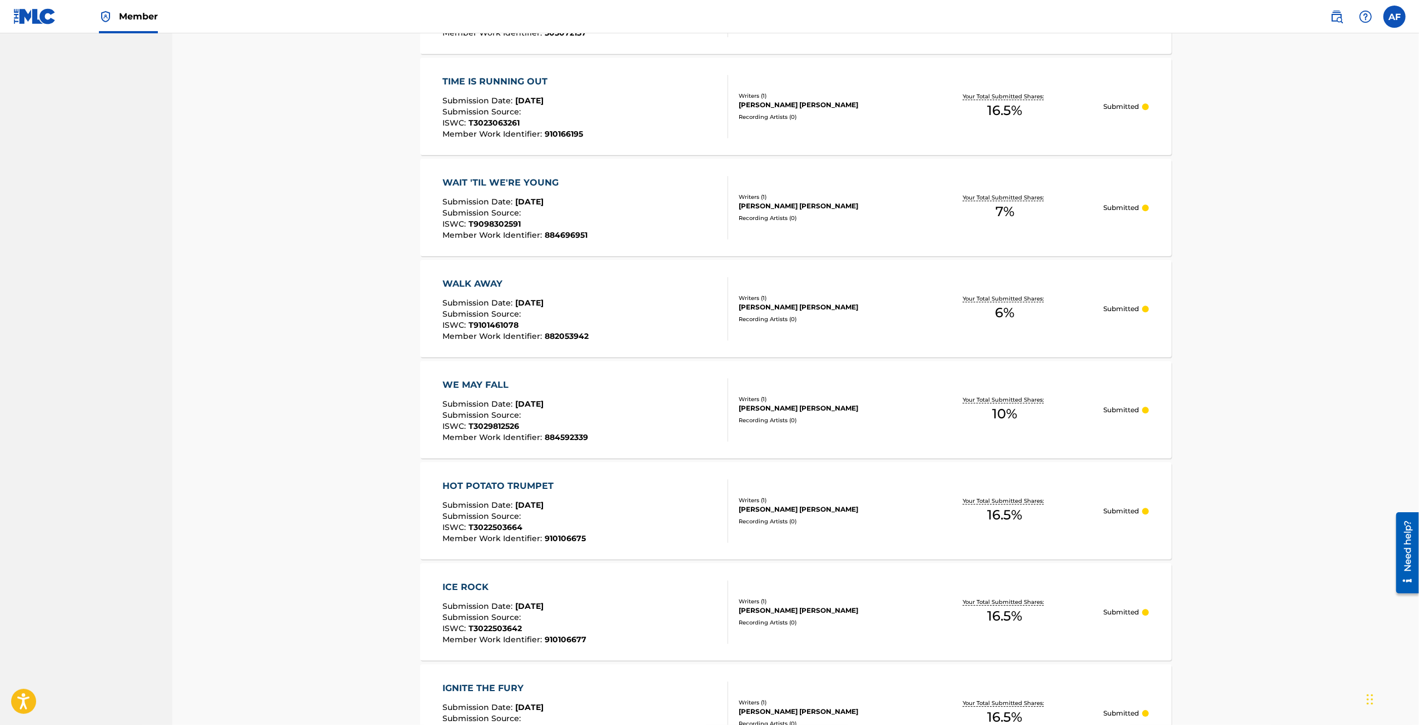
drag, startPoint x: 1226, startPoint y: 164, endPoint x: 1231, endPoint y: 296, distance: 132.4
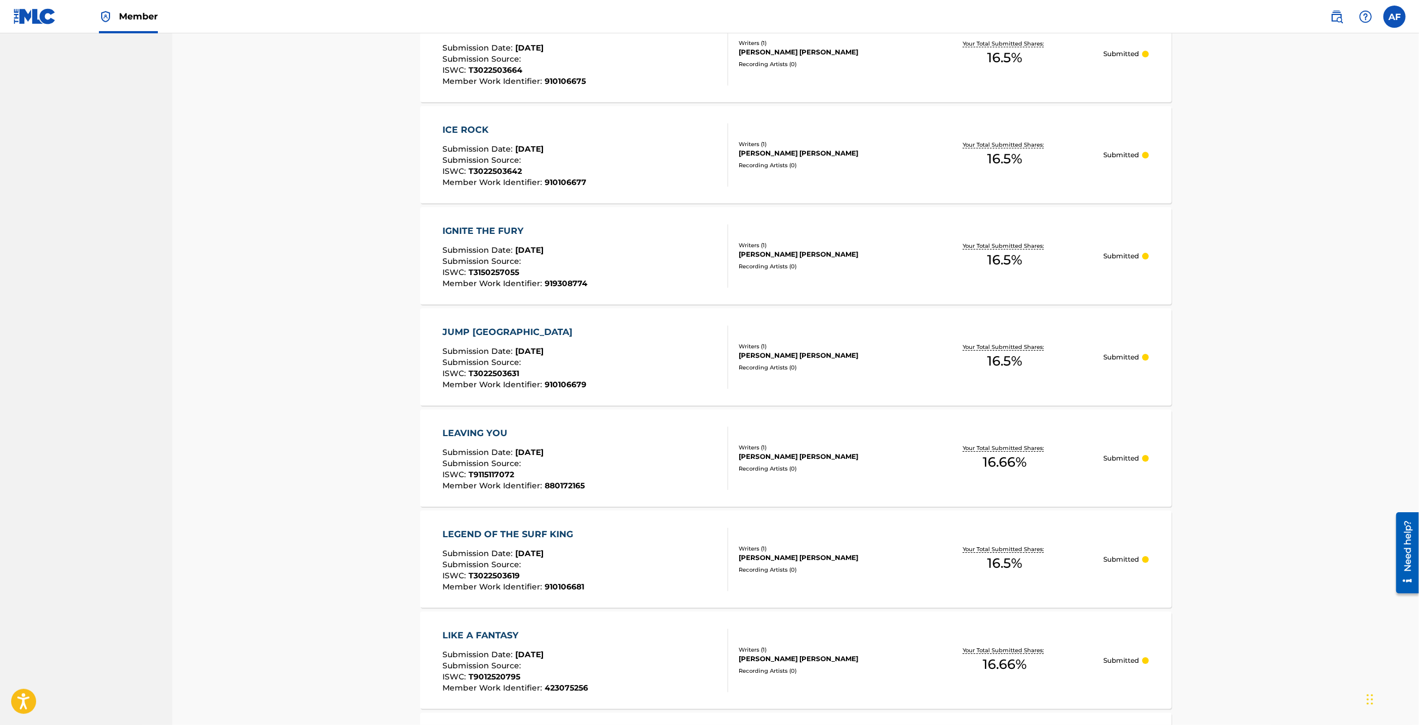
drag, startPoint x: 1223, startPoint y: 297, endPoint x: 1220, endPoint y: 338, distance: 40.7
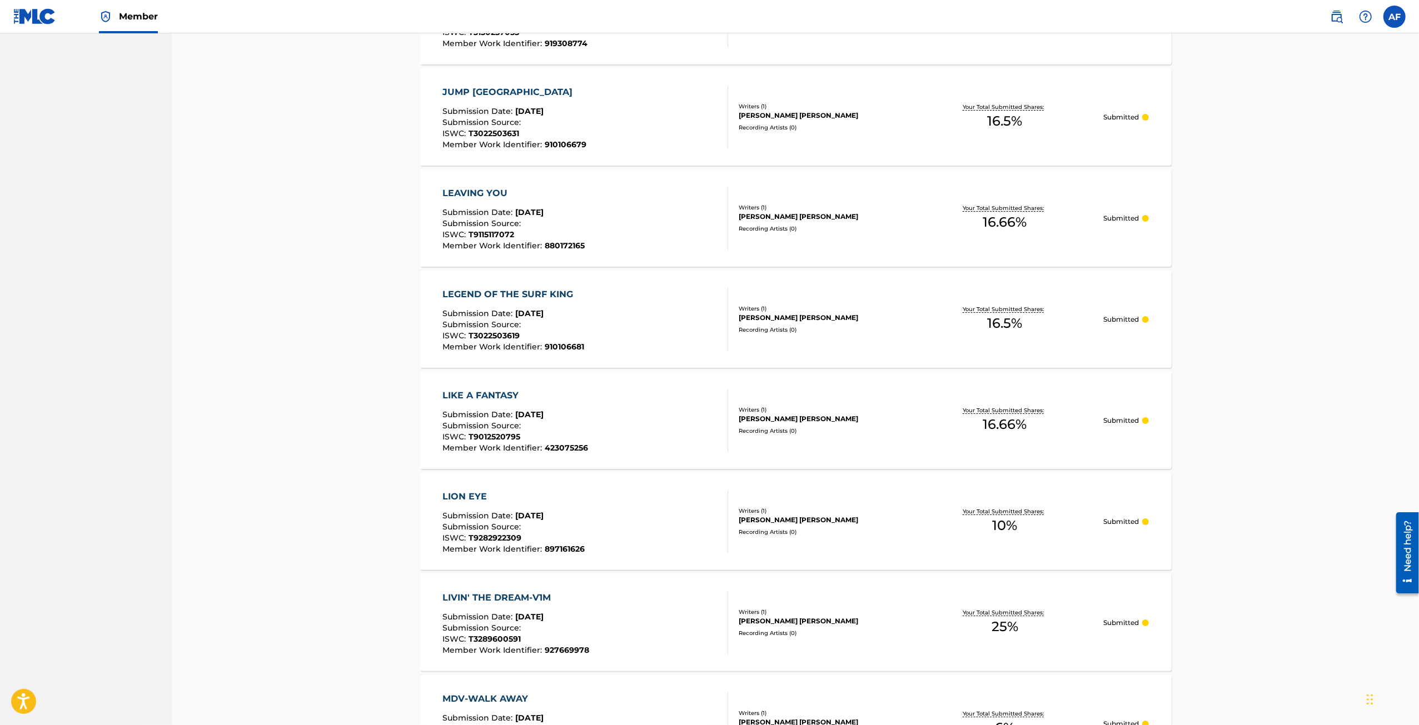
drag, startPoint x: 1243, startPoint y: 223, endPoint x: 1228, endPoint y: 339, distance: 116.0
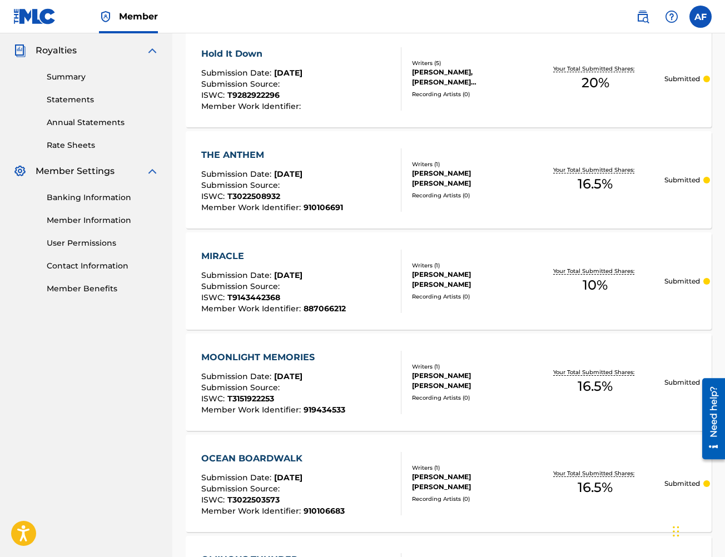
scroll to position [500, 0]
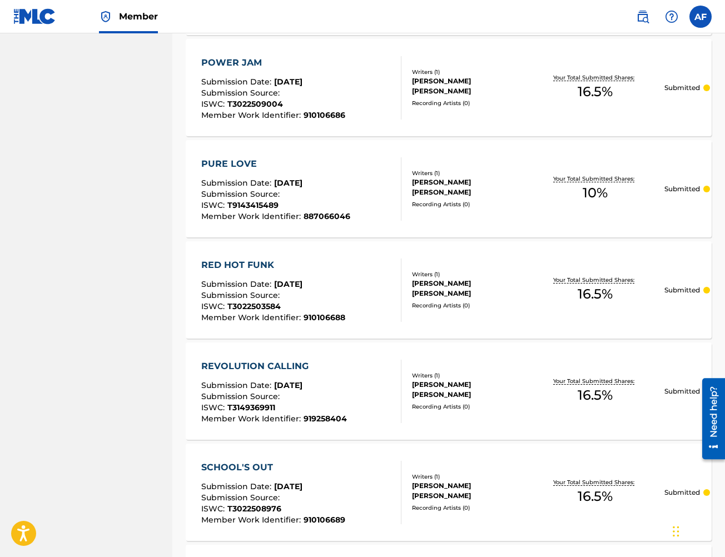
drag, startPoint x: 152, startPoint y: 371, endPoint x: 212, endPoint y: 71, distance: 306.1
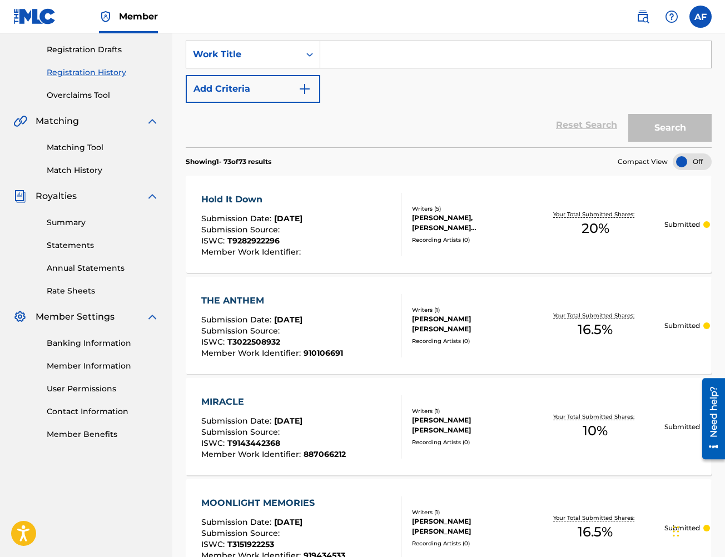
drag, startPoint x: 132, startPoint y: 355, endPoint x: 156, endPoint y: 158, distance: 198.2
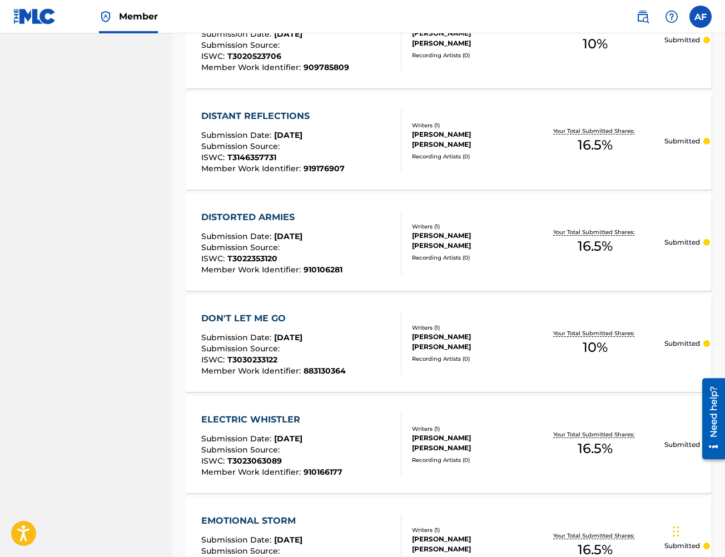
scroll to position [6033, 0]
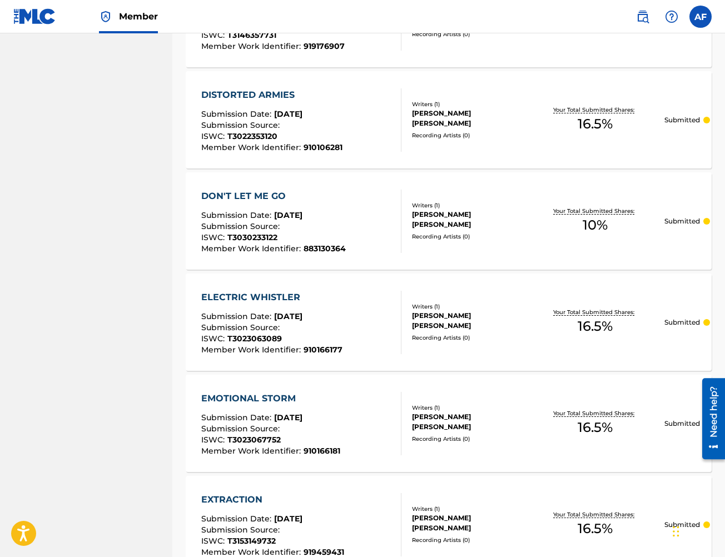
drag, startPoint x: 162, startPoint y: 195, endPoint x: 145, endPoint y: 287, distance: 93.3
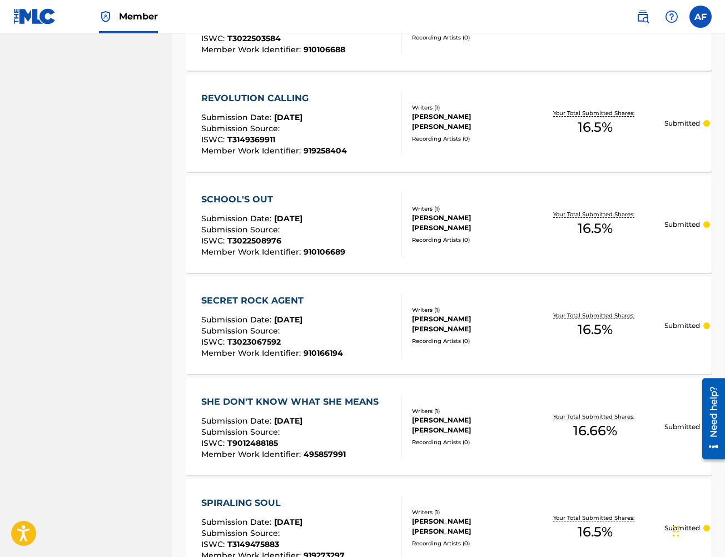
scroll to position [0, 0]
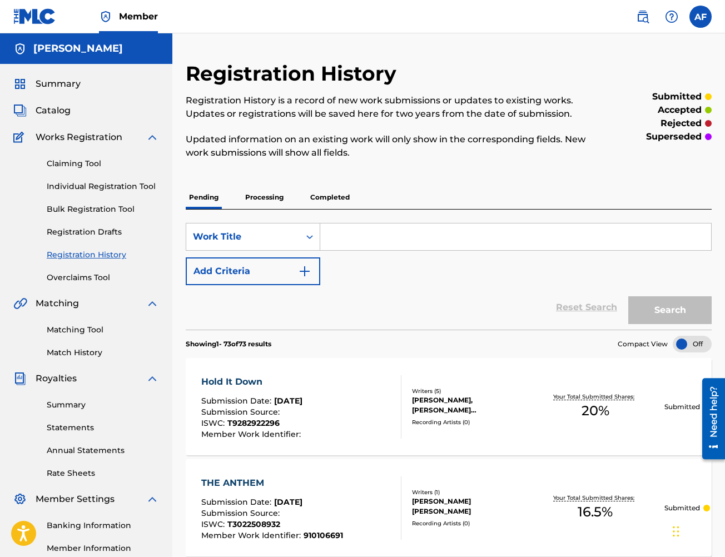
drag, startPoint x: 170, startPoint y: 351, endPoint x: 153, endPoint y: -19, distance: 371.1
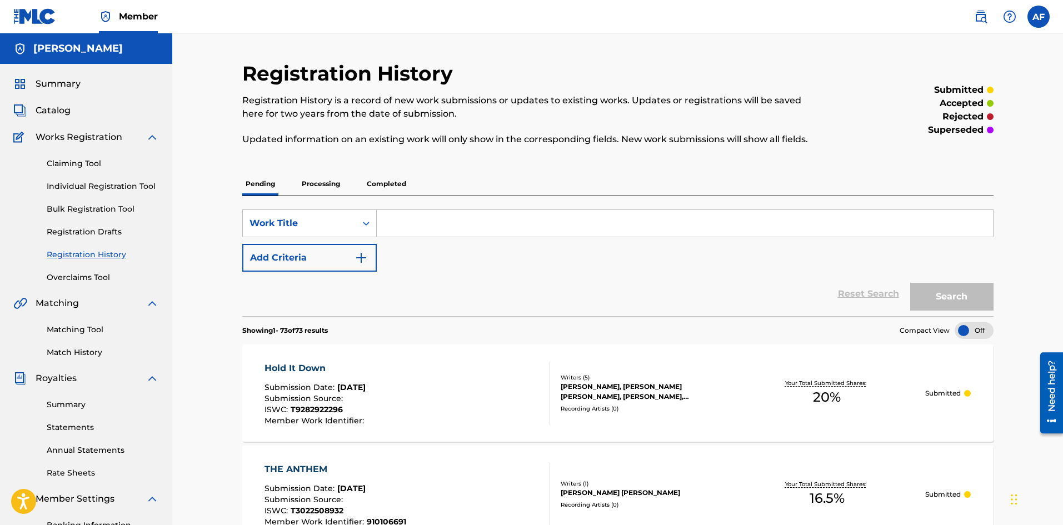
drag, startPoint x: 225, startPoint y: 475, endPoint x: 227, endPoint y: 116, distance: 358.5
click at [335, 184] on p "Processing" at bounding box center [320, 183] width 45 height 23
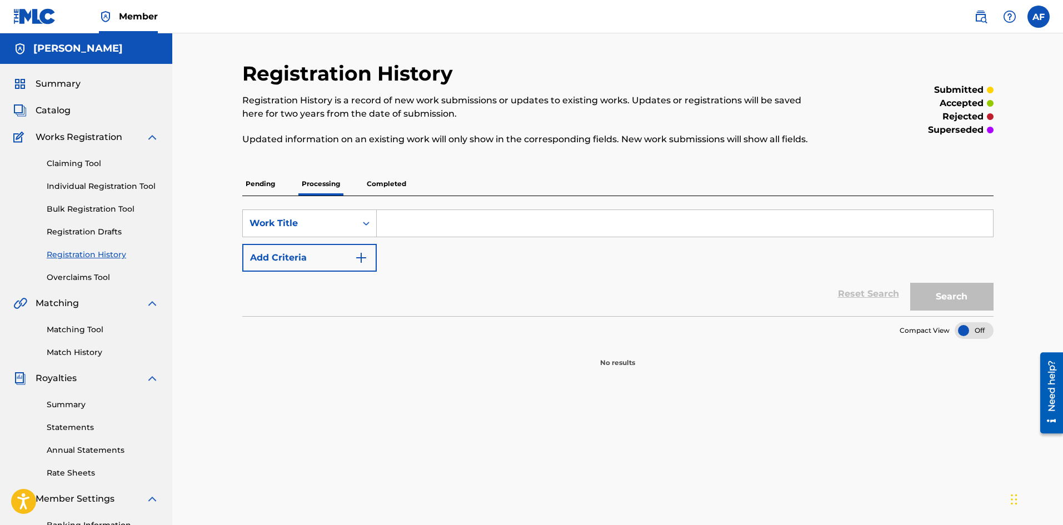
click at [374, 188] on p "Completed" at bounding box center [387, 183] width 46 height 23
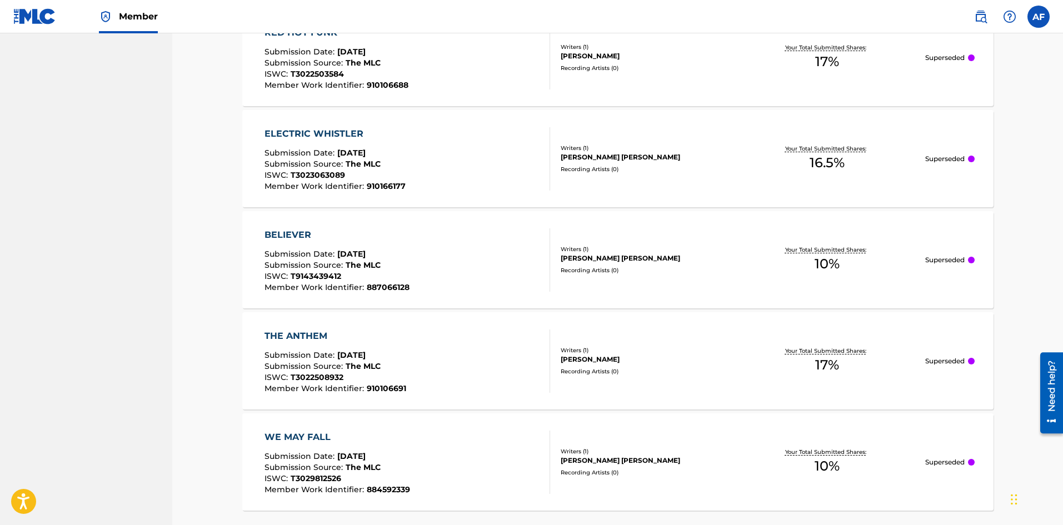
scroll to position [1002, 0]
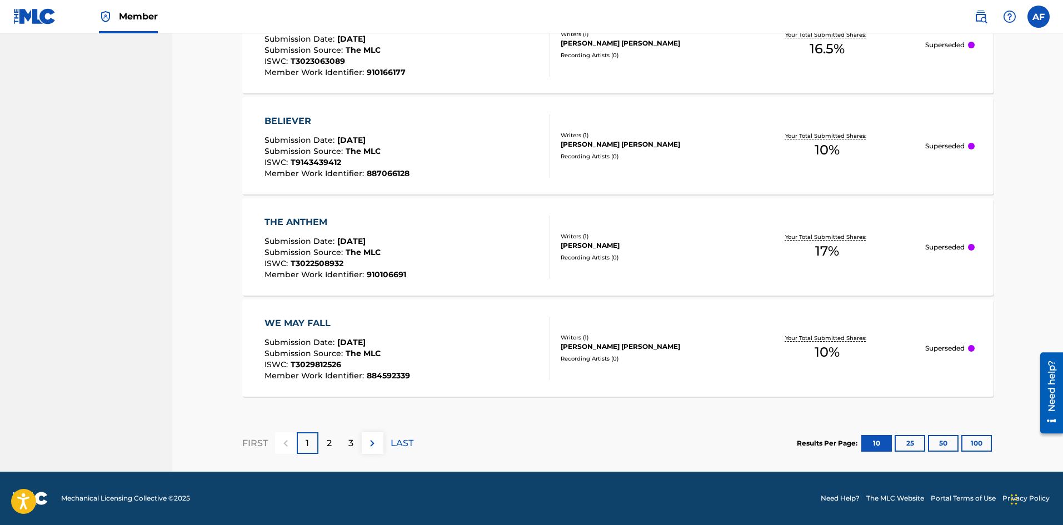
drag, startPoint x: 195, startPoint y: 257, endPoint x: 198, endPoint y: 415, distance: 157.9
click at [724, 450] on button "50" at bounding box center [943, 443] width 31 height 17
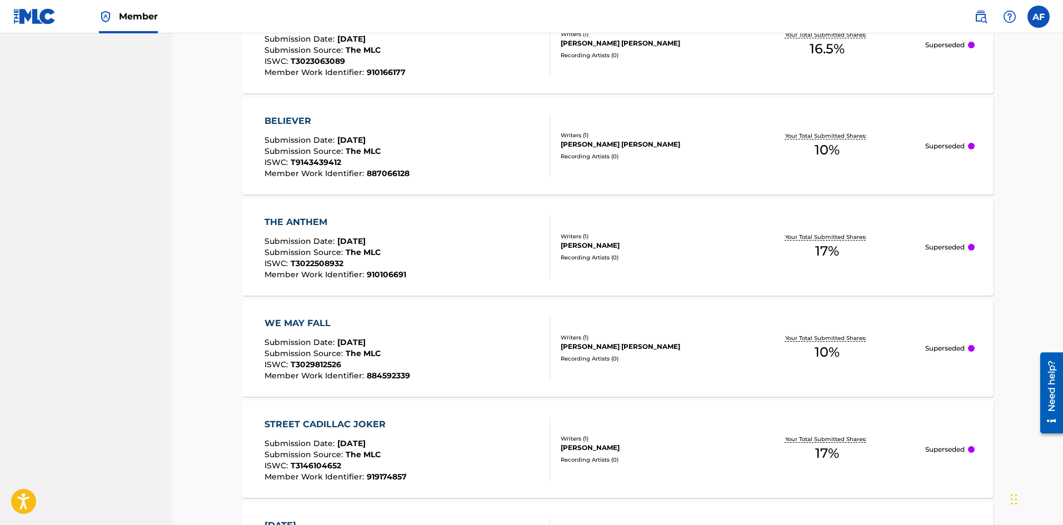
drag, startPoint x: 246, startPoint y: 385, endPoint x: 227, endPoint y: 310, distance: 77.9
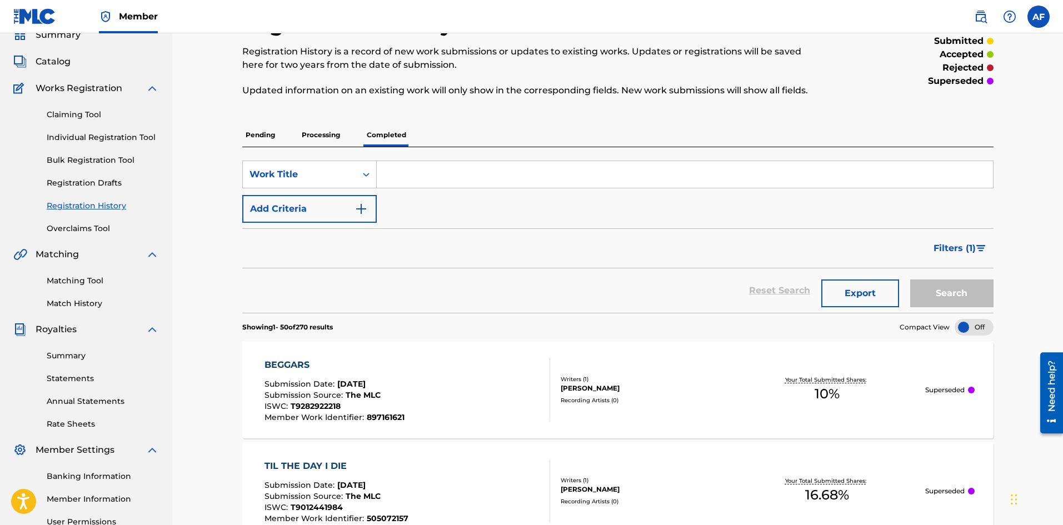
scroll to position [0, 0]
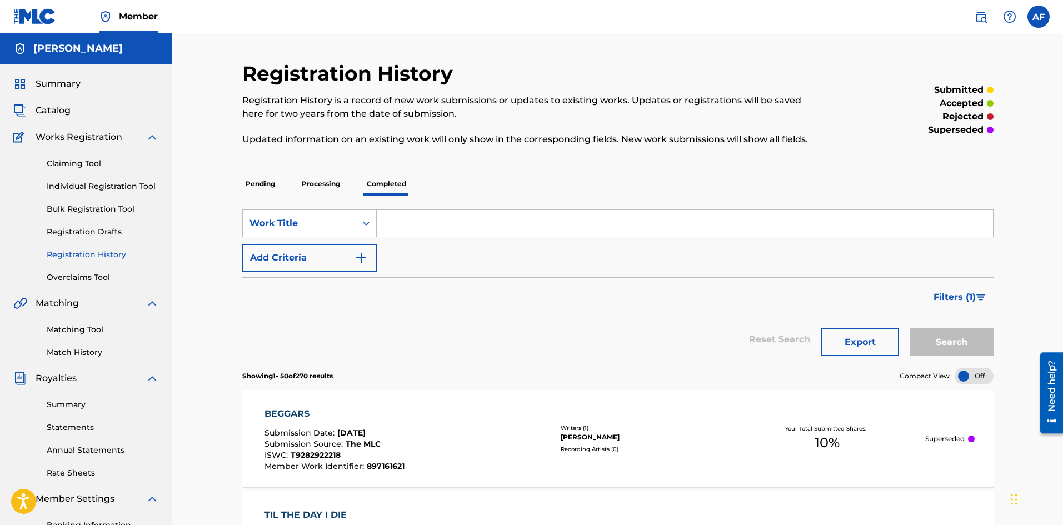
drag, startPoint x: 201, startPoint y: 283, endPoint x: 248, endPoint y: 127, distance: 162.8
click at [259, 185] on p "Pending" at bounding box center [260, 183] width 36 height 23
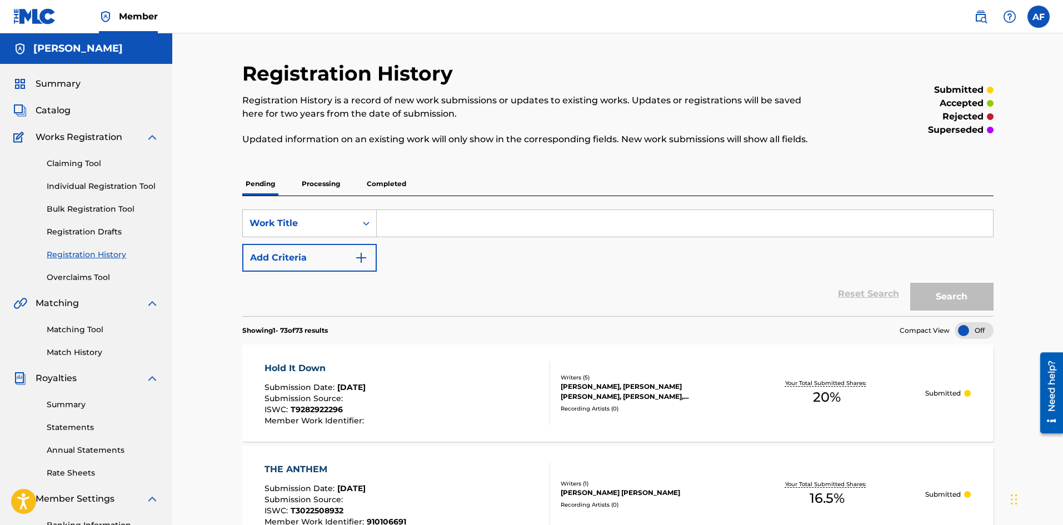
click at [332, 178] on p "Processing" at bounding box center [320, 183] width 45 height 23
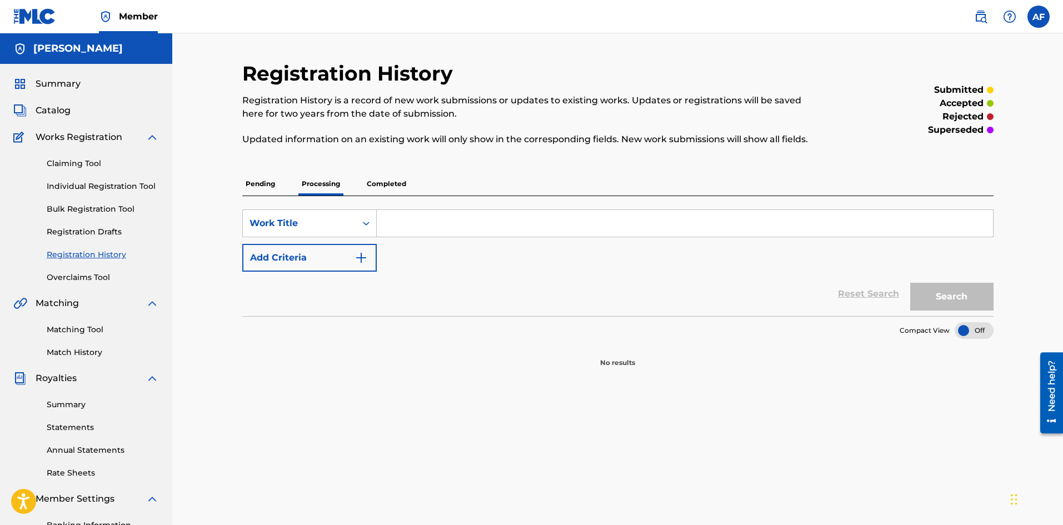
click at [370, 188] on p "Completed" at bounding box center [387, 183] width 46 height 23
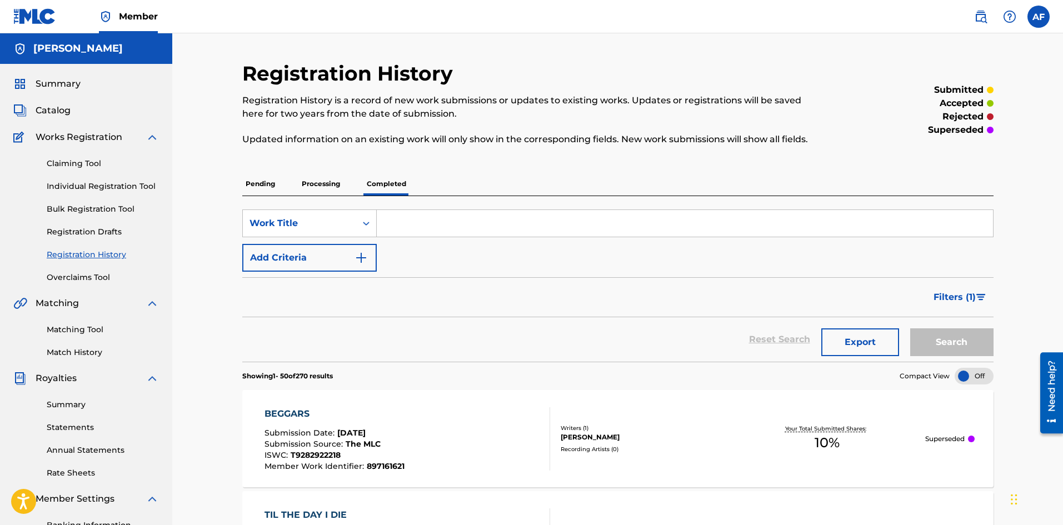
click at [260, 187] on p "Pending" at bounding box center [260, 183] width 36 height 23
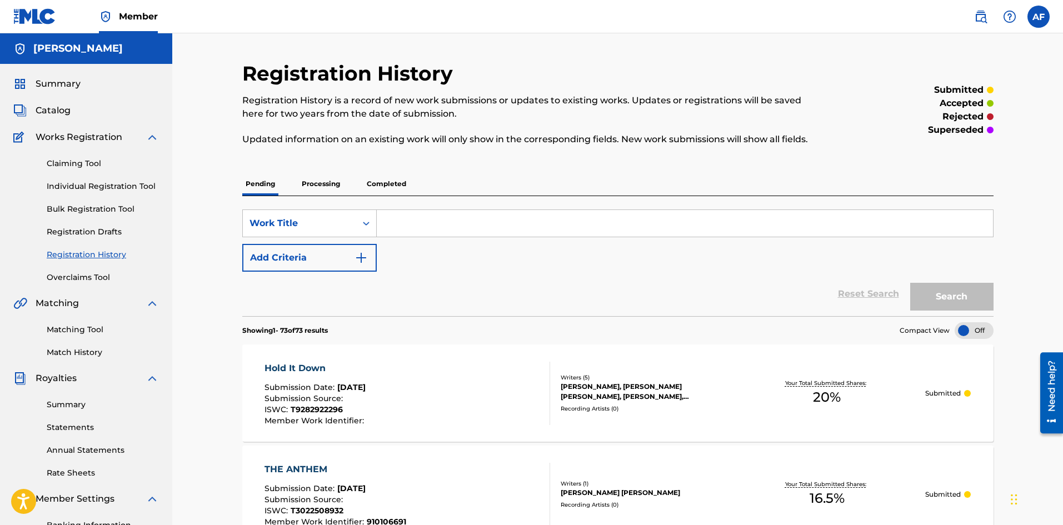
click at [94, 215] on div "Claiming Tool Individual Registration Tool Bulk Registration Tool Registration …" at bounding box center [86, 214] width 146 height 140
click at [95, 212] on link "Bulk Registration Tool" at bounding box center [103, 209] width 112 height 12
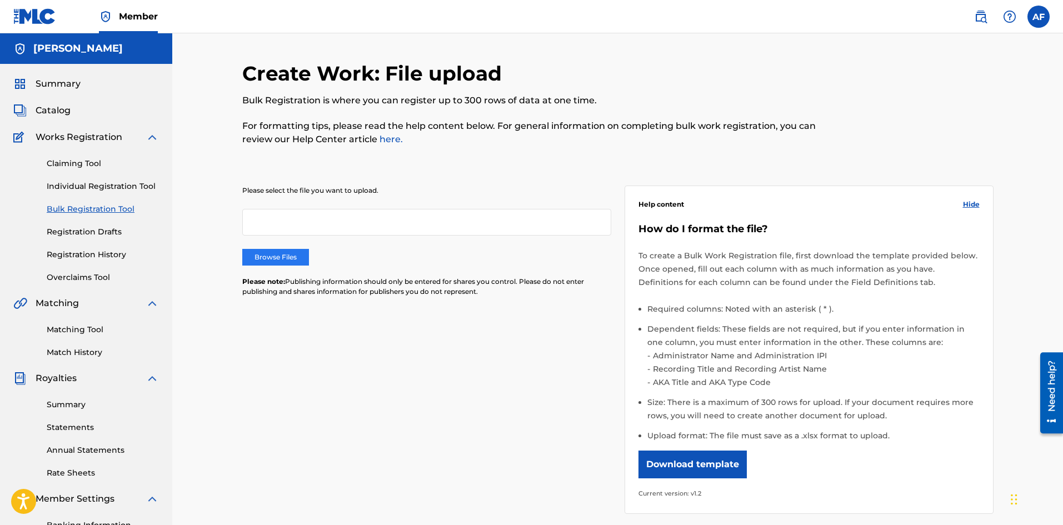
click at [270, 260] on label "Browse Files" at bounding box center [275, 257] width 67 height 17
click at [0, 0] on input "Browse Files" at bounding box center [0, 0] width 0 height 0
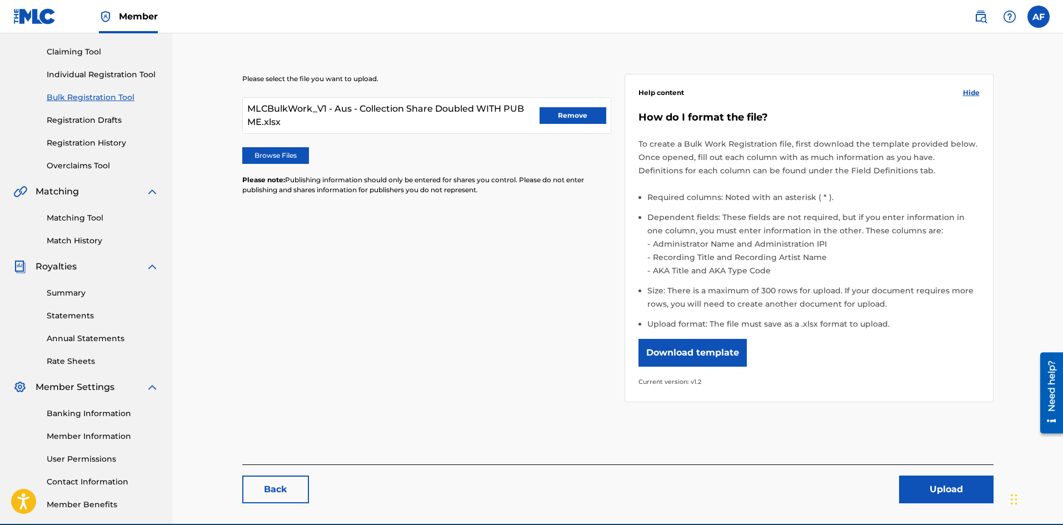
scroll to position [164, 0]
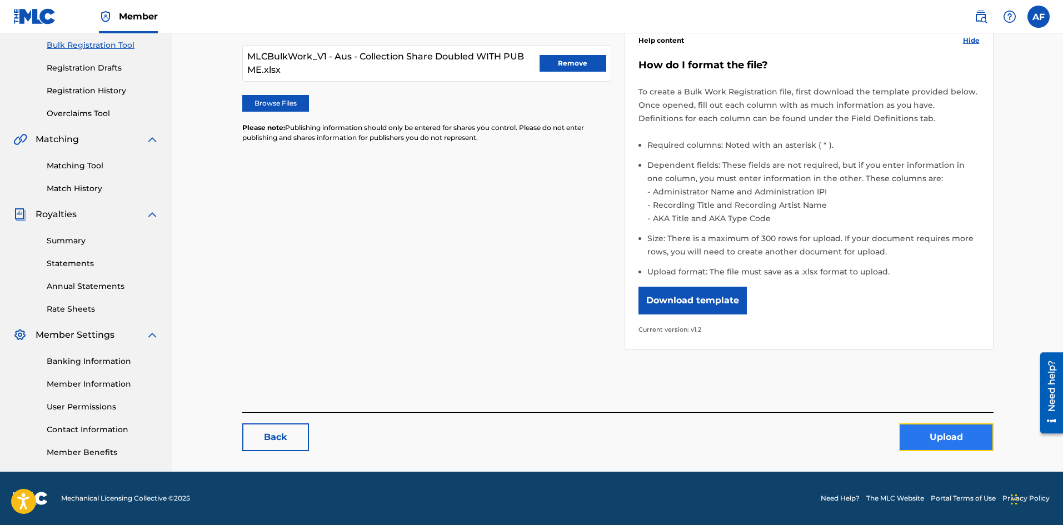
click at [724, 437] on button "Upload" at bounding box center [946, 438] width 94 height 28
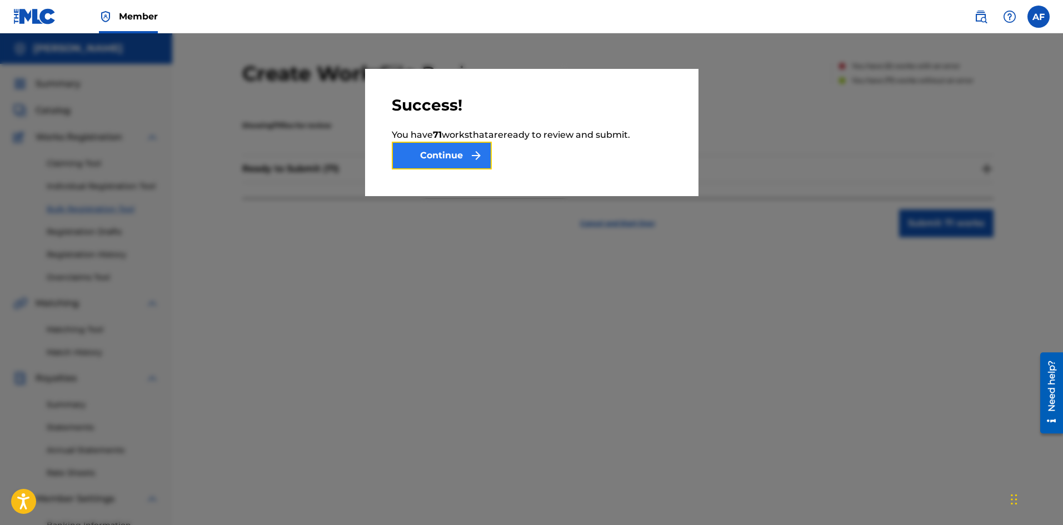
click at [457, 155] on button "Continue" at bounding box center [442, 156] width 100 height 28
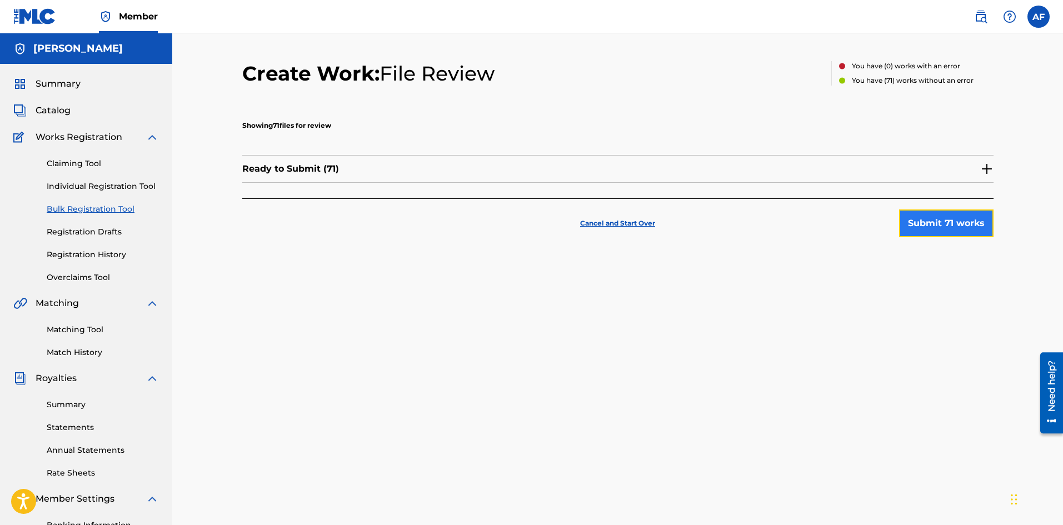
click at [724, 228] on button "Submit 71 works" at bounding box center [946, 224] width 94 height 28
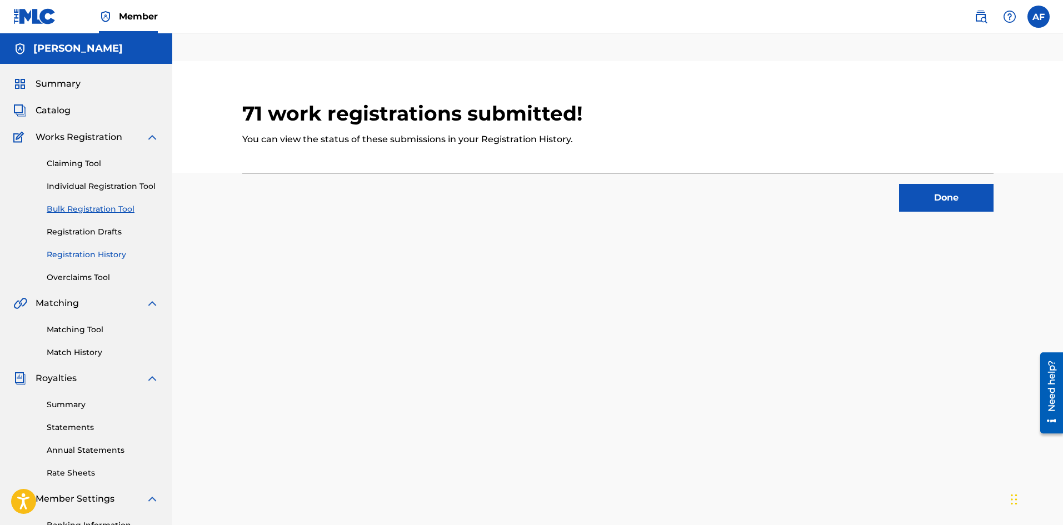
click at [78, 255] on link "Registration History" at bounding box center [103, 255] width 112 height 12
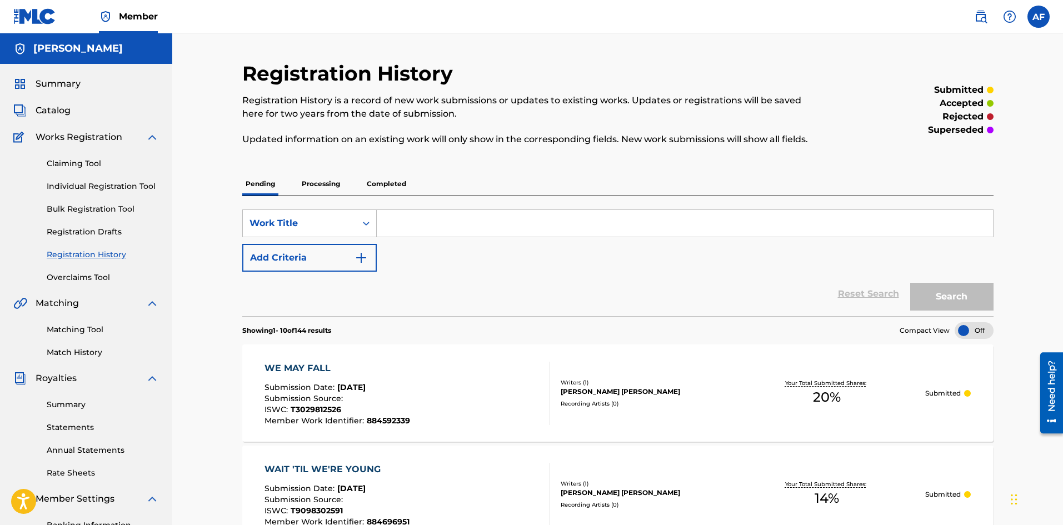
click at [324, 181] on p "Processing" at bounding box center [320, 183] width 45 height 23
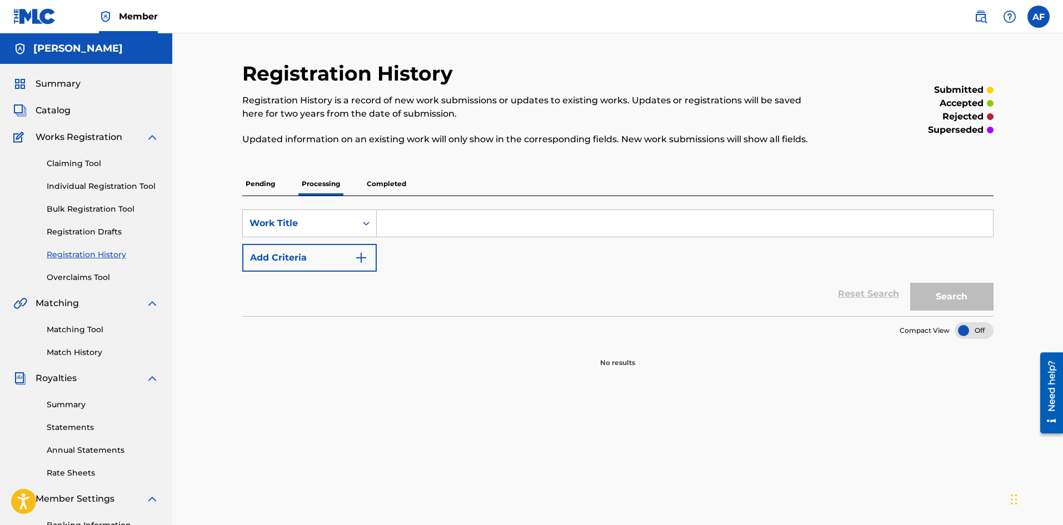
click at [259, 187] on p "Pending" at bounding box center [260, 183] width 36 height 23
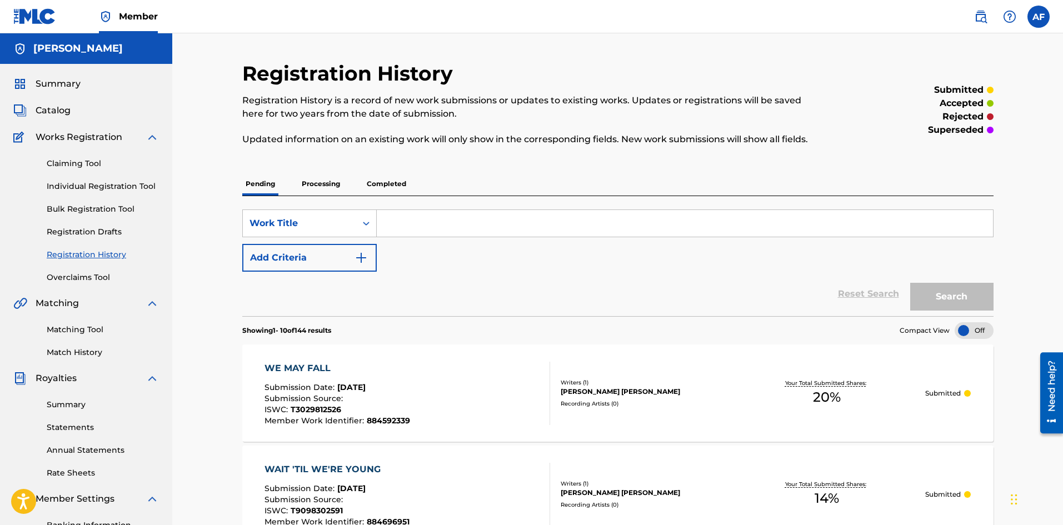
click at [383, 185] on p "Completed" at bounding box center [387, 183] width 46 height 23
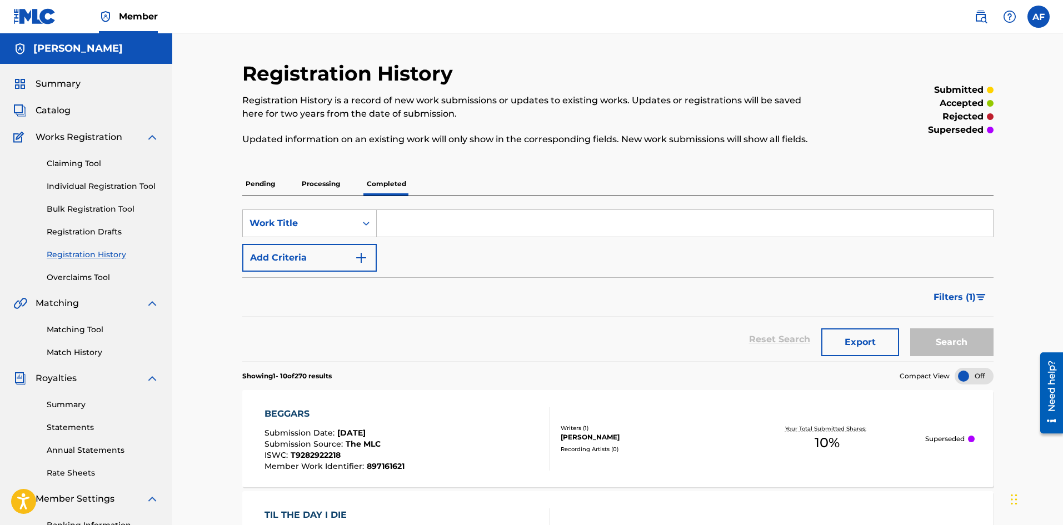
click at [269, 183] on p "Pending" at bounding box center [260, 183] width 36 height 23
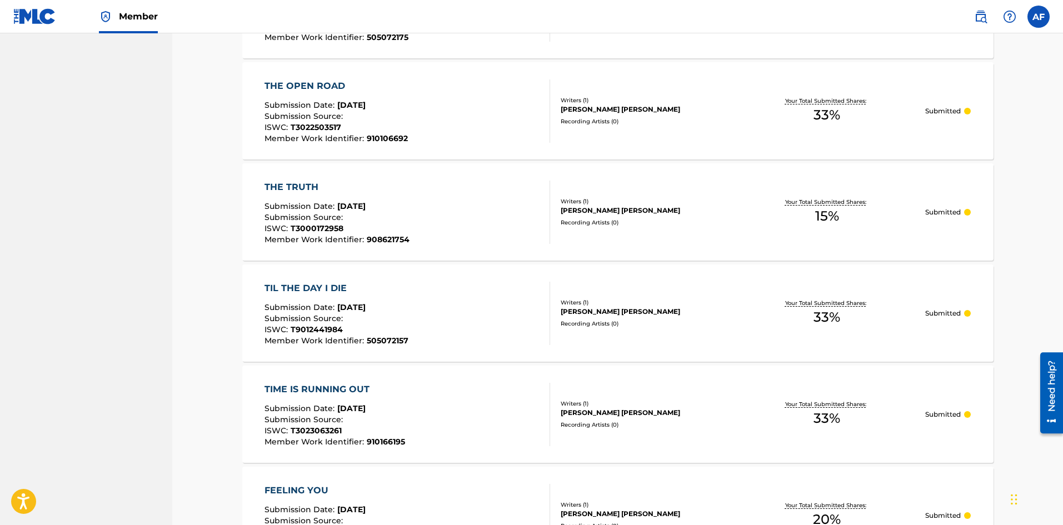
scroll to position [956, 0]
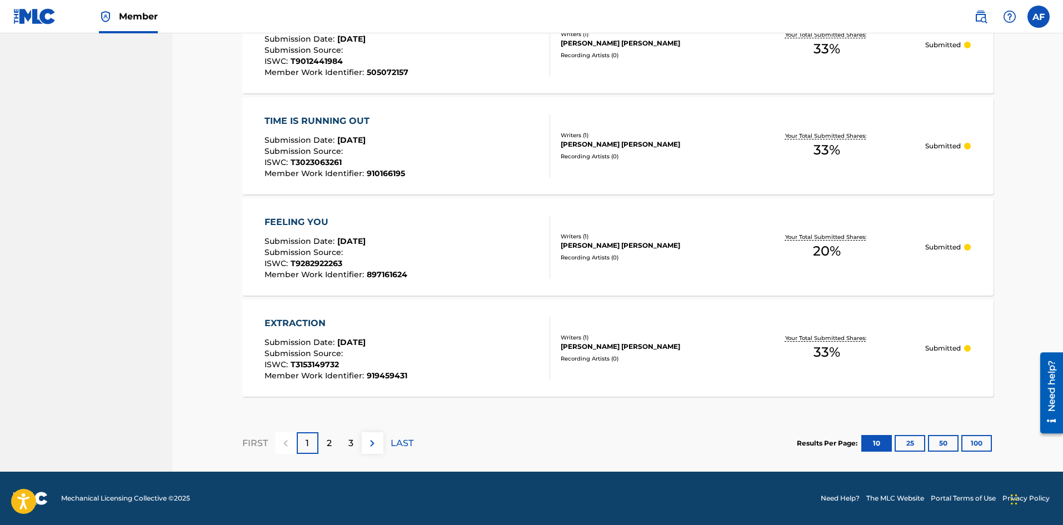
drag, startPoint x: 611, startPoint y: 261, endPoint x: 617, endPoint y: 446, distance: 184.6
click at [724, 446] on button "50" at bounding box center [943, 443] width 31 height 17
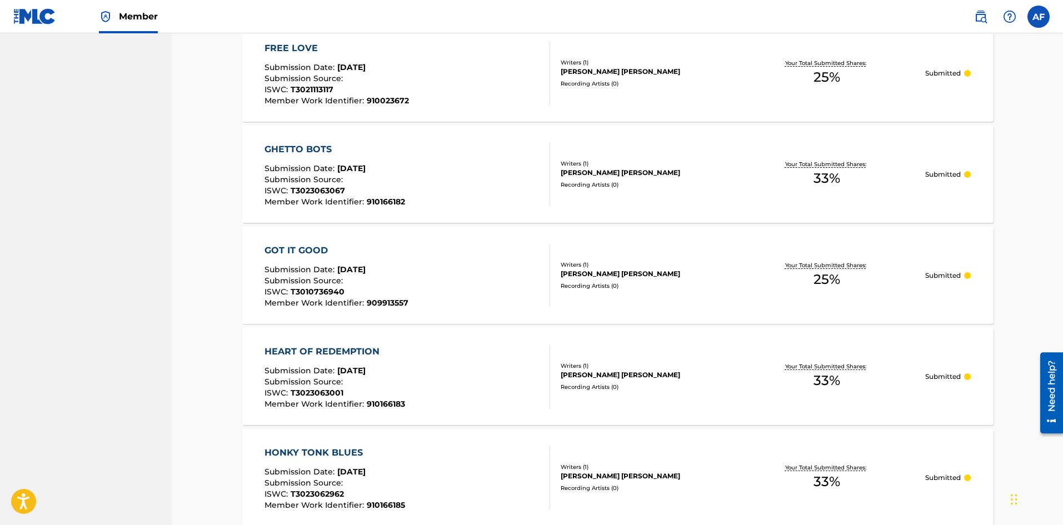
scroll to position [5002, 0]
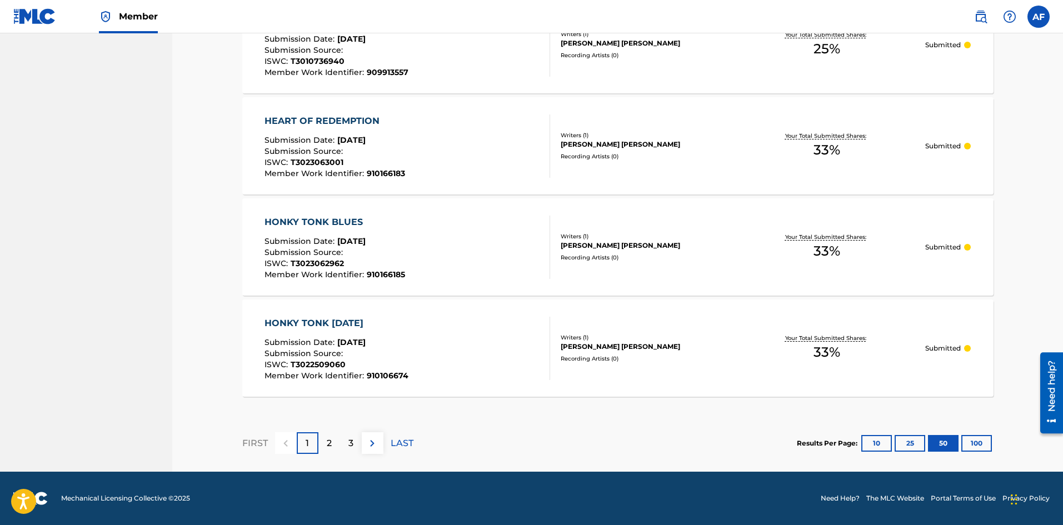
drag, startPoint x: 1017, startPoint y: 146, endPoint x: 1007, endPoint y: 460, distance: 313.7
click at [724, 441] on button "100" at bounding box center [977, 443] width 31 height 17
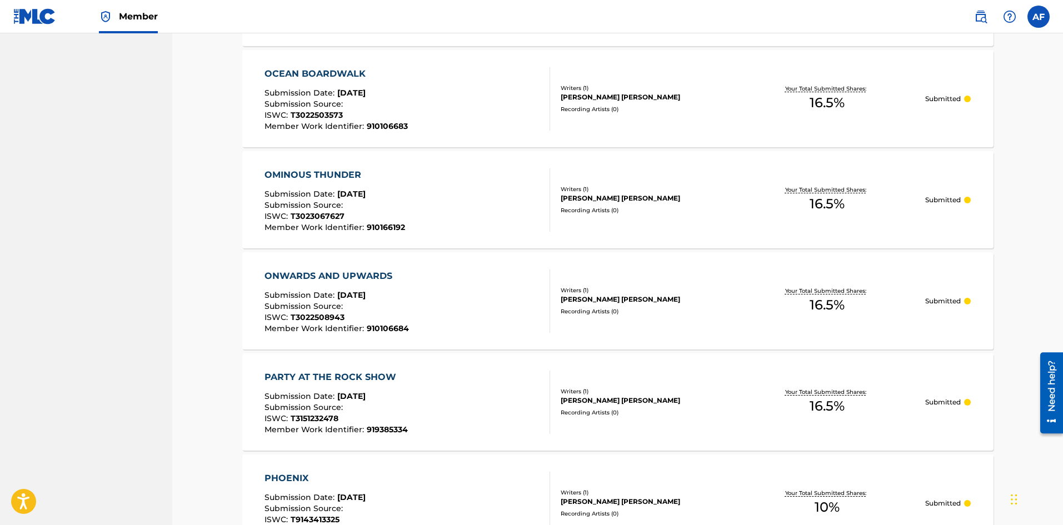
scroll to position [10060, 0]
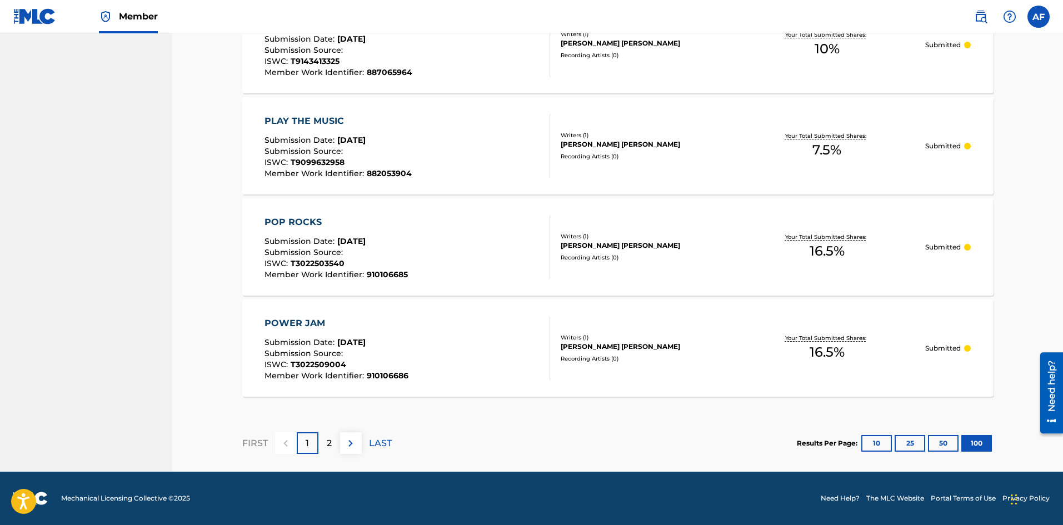
drag, startPoint x: 1006, startPoint y: 108, endPoint x: 872, endPoint y: 470, distance: 386.2
click at [335, 444] on div "2" at bounding box center [330, 443] width 22 height 22
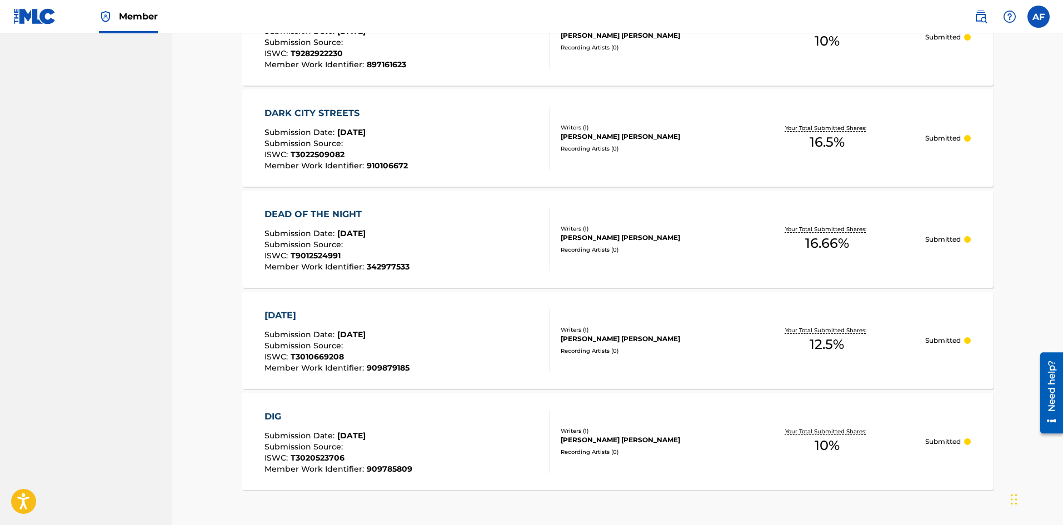
scroll to position [4279, 0]
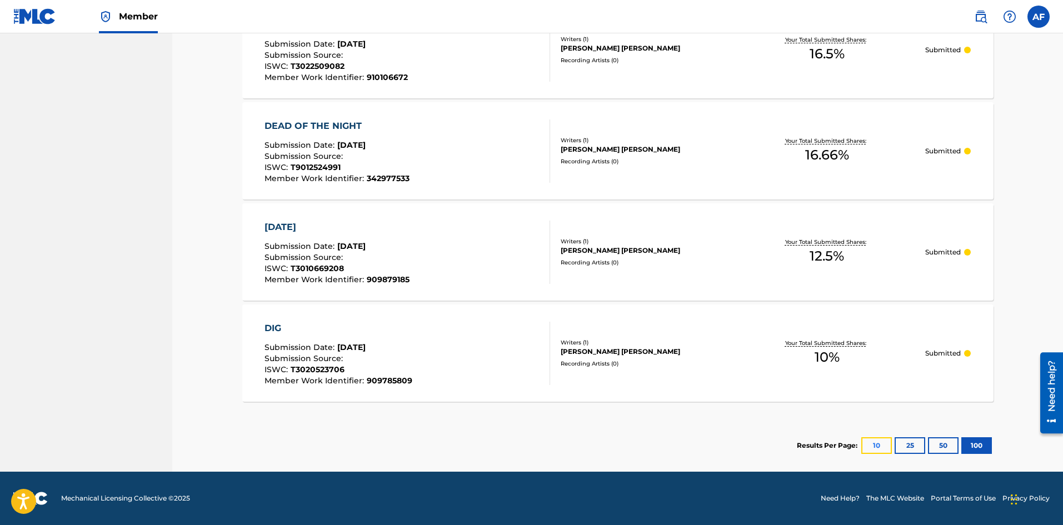
click at [724, 441] on button "10" at bounding box center [877, 445] width 31 height 17
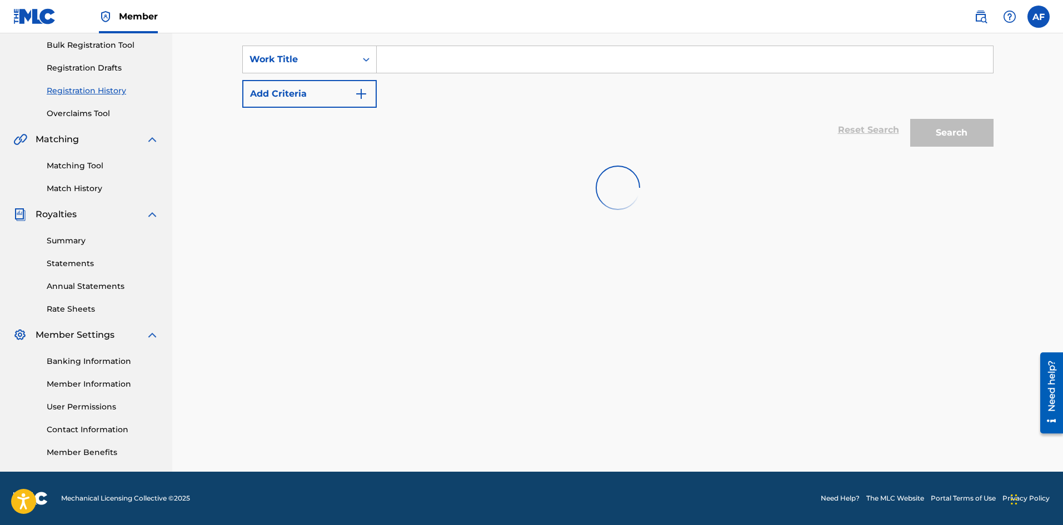
scroll to position [956, 0]
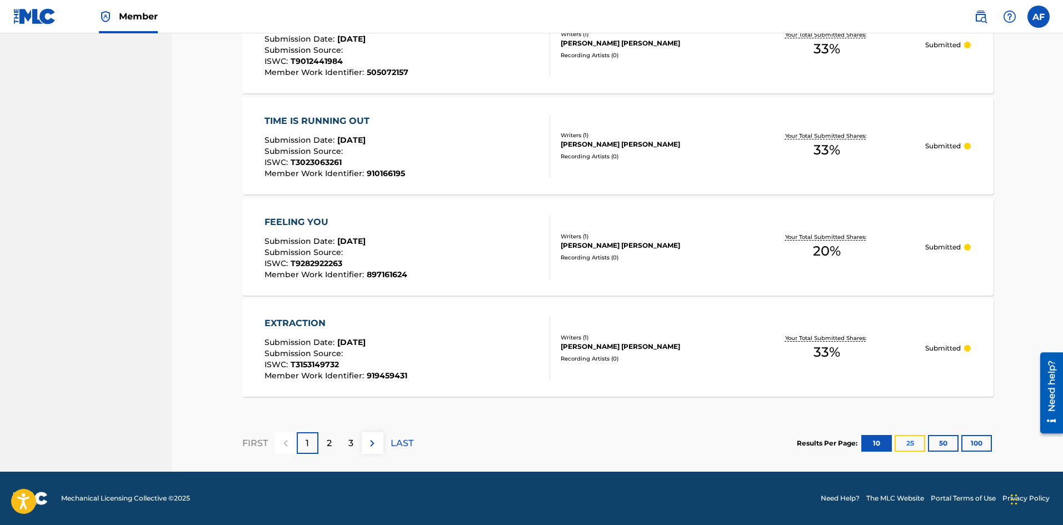
click at [724, 441] on button "25" at bounding box center [910, 443] width 31 height 17
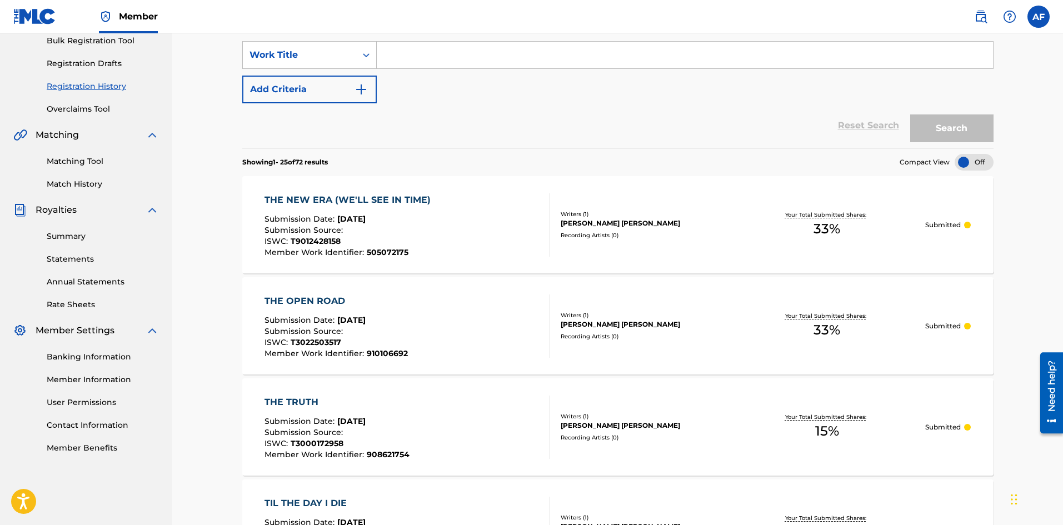
scroll to position [66, 0]
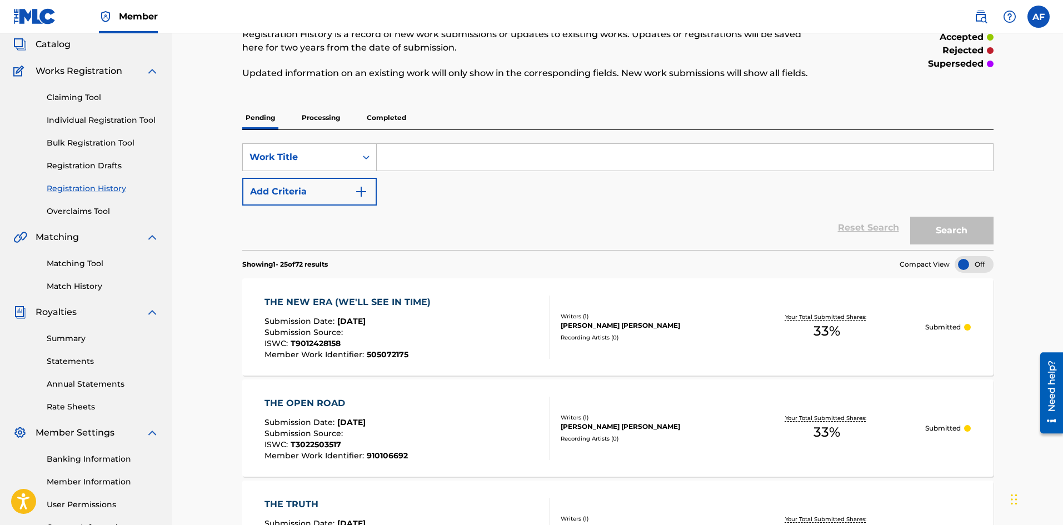
click at [329, 117] on p "Processing" at bounding box center [320, 117] width 45 height 23
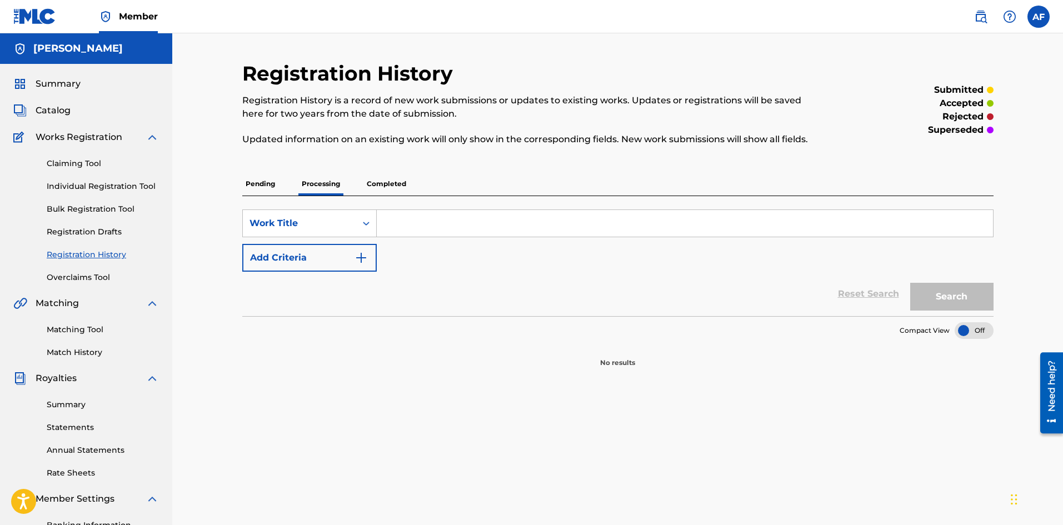
click at [276, 185] on p "Pending" at bounding box center [260, 183] width 36 height 23
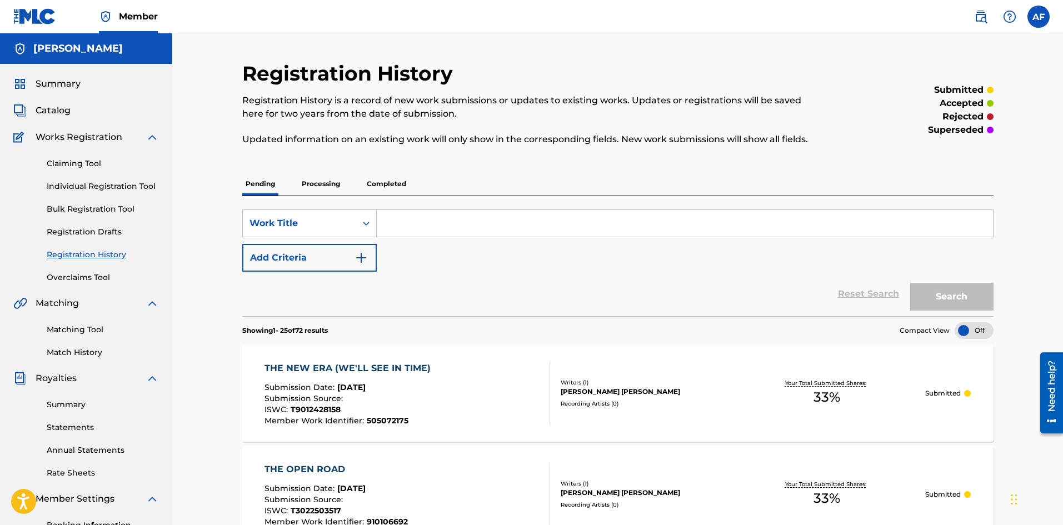
click at [420, 226] on input "Search Form" at bounding box center [685, 223] width 616 height 27
type input "Hold IT Down"
click at [724, 283] on button "Search" at bounding box center [951, 297] width 83 height 28
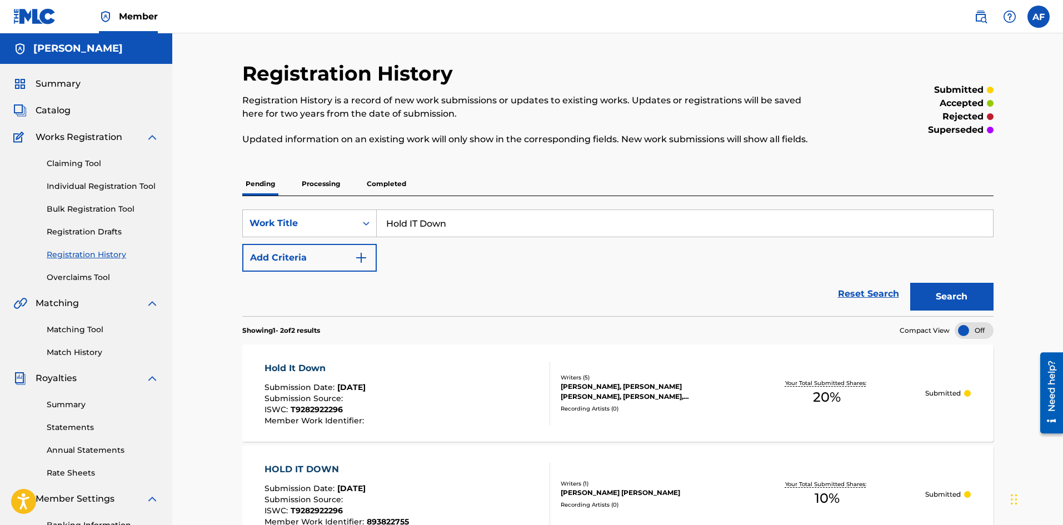
click at [724, 283] on button "Search" at bounding box center [951, 297] width 83 height 28
click at [616, 288] on div "Reset Search Search" at bounding box center [618, 294] width 752 height 44
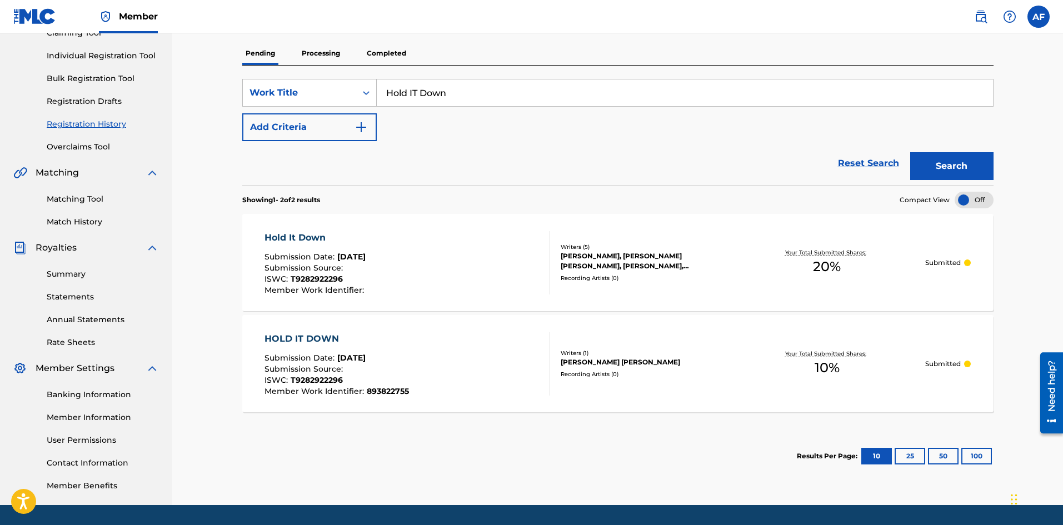
scroll to position [53, 0]
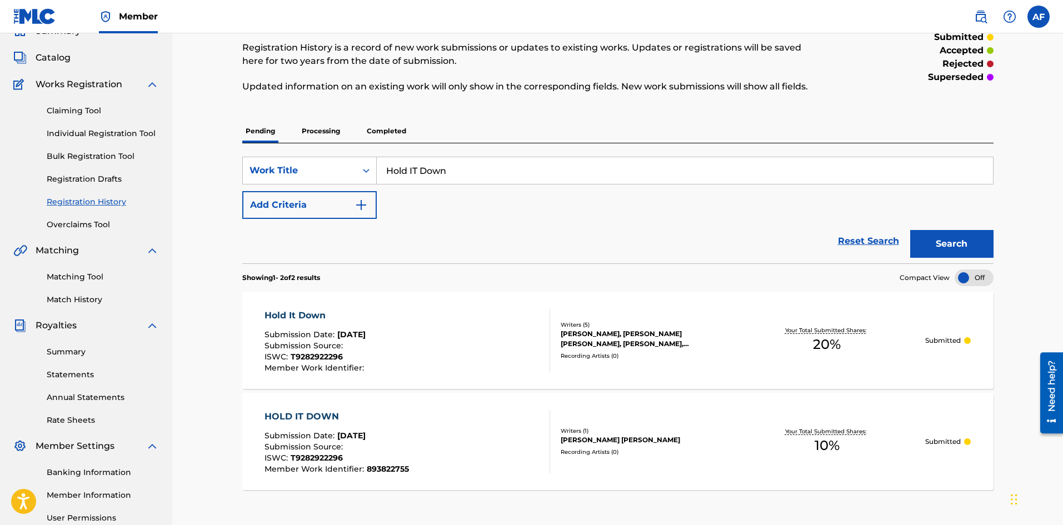
click at [309, 131] on p "Processing" at bounding box center [320, 131] width 45 height 23
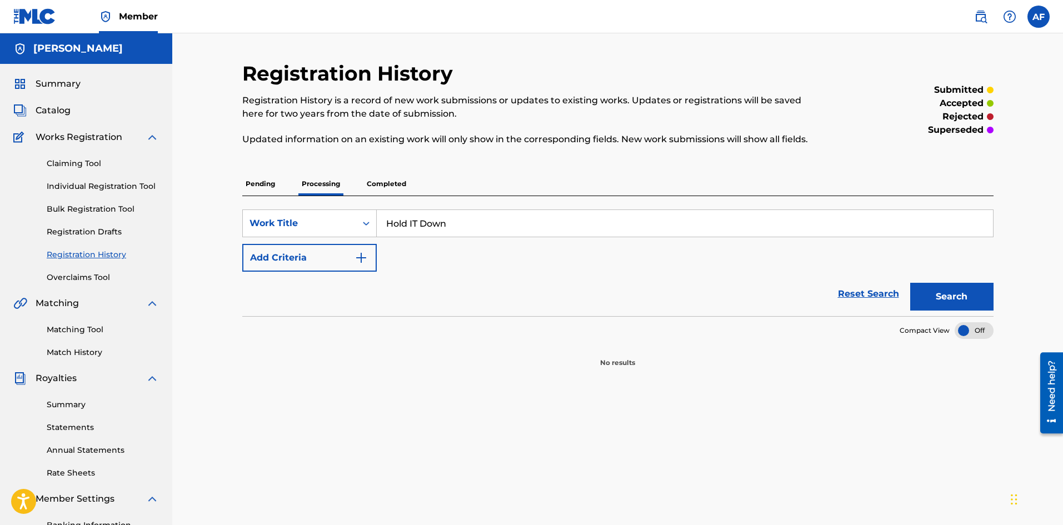
click at [260, 197] on div "SearchWithCriteria4a0edd65-2e14-4e7e-8c62-aee9997cc28e Work Title Hold IT Down …" at bounding box center [618, 256] width 752 height 120
click at [265, 186] on p "Pending" at bounding box center [260, 183] width 36 height 23
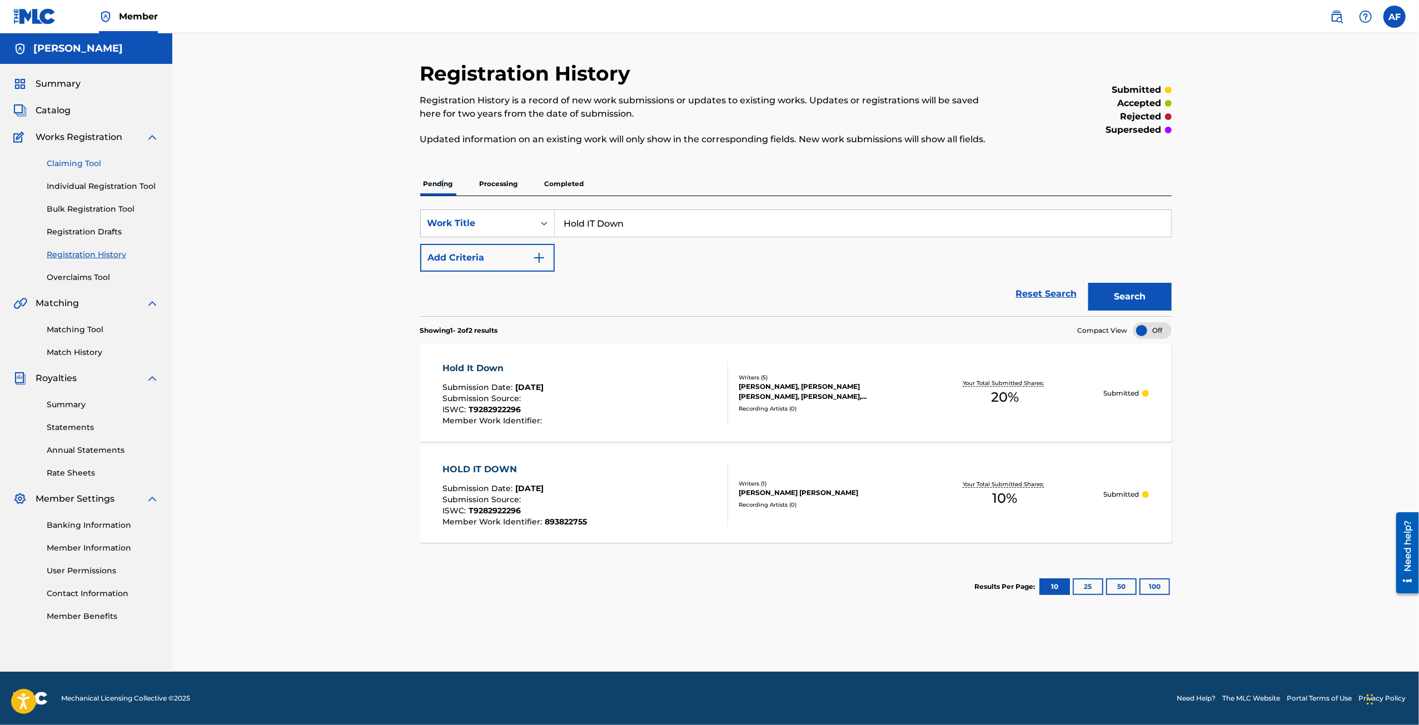
click at [64, 162] on link "Claiming Tool" at bounding box center [103, 164] width 112 height 12
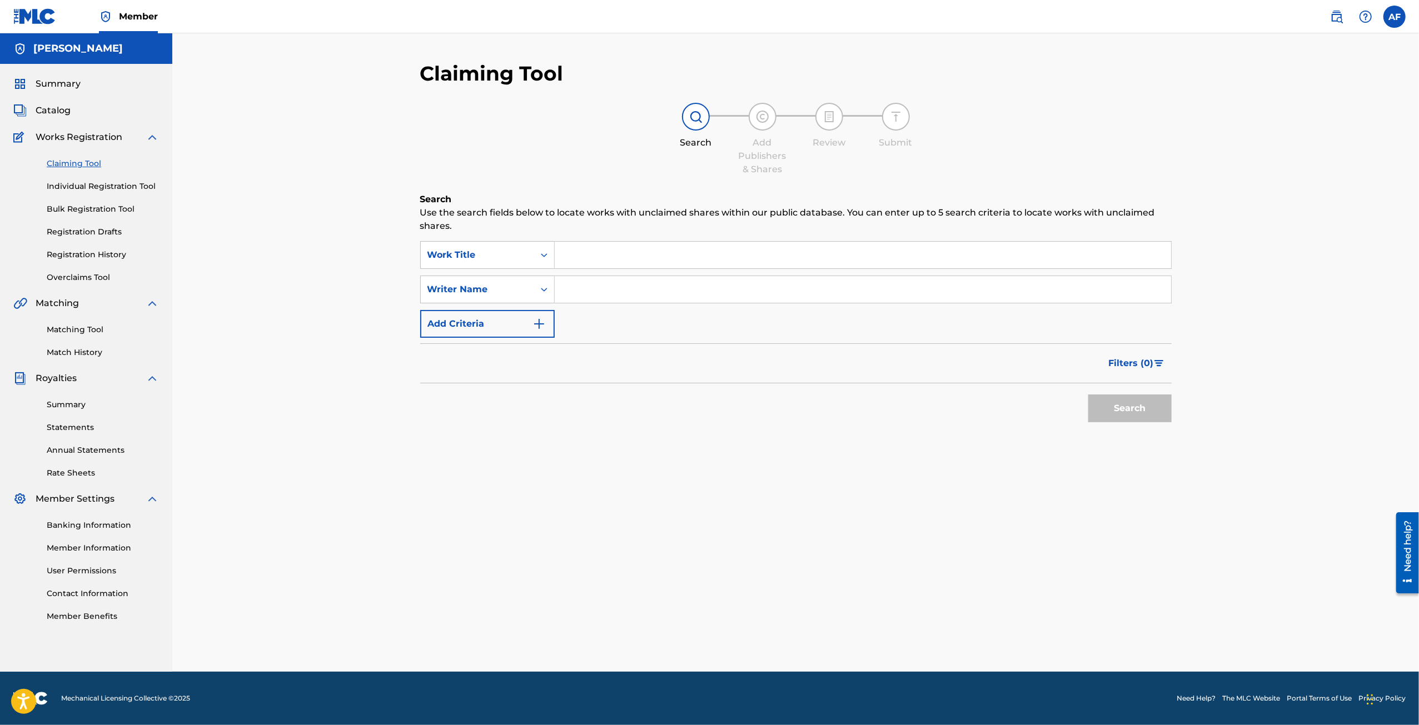
click at [670, 256] on input "Search Form" at bounding box center [863, 255] width 616 height 27
type input "hold it down"
click at [724, 421] on button "Search" at bounding box center [1129, 409] width 83 height 28
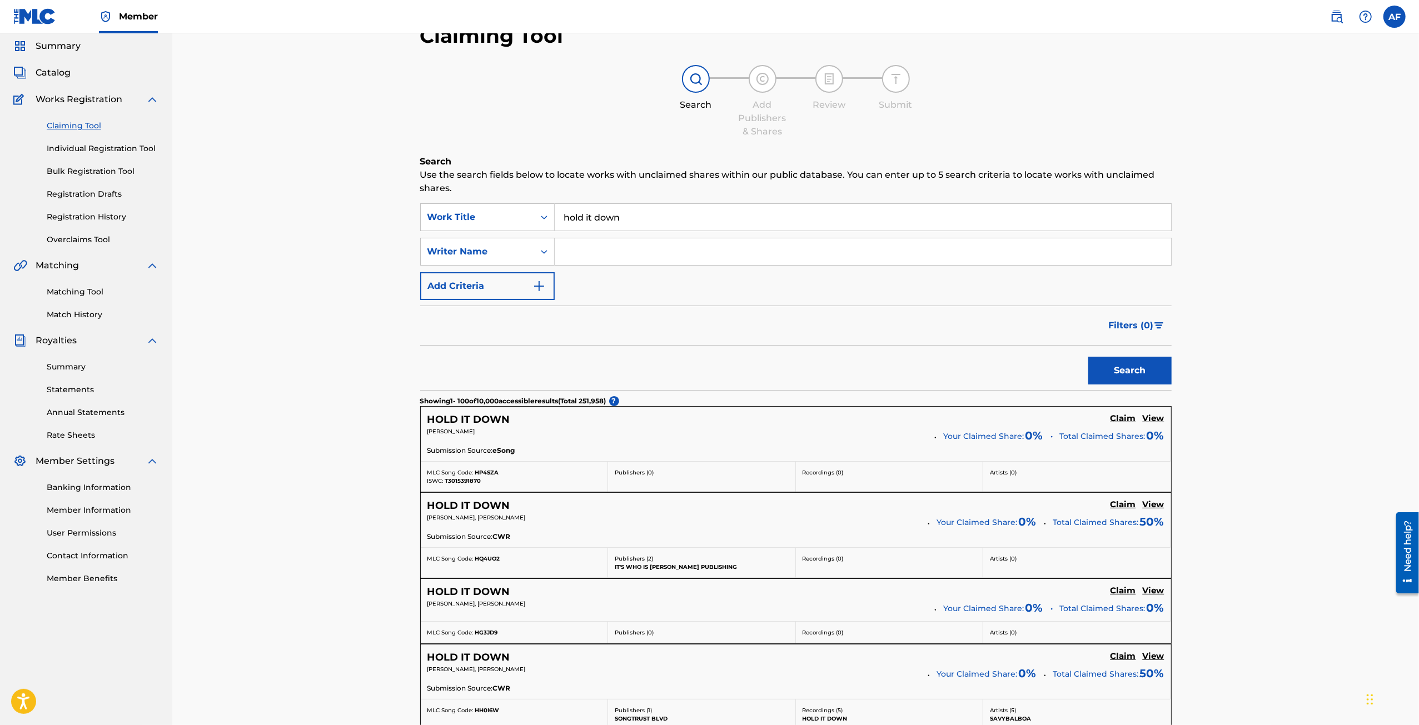
scroll to position [56, 0]
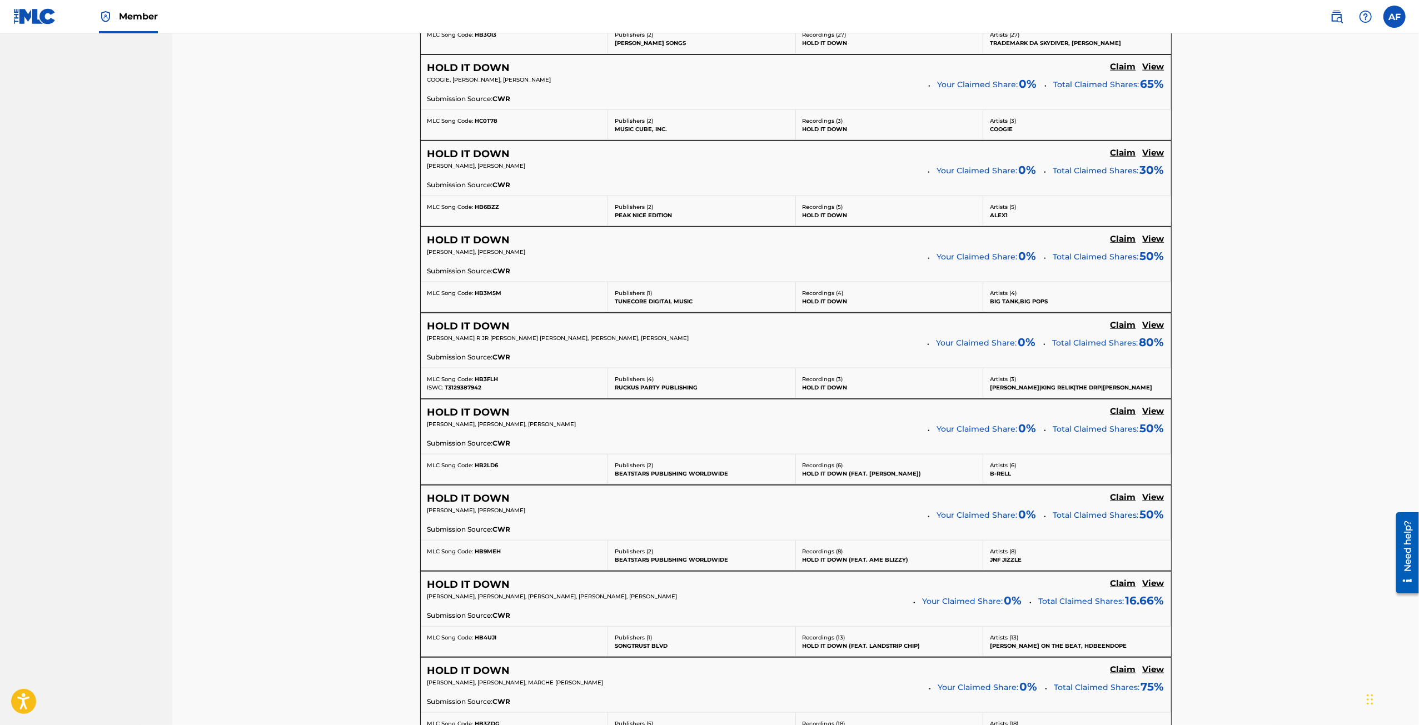
drag, startPoint x: 1269, startPoint y: 229, endPoint x: 1264, endPoint y: 454, distance: 225.2
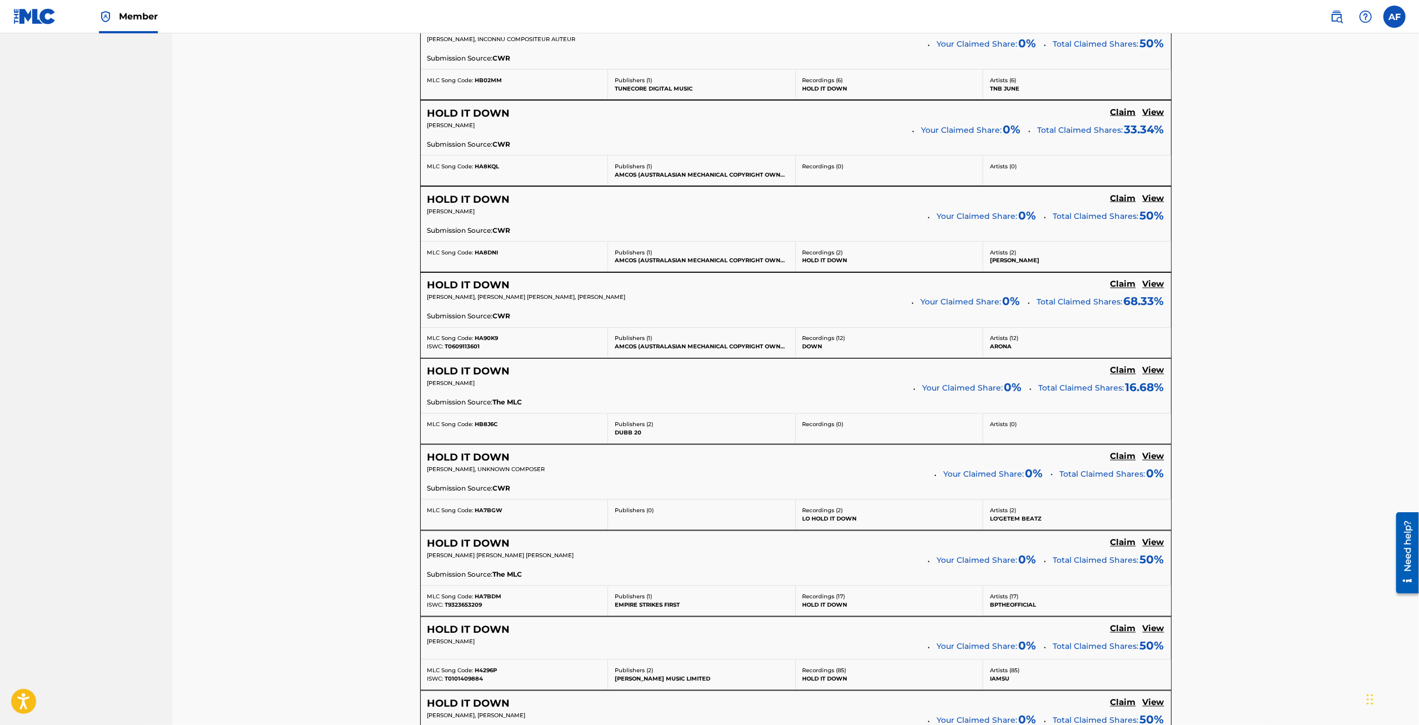
drag, startPoint x: 329, startPoint y: 356, endPoint x: 337, endPoint y: 474, distance: 117.5
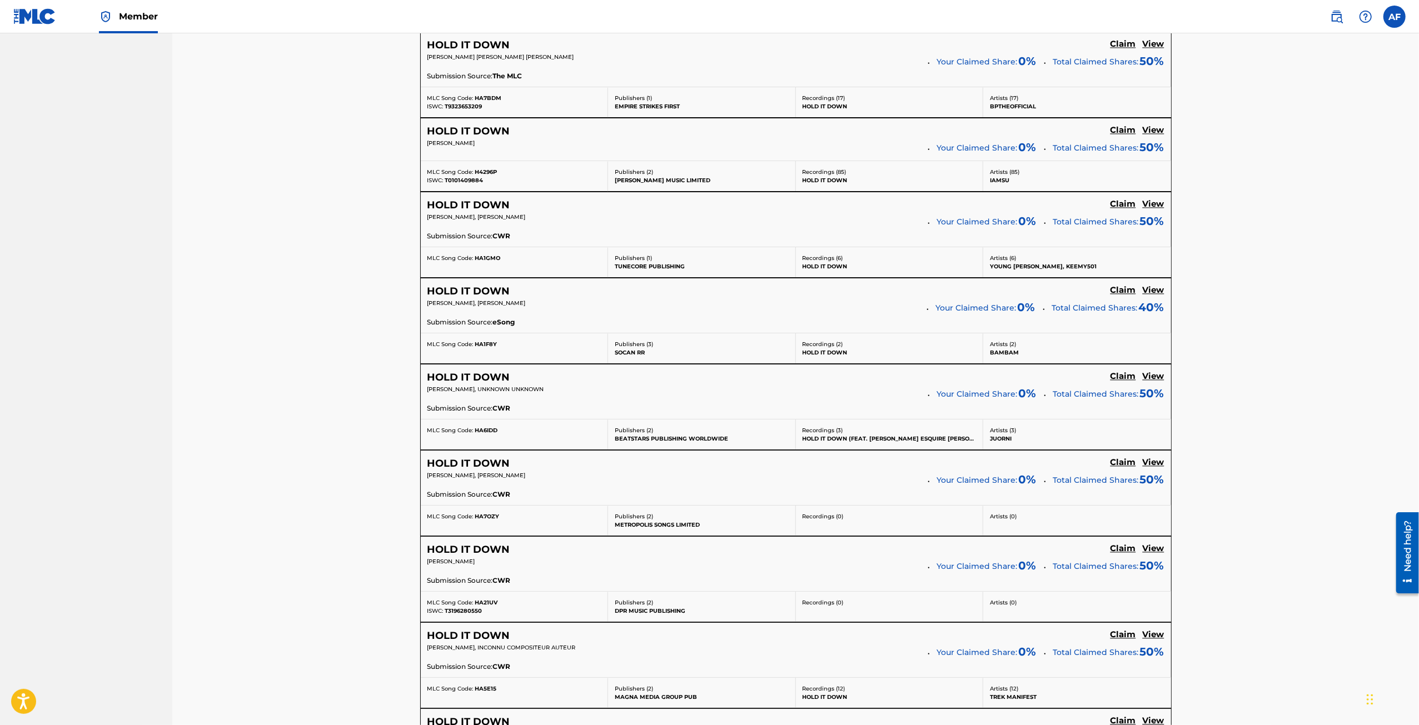
drag, startPoint x: 322, startPoint y: 278, endPoint x: 357, endPoint y: 511, distance: 235.5
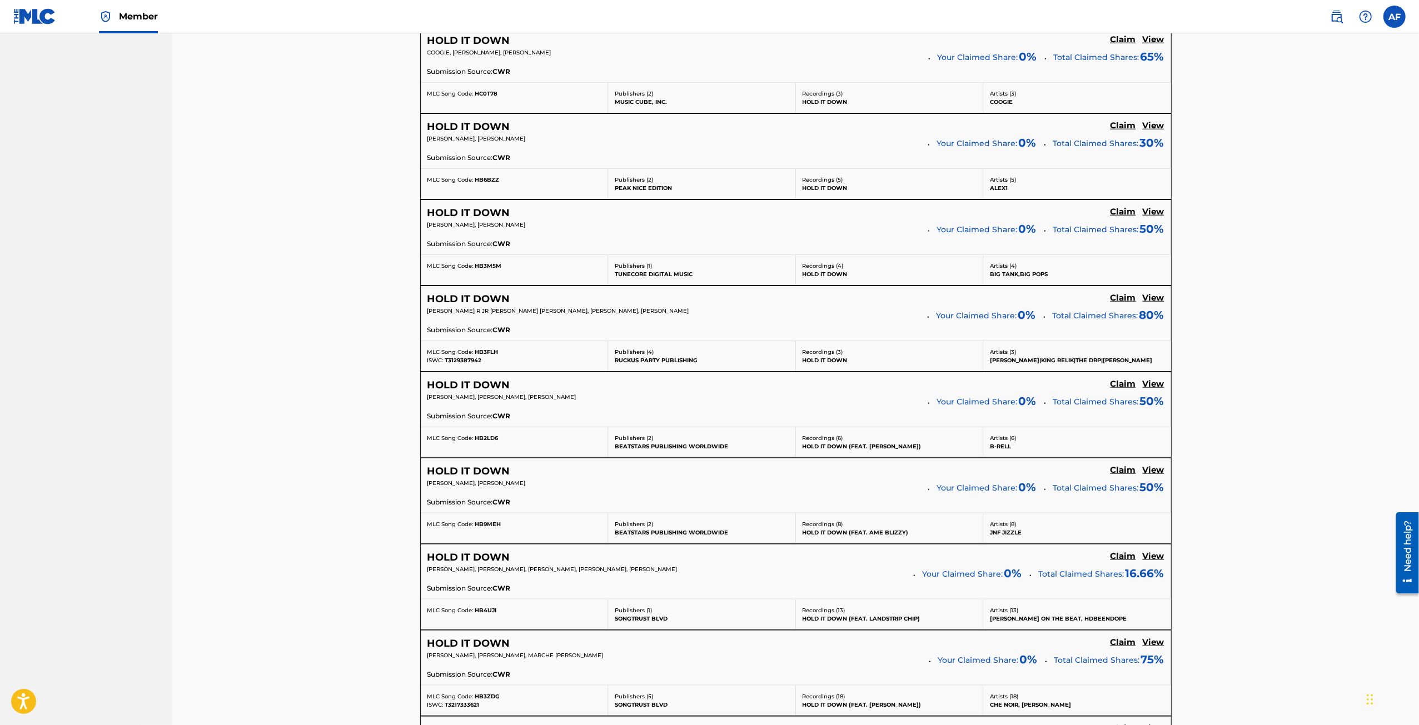
scroll to position [0, 0]
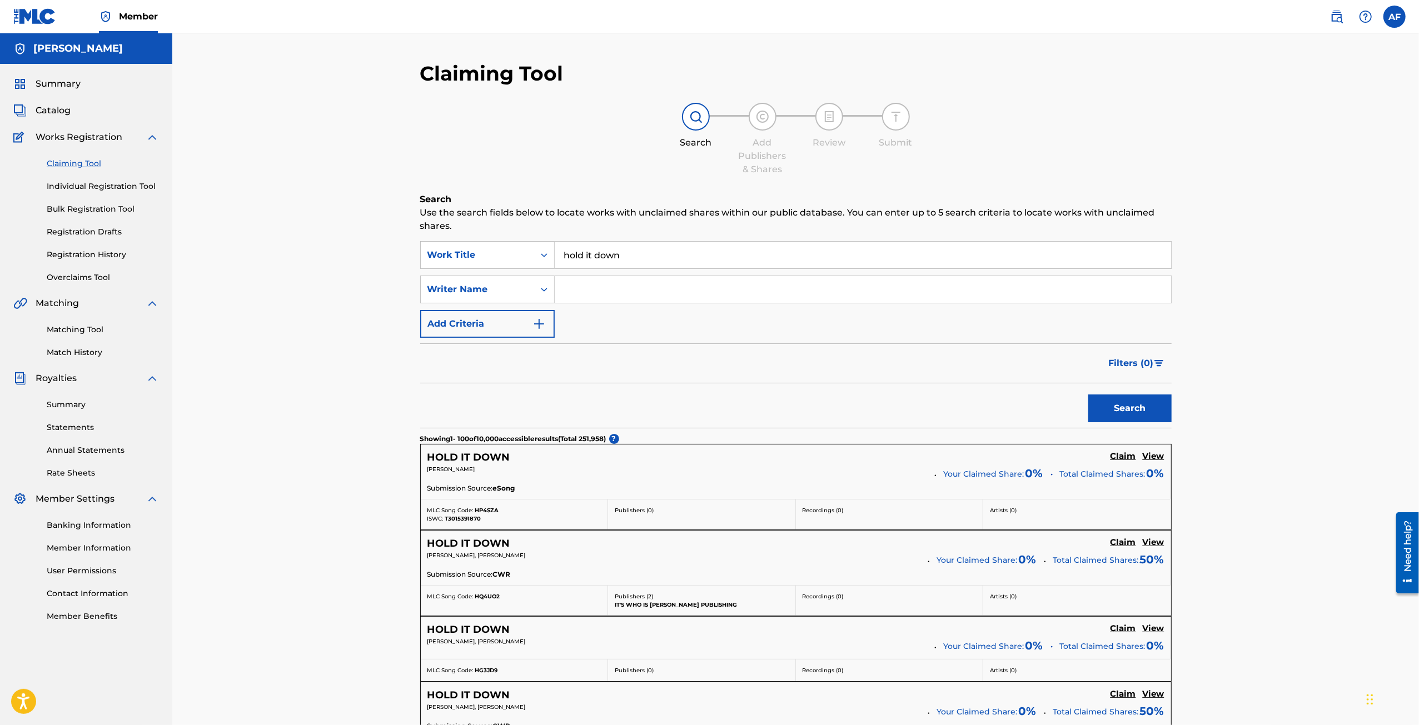
drag, startPoint x: 342, startPoint y: 612, endPoint x: 257, endPoint y: 251, distance: 370.8
click at [92, 276] on link "Overclaims Tool" at bounding box center [103, 278] width 112 height 12
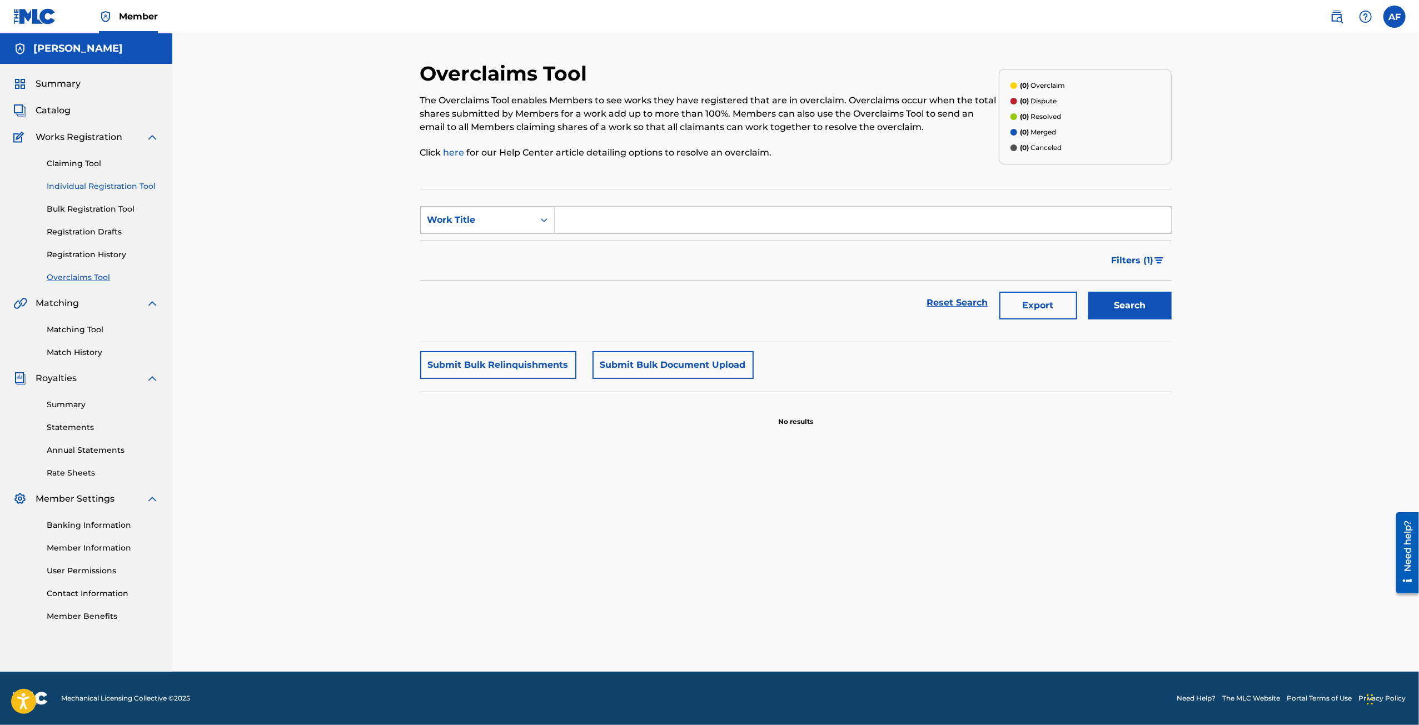
click at [103, 186] on link "Individual Registration Tool" at bounding box center [103, 187] width 112 height 12
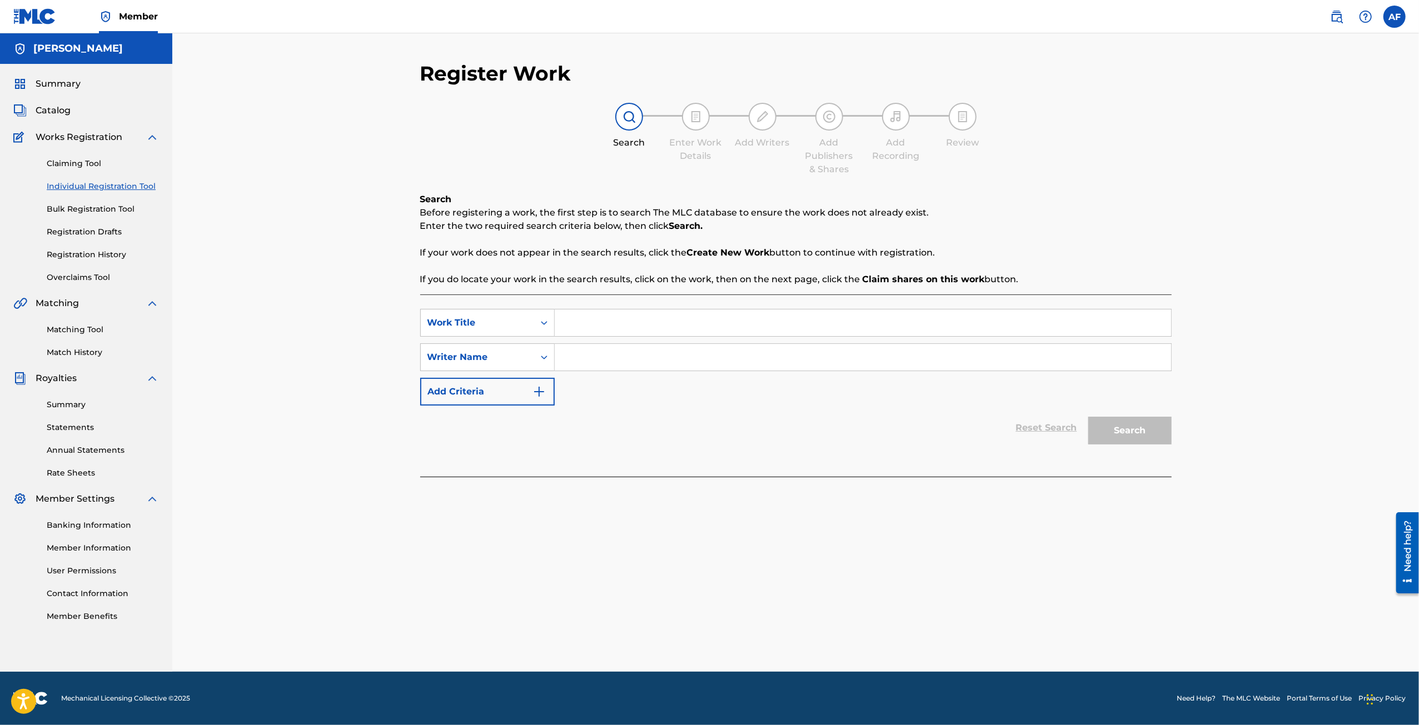
click at [102, 217] on div "Claiming Tool Individual Registration Tool Bulk Registration Tool Registration …" at bounding box center [86, 214] width 146 height 140
click at [102, 210] on link "Bulk Registration Tool" at bounding box center [103, 209] width 112 height 12
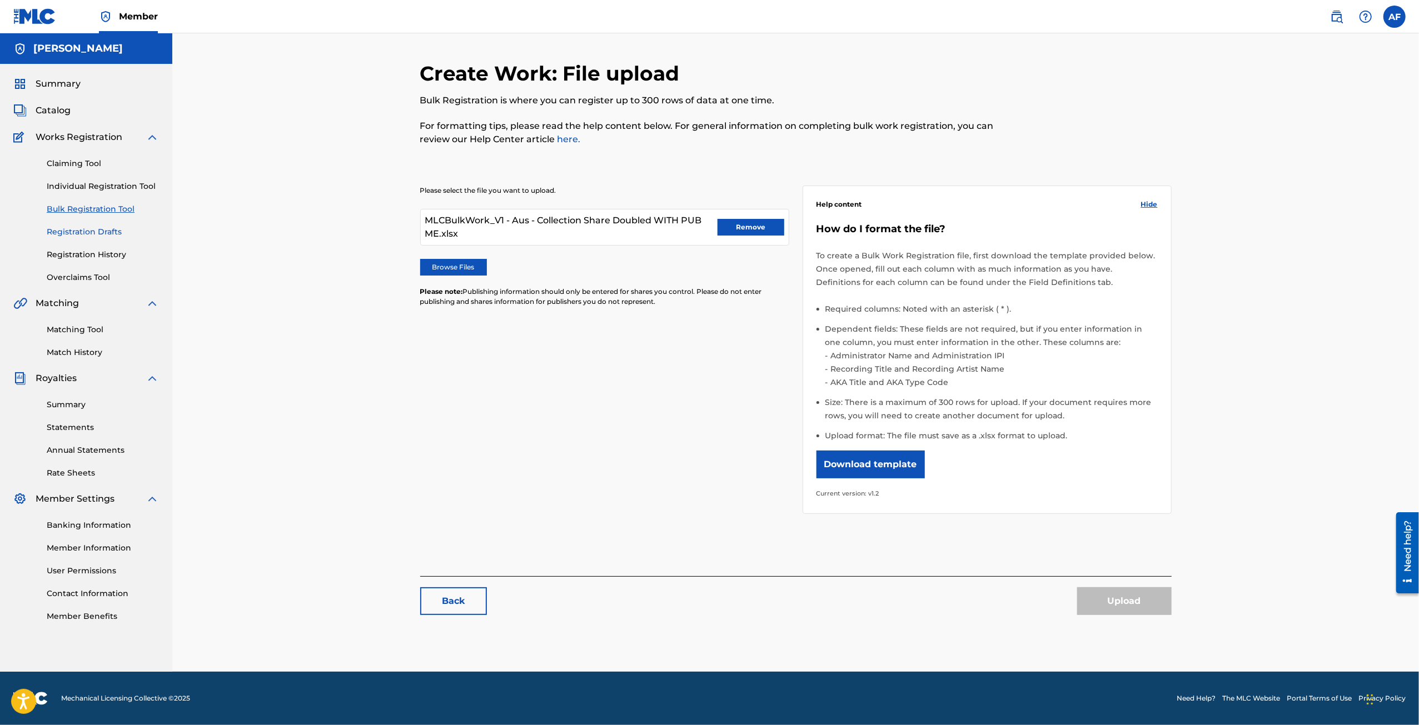
click at [98, 231] on link "Registration Drafts" at bounding box center [103, 232] width 112 height 12
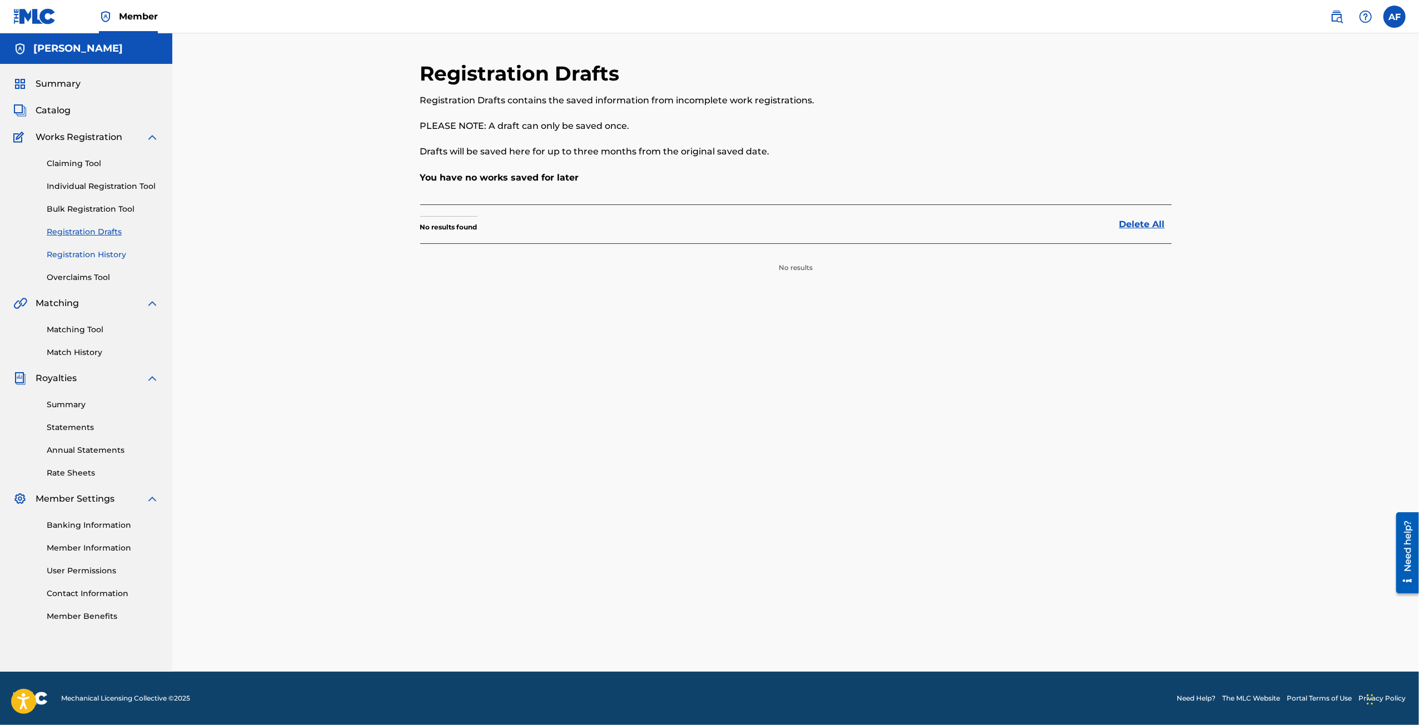
click at [98, 254] on link "Registration History" at bounding box center [103, 255] width 112 height 12
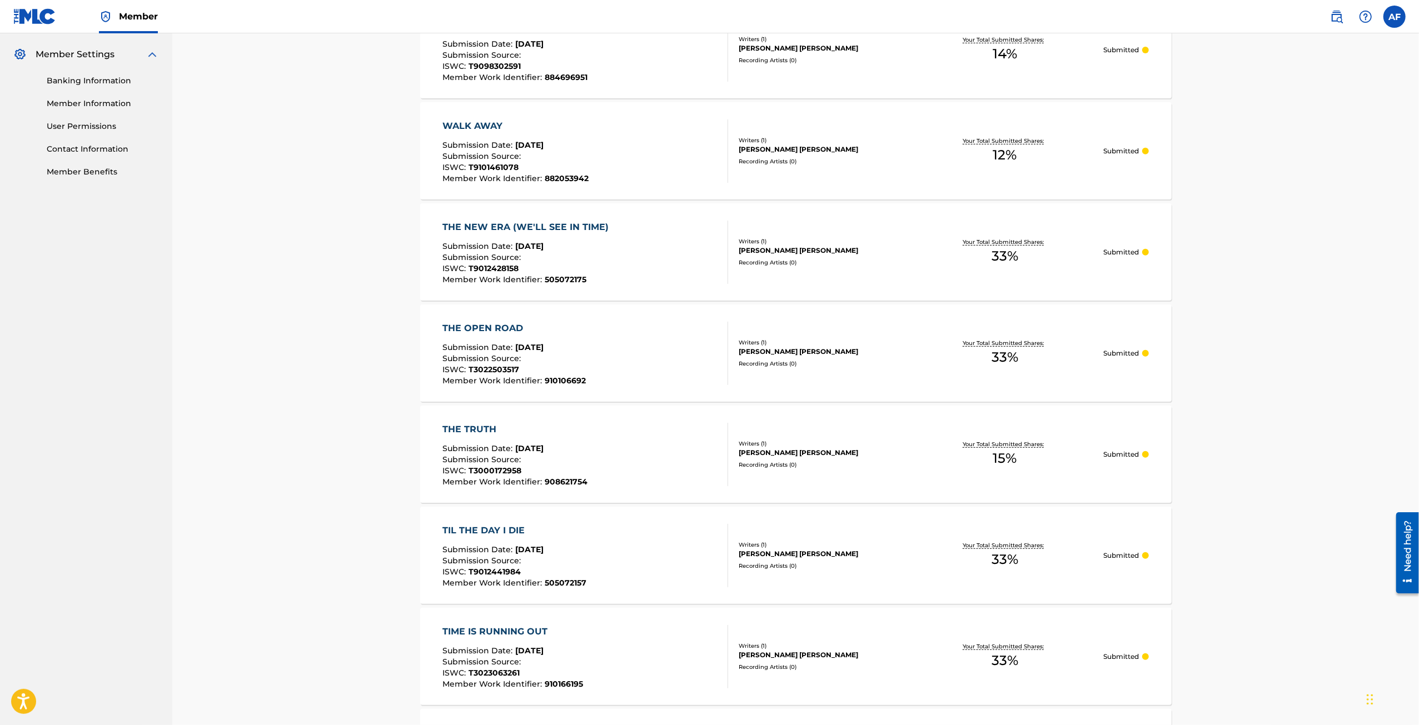
scroll to position [755, 0]
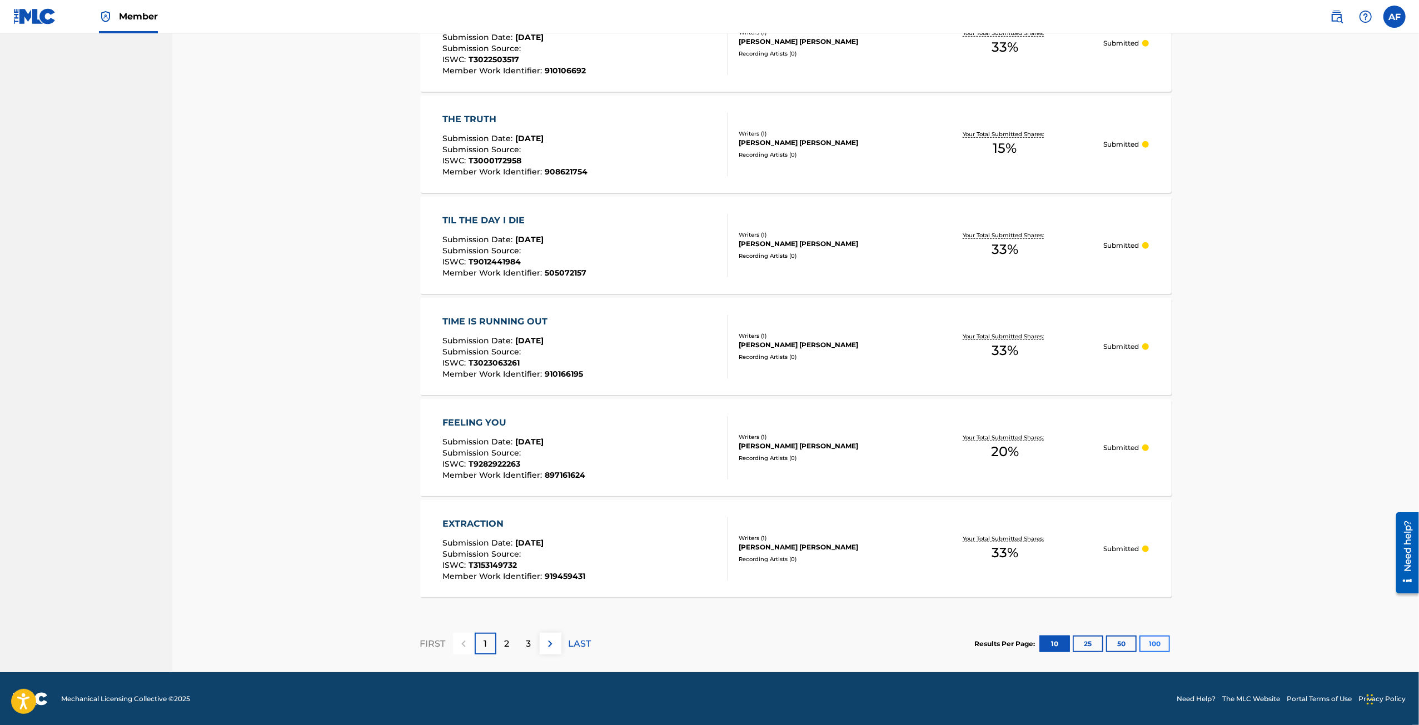
drag, startPoint x: 1163, startPoint y: 634, endPoint x: 1162, endPoint y: 639, distance: 5.7
click at [724, 529] on div "Results Per Page: 10 25 50 100" at bounding box center [1073, 644] width 197 height 52
click at [724, 529] on button "100" at bounding box center [1154, 644] width 31 height 17
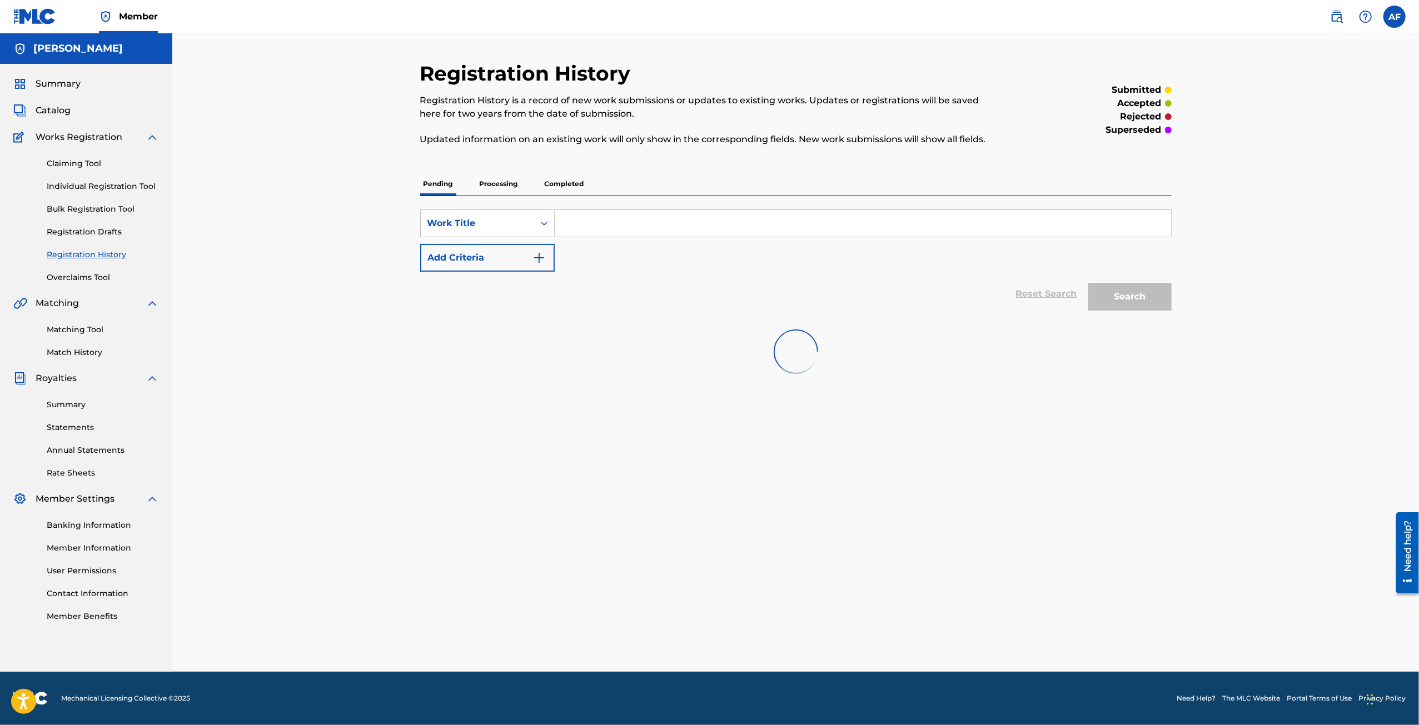
scroll to position [0, 0]
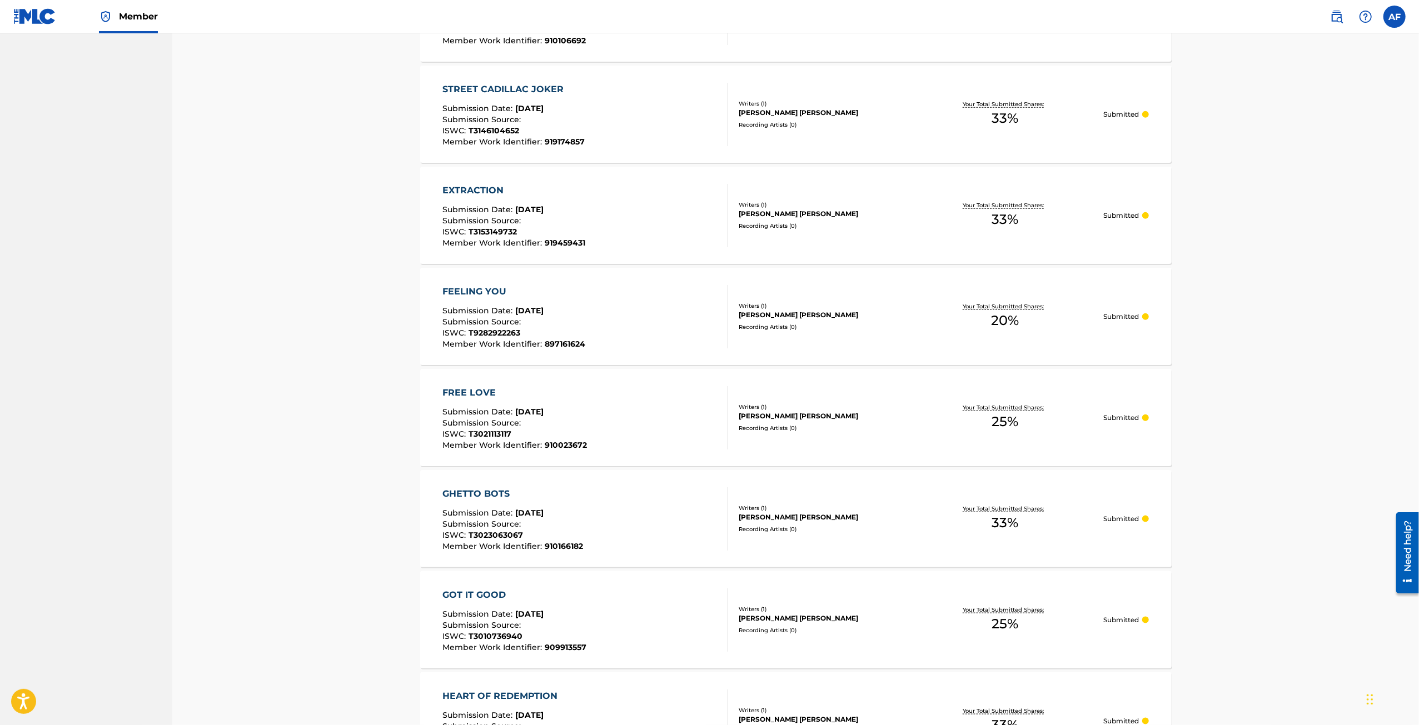
drag, startPoint x: 1211, startPoint y: 305, endPoint x: 1221, endPoint y: 432, distance: 127.1
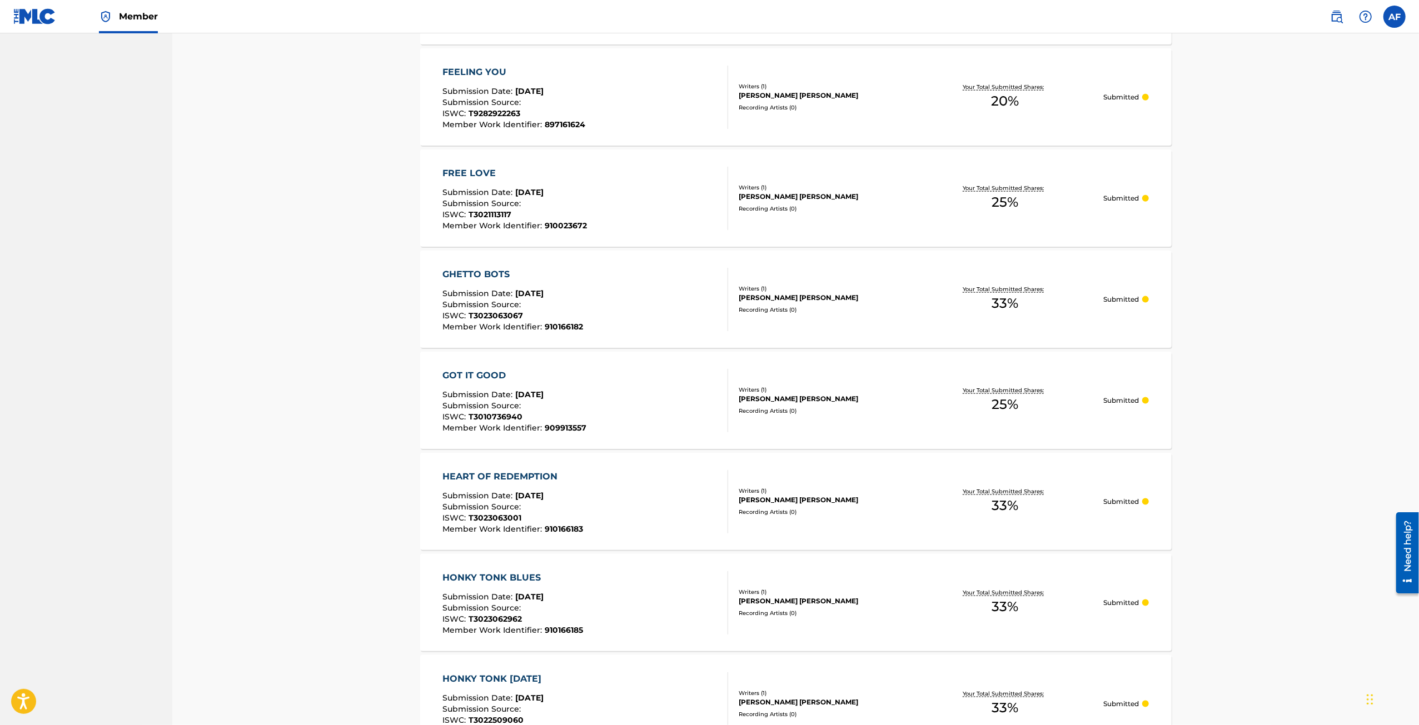
drag, startPoint x: 1214, startPoint y: 248, endPoint x: 1224, endPoint y: 376, distance: 128.2
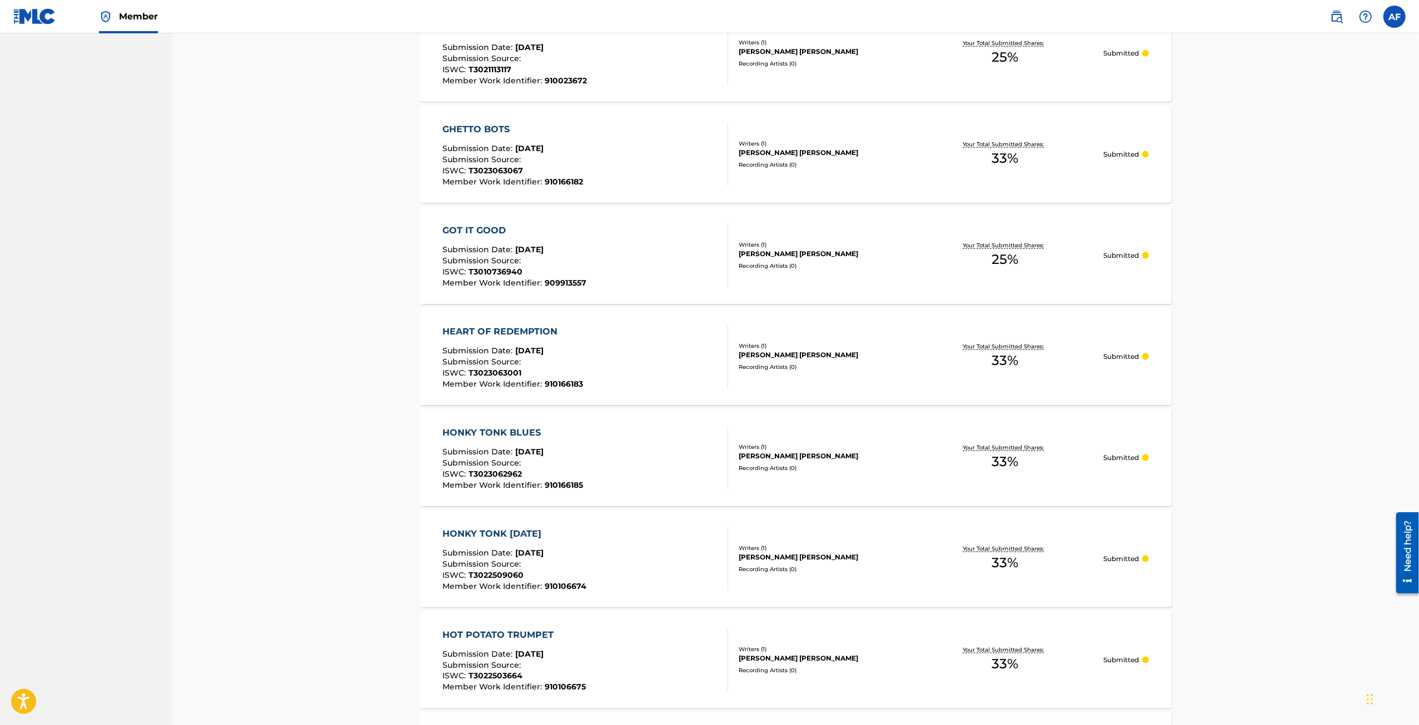
scroll to position [1738, 0]
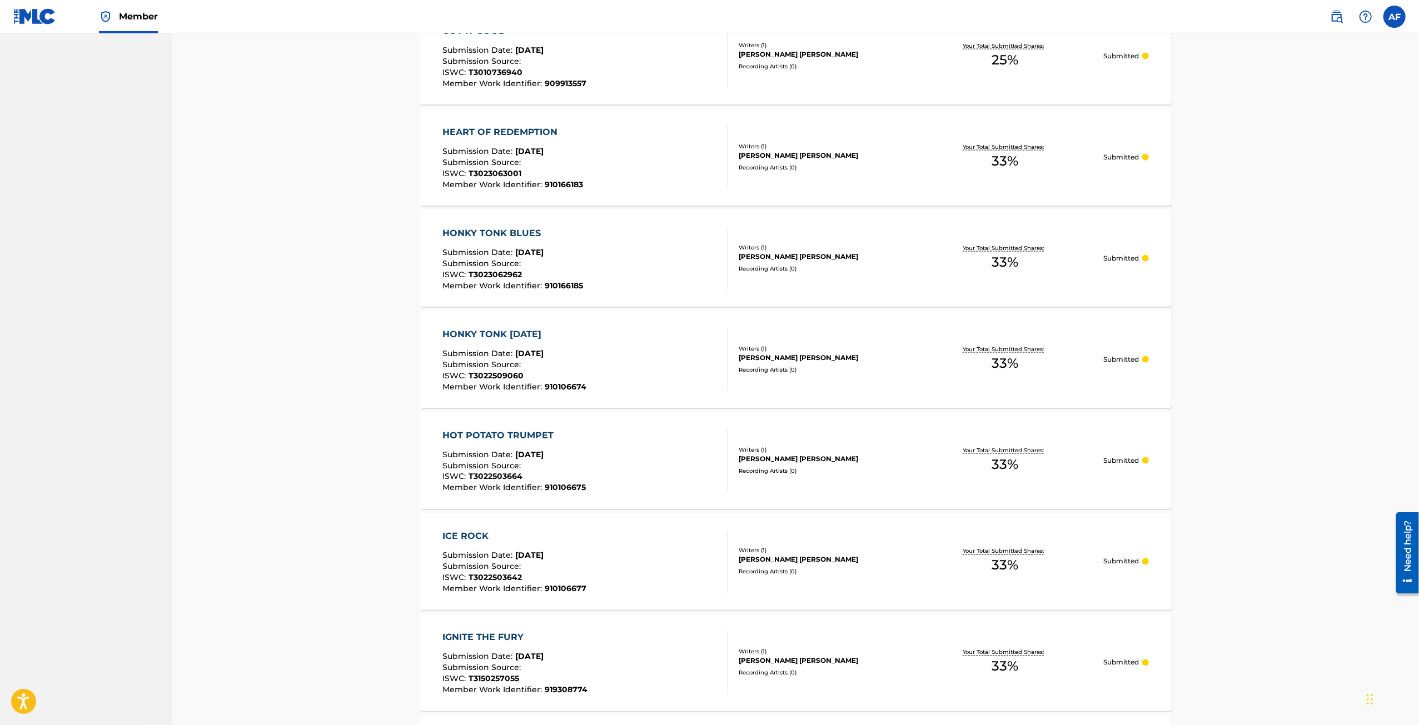
drag, startPoint x: 1253, startPoint y: 190, endPoint x: 1248, endPoint y: 373, distance: 183.5
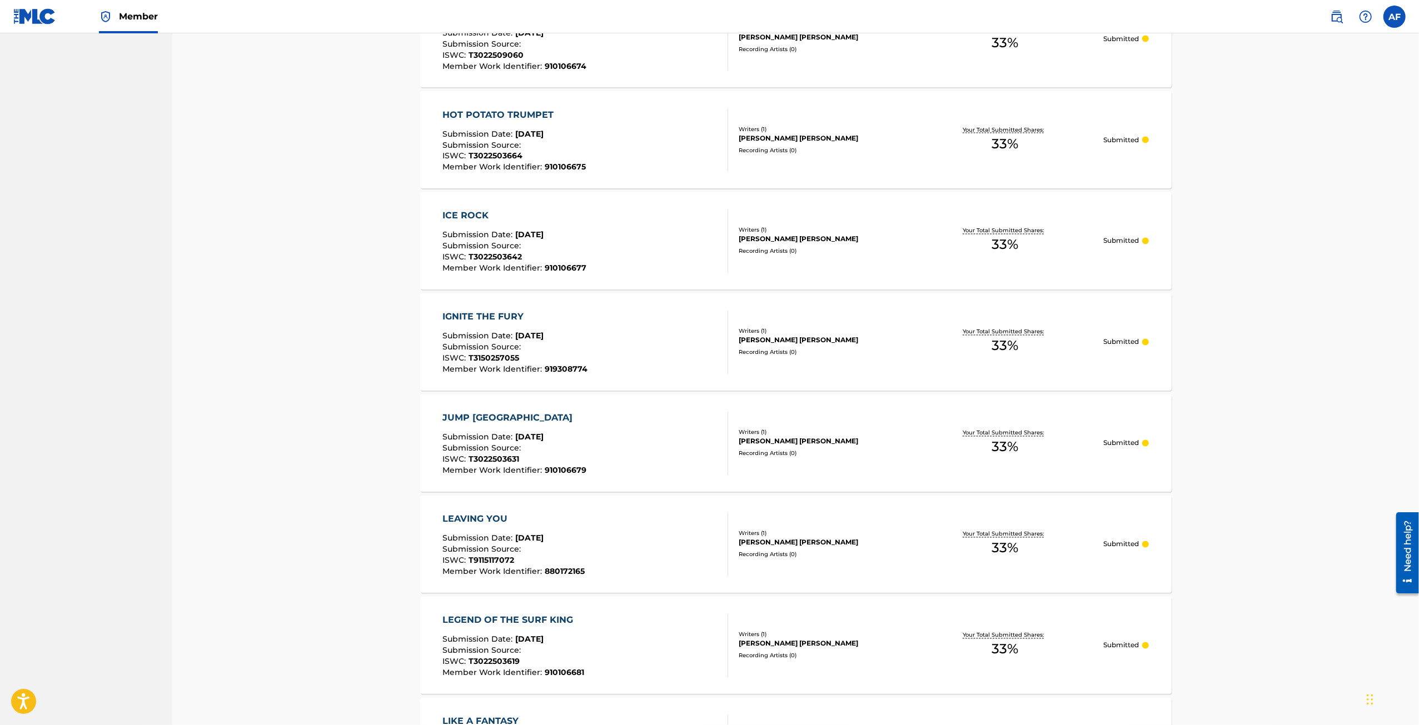
scroll to position [2192, 0]
drag, startPoint x: 1211, startPoint y: 219, endPoint x: 1213, endPoint y: 332, distance: 113.4
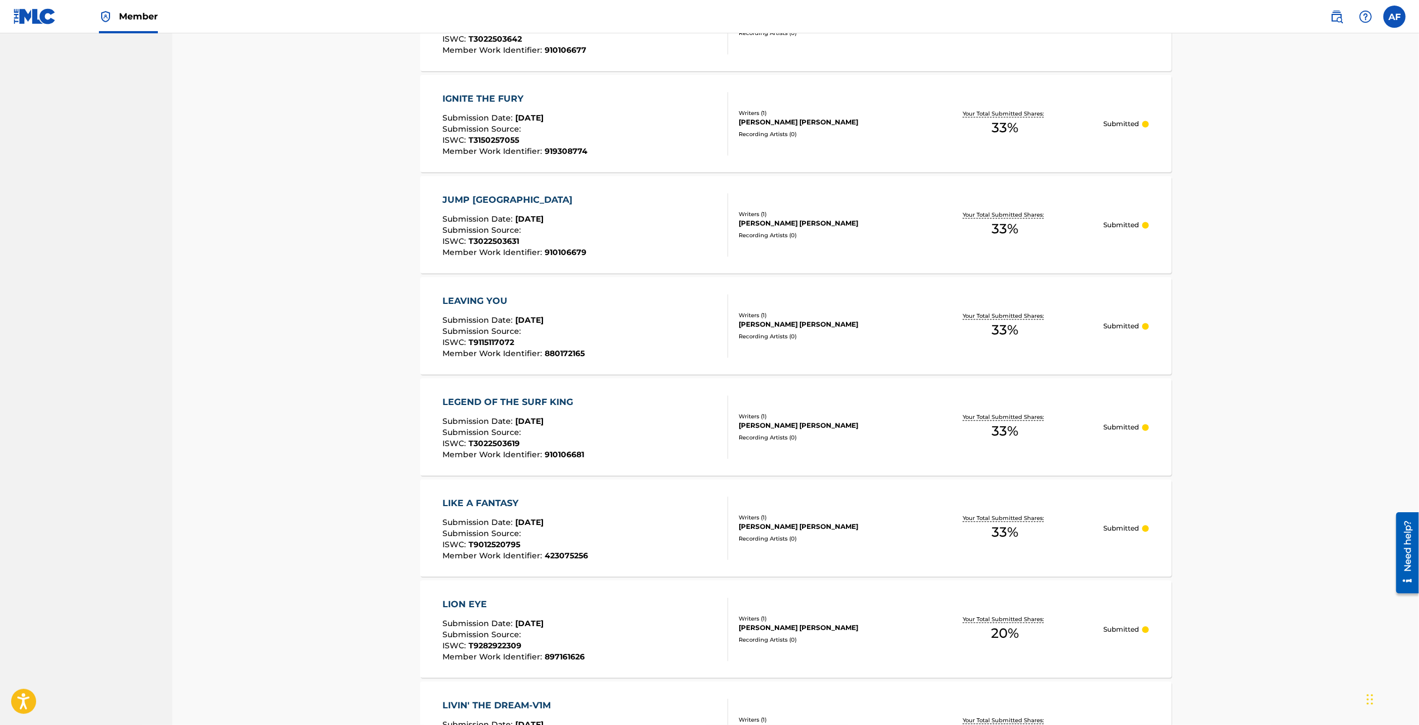
drag, startPoint x: 1228, startPoint y: 327, endPoint x: 1227, endPoint y: 341, distance: 13.4
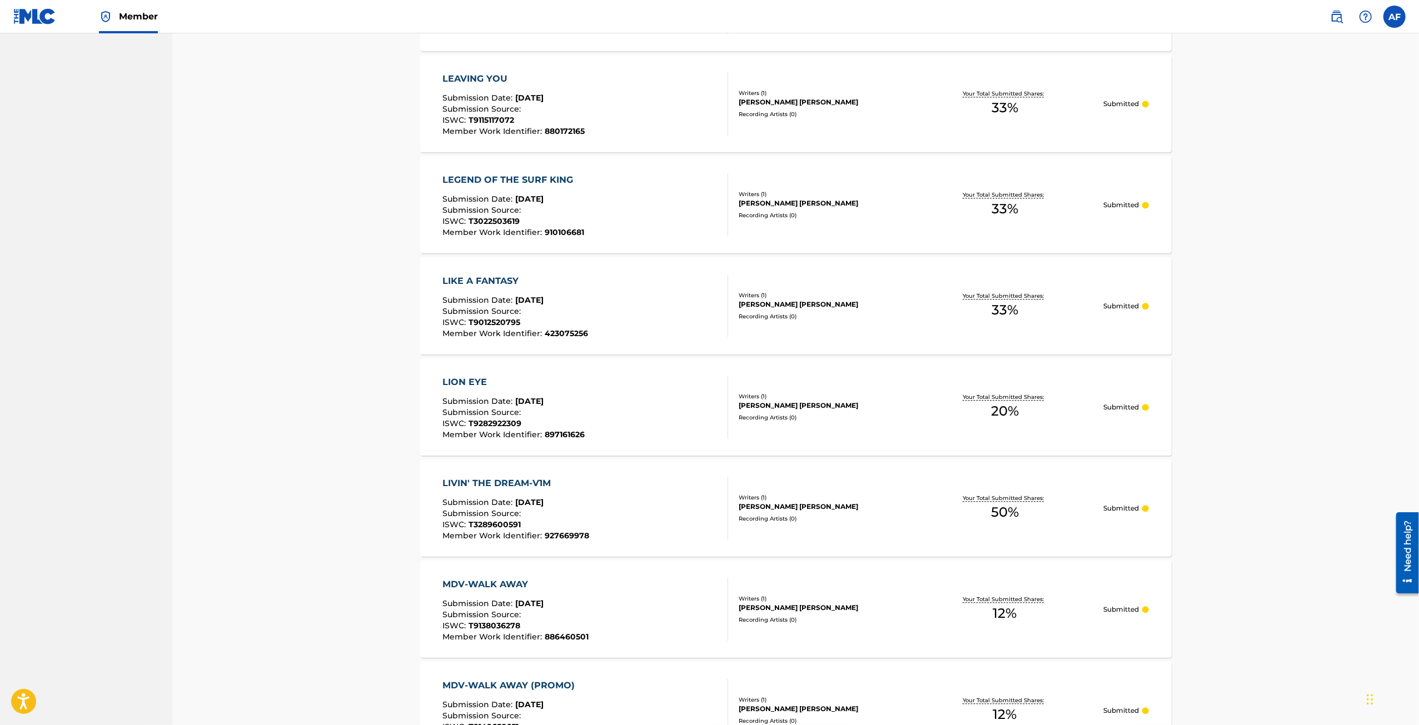
scroll to position [2741, 0]
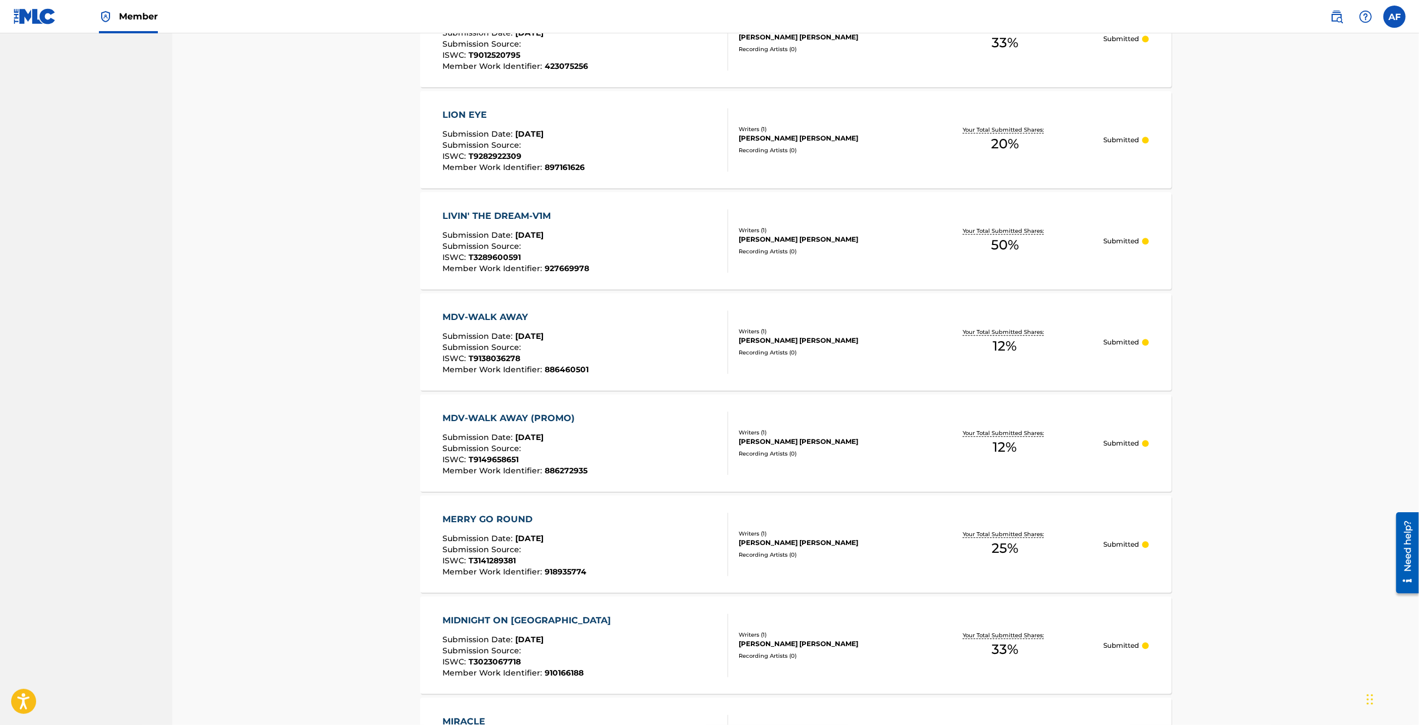
drag, startPoint x: 1246, startPoint y: 244, endPoint x: 1233, endPoint y: 400, distance: 156.1
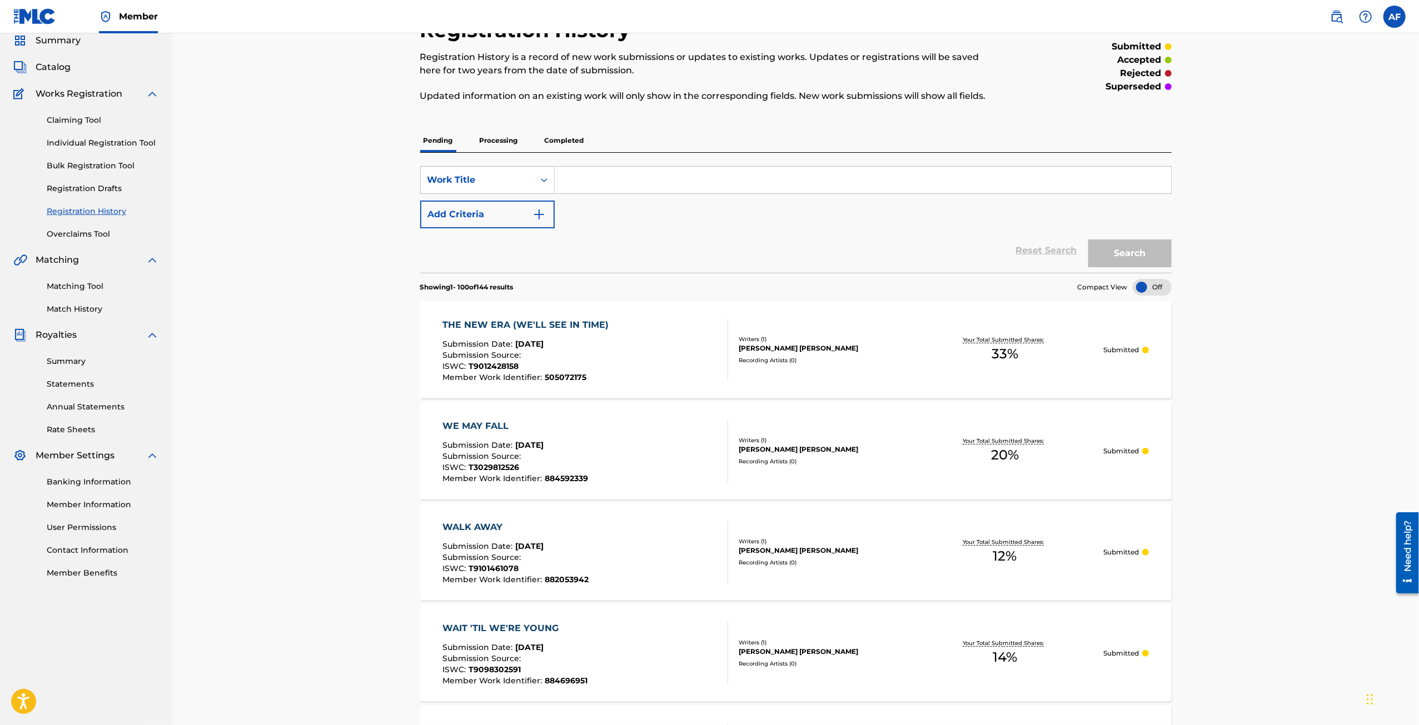
scroll to position [0, 0]
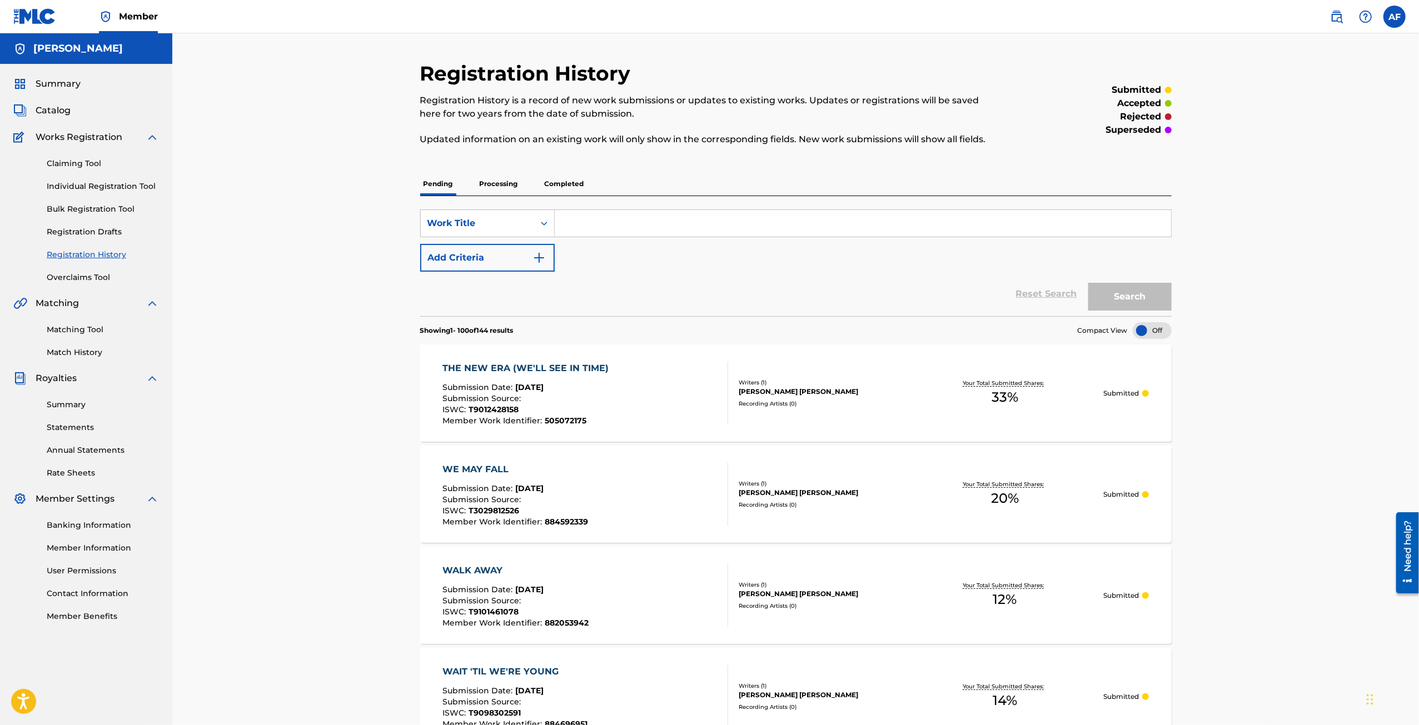
drag, startPoint x: 323, startPoint y: 596, endPoint x: 262, endPoint y: 207, distance: 394.3
click at [560, 186] on p "Completed" at bounding box center [564, 183] width 46 height 23
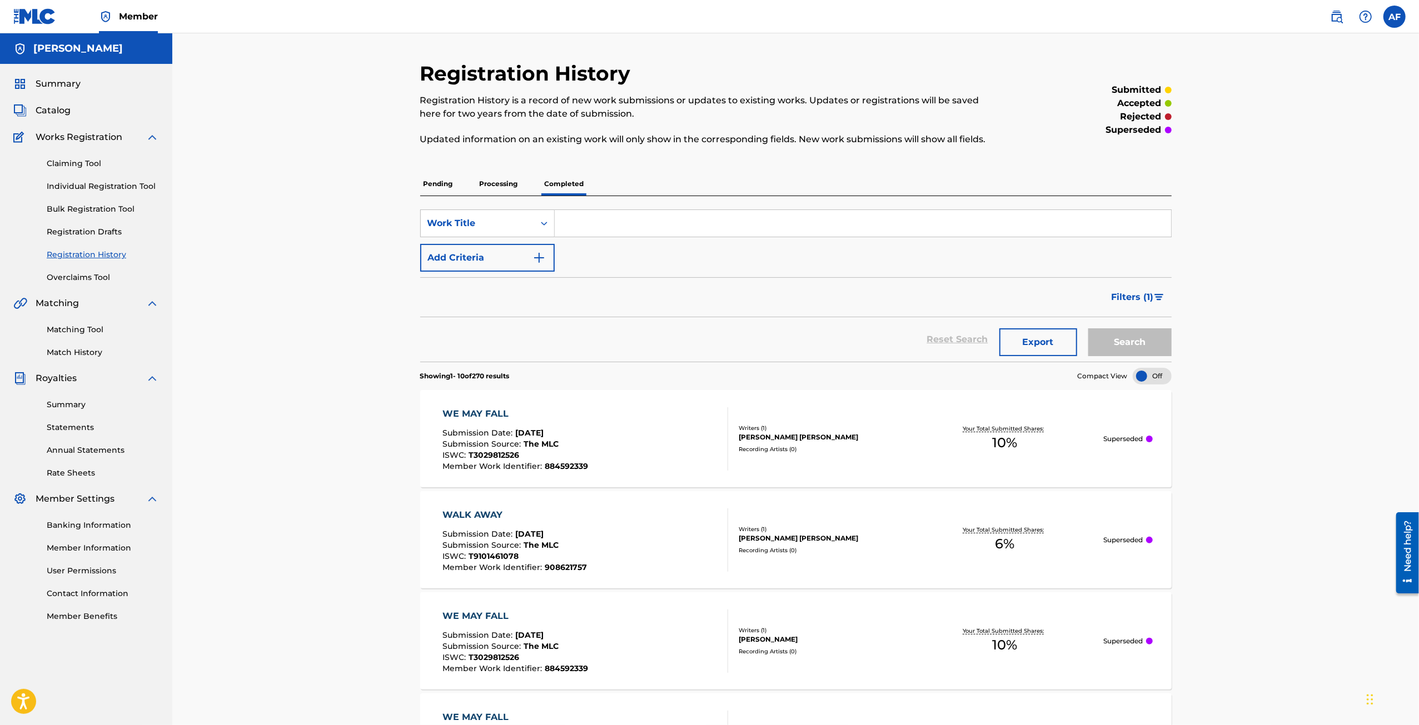
click at [449, 182] on p "Pending" at bounding box center [438, 183] width 36 height 23
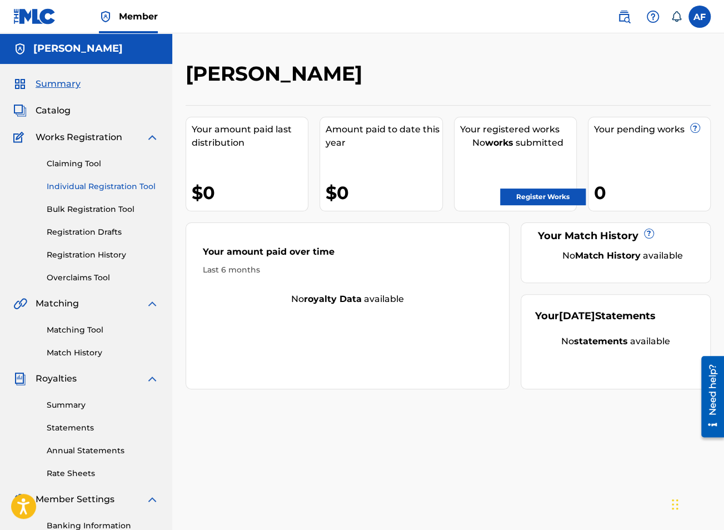
click at [113, 185] on link "Individual Registration Tool" at bounding box center [103, 187] width 112 height 12
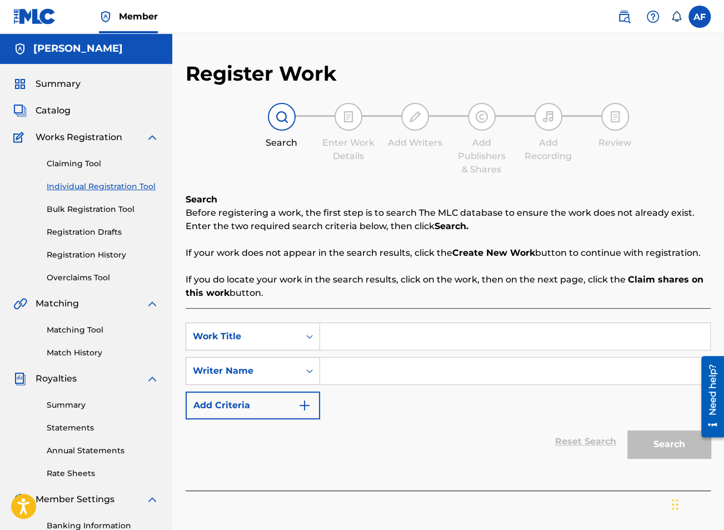
click at [374, 336] on input "Search Form" at bounding box center [515, 336] width 390 height 27
click at [252, 412] on button "Add Criteria" at bounding box center [253, 405] width 135 height 28
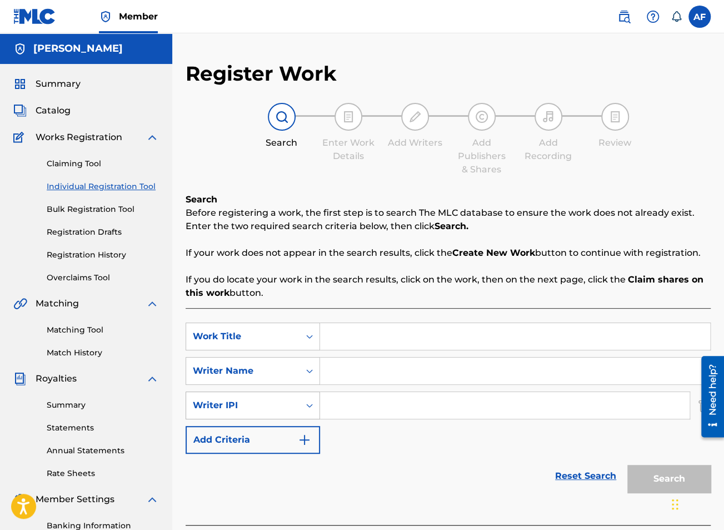
click at [300, 405] on div "Search Form" at bounding box center [310, 405] width 20 height 20
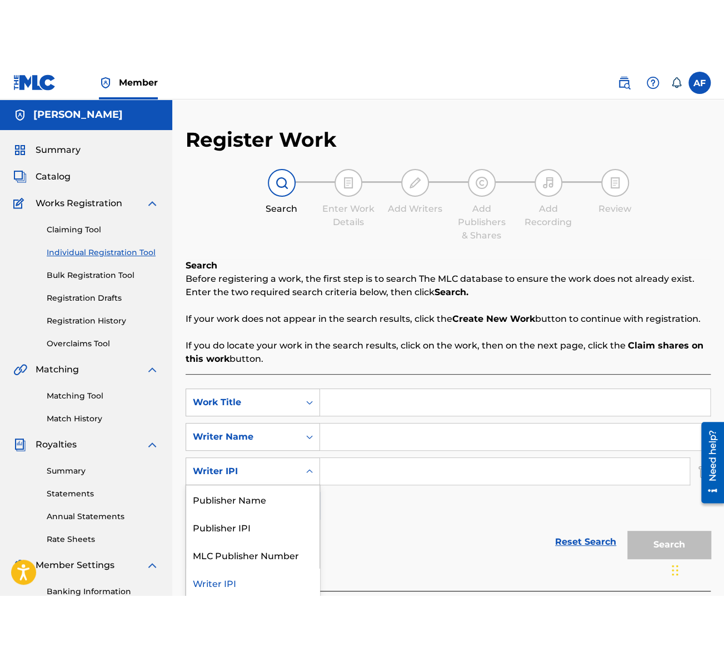
scroll to position [1, 0]
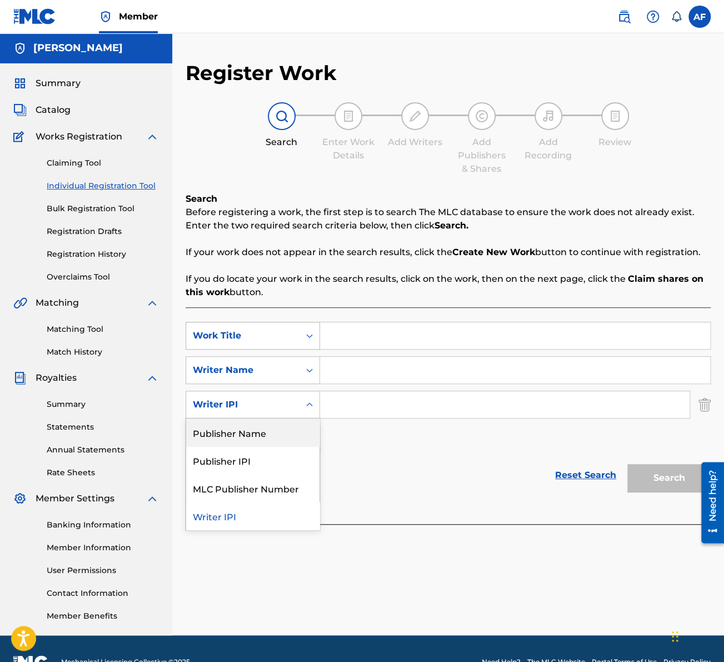
click at [281, 331] on div "Work Title" at bounding box center [243, 335] width 100 height 13
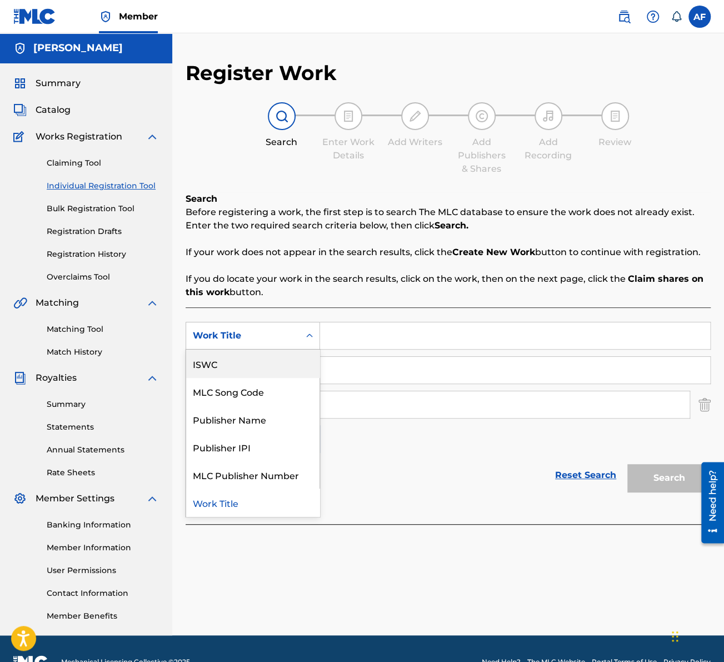
click at [261, 362] on div "ISWC" at bounding box center [252, 364] width 133 height 28
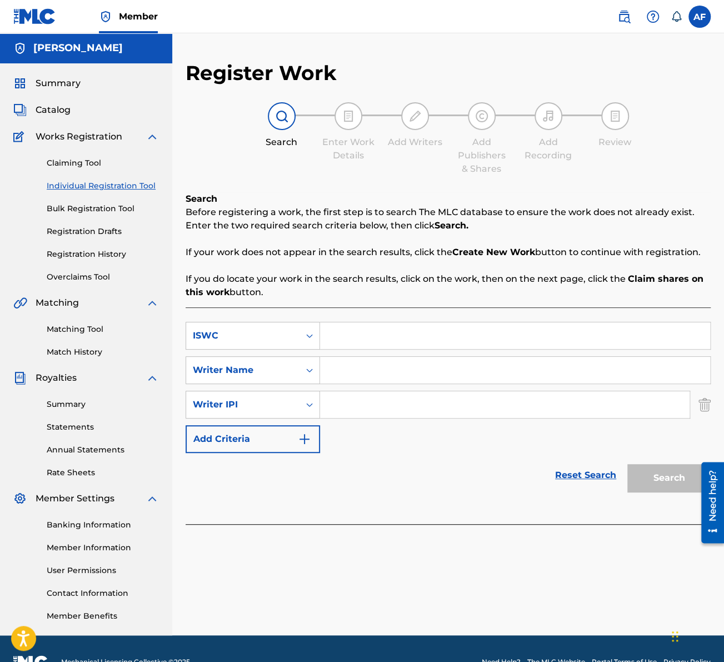
click at [352, 345] on input "Search Form" at bounding box center [515, 335] width 390 height 27
paste input "QMPKX1797475"
type input "QMPKX1797475"
click at [667, 472] on div "Search" at bounding box center [666, 475] width 89 height 44
click at [704, 407] on img "Search Form" at bounding box center [705, 405] width 12 height 28
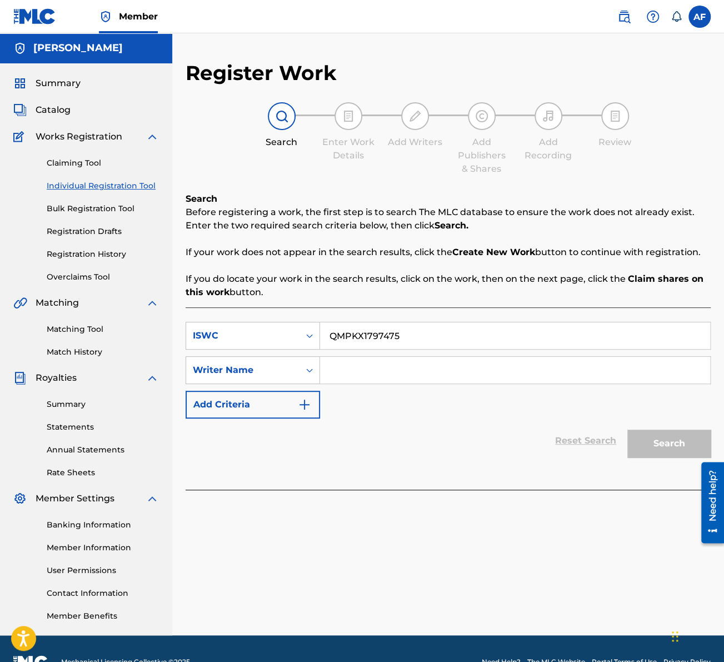
drag, startPoint x: 698, startPoint y: 437, endPoint x: 657, endPoint y: 424, distance: 43.2
click at [698, 437] on div "Search" at bounding box center [666, 441] width 89 height 44
click at [420, 333] on input "QMPKX1797475" at bounding box center [515, 335] width 390 height 27
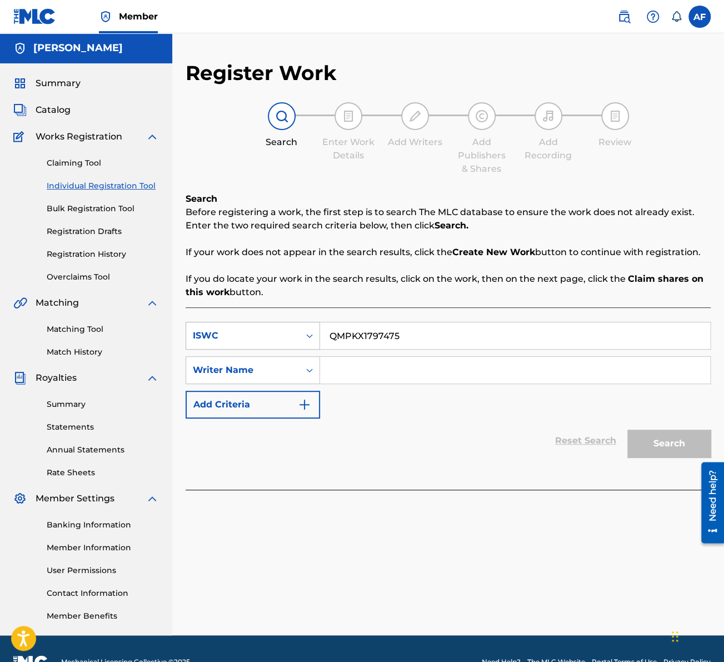
click at [253, 347] on div "ISWC" at bounding box center [253, 336] width 135 height 28
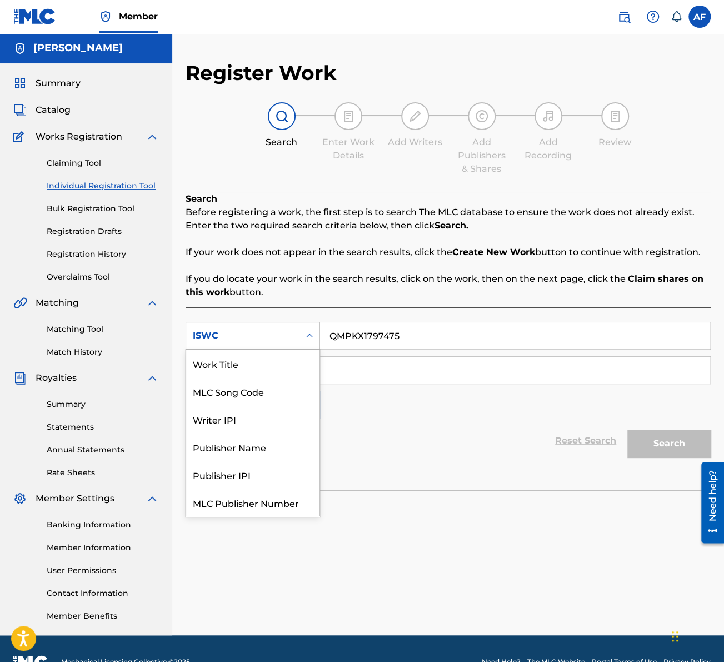
scroll to position [28, 0]
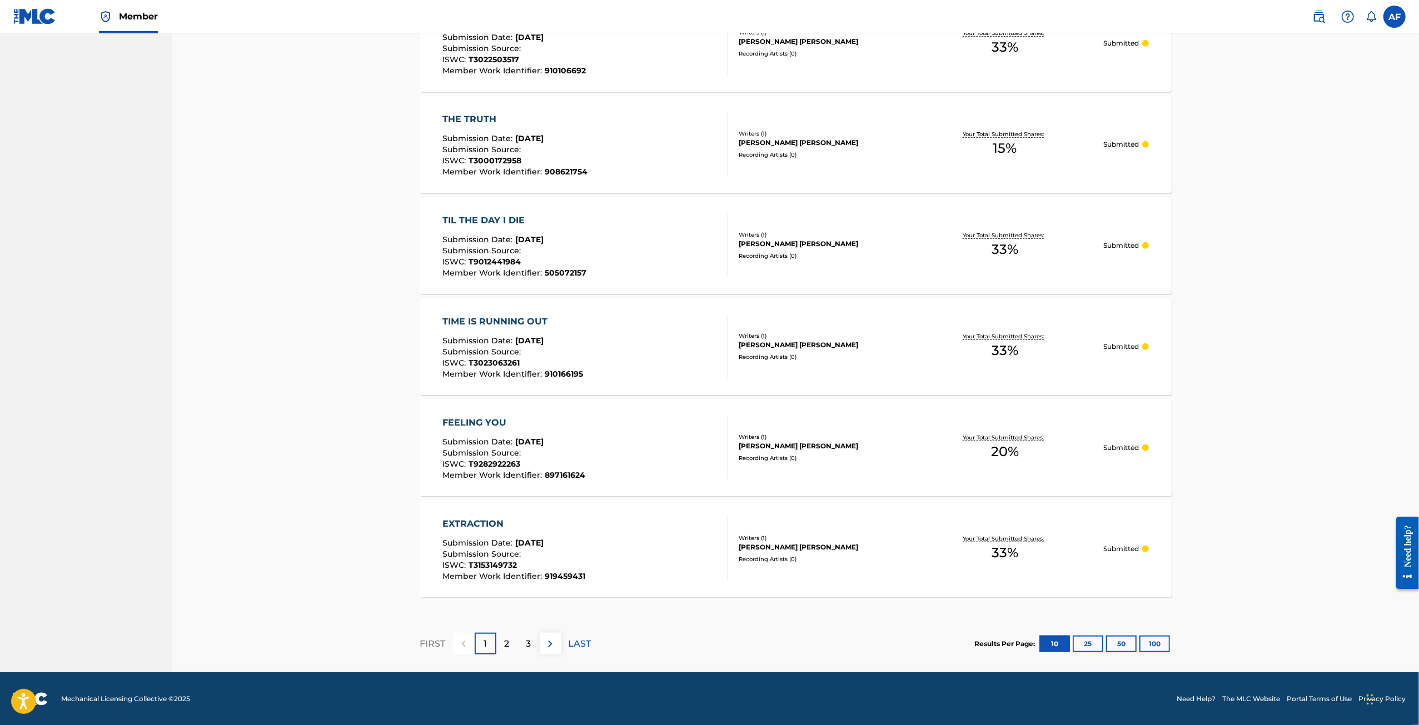
drag, startPoint x: 308, startPoint y: 250, endPoint x: 288, endPoint y: 463, distance: 214.4
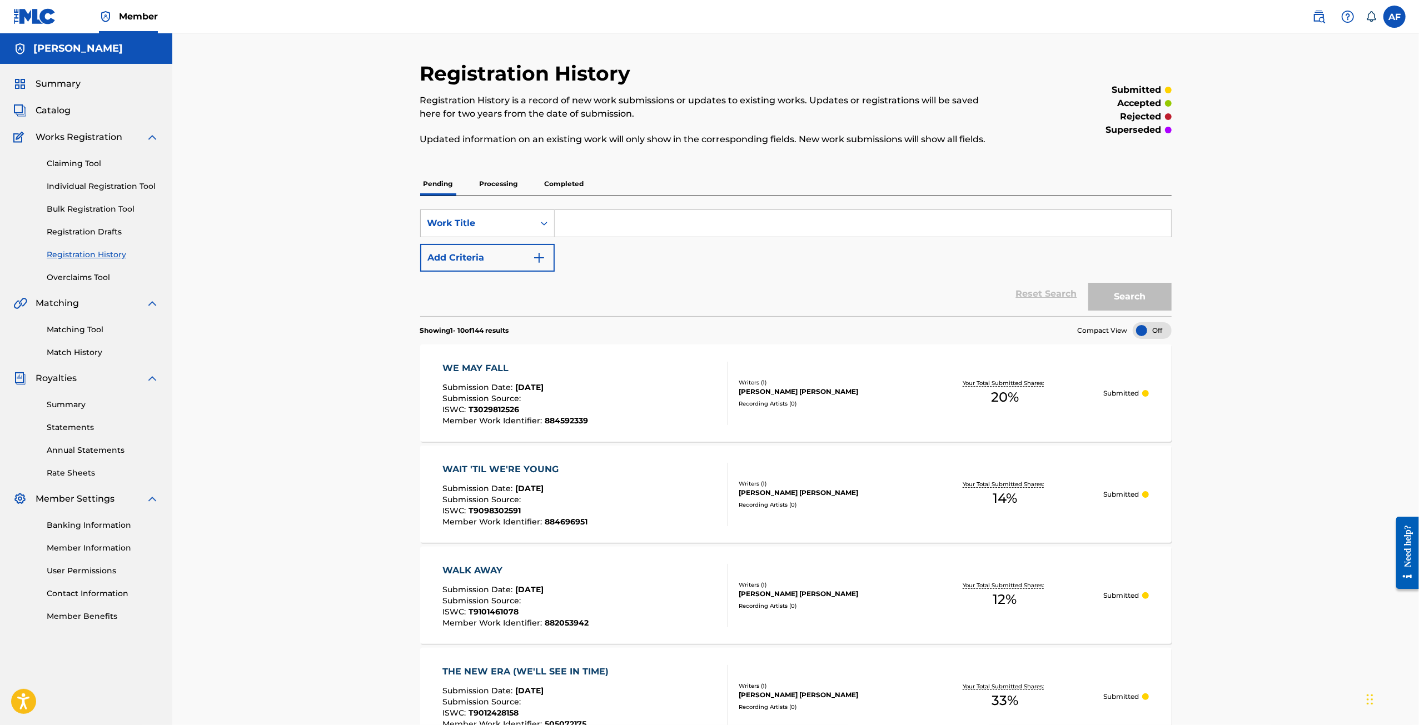
drag, startPoint x: 324, startPoint y: 550, endPoint x: 202, endPoint y: 245, distance: 328.3
click at [56, 158] on link "Claiming Tool" at bounding box center [103, 164] width 112 height 12
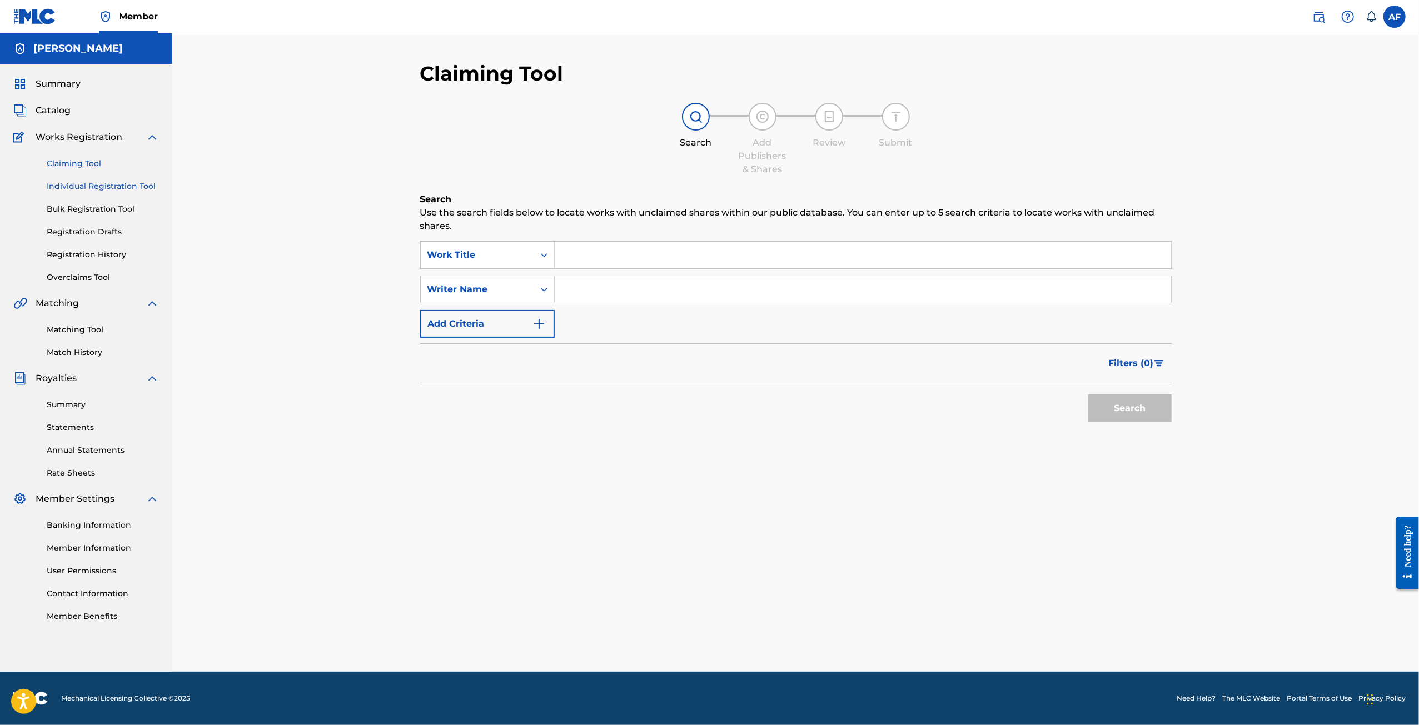
click at [102, 187] on link "Individual Registration Tool" at bounding box center [103, 187] width 112 height 12
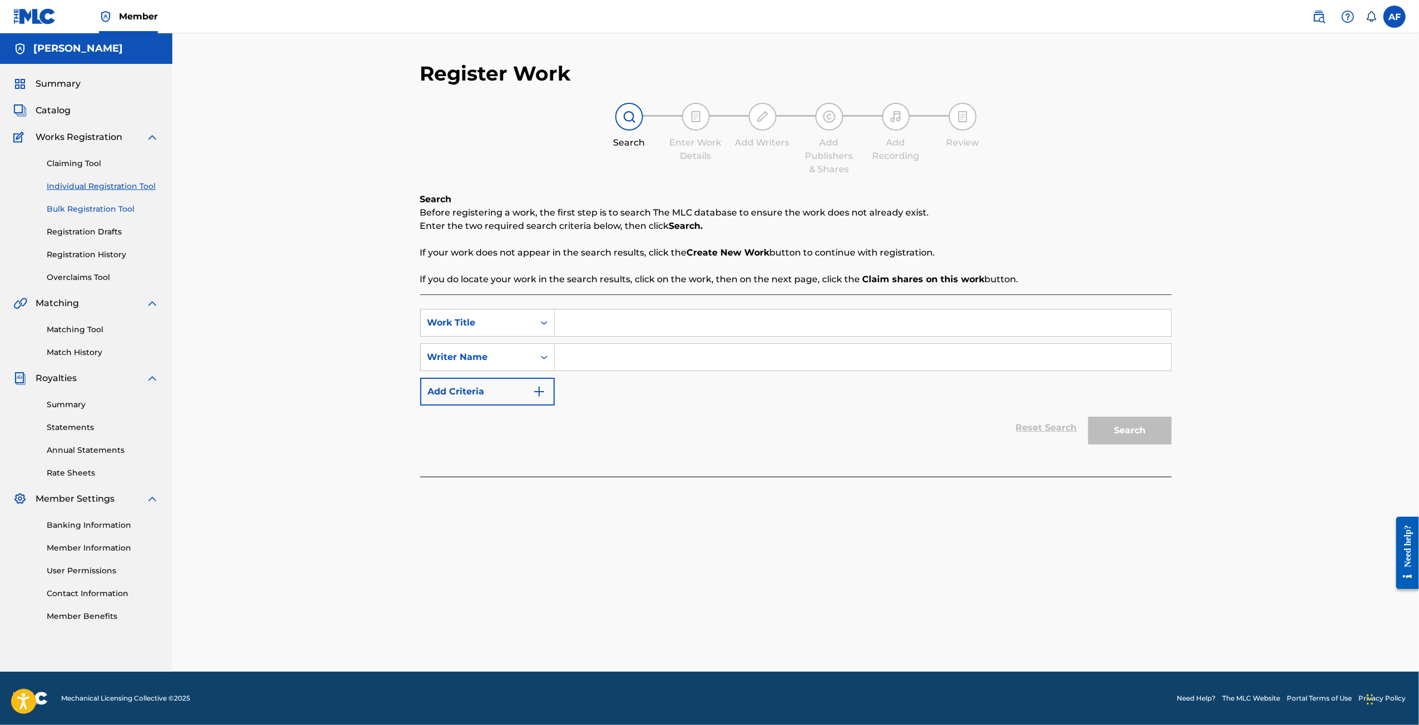
click at [96, 211] on link "Bulk Registration Tool" at bounding box center [103, 209] width 112 height 12
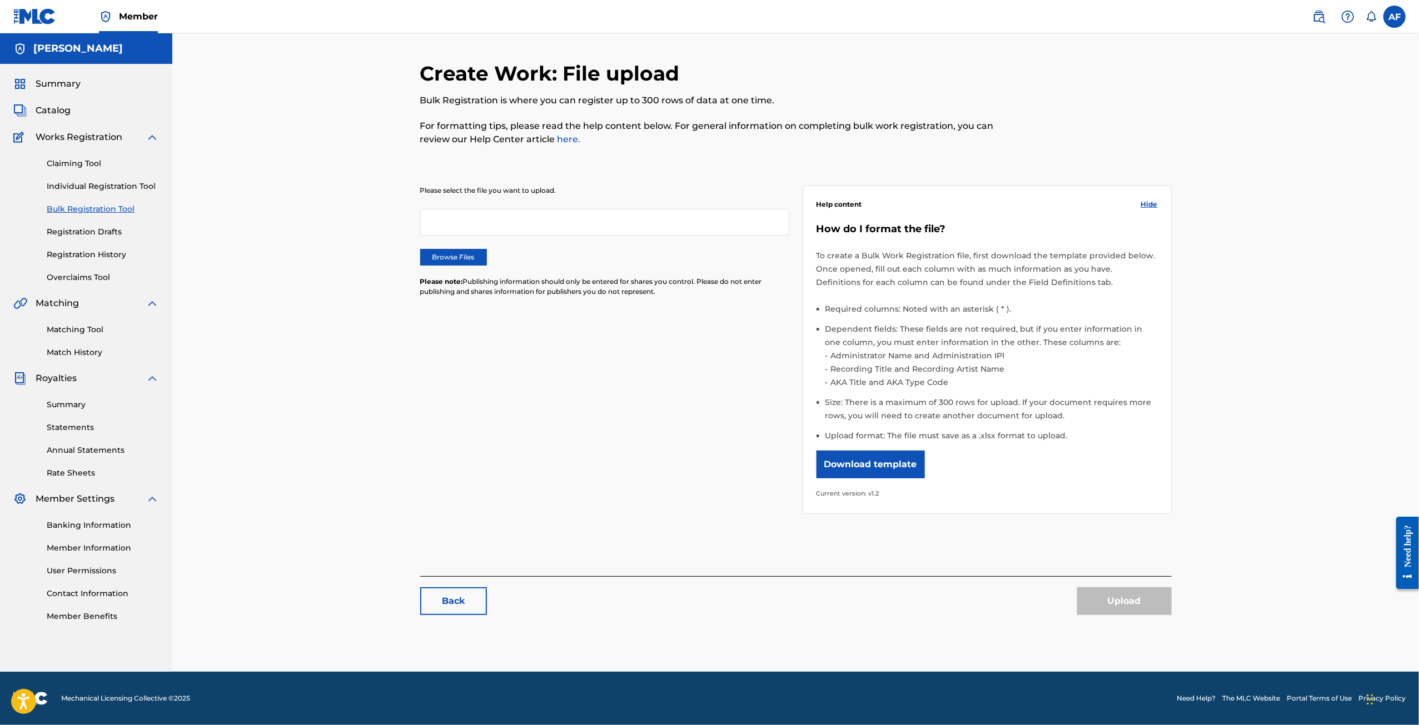
click at [87, 240] on div "Claiming Tool Individual Registration Tool Bulk Registration Tool Registration …" at bounding box center [86, 214] width 146 height 140
click at [87, 231] on link "Registration Drafts" at bounding box center [103, 232] width 112 height 12
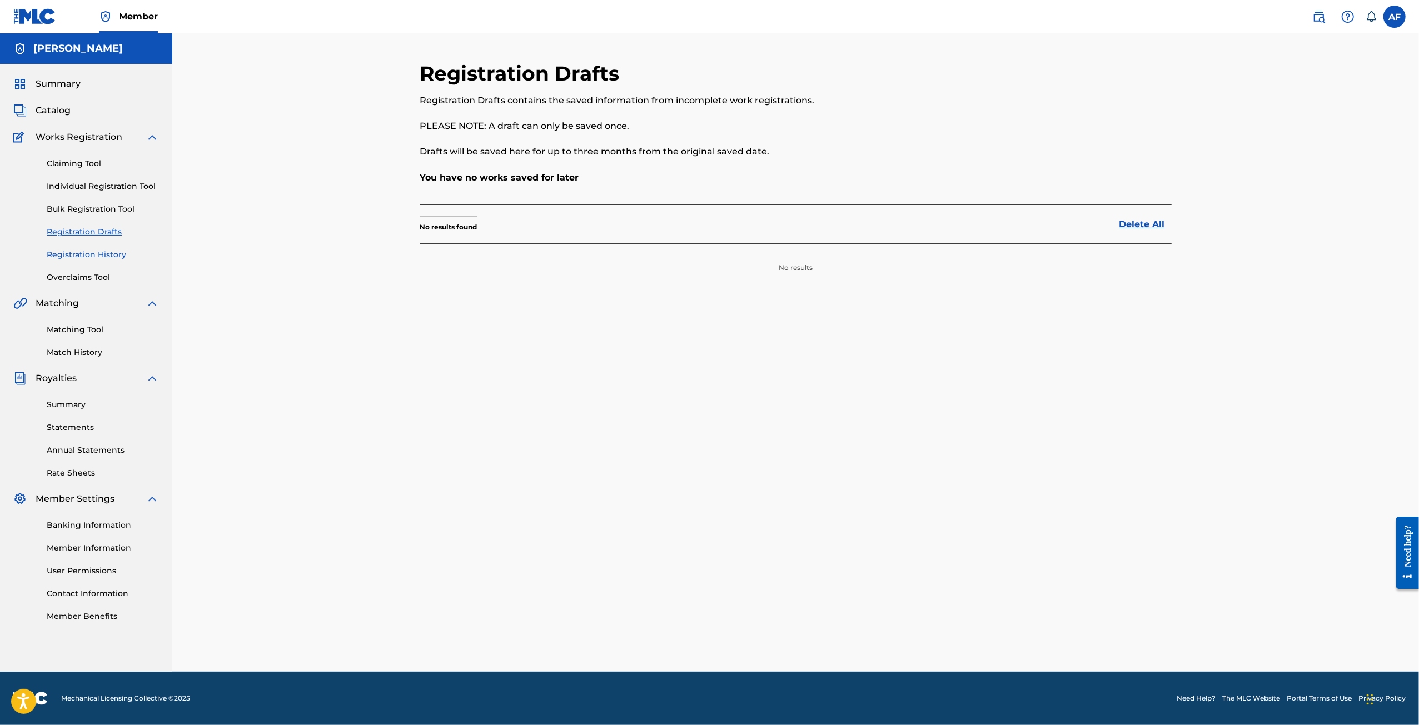
click at [78, 256] on link "Registration History" at bounding box center [103, 255] width 112 height 12
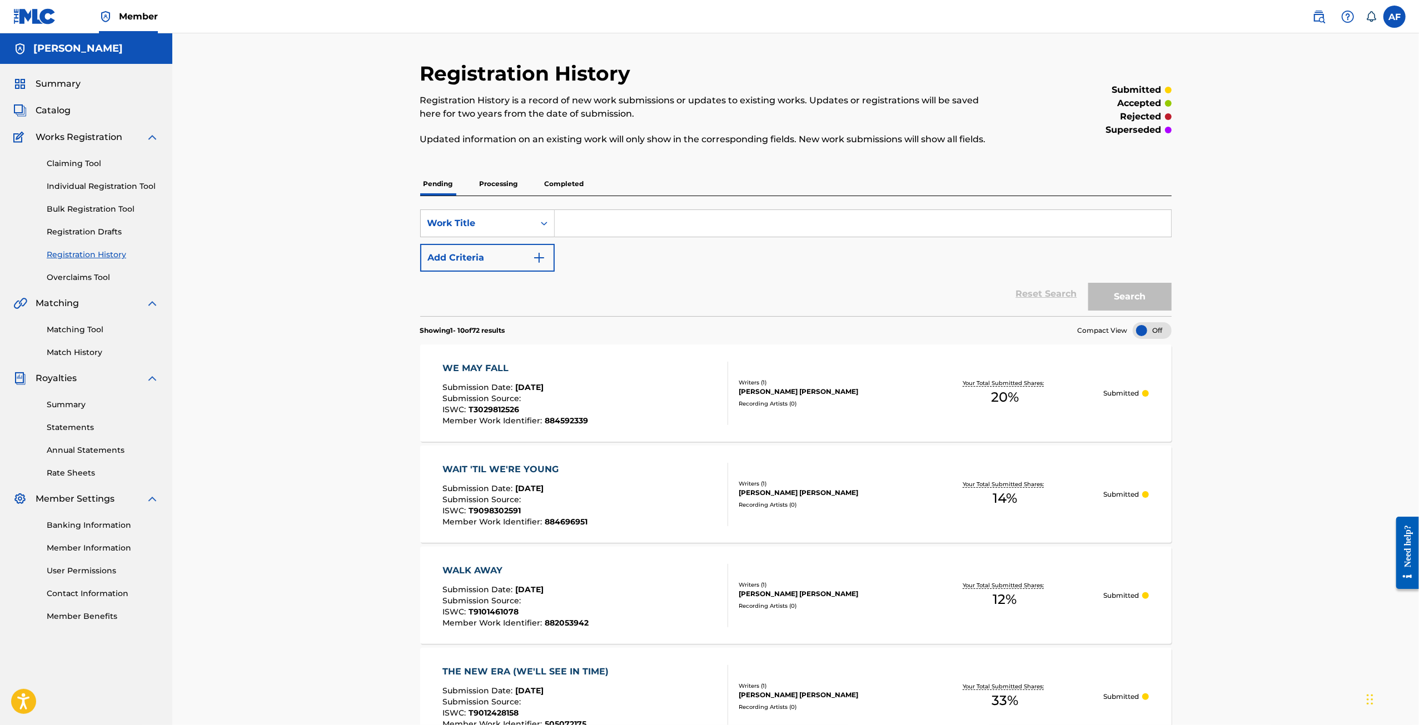
click at [335, 297] on div "Registration History Registration History is a record of new work submissions o…" at bounding box center [795, 730] width 1247 height 1394
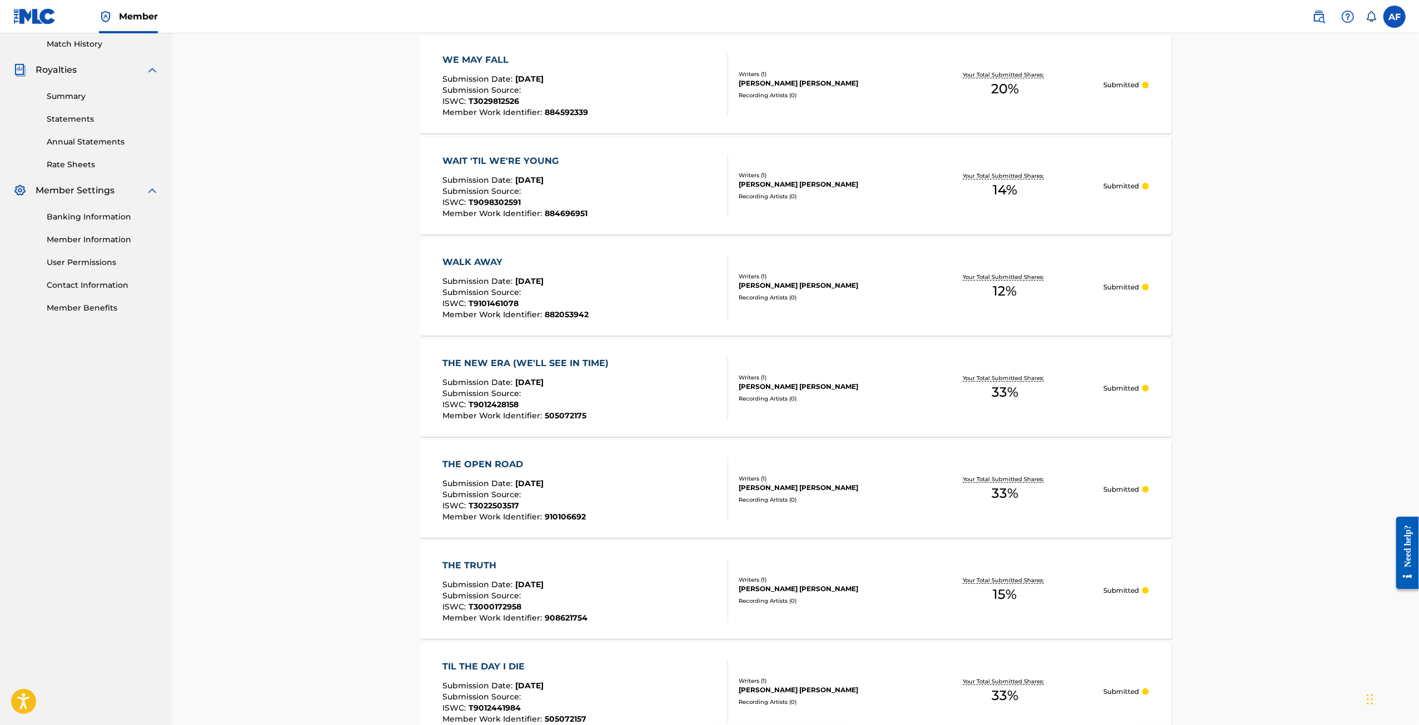
drag, startPoint x: 334, startPoint y: 257, endPoint x: 329, endPoint y: 334, distance: 77.4
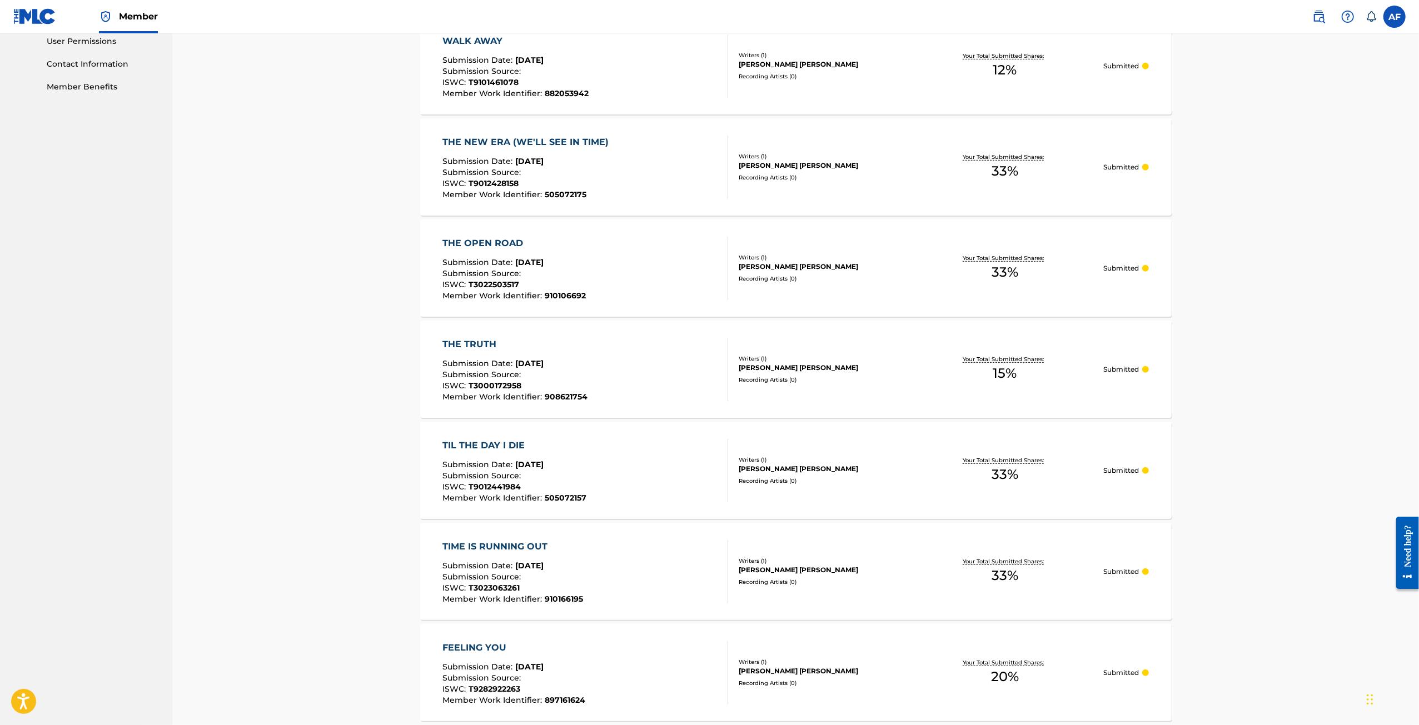
scroll to position [755, 0]
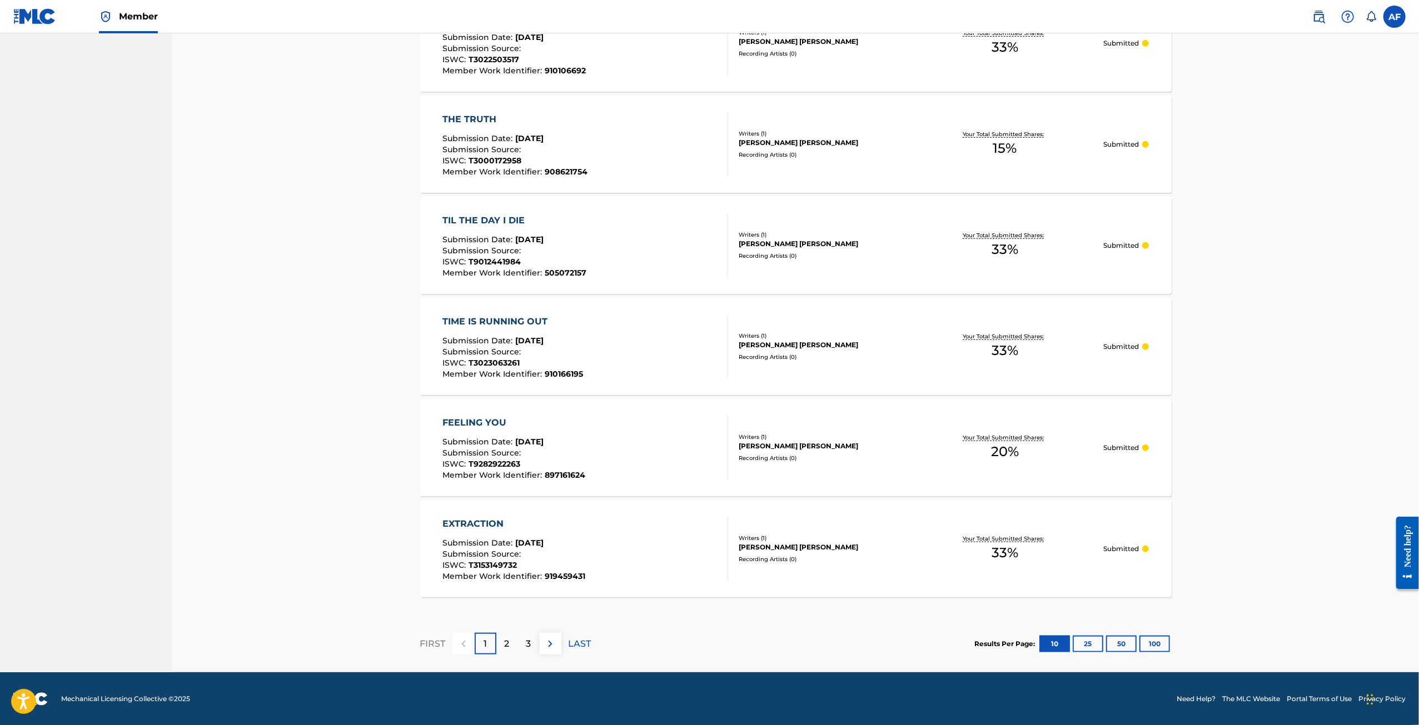
drag, startPoint x: 300, startPoint y: 364, endPoint x: 299, endPoint y: 374, distance: 10.6
click at [1146, 640] on button "100" at bounding box center [1154, 644] width 31 height 17
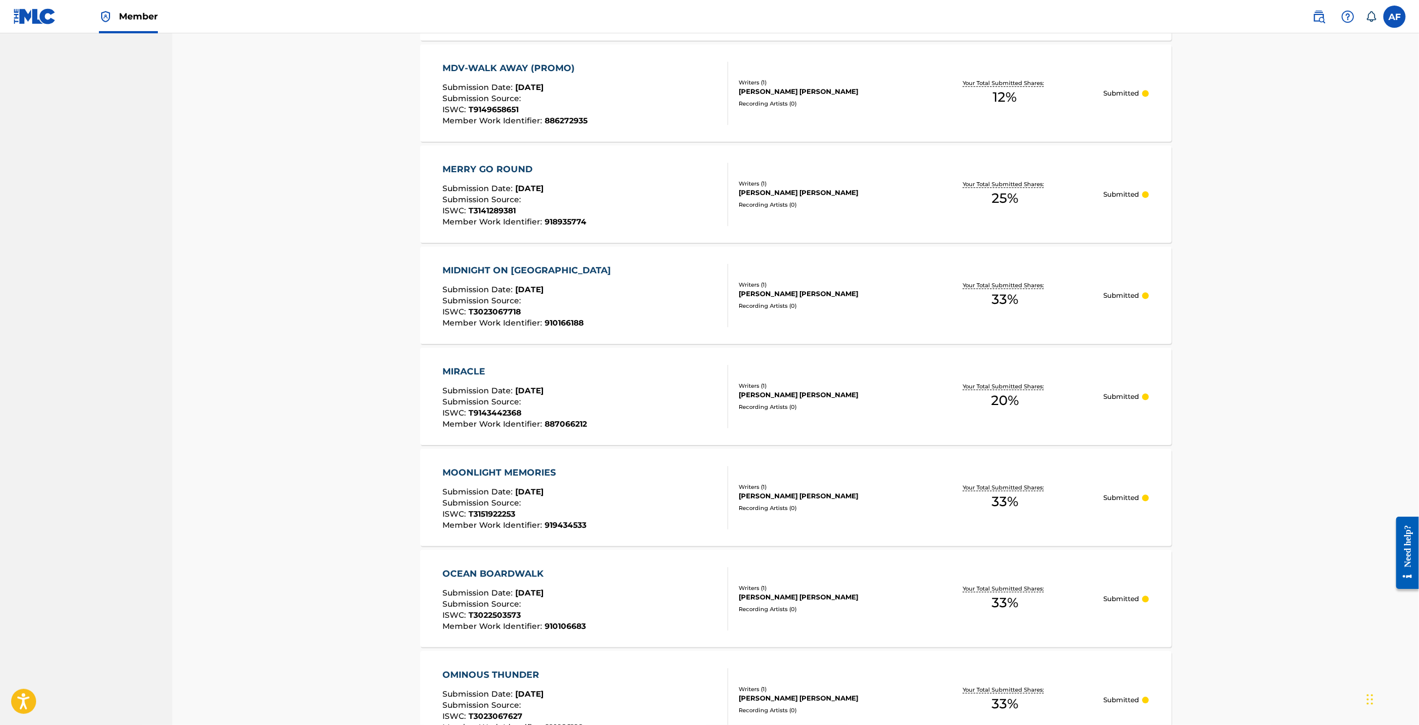
drag, startPoint x: 1222, startPoint y: 377, endPoint x: 1206, endPoint y: 435, distance: 59.9
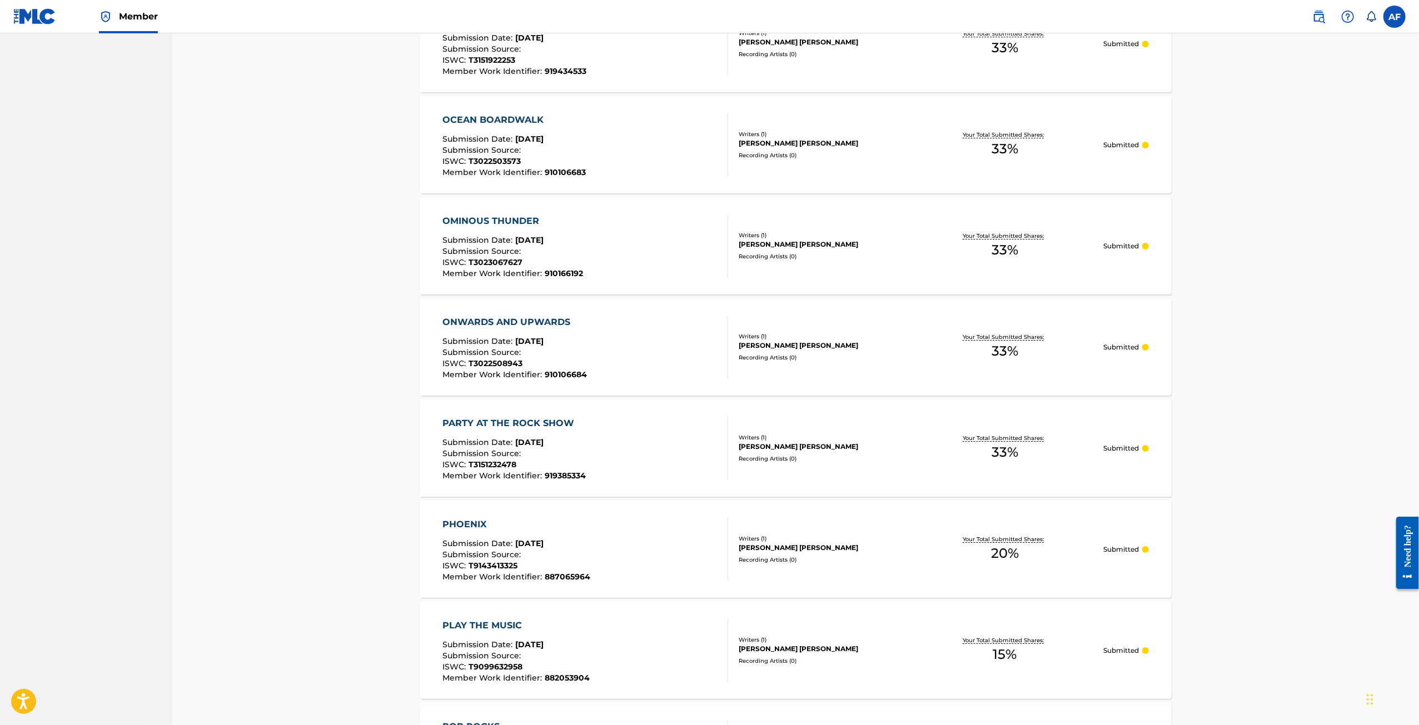
drag, startPoint x: 1245, startPoint y: 235, endPoint x: 1261, endPoint y: 456, distance: 221.2
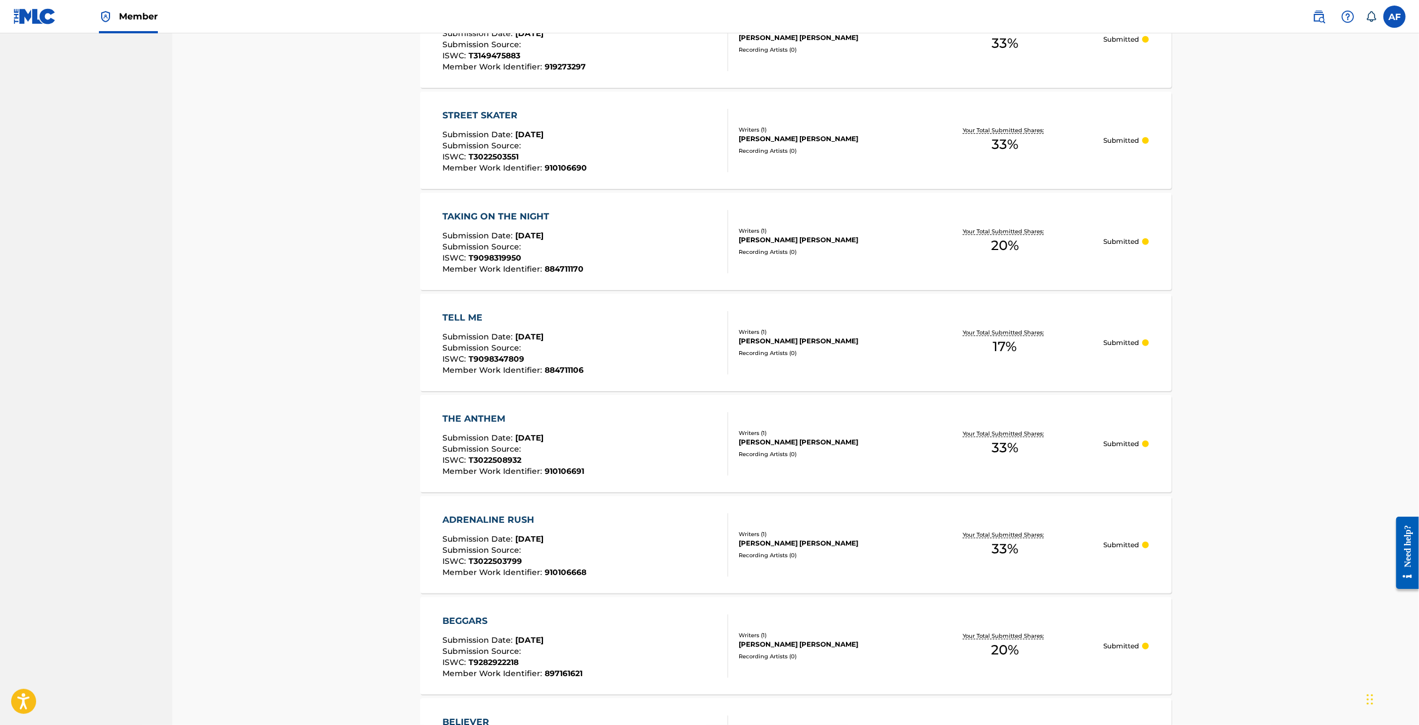
drag, startPoint x: 1285, startPoint y: 242, endPoint x: 1278, endPoint y: 445, distance: 203.0
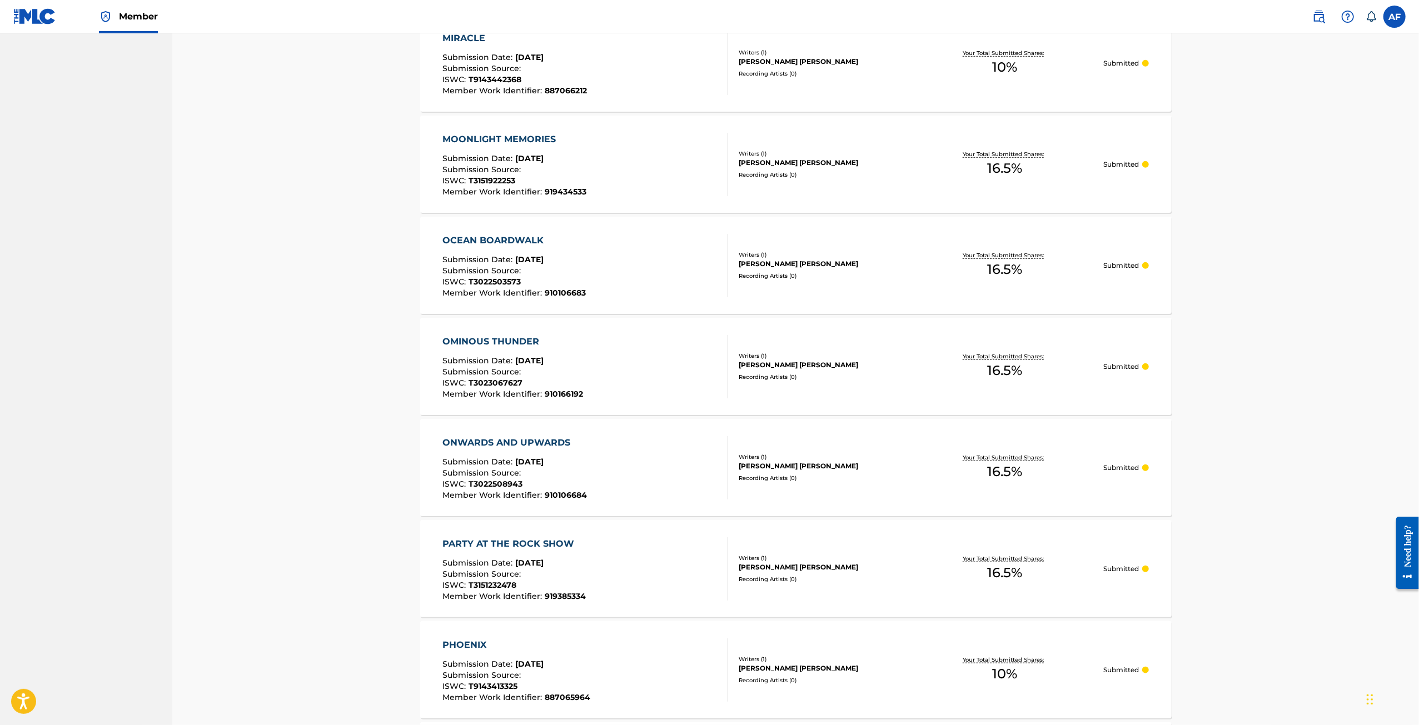
drag, startPoint x: 1244, startPoint y: 222, endPoint x: 1255, endPoint y: 499, distance: 277.0
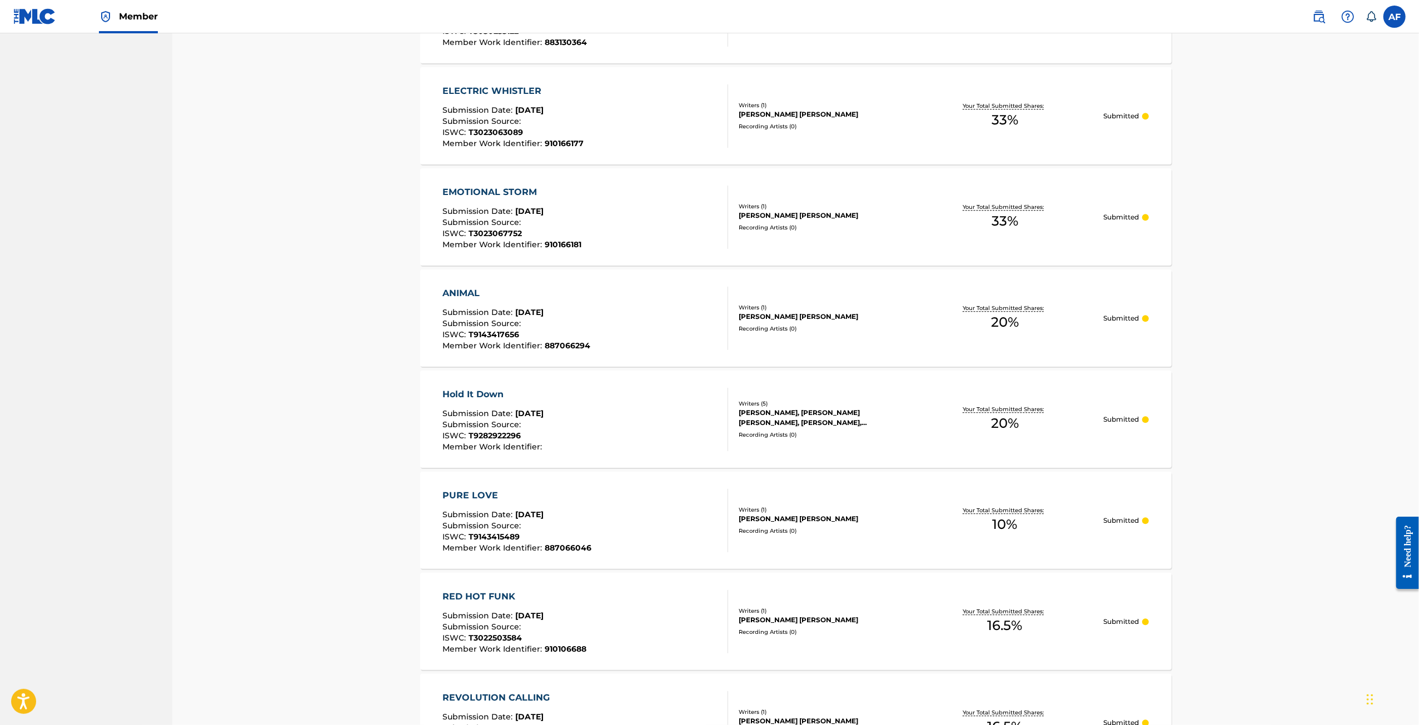
scroll to position [7131, 0]
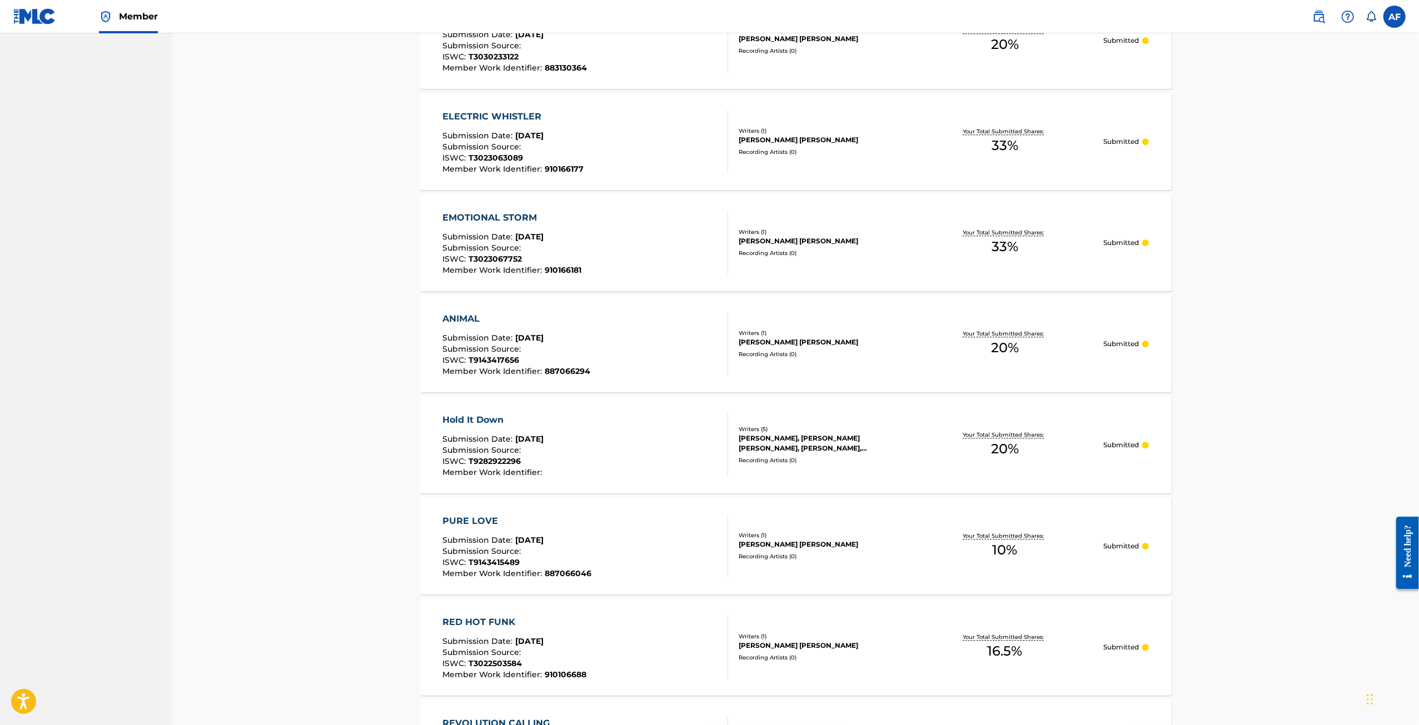
drag, startPoint x: 326, startPoint y: 422, endPoint x: 342, endPoint y: 464, distance: 44.9
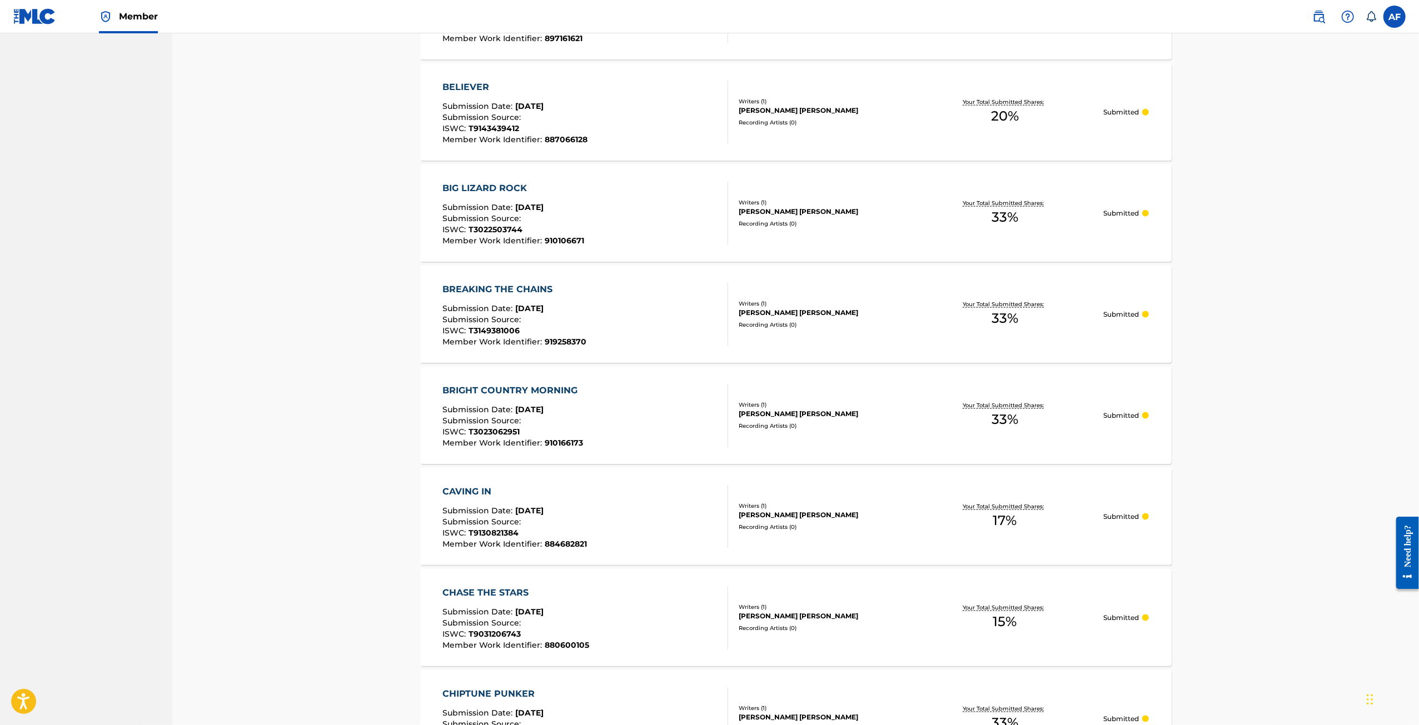
drag, startPoint x: 350, startPoint y: 564, endPoint x: 332, endPoint y: 366, distance: 198.7
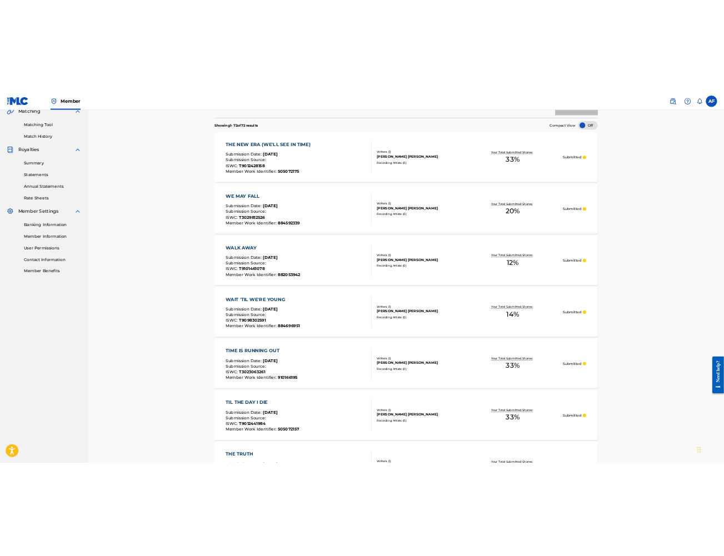
scroll to position [0, 0]
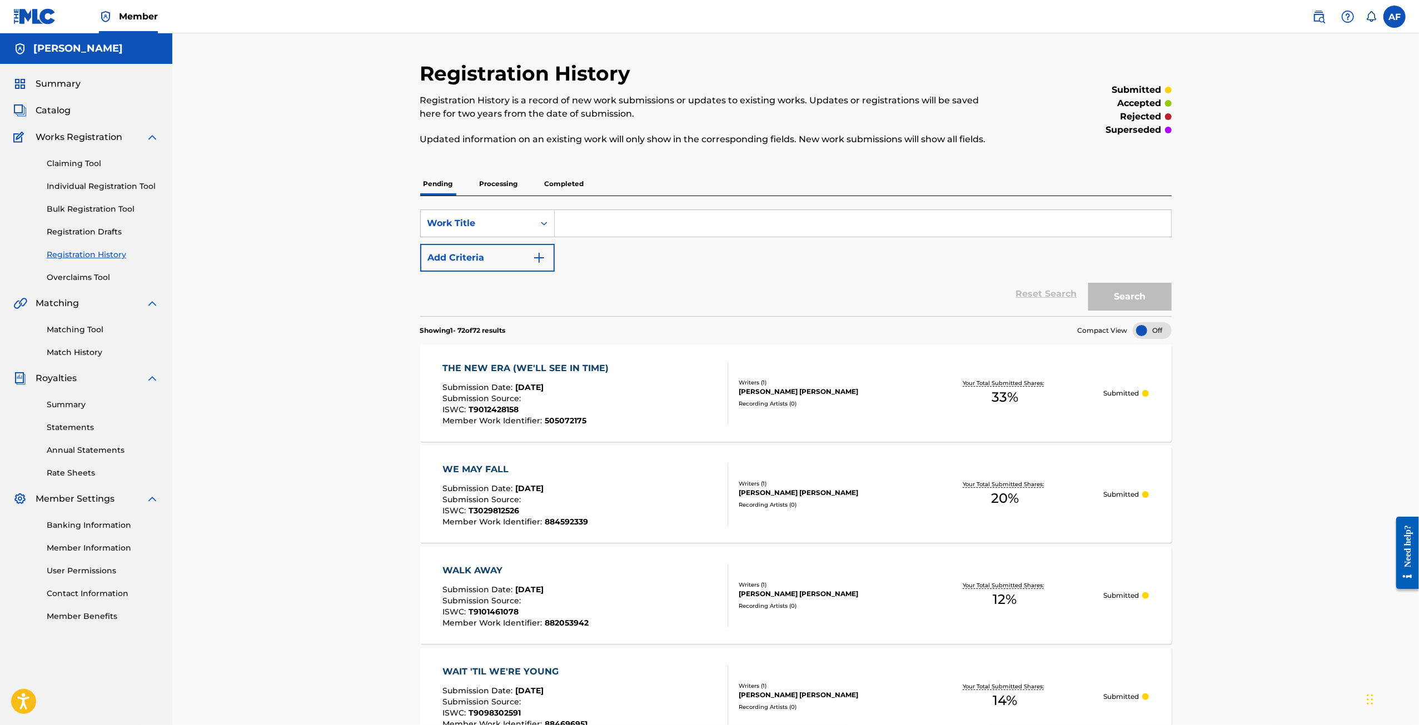
drag, startPoint x: 372, startPoint y: 522, endPoint x: 345, endPoint y: 234, distance: 289.8
click at [496, 181] on p "Processing" at bounding box center [498, 183] width 45 height 23
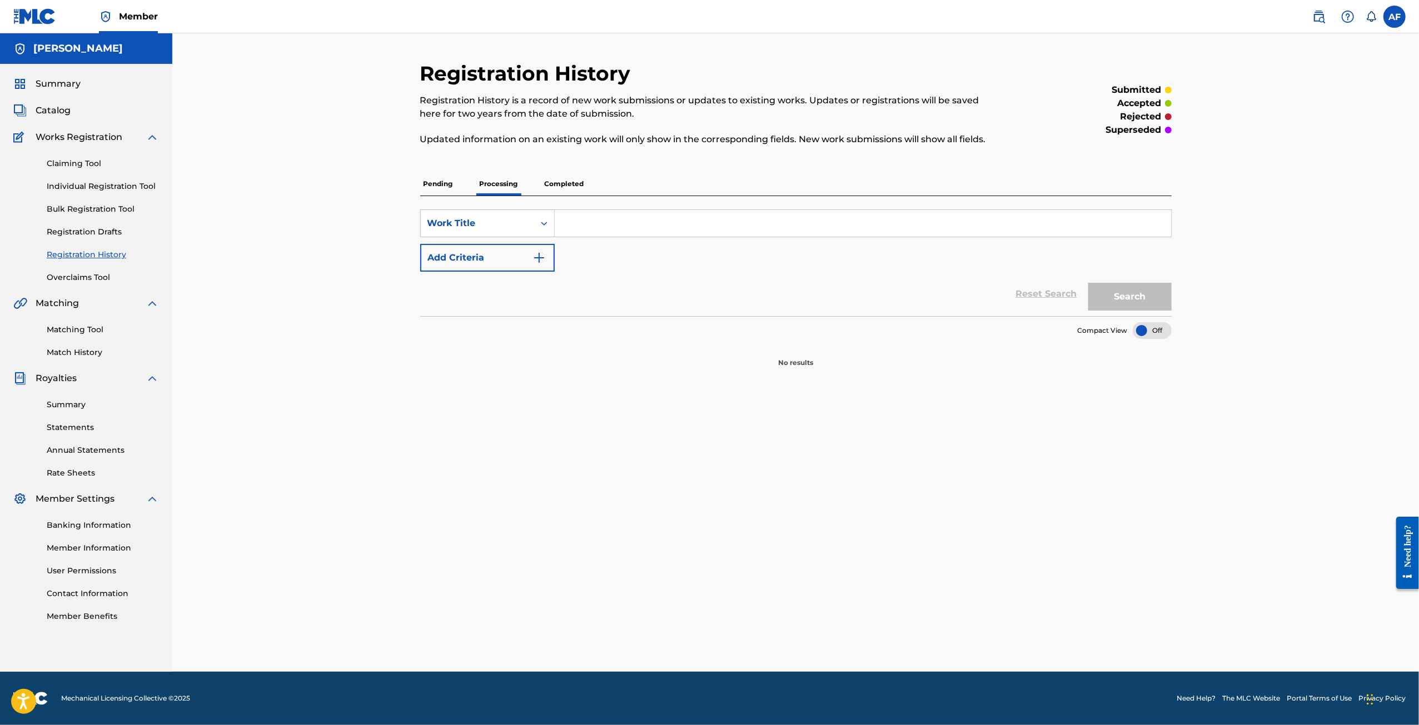
click at [434, 198] on div "SearchWithCriteria5a10fce6-39e5-4034-a91b-c56c07014d79 Work Title Add Criteria …" at bounding box center [796, 256] width 752 height 120
click at [441, 190] on p "Pending" at bounding box center [438, 183] width 36 height 23
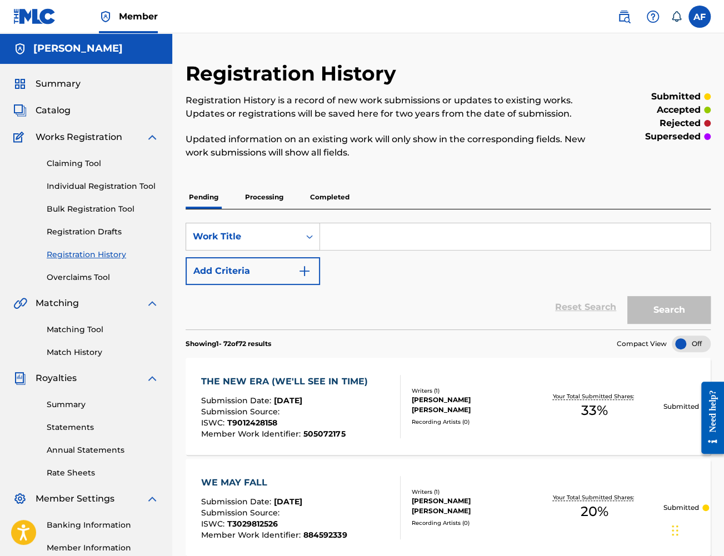
click at [280, 194] on p "Processing" at bounding box center [264, 197] width 45 height 23
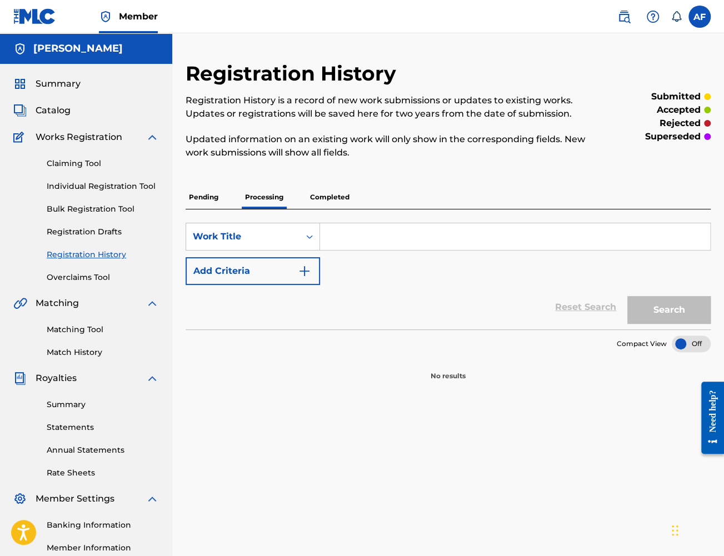
click at [202, 197] on p "Pending" at bounding box center [204, 197] width 36 height 23
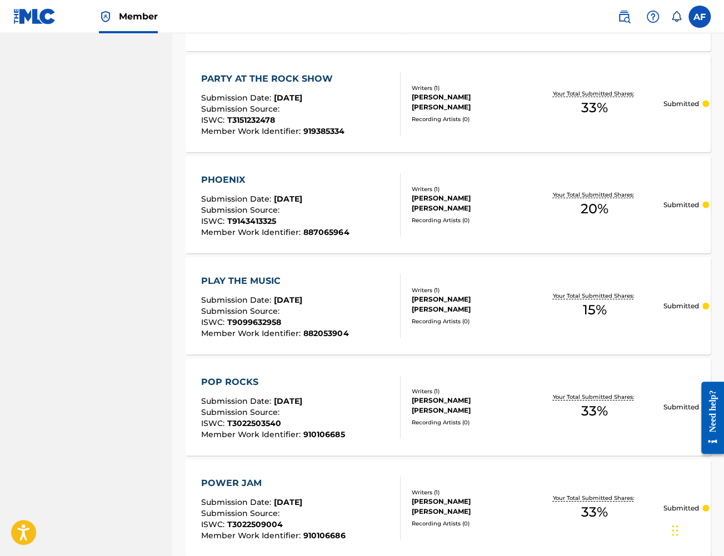
scroll to position [3947, 0]
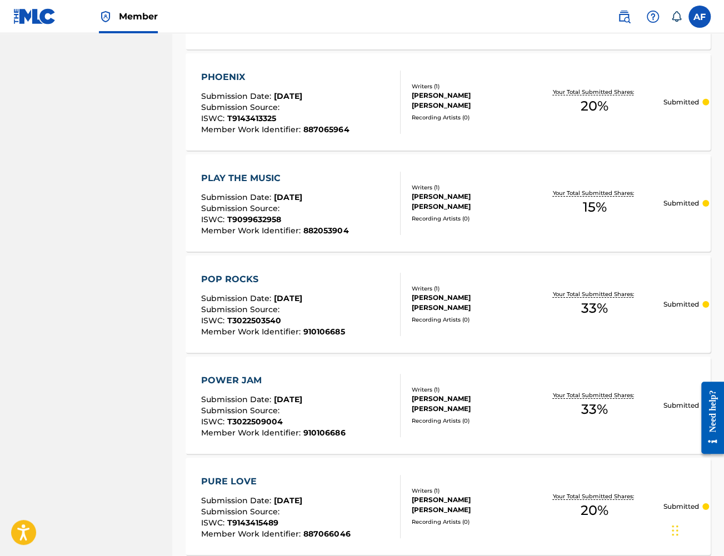
click at [33, 14] on img at bounding box center [34, 16] width 43 height 16
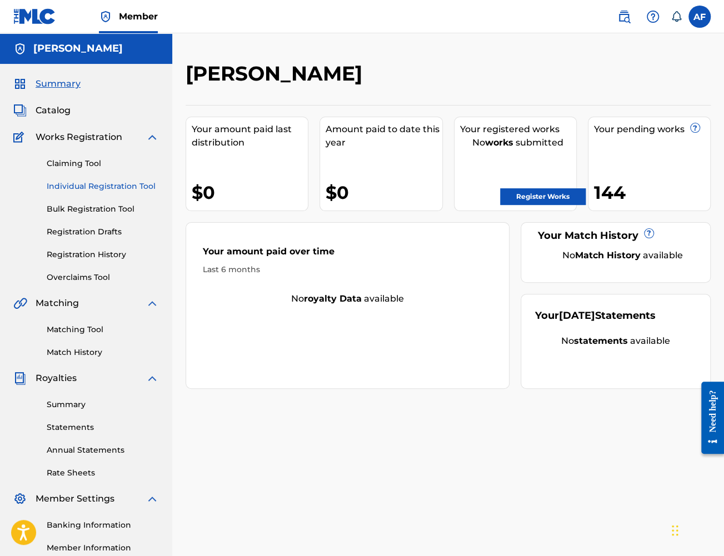
click at [109, 186] on link "Individual Registration Tool" at bounding box center [103, 187] width 112 height 12
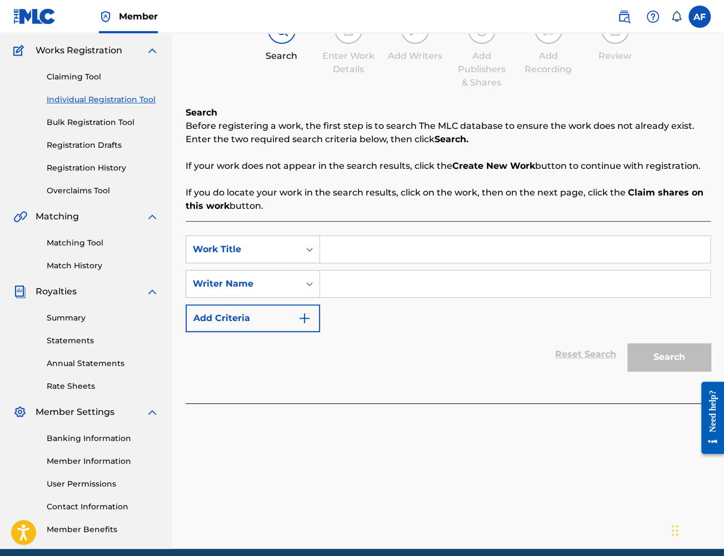
scroll to position [132, 0]
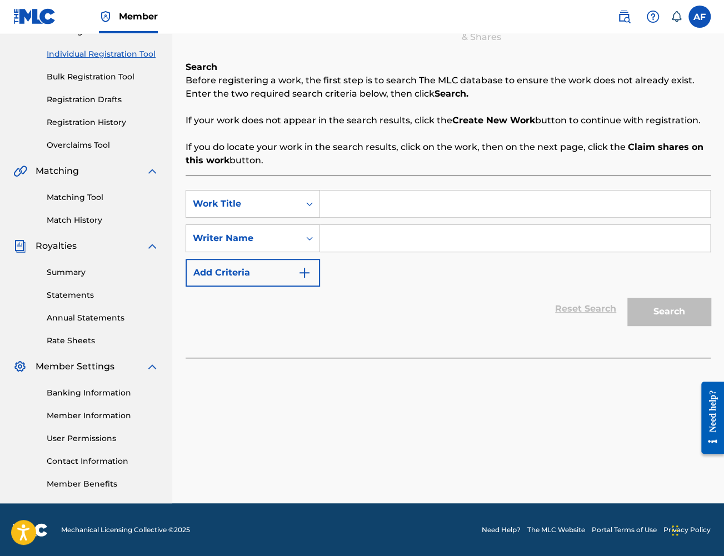
click at [463, 207] on input "Search Form" at bounding box center [515, 204] width 390 height 27
drag, startPoint x: 464, startPoint y: 184, endPoint x: 465, endPoint y: 223, distance: 38.9
click at [464, 186] on div "SearchWithCriteria909d4cf5-46fc-4597-88f8-d196ebfbaaa6 Work Title SearchWithCri…" at bounding box center [448, 267] width 525 height 182
click at [467, 245] on input "Search Form" at bounding box center [515, 238] width 390 height 27
click at [410, 316] on div "Reset Search Search" at bounding box center [448, 309] width 525 height 44
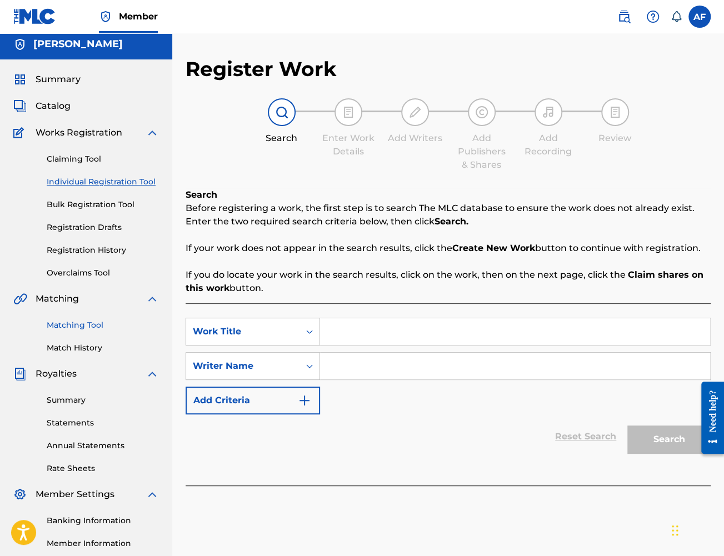
scroll to position [0, 0]
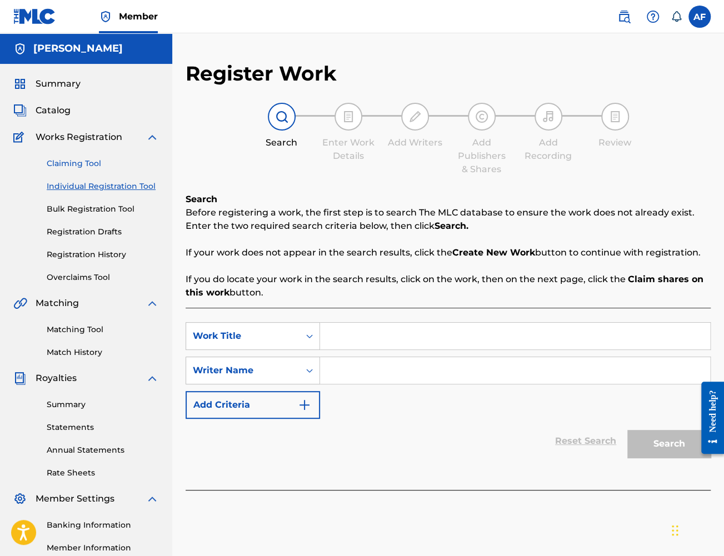
click at [87, 161] on link "Claiming Tool" at bounding box center [103, 164] width 112 height 12
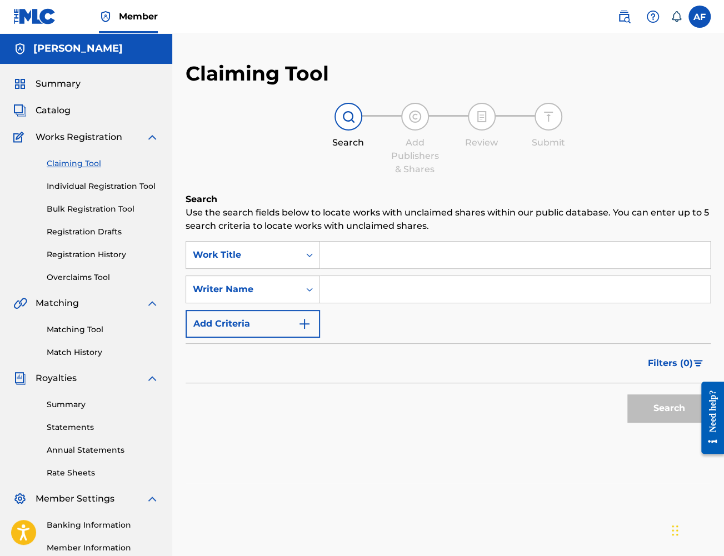
click at [88, 195] on div "Claiming Tool Individual Registration Tool Bulk Registration Tool Registration …" at bounding box center [86, 214] width 146 height 140
click at [84, 262] on div "Claiming Tool Individual Registration Tool Bulk Registration Tool Registration …" at bounding box center [86, 214] width 146 height 140
click at [87, 255] on link "Registration History" at bounding box center [103, 255] width 112 height 12
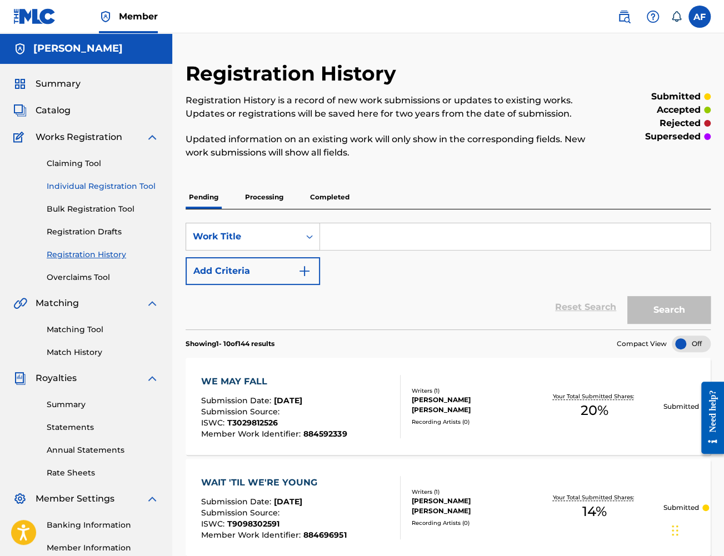
drag, startPoint x: 135, startPoint y: 469, endPoint x: 151, endPoint y: 187, distance: 282.8
click at [277, 193] on p "Processing" at bounding box center [264, 197] width 45 height 23
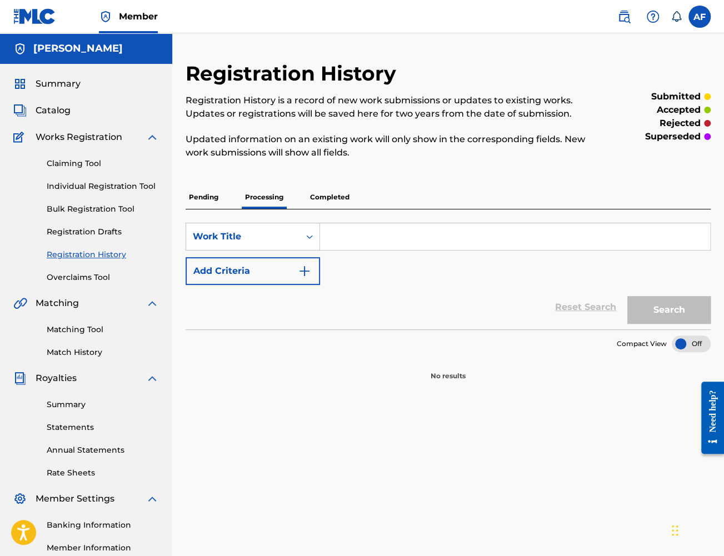
click at [196, 197] on p "Pending" at bounding box center [204, 197] width 36 height 23
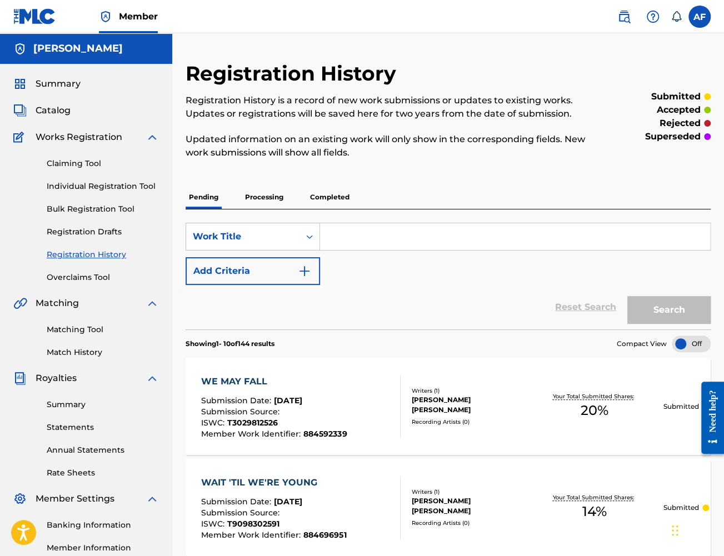
click at [288, 197] on div "Pending Processing Completed" at bounding box center [448, 197] width 525 height 23
click at [331, 196] on p "Completed" at bounding box center [330, 197] width 46 height 23
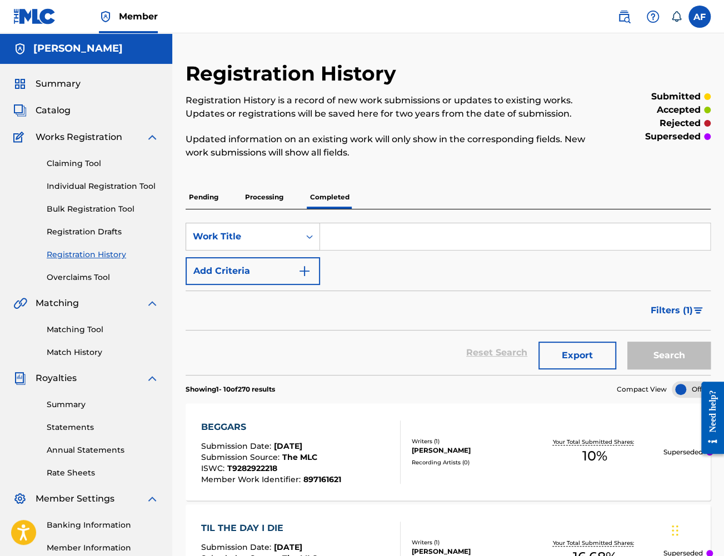
drag, startPoint x: 96, startPoint y: 419, endPoint x: 53, endPoint y: 154, distance: 267.9
click at [53, 163] on link "Claiming Tool" at bounding box center [103, 164] width 112 height 12
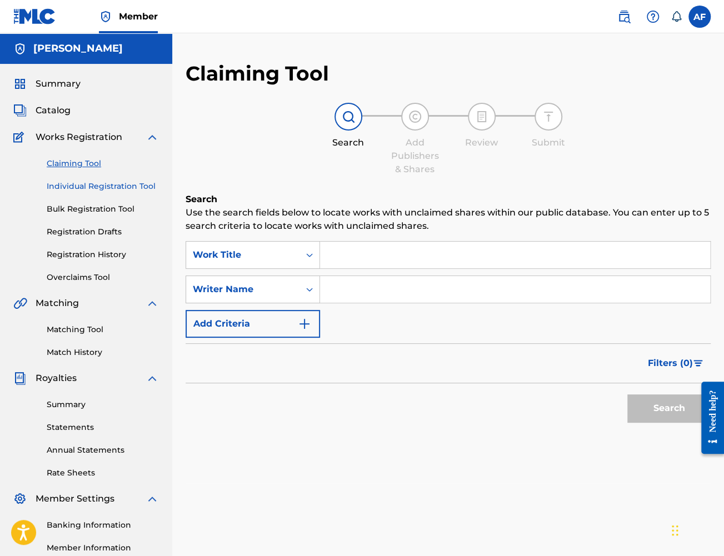
click at [67, 189] on link "Individual Registration Tool" at bounding box center [103, 187] width 112 height 12
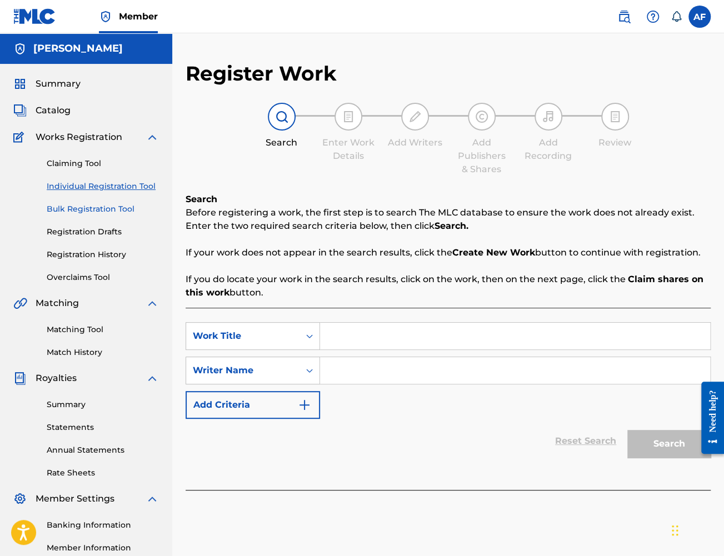
click at [74, 203] on link "Bulk Registration Tool" at bounding box center [103, 209] width 112 height 12
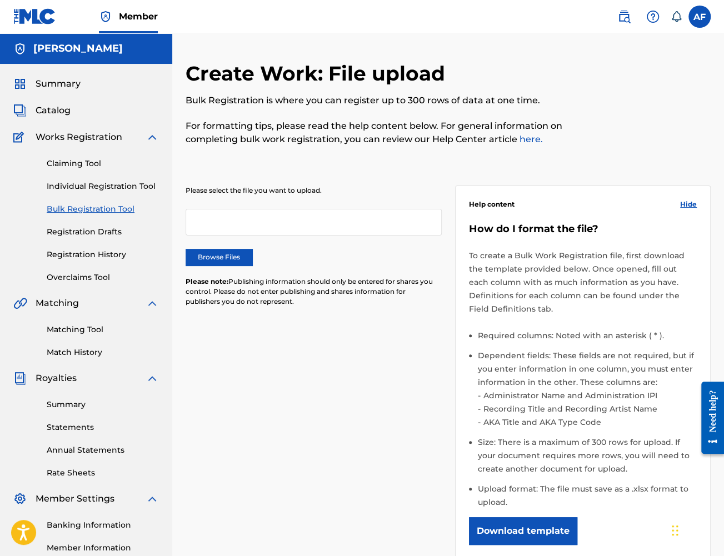
click at [84, 225] on div "Claiming Tool Individual Registration Tool Bulk Registration Tool Registration …" at bounding box center [86, 214] width 146 height 140
click at [87, 232] on link "Registration Drafts" at bounding box center [103, 232] width 112 height 12
